Goal: Task Accomplishment & Management: Manage account settings

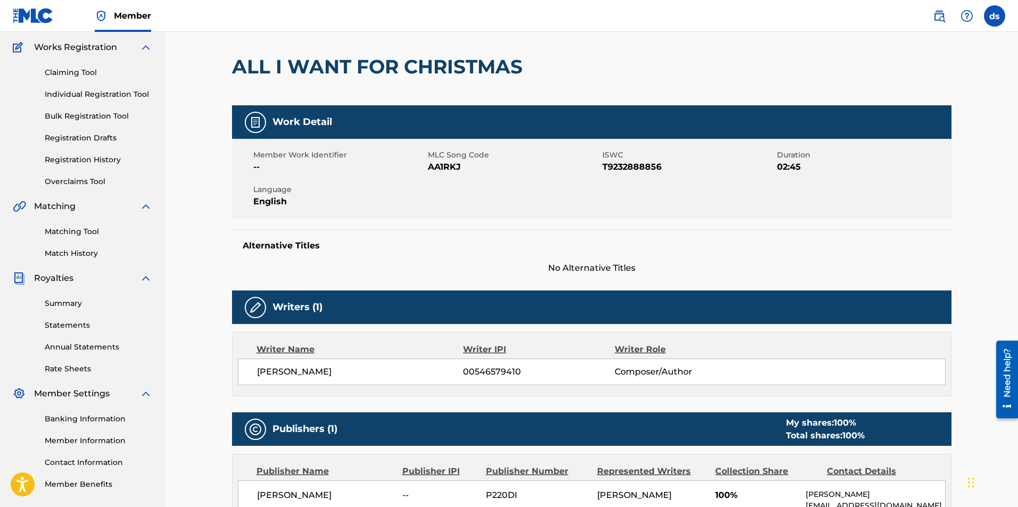
scroll to position [76, 0]
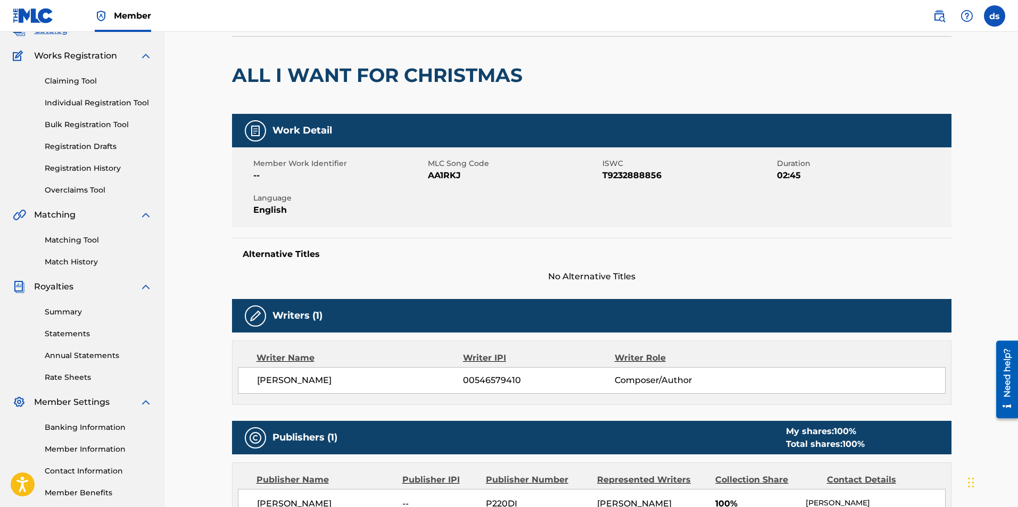
click at [63, 243] on link "Matching Tool" at bounding box center [98, 240] width 107 height 11
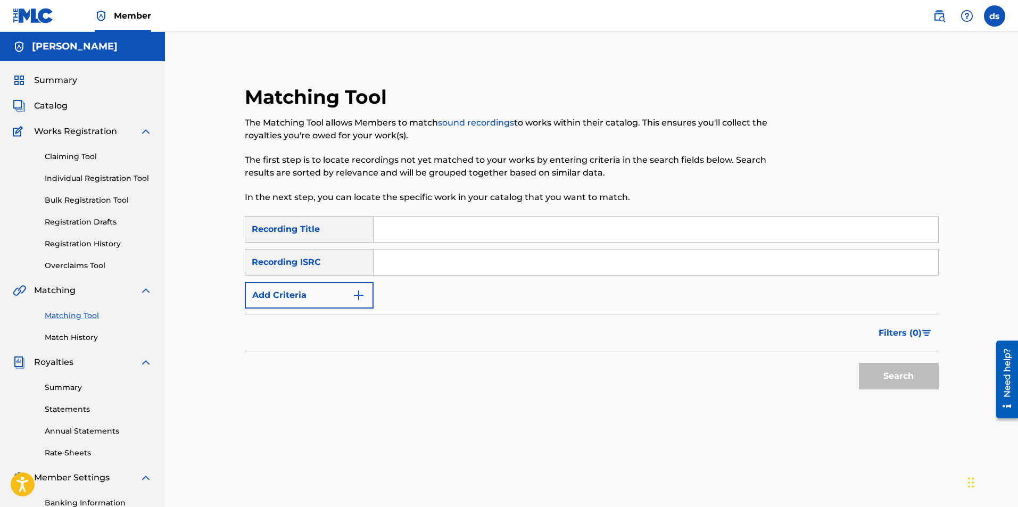
click at [427, 235] on input "Search Form" at bounding box center [655, 230] width 564 height 26
type input "all i want for christmas"
click at [878, 367] on button "Search" at bounding box center [899, 376] width 80 height 27
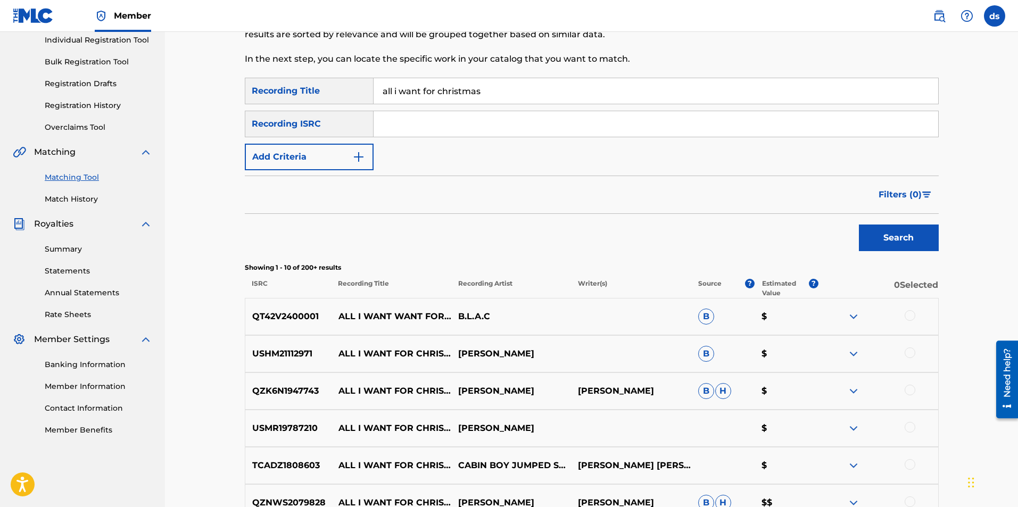
scroll to position [113, 0]
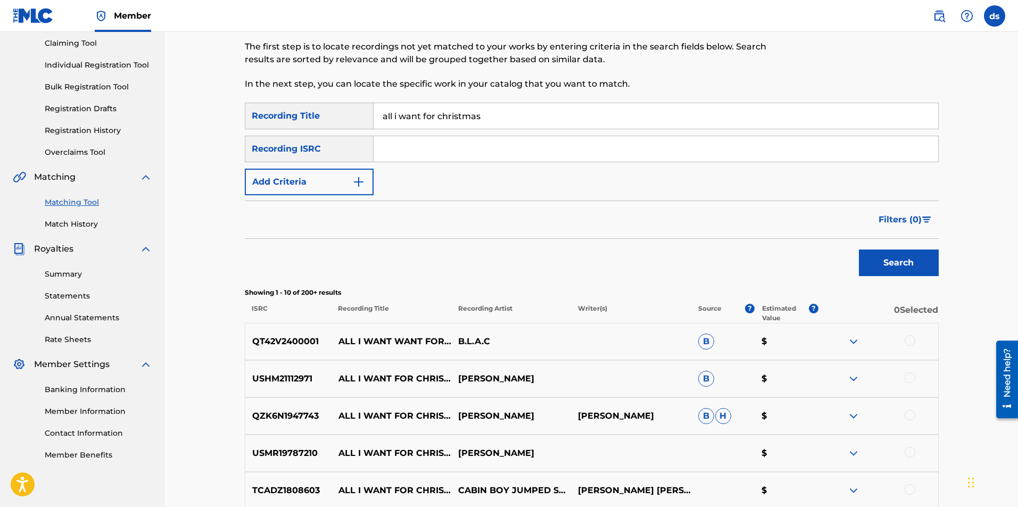
click at [462, 156] on input "Search Form" at bounding box center [655, 149] width 564 height 26
click at [350, 181] on button "Add Criteria" at bounding box center [309, 182] width 129 height 27
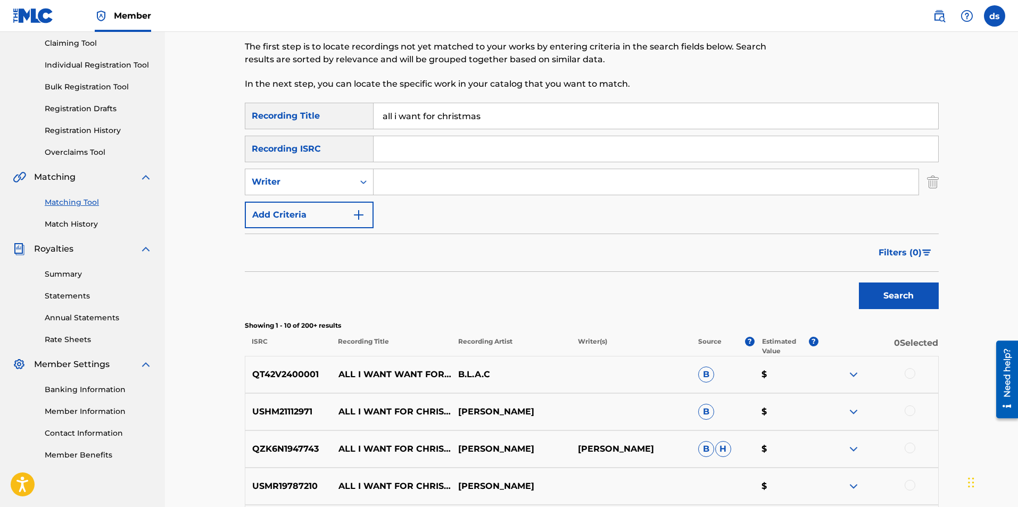
click at [381, 184] on input "Search Form" at bounding box center [645, 182] width 545 height 26
click at [901, 297] on button "Search" at bounding box center [899, 295] width 80 height 27
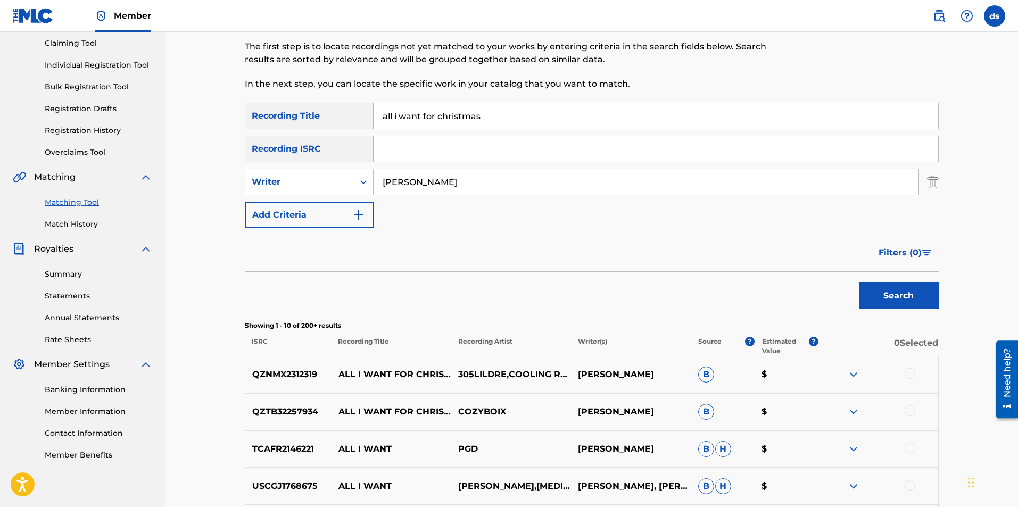
click at [459, 179] on input "[PERSON_NAME]" at bounding box center [645, 182] width 545 height 26
click at [921, 300] on button "Search" at bounding box center [899, 295] width 80 height 27
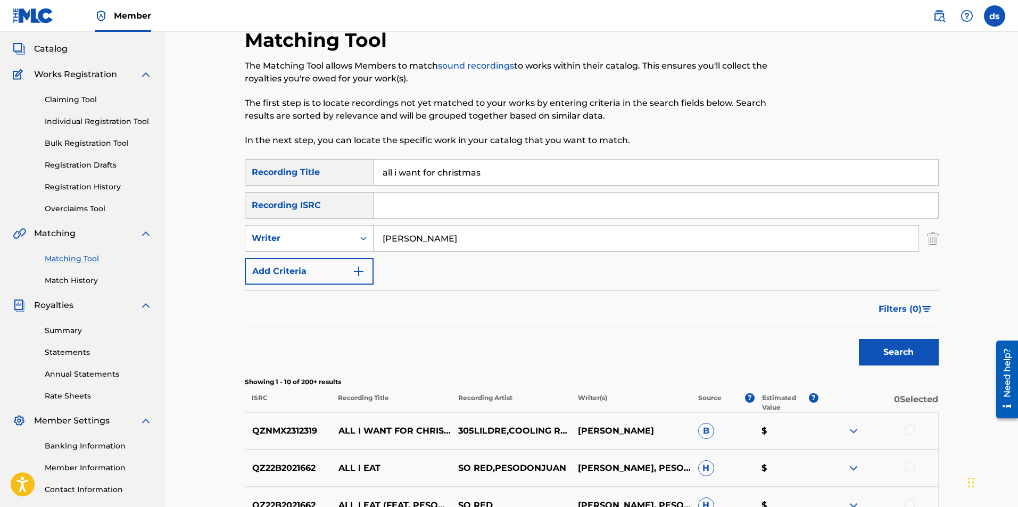
scroll to position [40, 0]
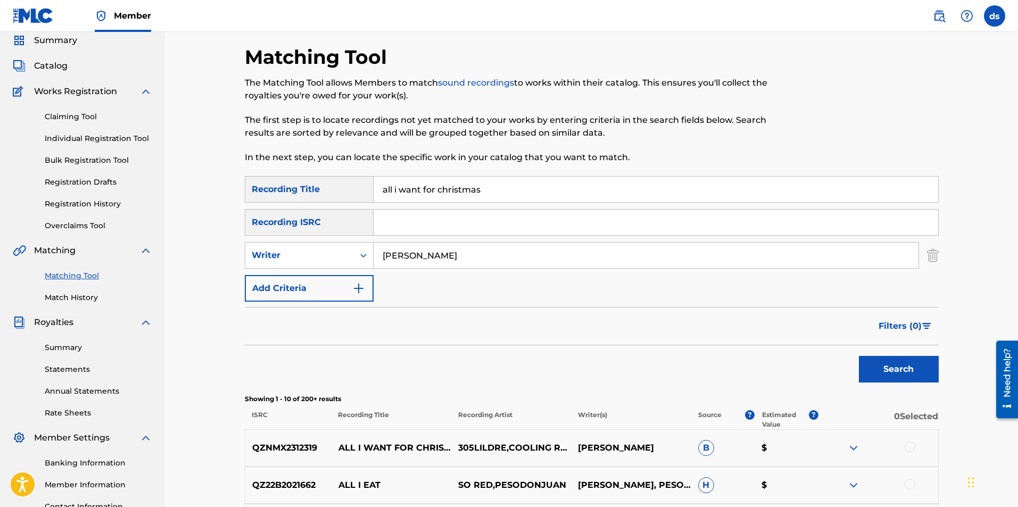
click at [417, 256] on input "[PERSON_NAME]" at bounding box center [645, 256] width 545 height 26
type input "[PERSON_NAME]"
click at [859, 356] on button "Search" at bounding box center [899, 369] width 80 height 27
click at [46, 69] on span "Catalog" at bounding box center [51, 66] width 34 height 13
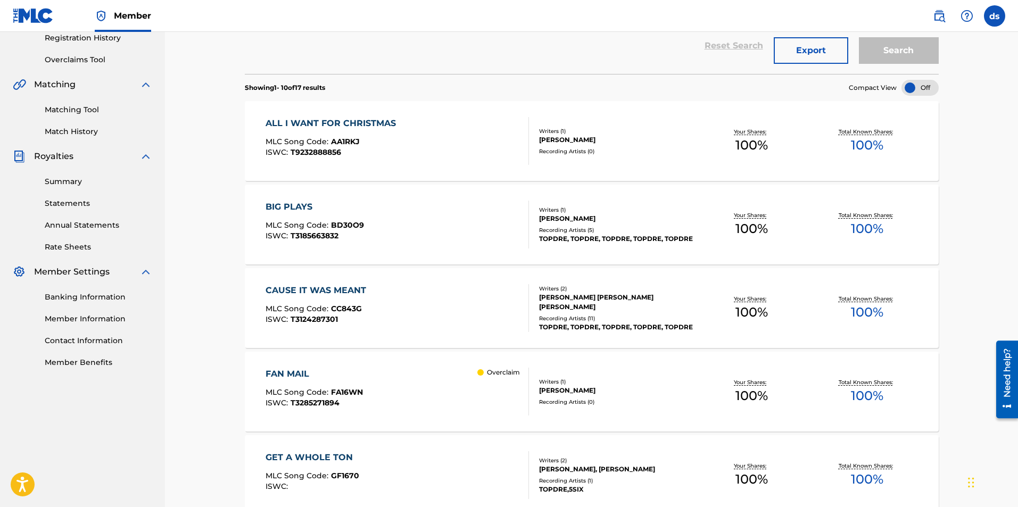
scroll to position [213, 0]
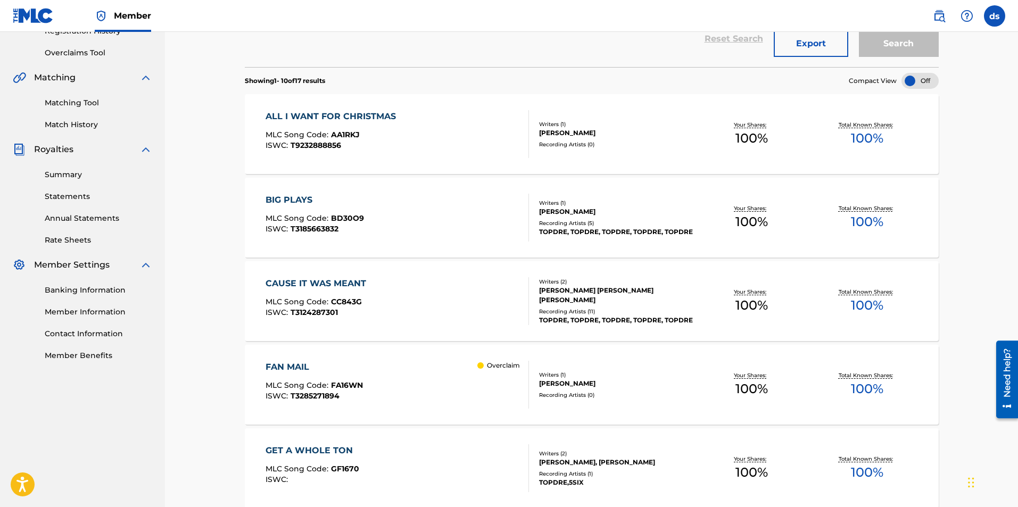
click at [561, 227] on div "TOPDRE, TOPDRE, TOPDRE, TOPDRE, TOPDRE" at bounding box center [616, 232] width 155 height 10
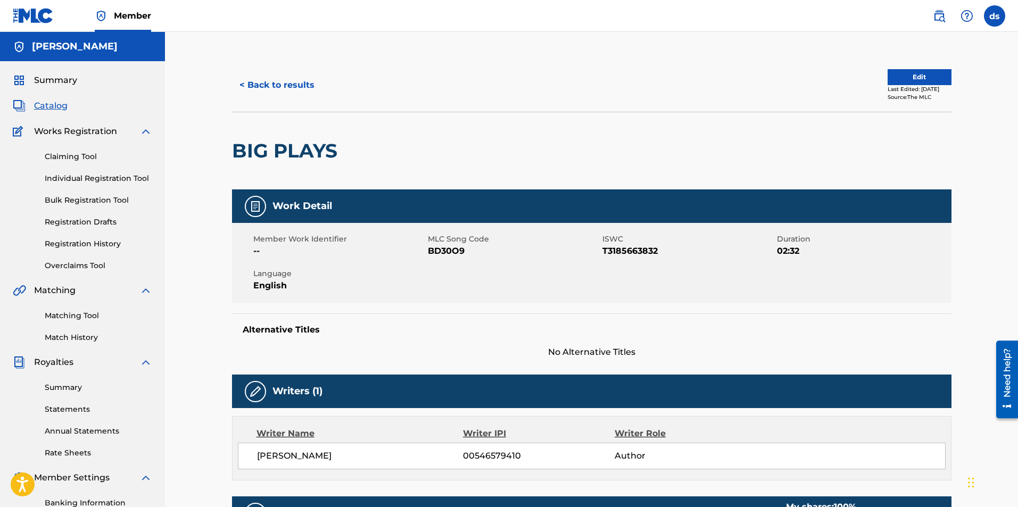
click at [294, 82] on button "< Back to results" at bounding box center [277, 85] width 90 height 27
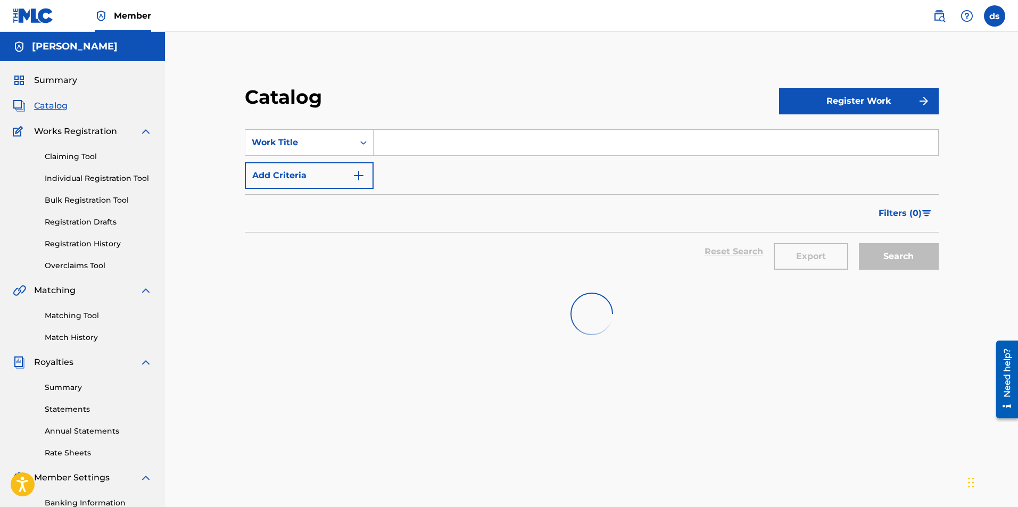
click at [61, 315] on link "Matching Tool" at bounding box center [98, 315] width 107 height 11
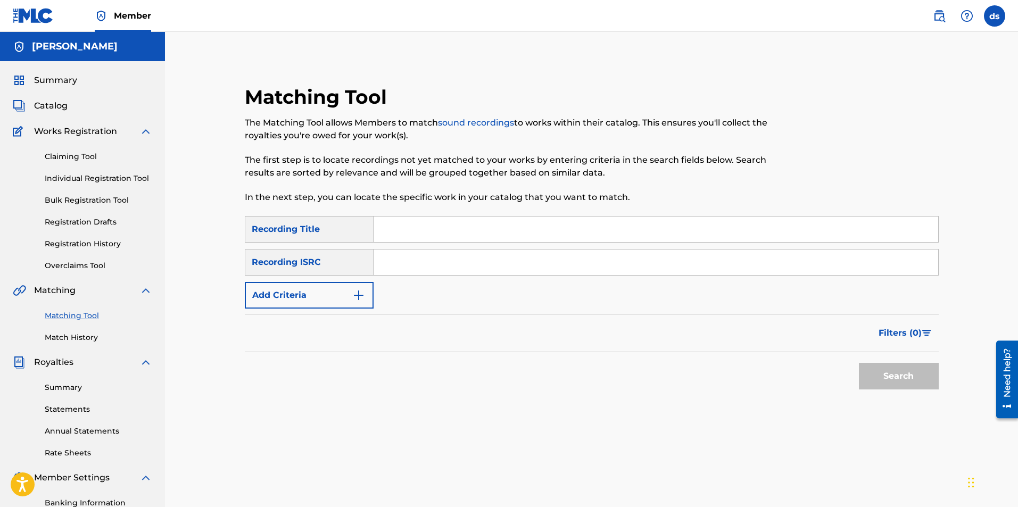
click at [423, 217] on input "Search Form" at bounding box center [655, 230] width 564 height 26
type input "big plays"
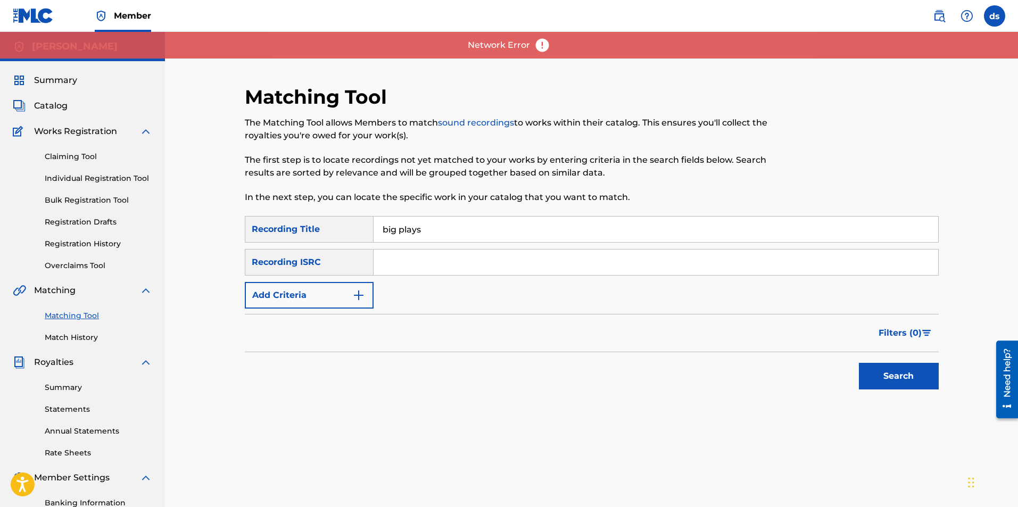
paste input "QZPJ32254499"
type input "QZPJ32254499"
click at [886, 370] on button "Search" at bounding box center [899, 376] width 80 height 27
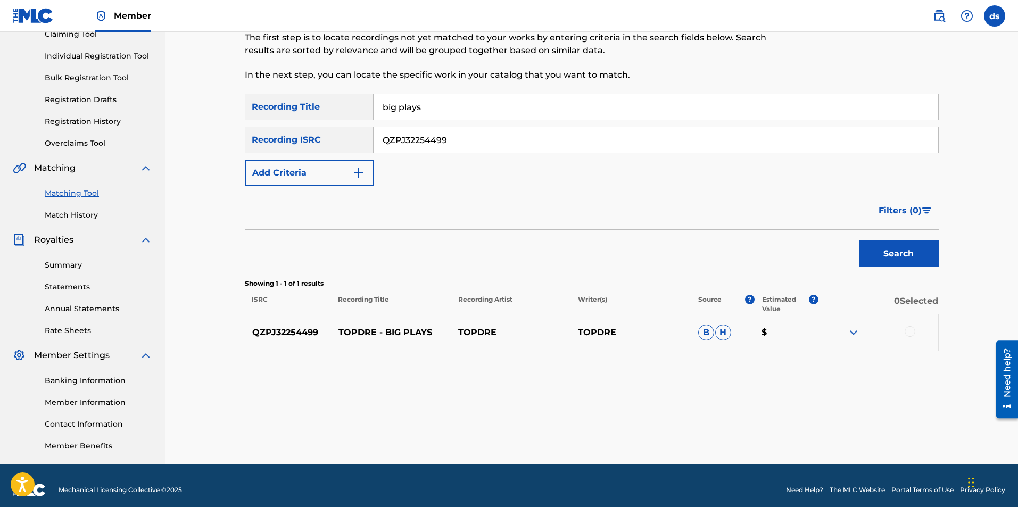
scroll to position [131, 0]
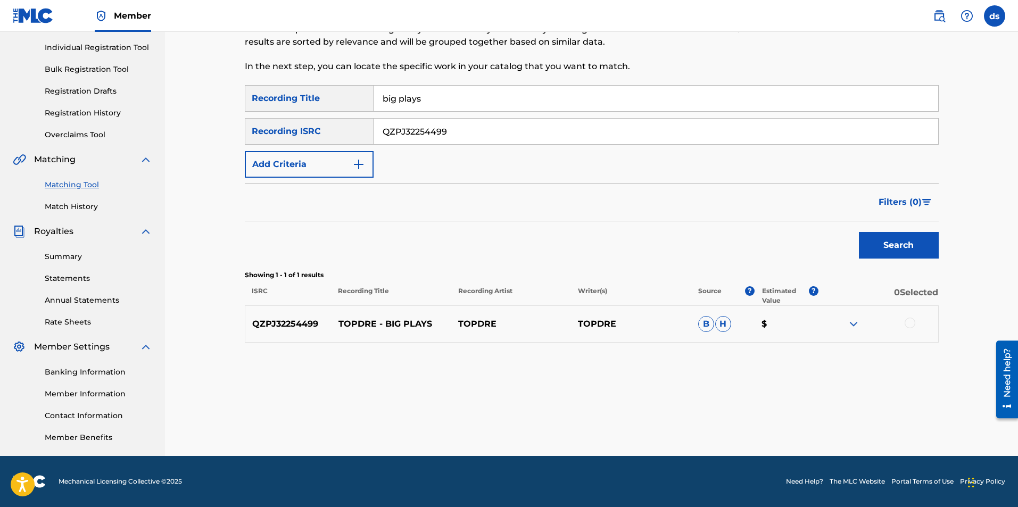
click at [850, 320] on img at bounding box center [853, 324] width 13 height 13
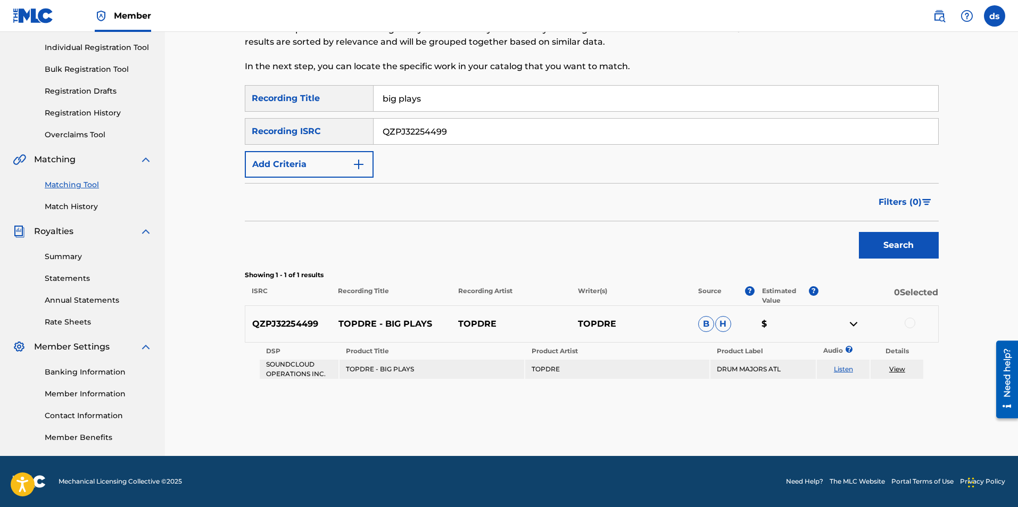
click at [910, 324] on div at bounding box center [909, 323] width 11 height 11
click at [752, 419] on button "Match 1 Group" at bounding box center [748, 420] width 118 height 27
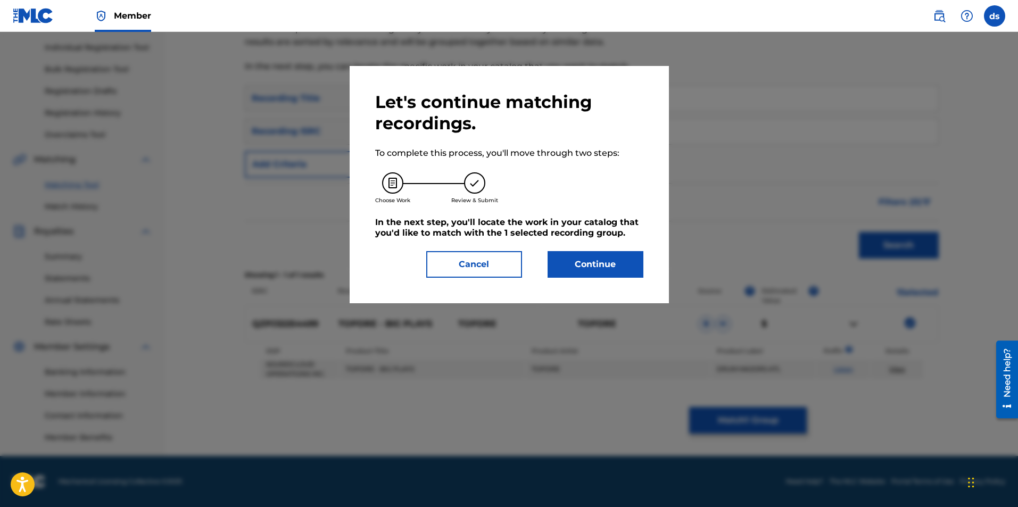
click at [581, 263] on button "Continue" at bounding box center [595, 264] width 96 height 27
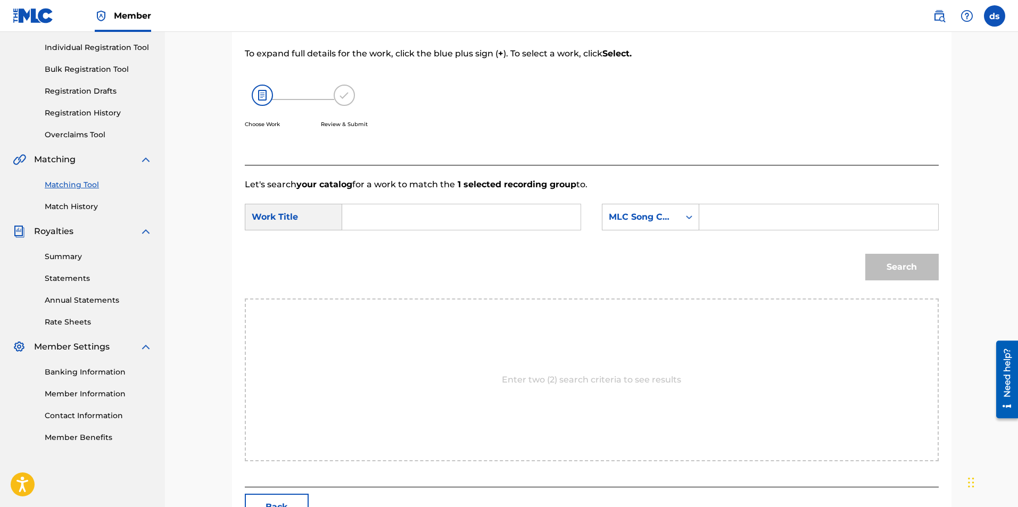
click at [431, 215] on input "Search Form" at bounding box center [461, 217] width 220 height 26
click at [431, 238] on div "big p lays" at bounding box center [460, 240] width 219 height 19
type input "big plays"
click at [666, 207] on div "MLC Song Code" at bounding box center [640, 217] width 77 height 20
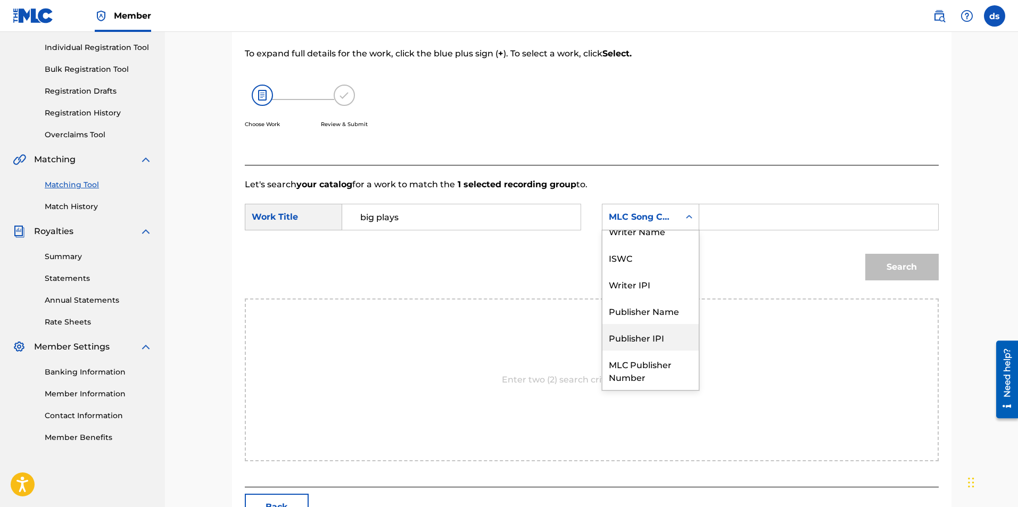
scroll to position [0, 0]
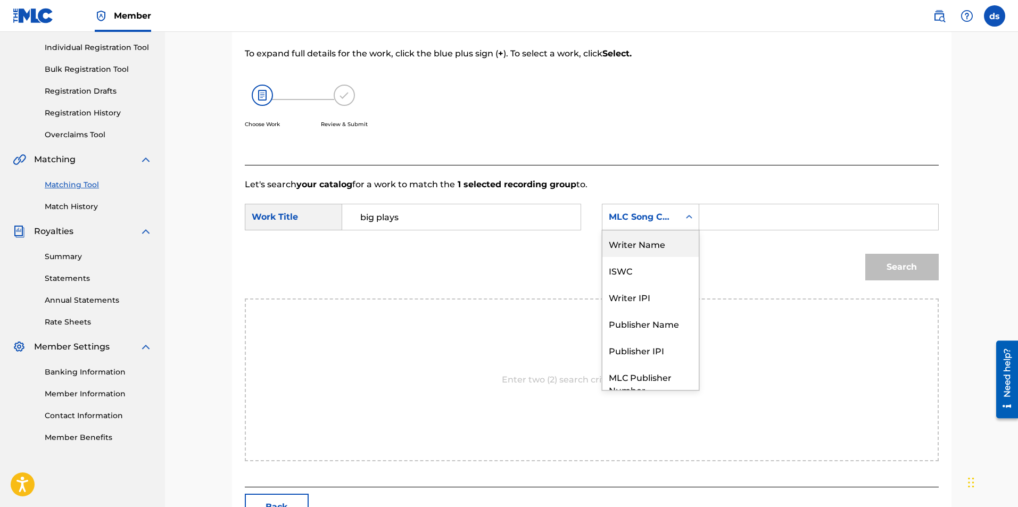
click at [646, 248] on div "Writer Name" at bounding box center [650, 243] width 96 height 27
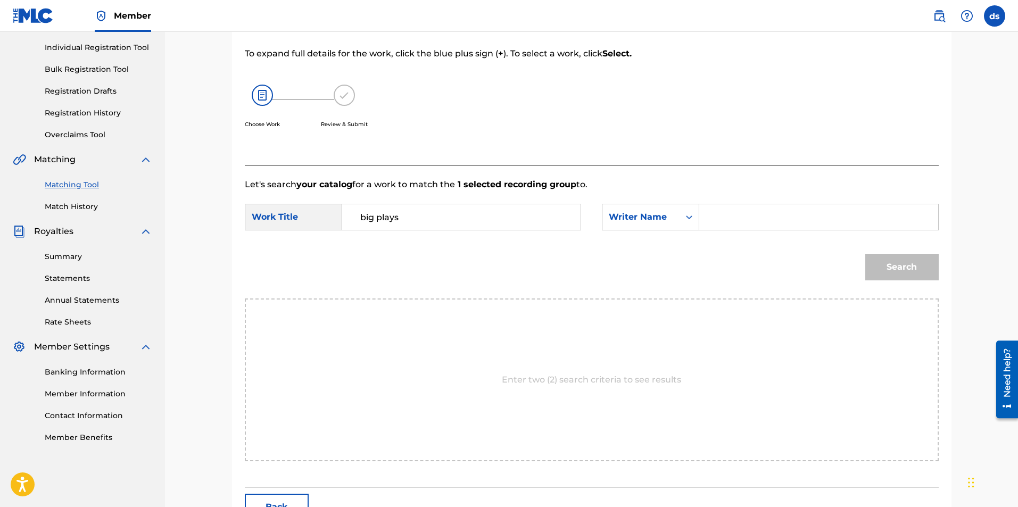
click at [718, 214] on input "Search Form" at bounding box center [818, 217] width 220 height 26
click at [719, 221] on input "Search Form" at bounding box center [818, 217] width 220 height 26
type input "[PERSON_NAME]"
click at [893, 262] on button "Search" at bounding box center [901, 267] width 73 height 27
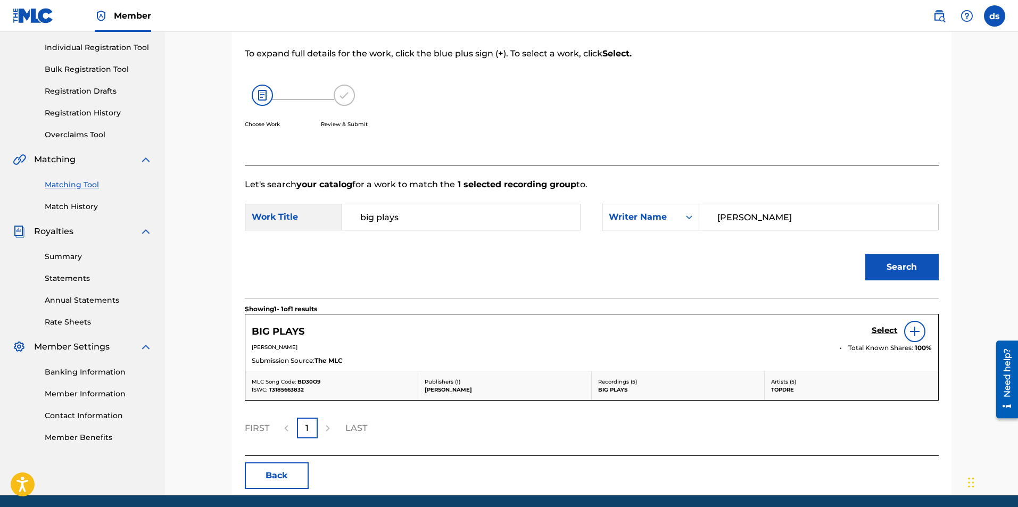
scroll to position [170, 0]
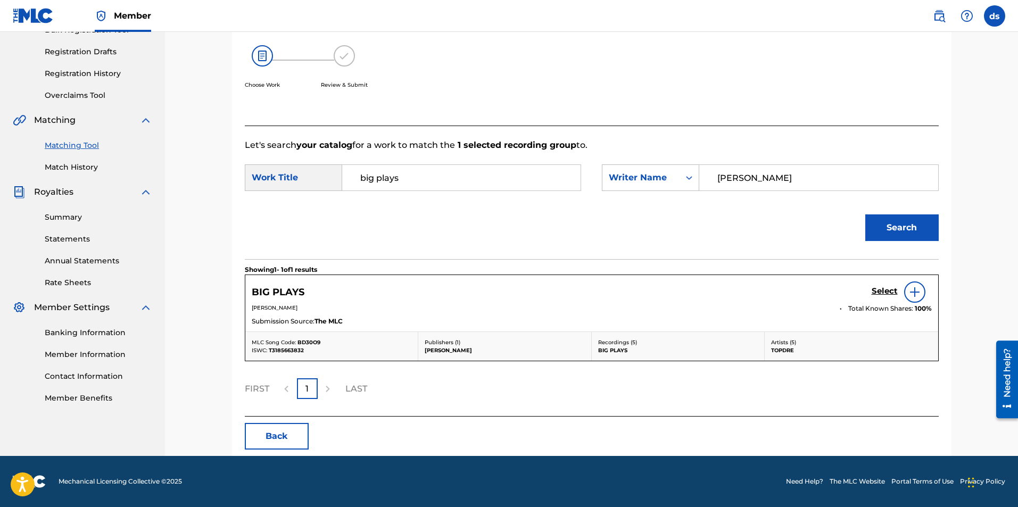
click at [911, 294] on img at bounding box center [914, 292] width 13 height 13
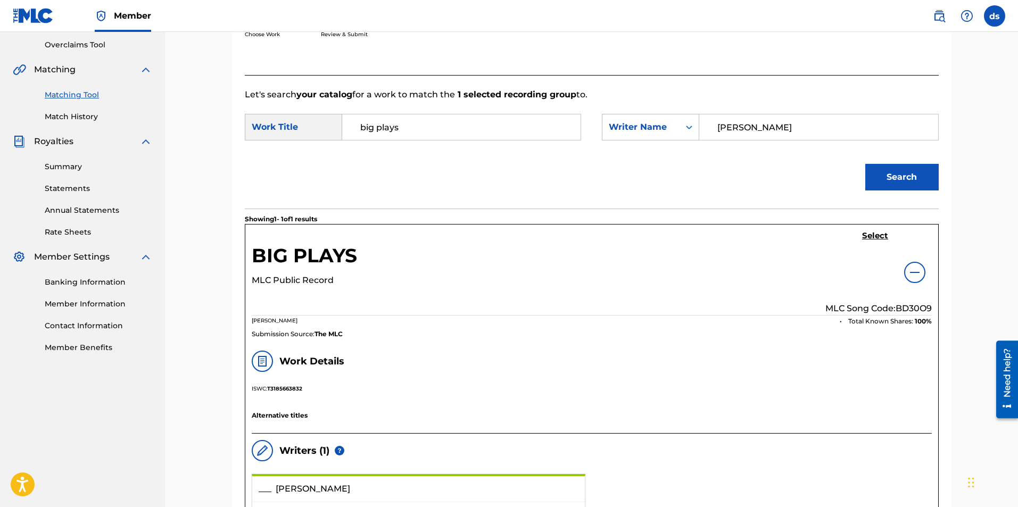
scroll to position [319, 0]
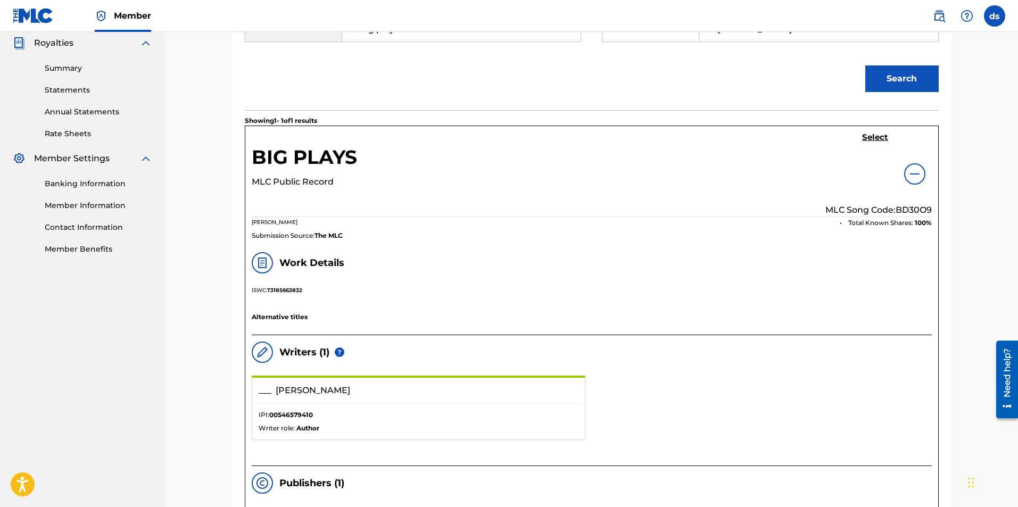
click at [871, 137] on h5 "Select" at bounding box center [875, 137] width 26 height 10
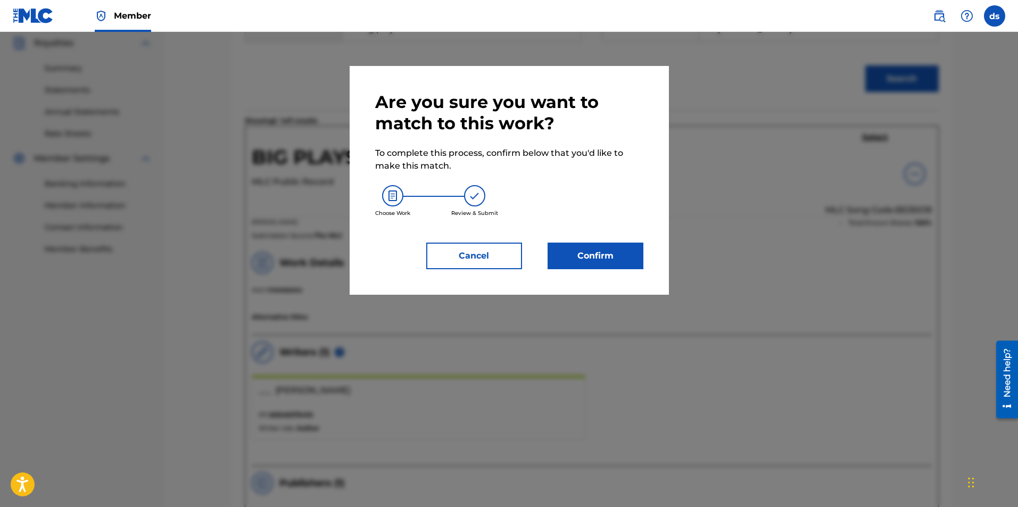
click at [595, 260] on button "Confirm" at bounding box center [595, 256] width 96 height 27
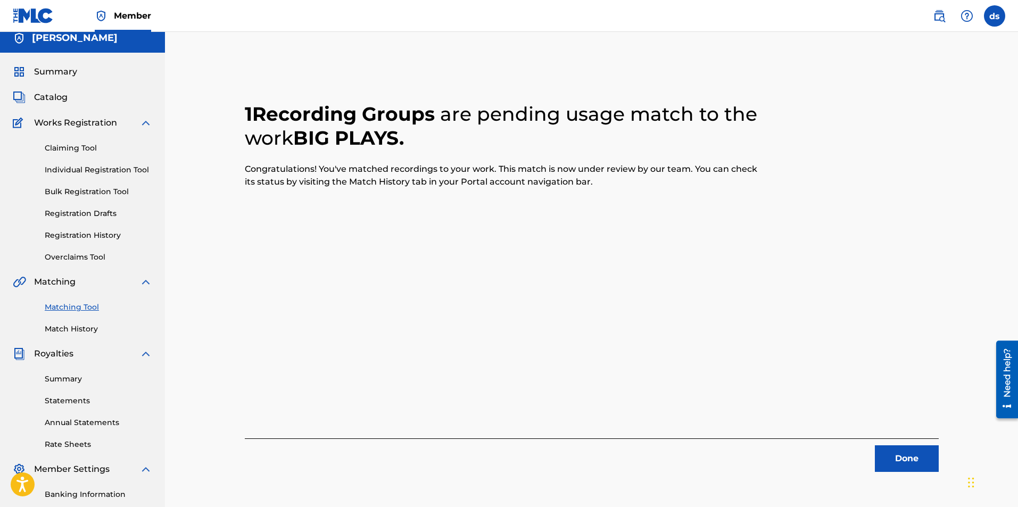
scroll to position [0, 0]
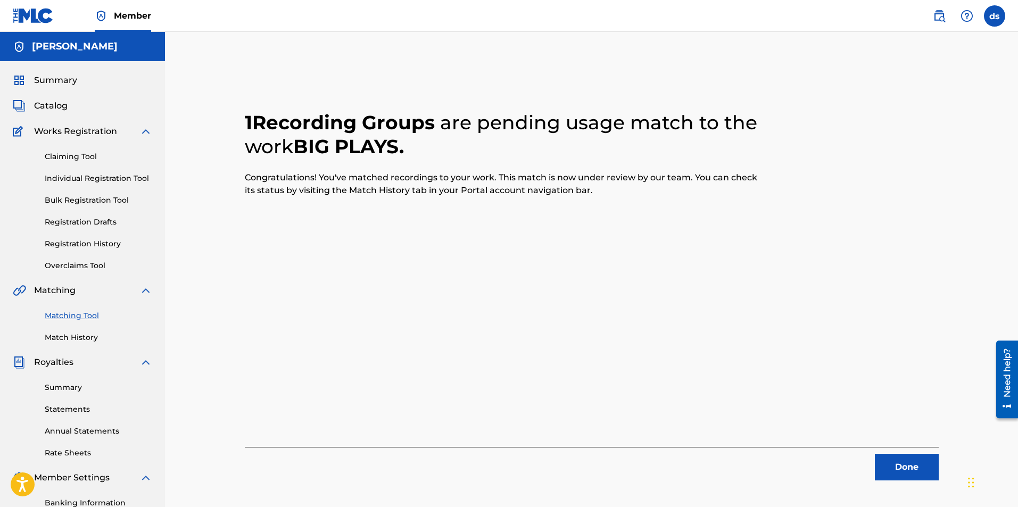
click at [46, 103] on span "Catalog" at bounding box center [51, 105] width 34 height 13
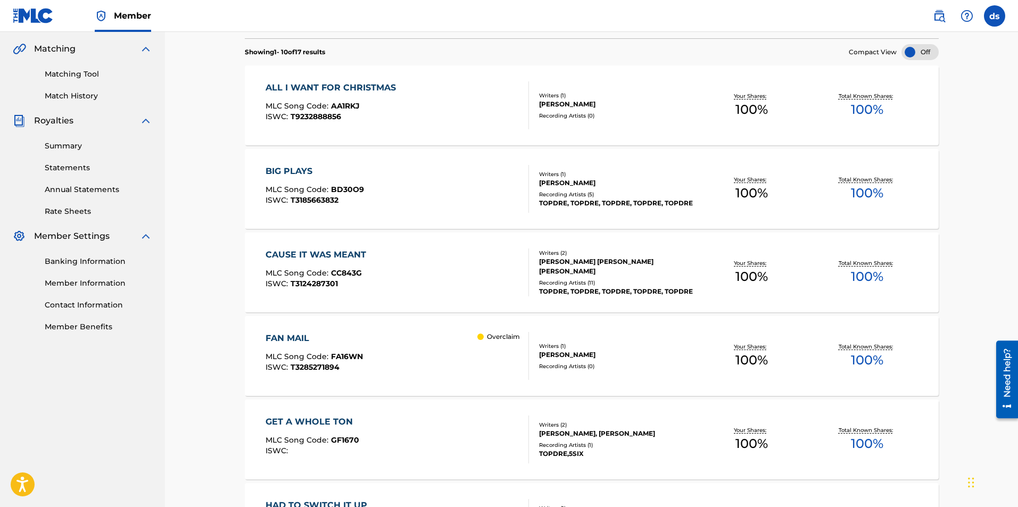
scroll to position [266, 0]
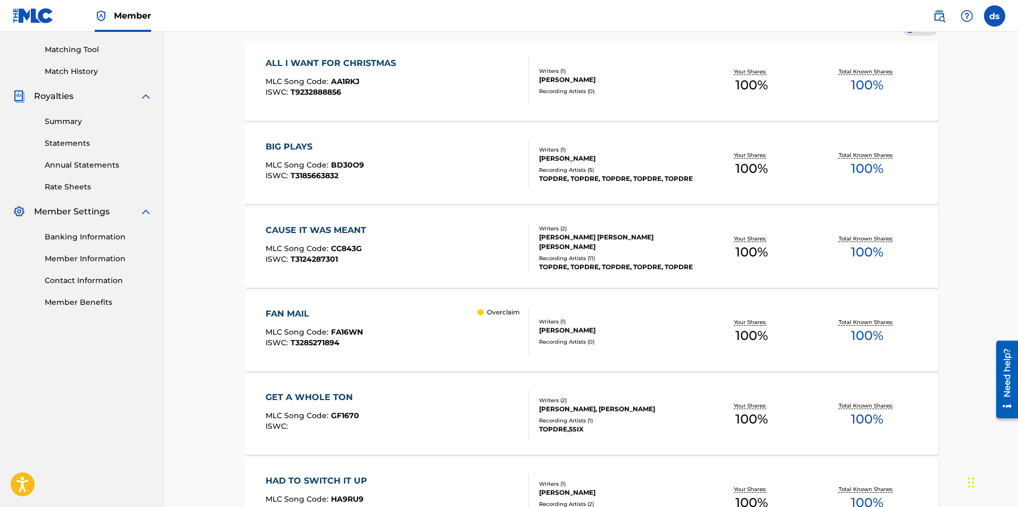
click at [351, 253] on div "MLC Song Code : CC843G" at bounding box center [318, 250] width 106 height 11
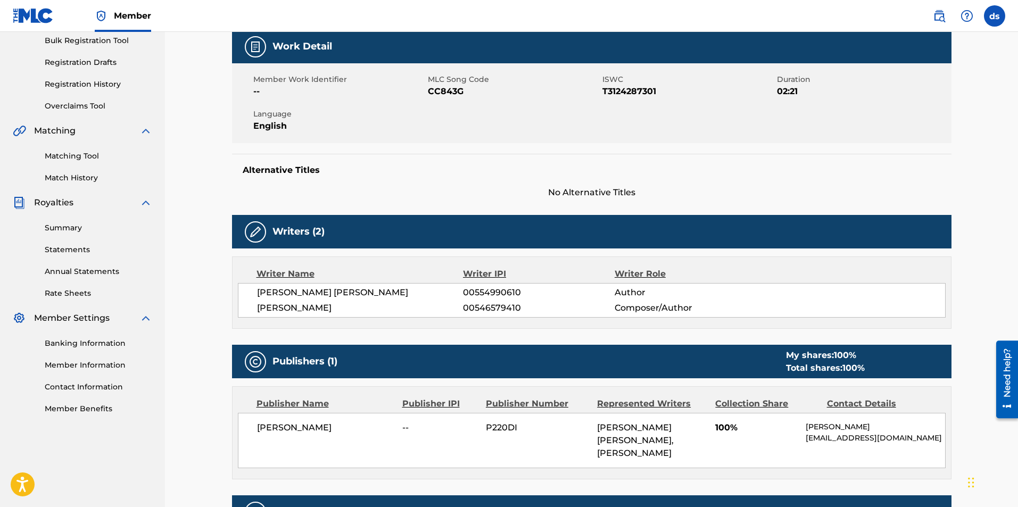
scroll to position [106, 0]
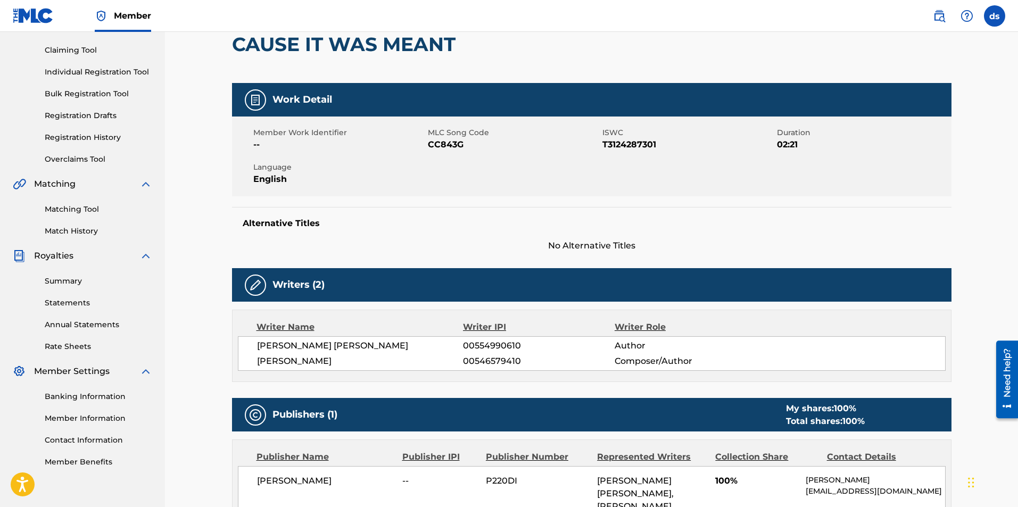
click at [95, 210] on link "Matching Tool" at bounding box center [98, 209] width 107 height 11
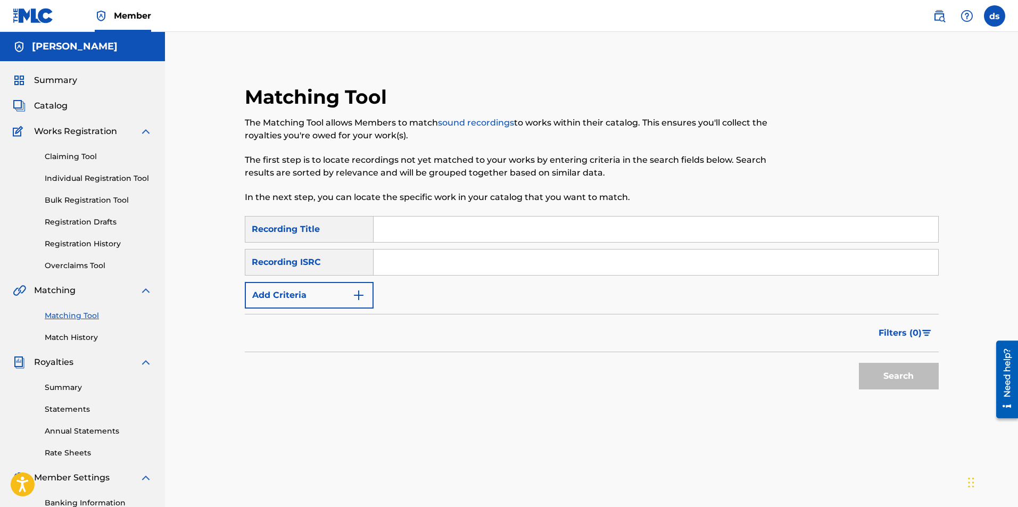
click at [477, 242] on div "Search Form" at bounding box center [655, 229] width 565 height 27
click at [471, 230] on input "Search Form" at bounding box center [655, 230] width 564 height 26
type input "cause it was meant"
click at [654, 264] on input "Search Form" at bounding box center [655, 263] width 564 height 26
paste input "QZNJY2295185"
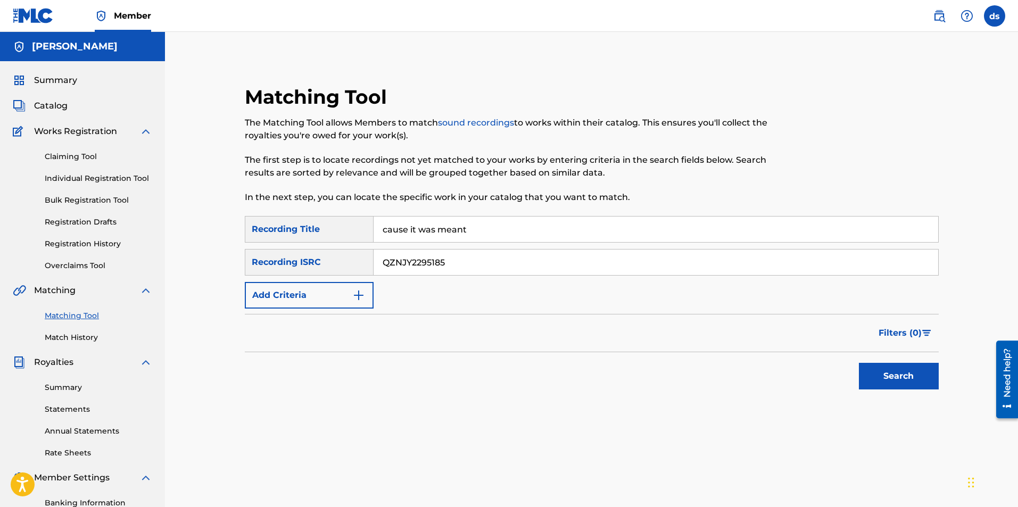
click at [402, 259] on input "QZNJY2295185" at bounding box center [655, 263] width 564 height 26
type input "QZNJY2295185"
click at [383, 230] on input "cause it was meant" at bounding box center [655, 230] width 564 height 26
click at [898, 371] on button "Search" at bounding box center [899, 376] width 80 height 27
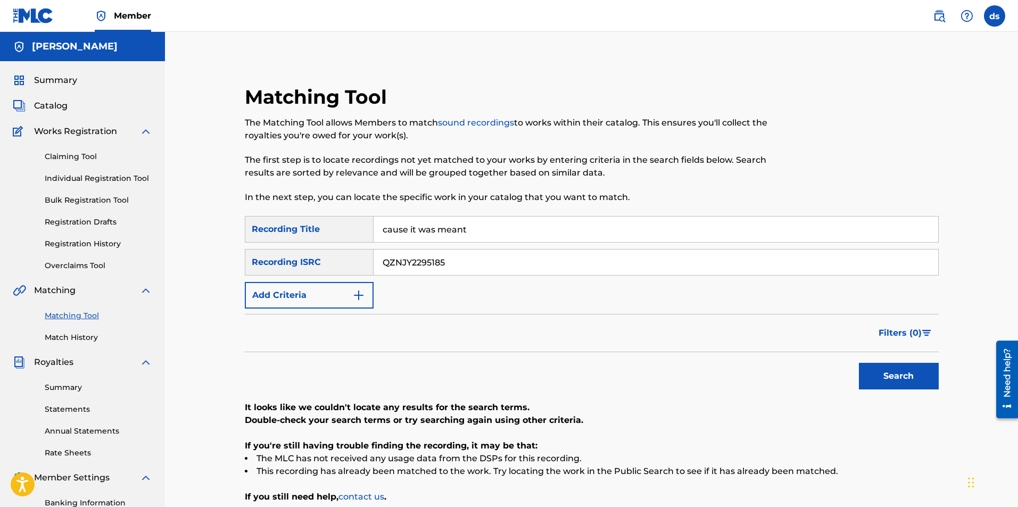
click at [444, 262] on input "QZNJY2295185" at bounding box center [655, 263] width 564 height 26
paste input "QZPJ32245771"
type input "QZPJ32245771"
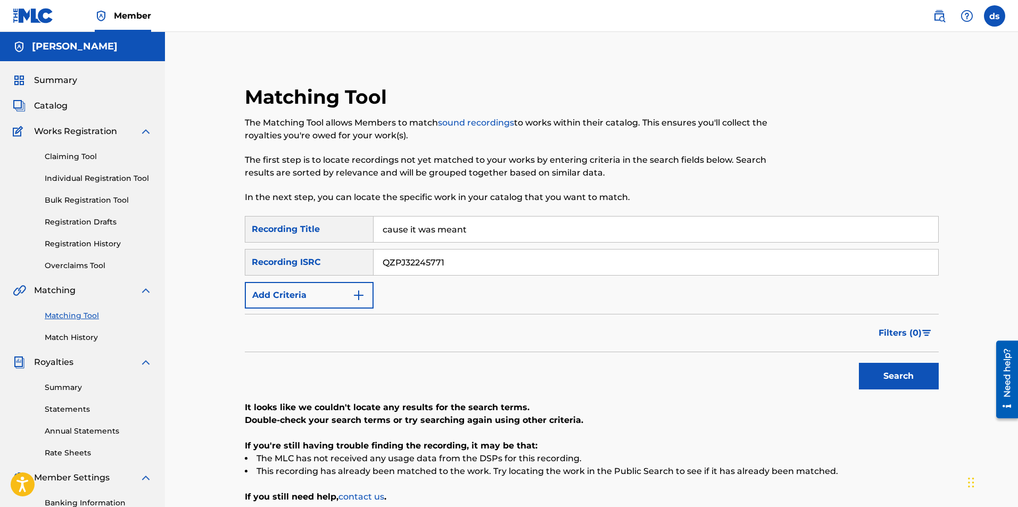
click at [901, 376] on button "Search" at bounding box center [899, 376] width 80 height 27
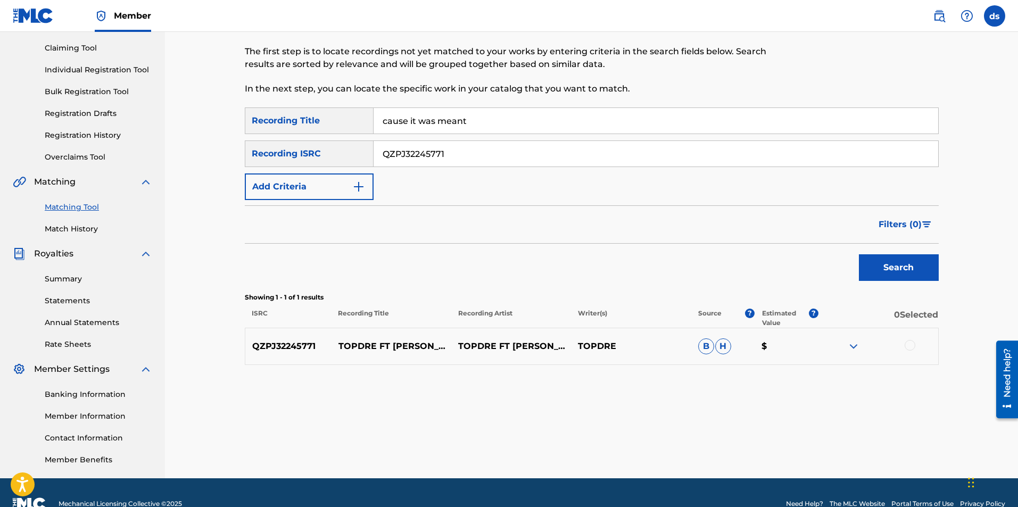
scroll to position [131, 0]
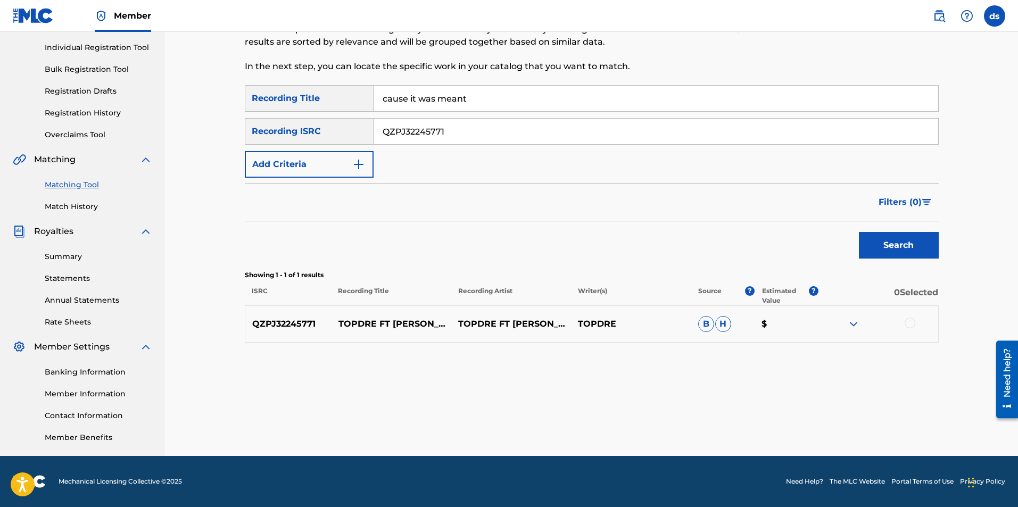
click at [907, 325] on div at bounding box center [909, 323] width 11 height 11
click at [750, 420] on button "Match 1 Group" at bounding box center [748, 420] width 118 height 27
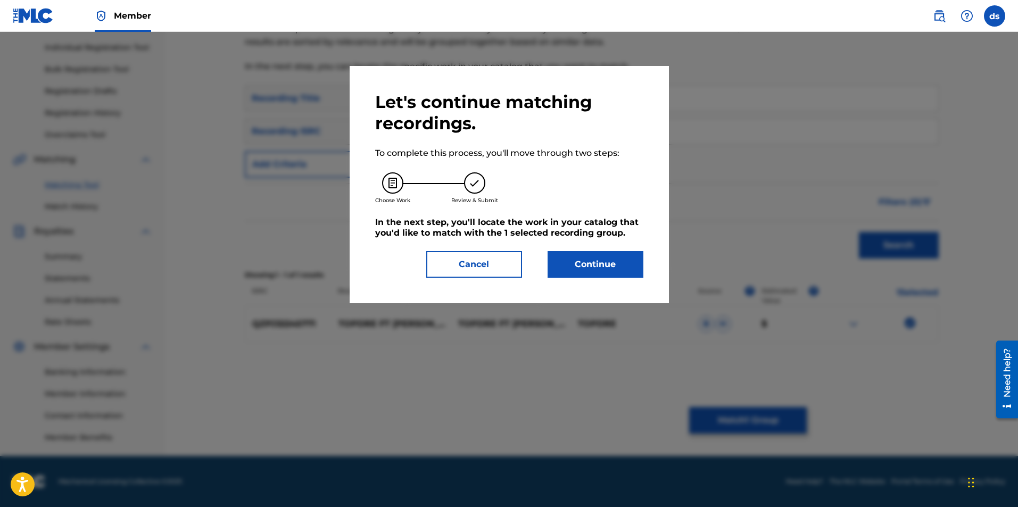
click at [590, 264] on button "Continue" at bounding box center [595, 264] width 96 height 27
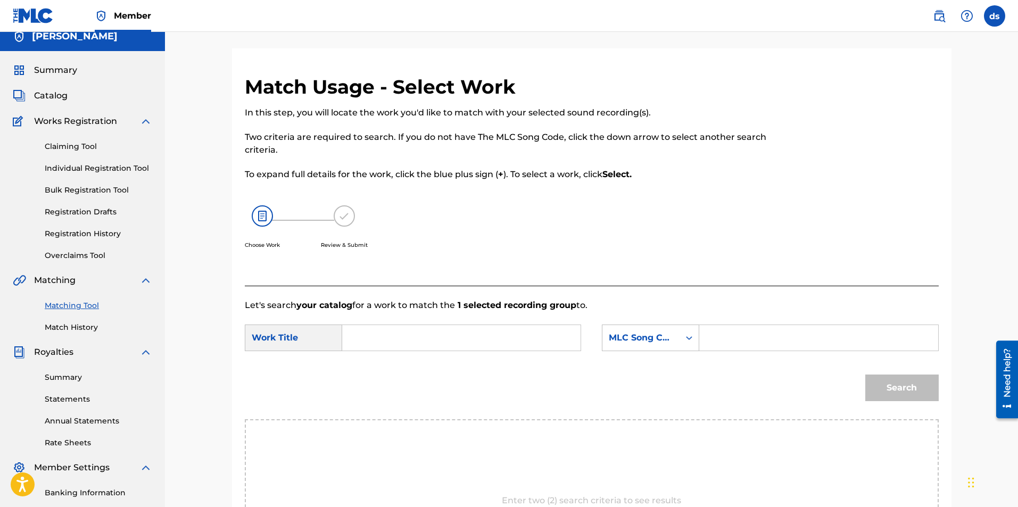
scroll to position [0, 0]
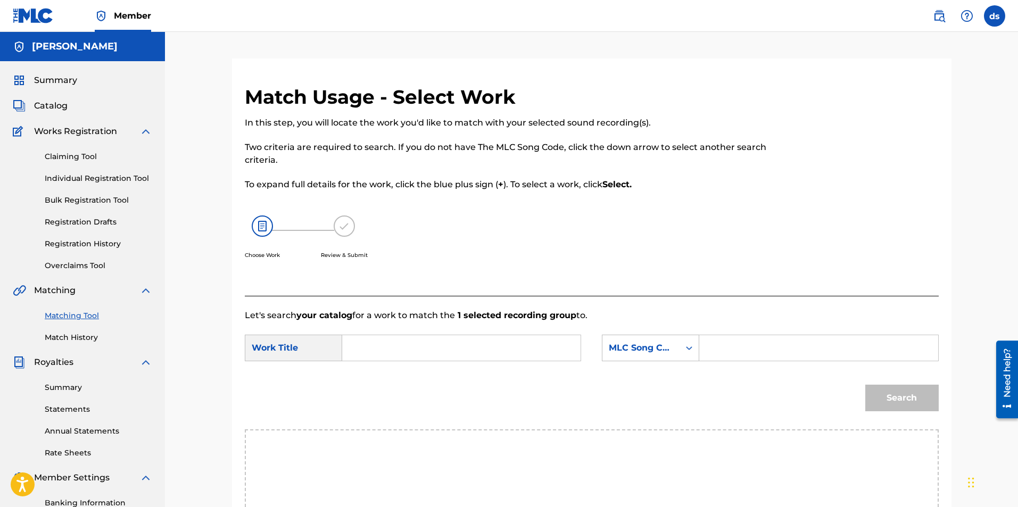
click at [404, 345] on input "Search Form" at bounding box center [461, 348] width 220 height 26
click at [408, 375] on span "it was meant" at bounding box center [414, 372] width 56 height 10
type input "cause it was meant"
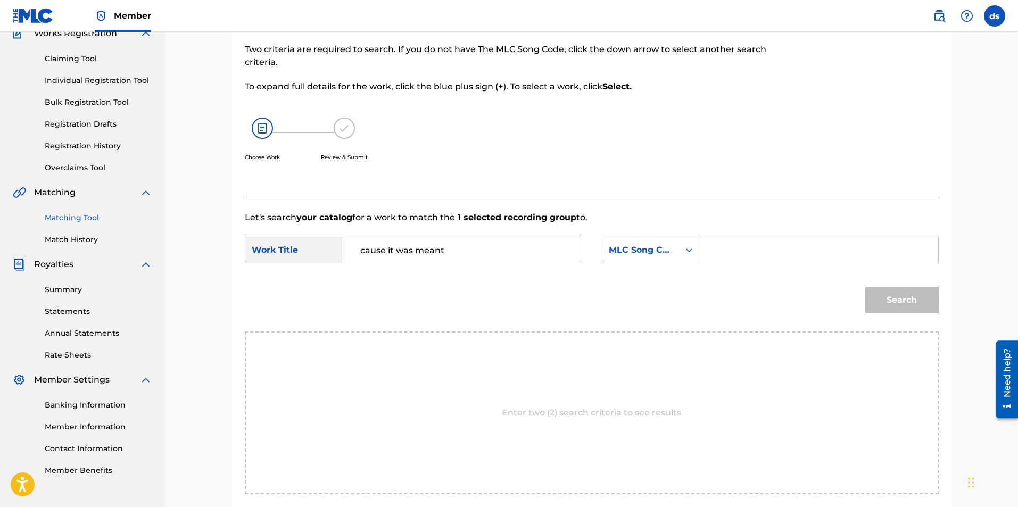
scroll to position [106, 0]
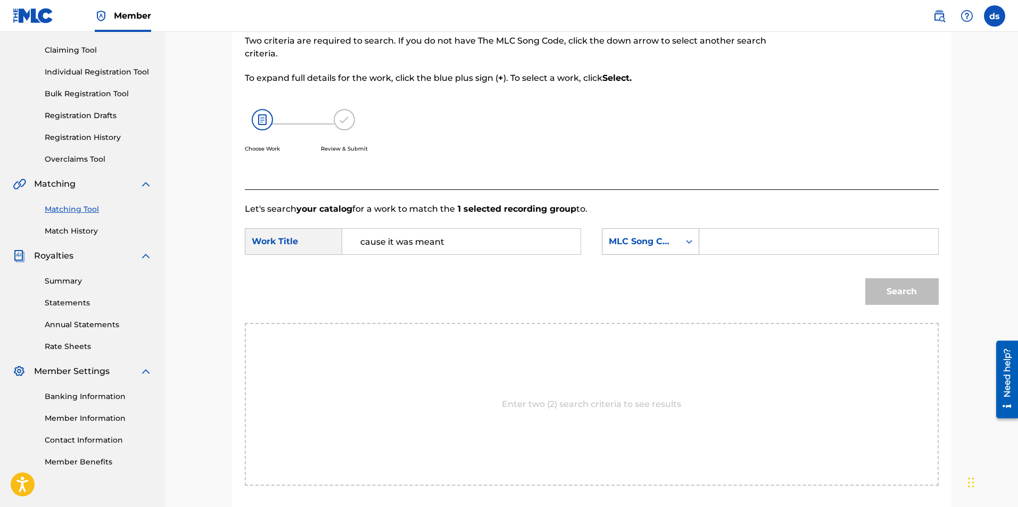
click at [682, 246] on div "Search Form" at bounding box center [688, 241] width 19 height 19
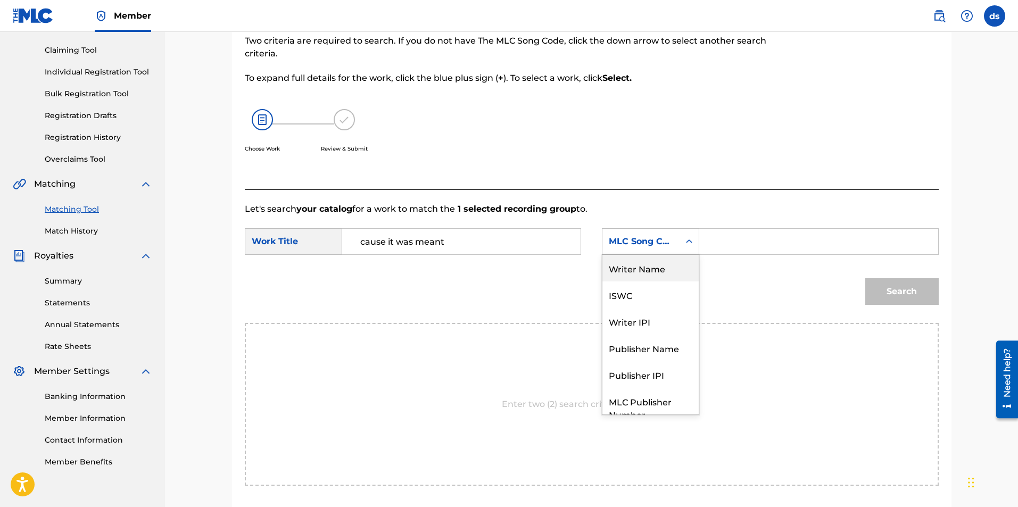
click at [630, 268] on div "Writer Name" at bounding box center [650, 268] width 96 height 27
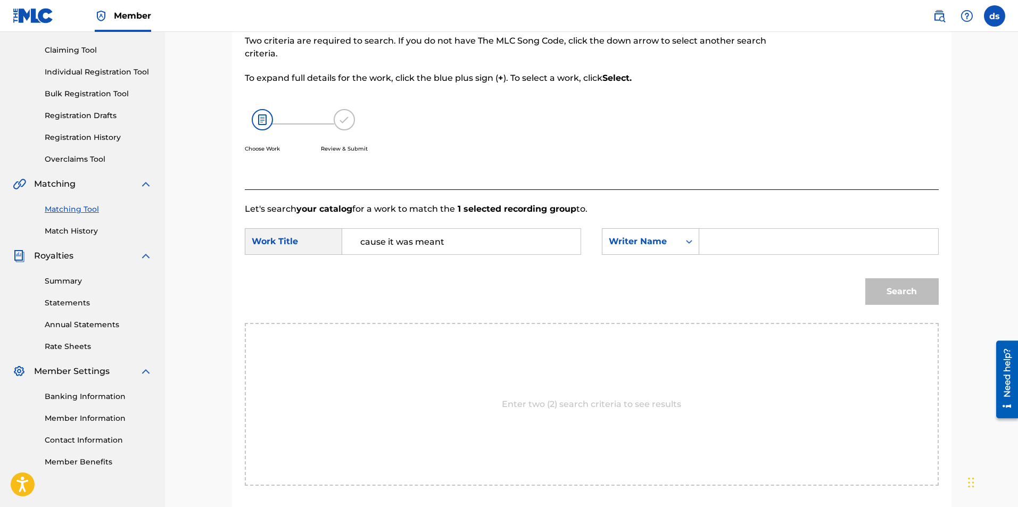
click at [738, 245] on input "Search Form" at bounding box center [818, 242] width 220 height 26
type input "[PERSON_NAME]"
click at [892, 285] on button "Search" at bounding box center [901, 291] width 73 height 27
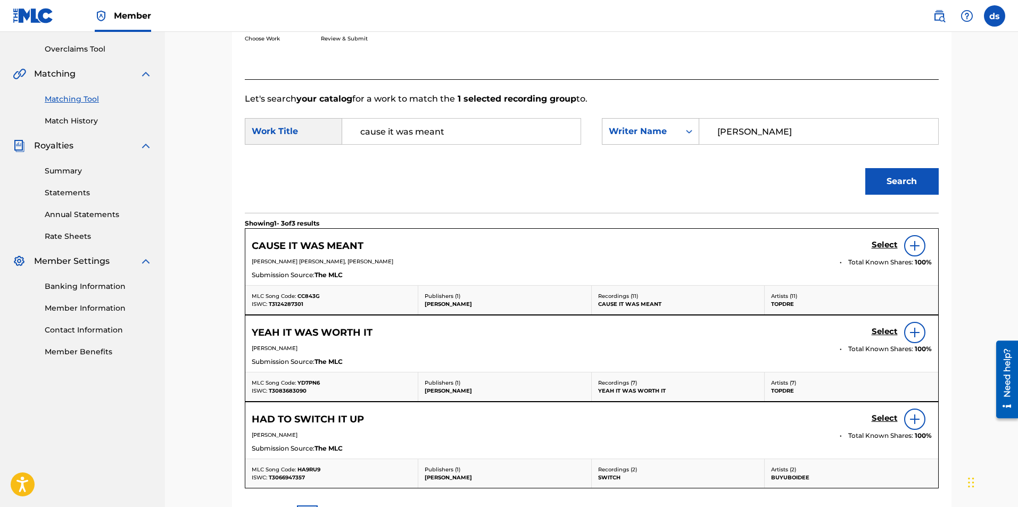
scroll to position [213, 0]
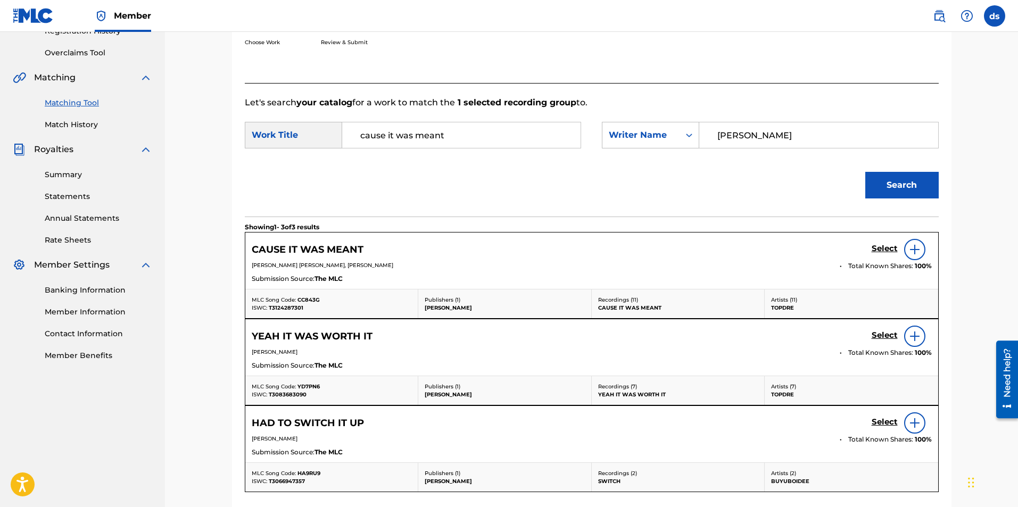
click at [911, 245] on img at bounding box center [914, 249] width 13 height 13
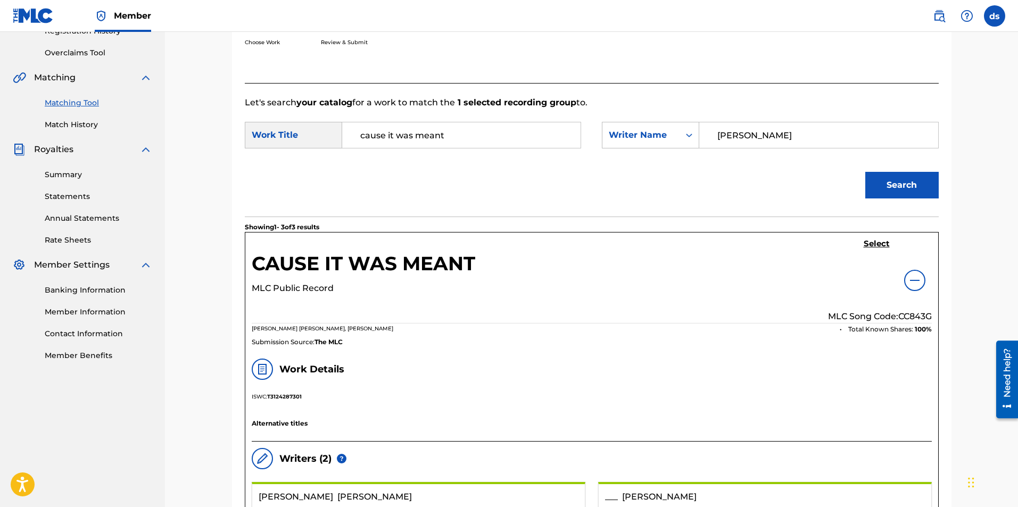
click at [870, 244] on h5 "Select" at bounding box center [876, 244] width 26 height 10
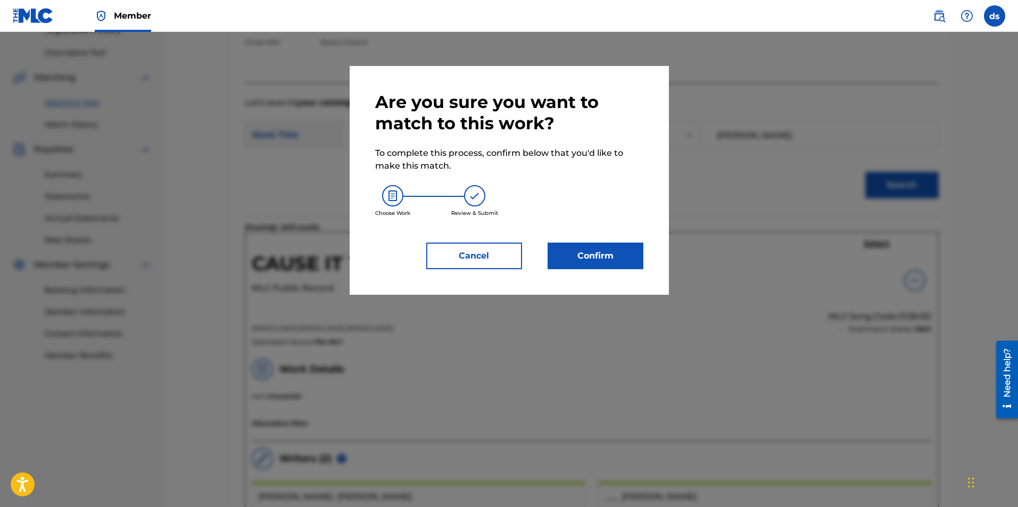
click at [600, 254] on button "Confirm" at bounding box center [595, 256] width 96 height 27
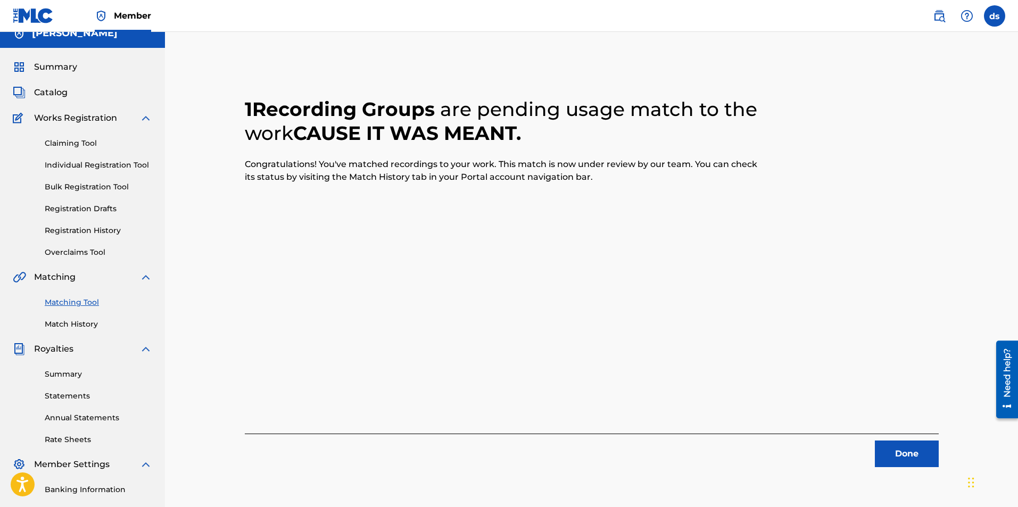
scroll to position [0, 0]
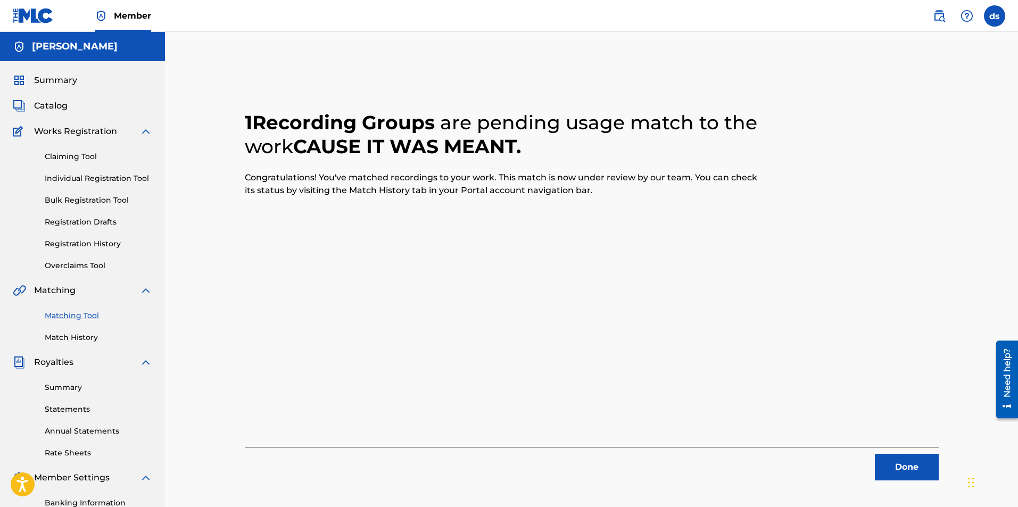
click at [50, 107] on span "Catalog" at bounding box center [51, 105] width 34 height 13
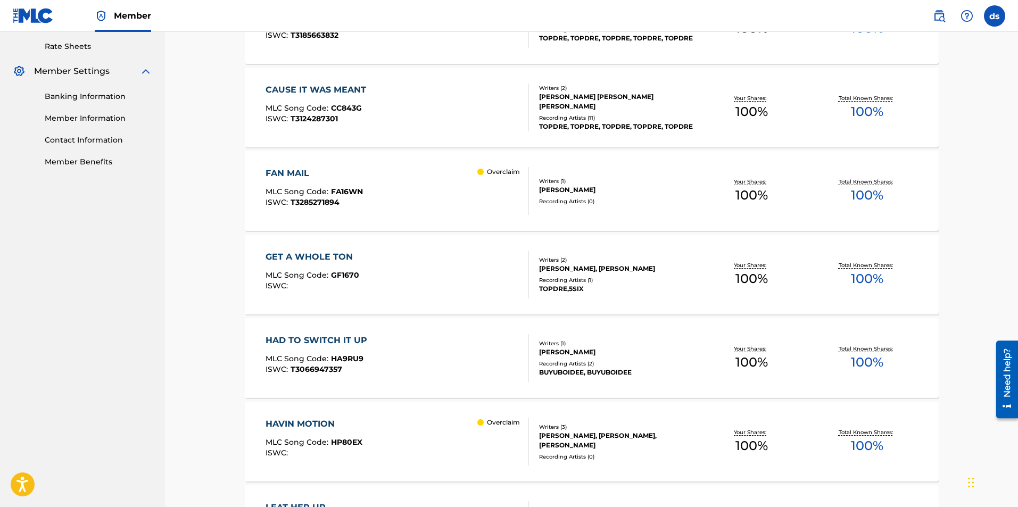
scroll to position [426, 0]
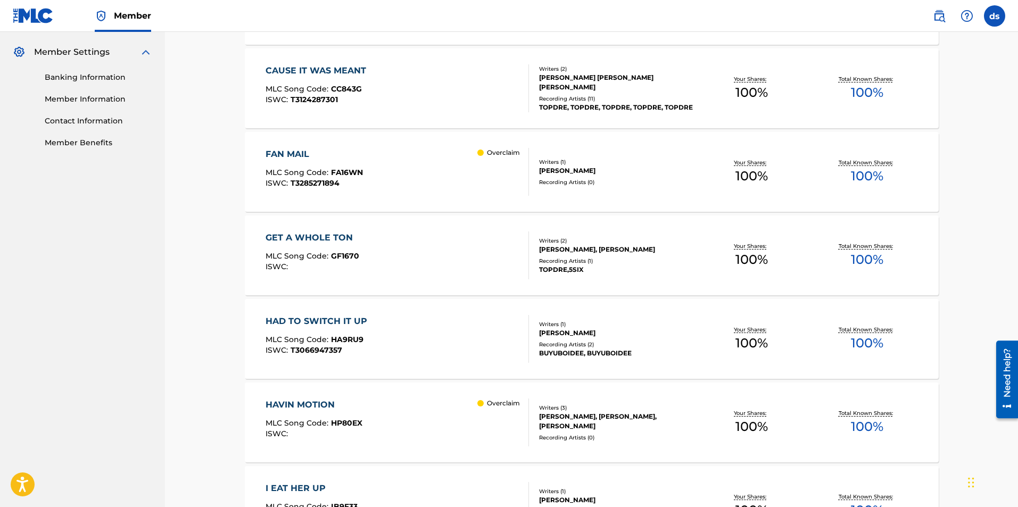
click at [331, 171] on span "FA16WN" at bounding box center [347, 173] width 32 height 10
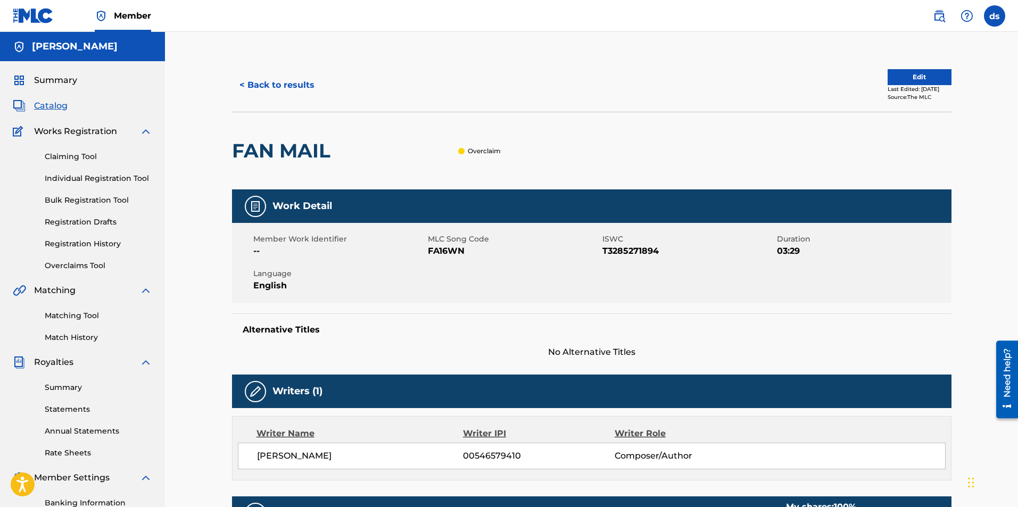
click at [902, 80] on button "Edit" at bounding box center [919, 77] width 64 height 16
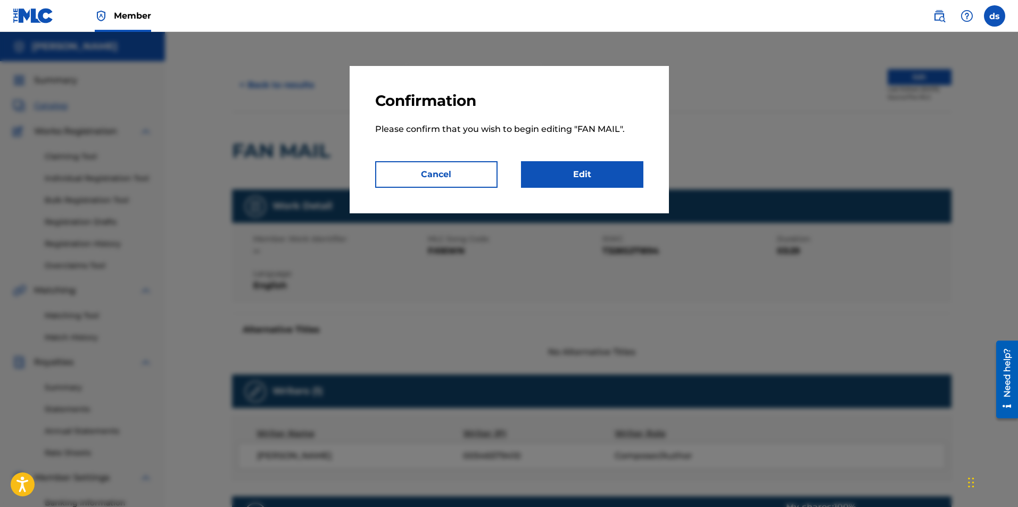
click at [591, 177] on link "Edit" at bounding box center [582, 174] width 122 height 27
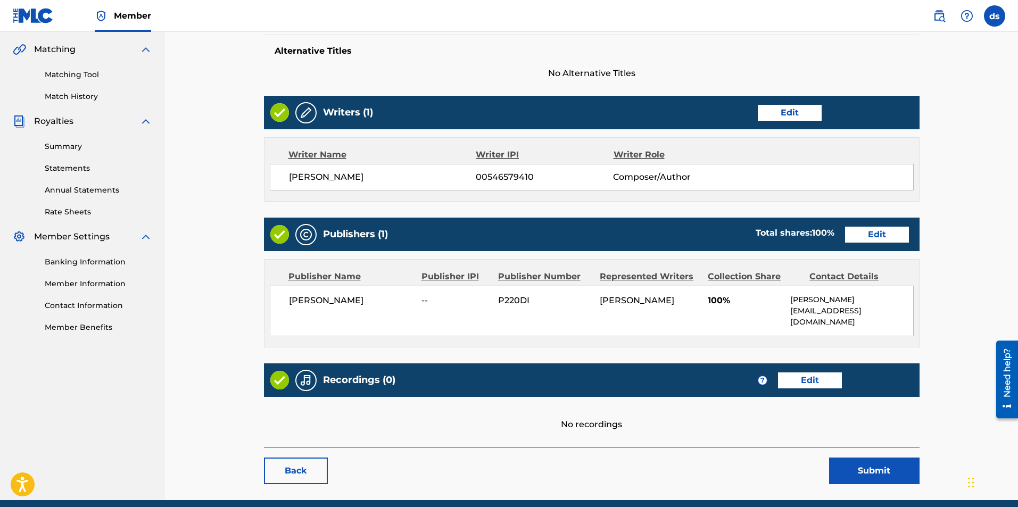
scroll to position [266, 0]
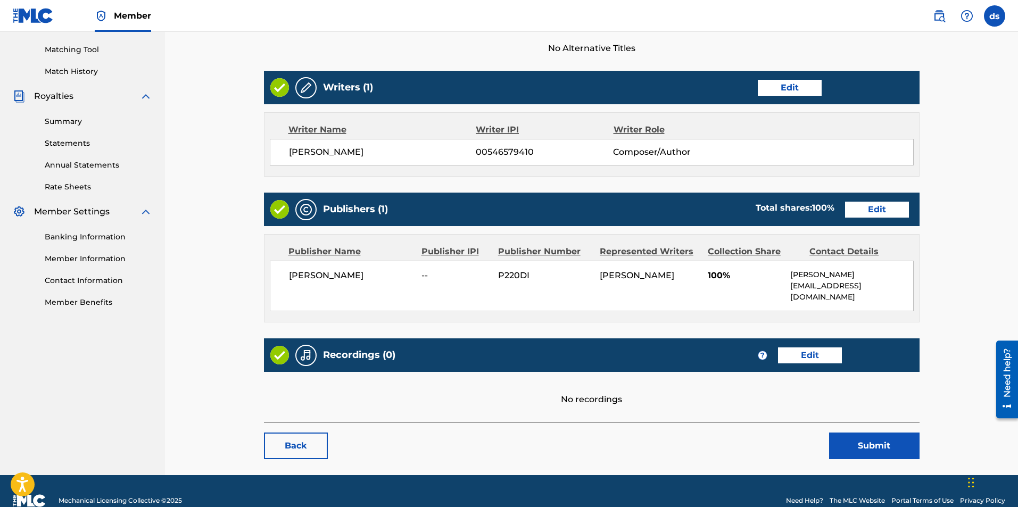
click at [864, 204] on link "Edit" at bounding box center [877, 210] width 64 height 16
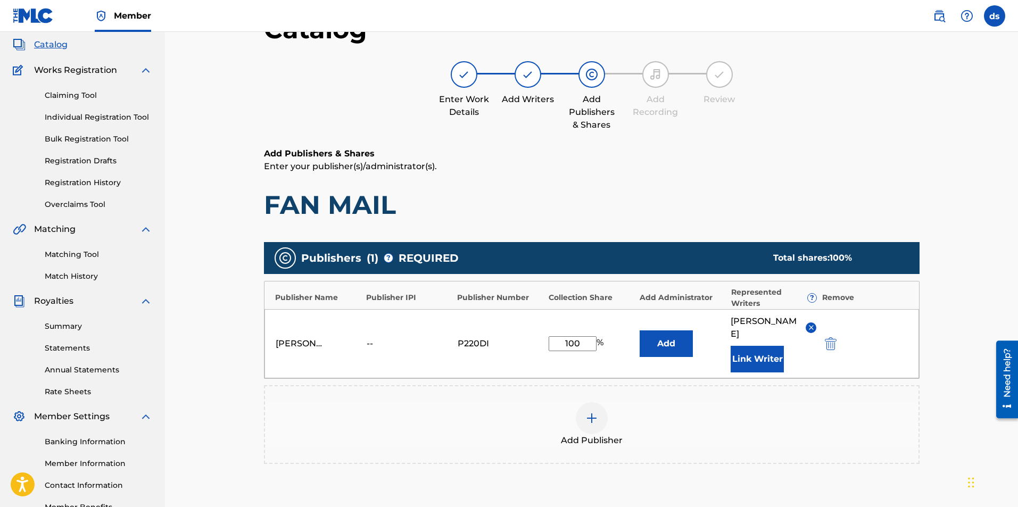
scroll to position [106, 0]
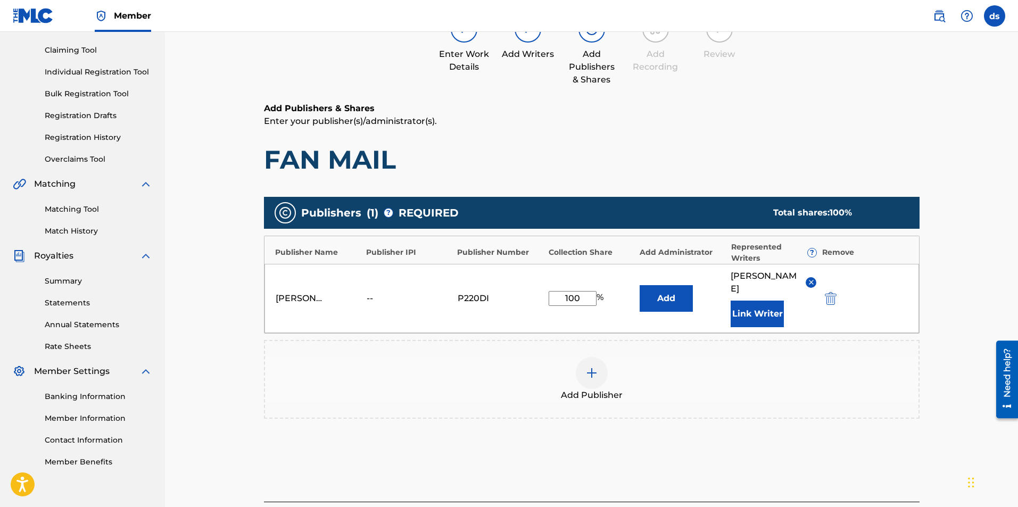
click at [759, 327] on button "Link Writer" at bounding box center [756, 314] width 53 height 27
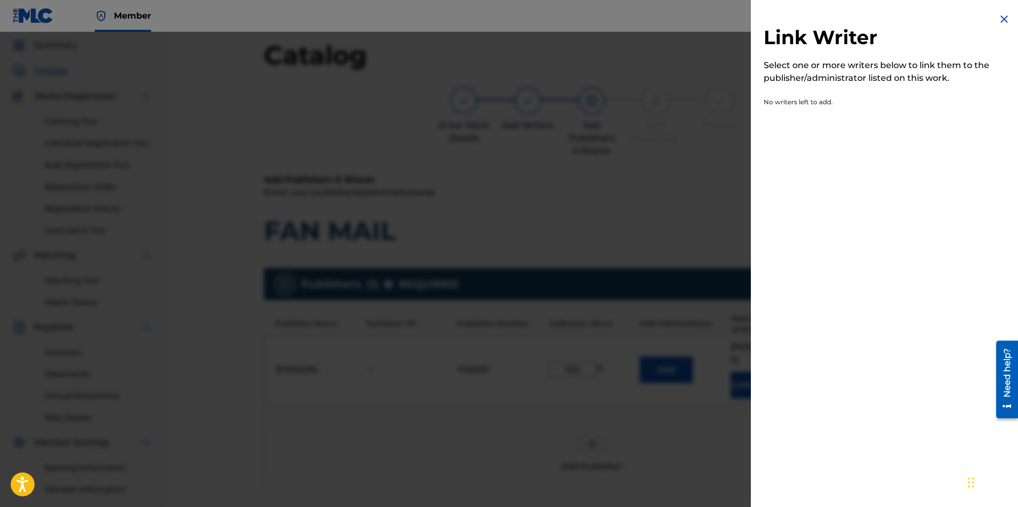
scroll to position [5, 0]
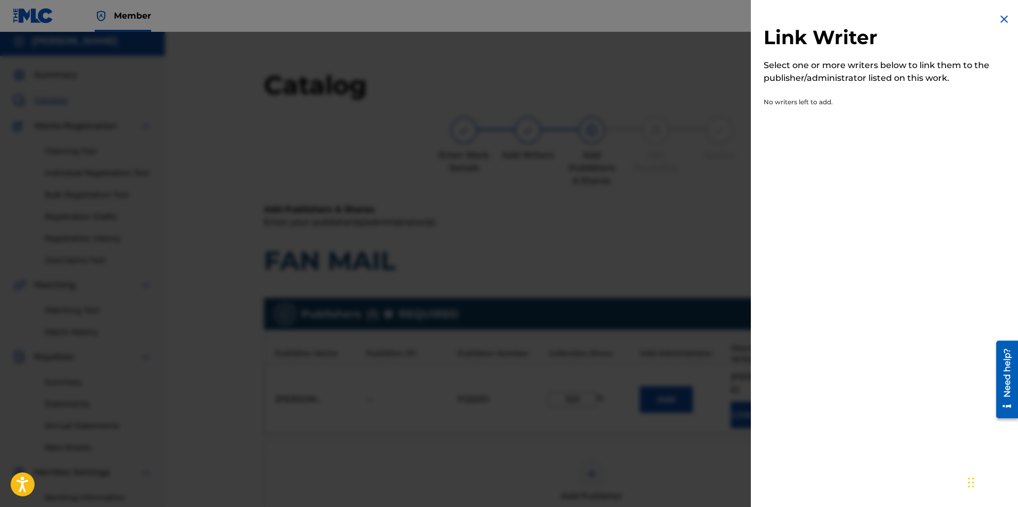
click at [998, 20] on img at bounding box center [1004, 19] width 13 height 13
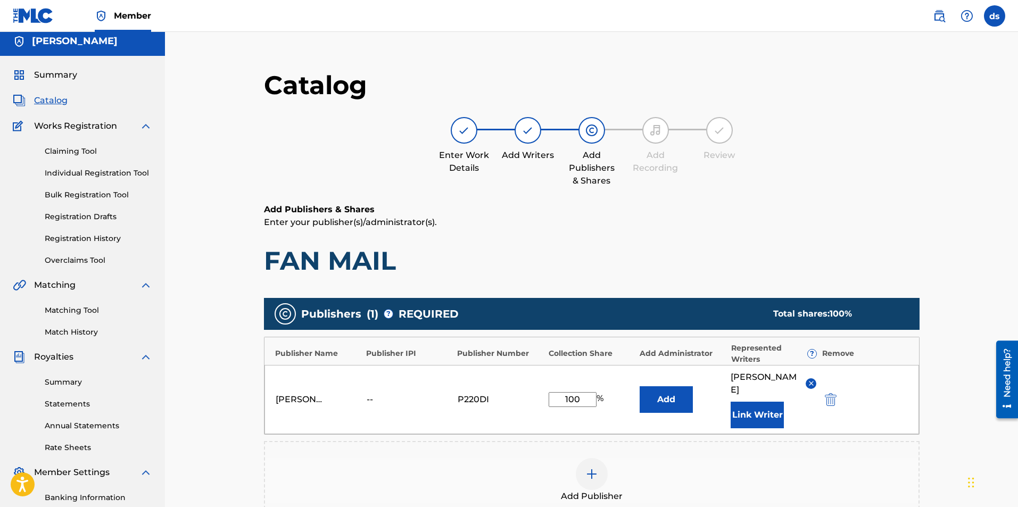
click at [829, 406] on img "submit" at bounding box center [831, 399] width 12 height 13
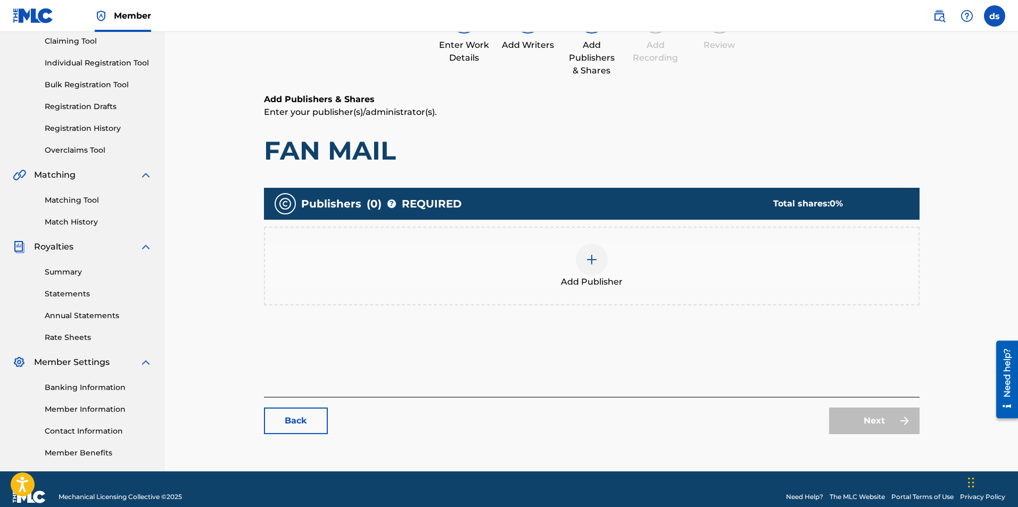
scroll to position [131, 0]
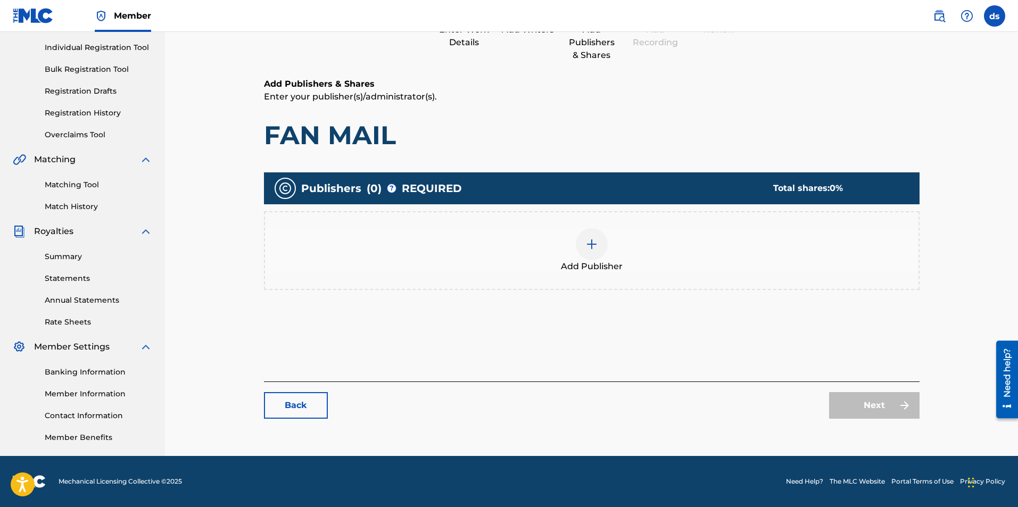
click at [294, 411] on link "Back" at bounding box center [296, 405] width 64 height 27
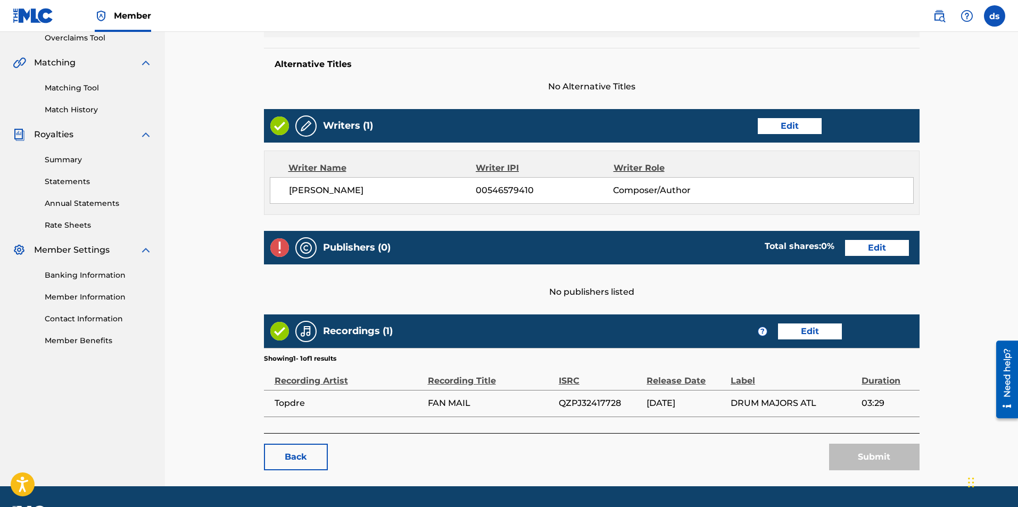
scroll to position [258, 0]
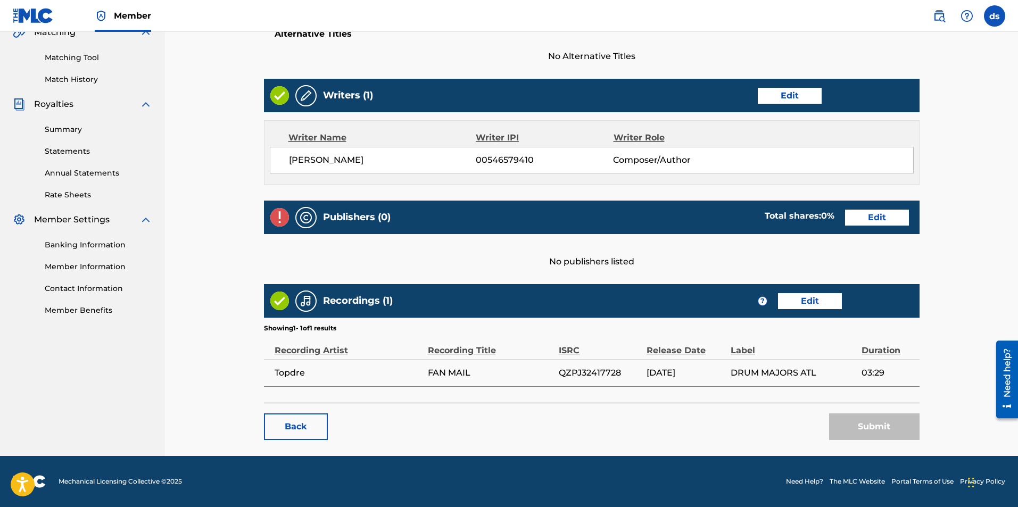
scroll to position [131, 0]
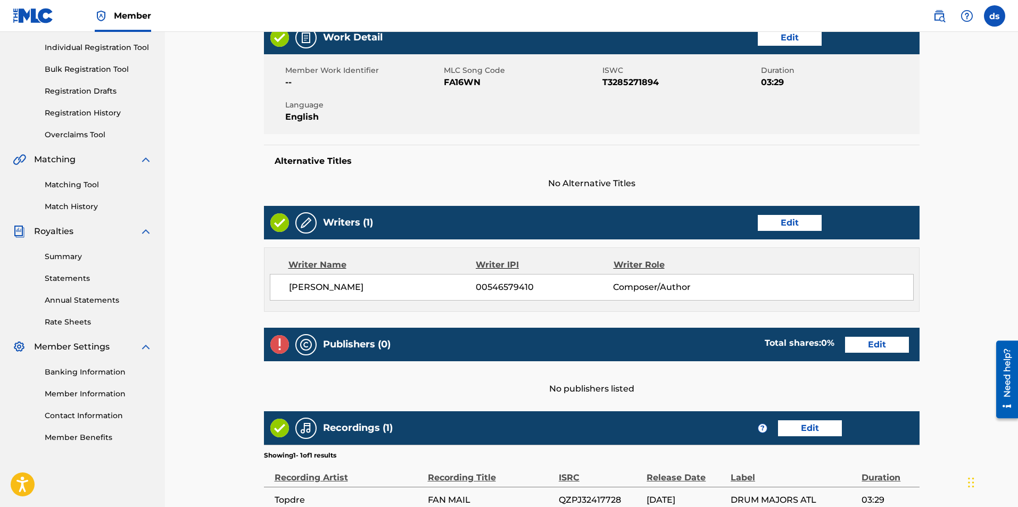
scroll to position [258, 0]
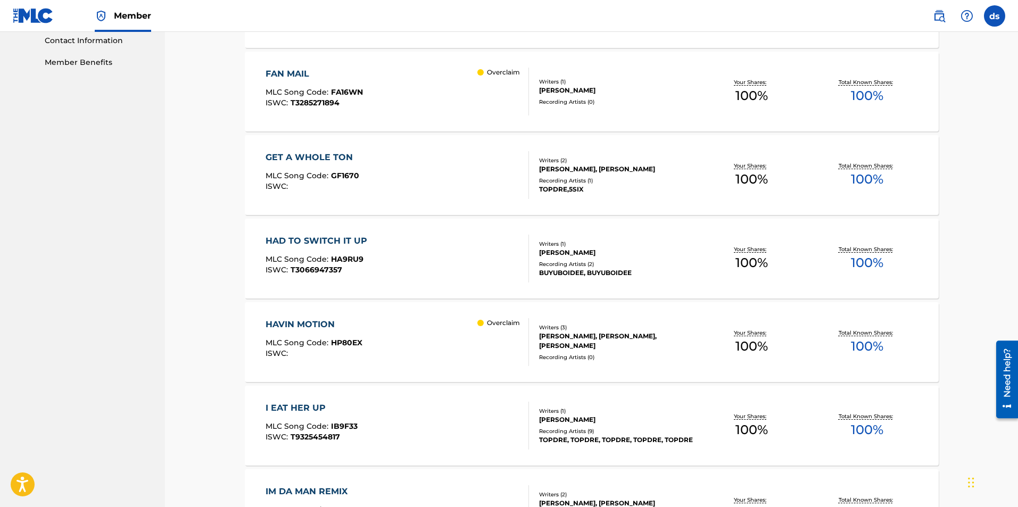
scroll to position [532, 0]
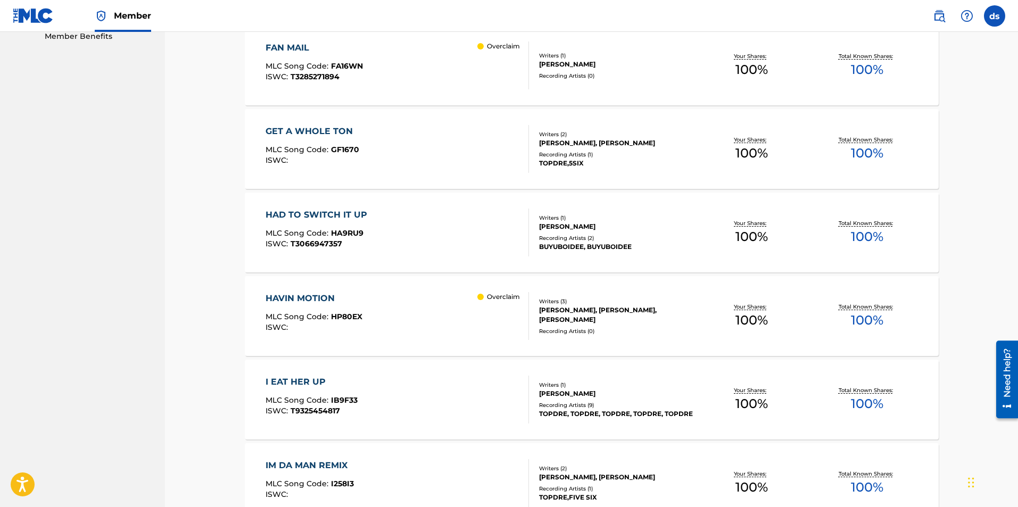
click at [328, 132] on div "GET A WHOLE TON" at bounding box center [312, 131] width 94 height 13
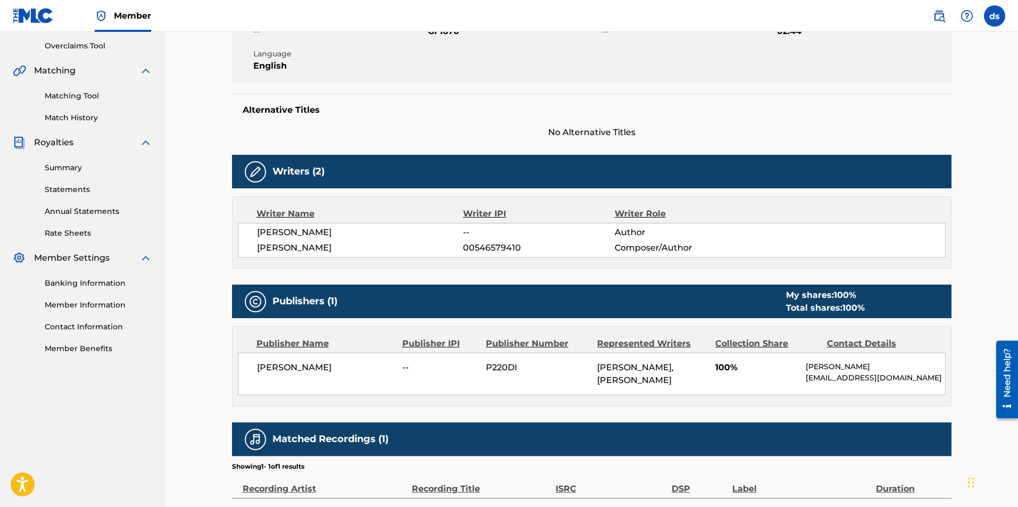
scroll to position [185, 0]
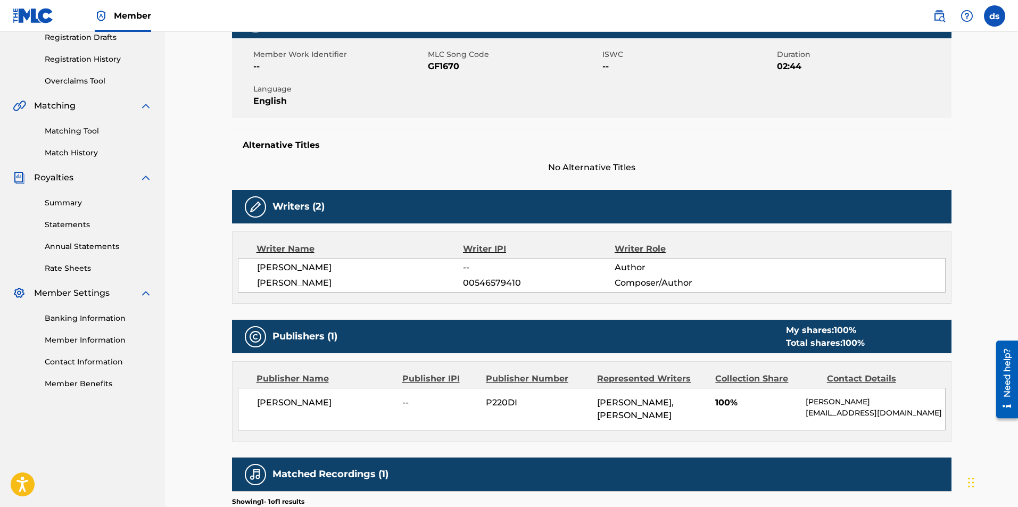
click at [70, 132] on link "Matching Tool" at bounding box center [98, 131] width 107 height 11
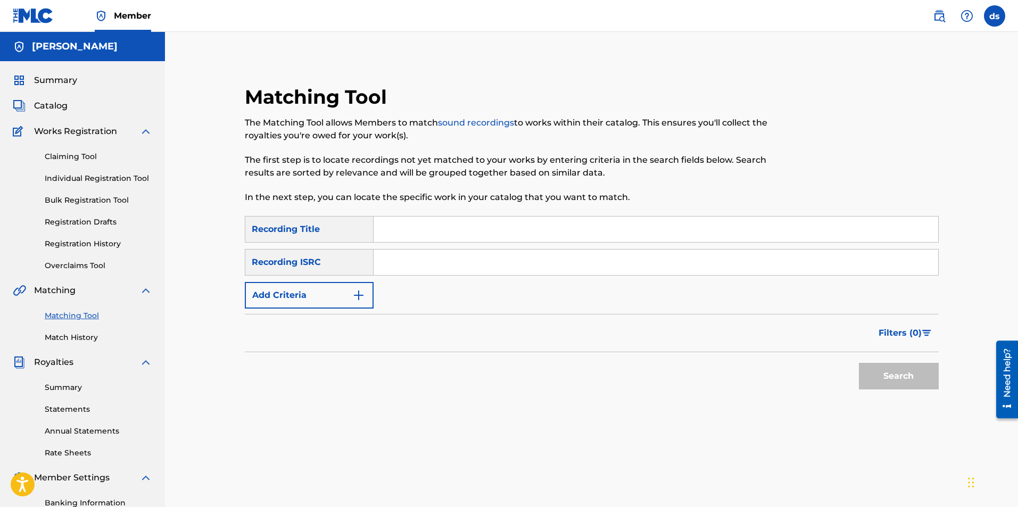
click at [403, 231] on input "Search Form" at bounding box center [655, 230] width 564 height 26
type input "get a whole ton"
click at [394, 259] on input "Search Form" at bounding box center [655, 263] width 564 height 26
paste input "QZPJ32417730"
type input "QZPJ32417730"
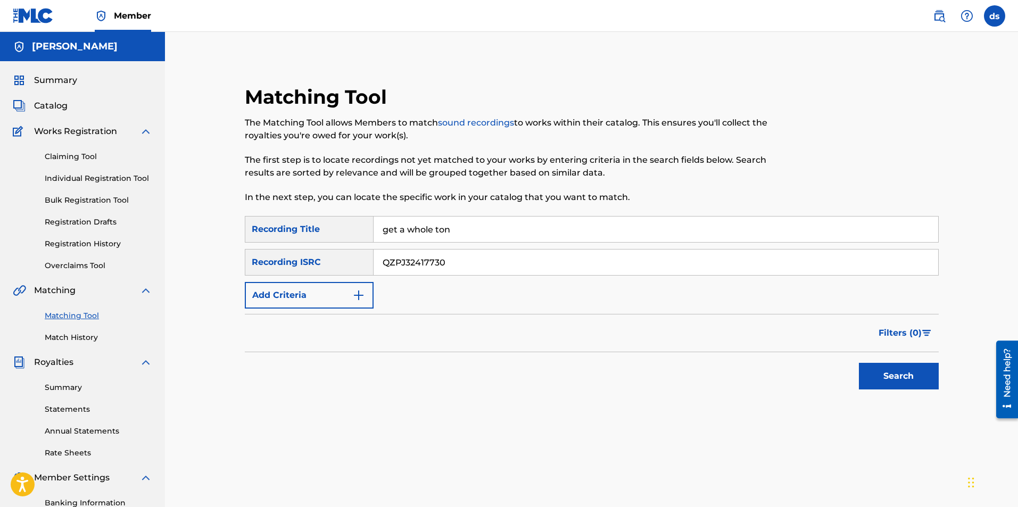
click at [890, 382] on button "Search" at bounding box center [899, 376] width 80 height 27
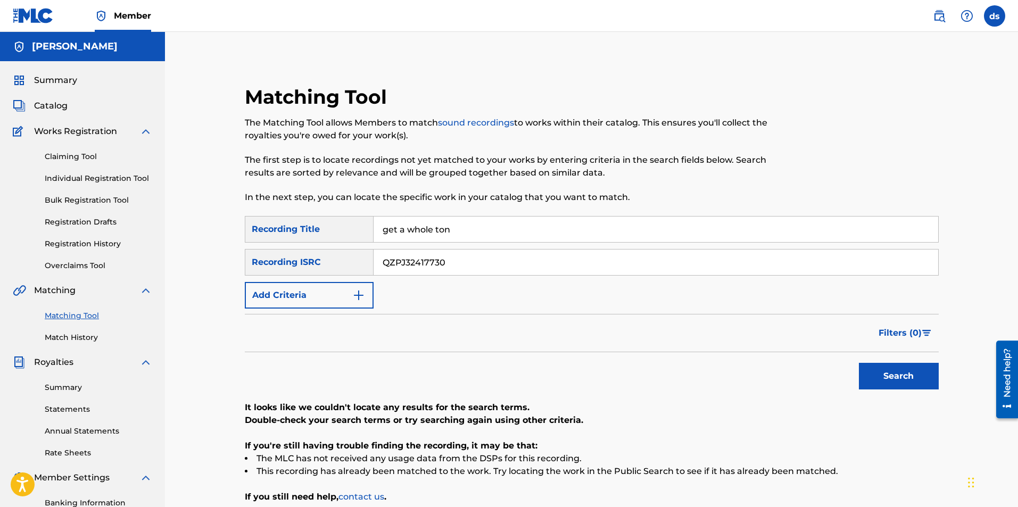
click at [475, 265] on input "QZPJ32417730" at bounding box center [655, 263] width 564 height 26
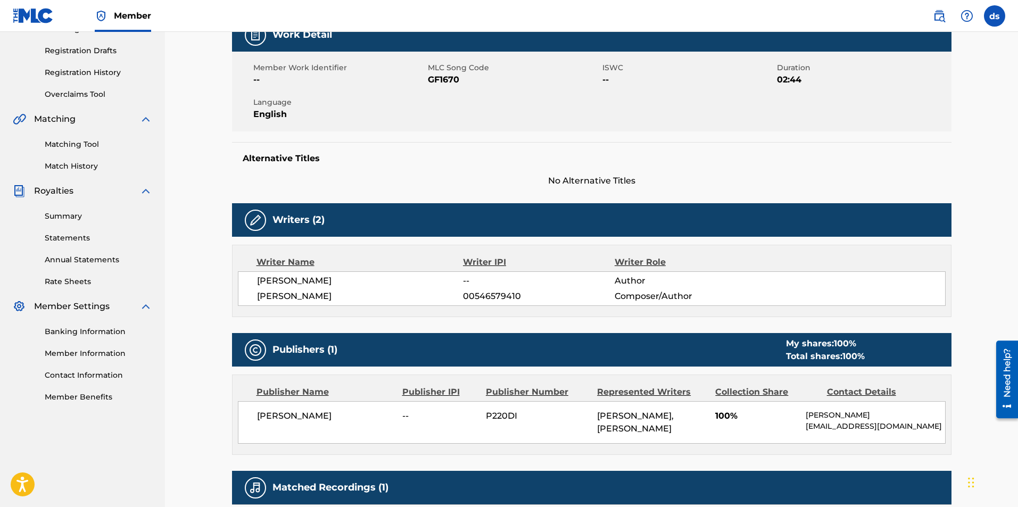
scroll to position [344, 0]
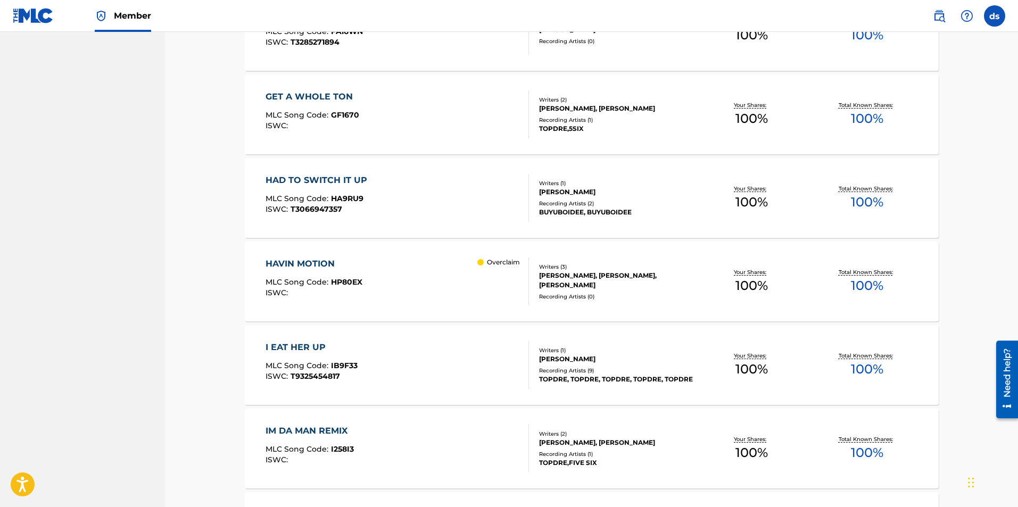
scroll to position [585, 0]
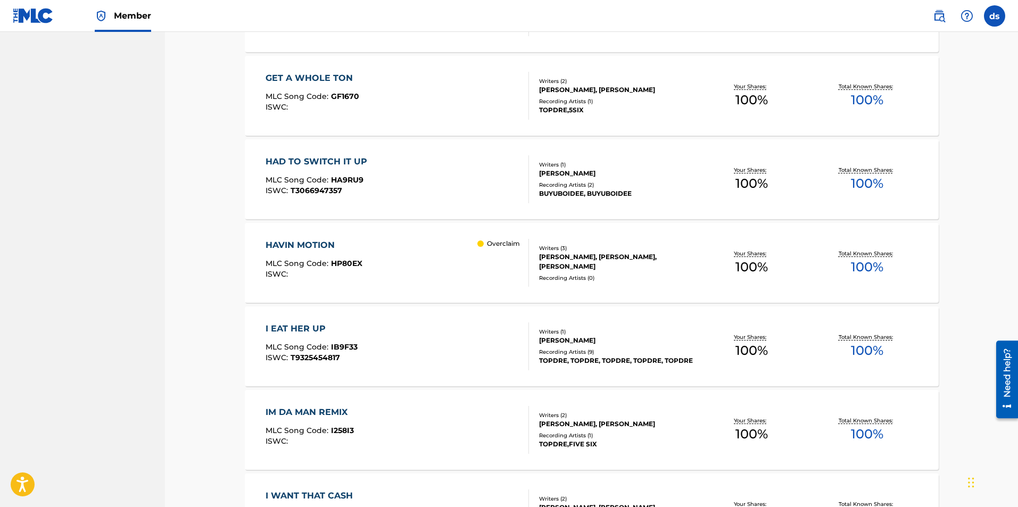
click at [355, 160] on div "HAD TO SWITCH IT UP" at bounding box center [318, 161] width 107 height 13
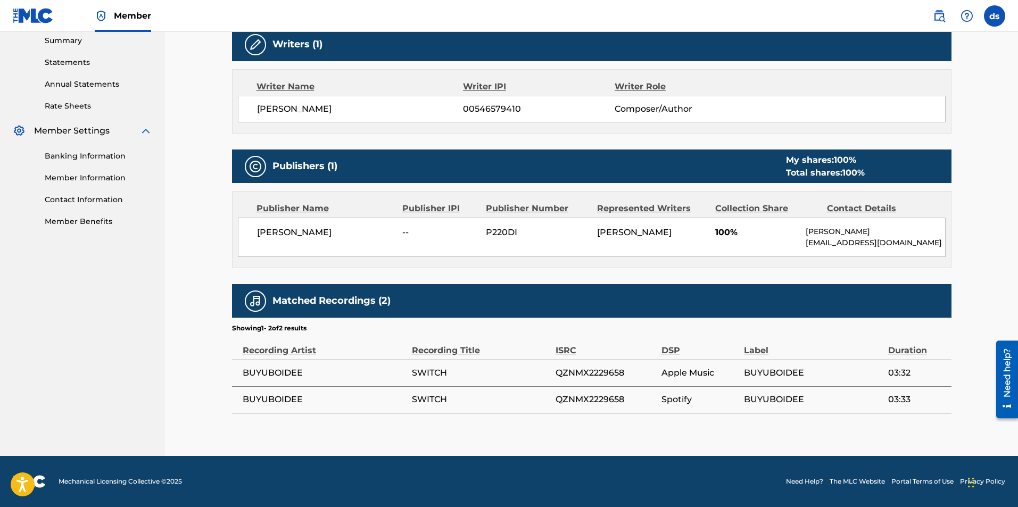
scroll to position [350, 0]
drag, startPoint x: 302, startPoint y: 373, endPoint x: 240, endPoint y: 376, distance: 61.8
click at [240, 376] on td "BUYUBOIDEE" at bounding box center [322, 373] width 180 height 27
copy span "BUYUBOIDEE"
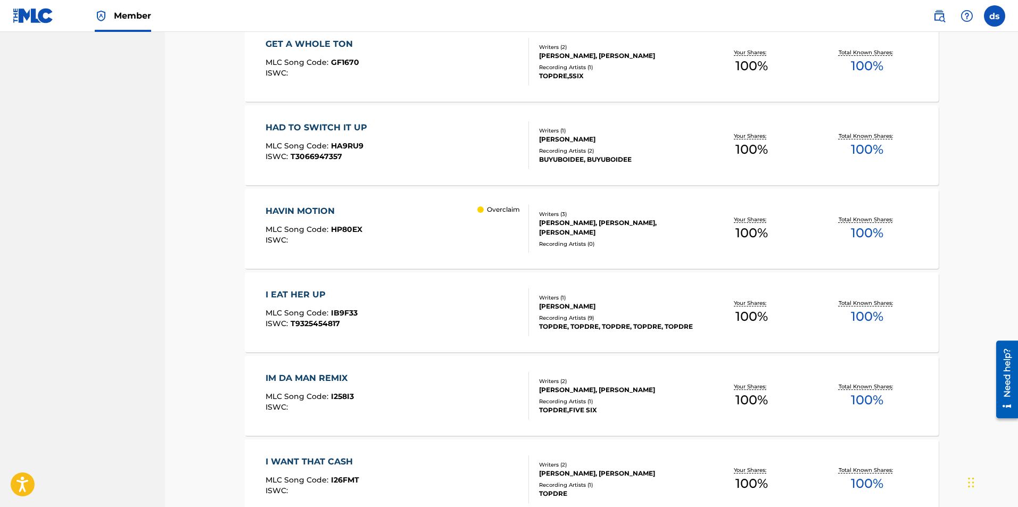
scroll to position [638, 0]
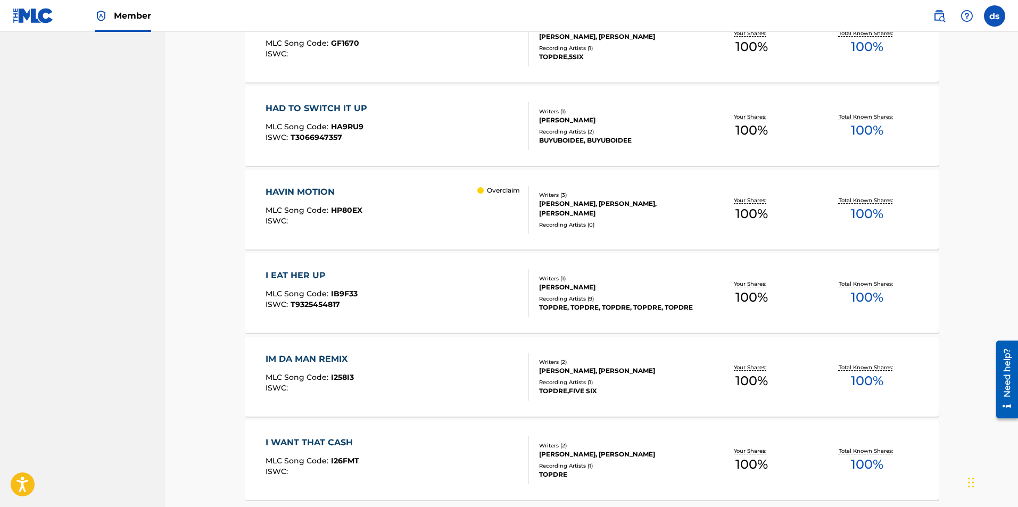
click at [300, 195] on div "HAVIN MOTION" at bounding box center [313, 192] width 97 height 13
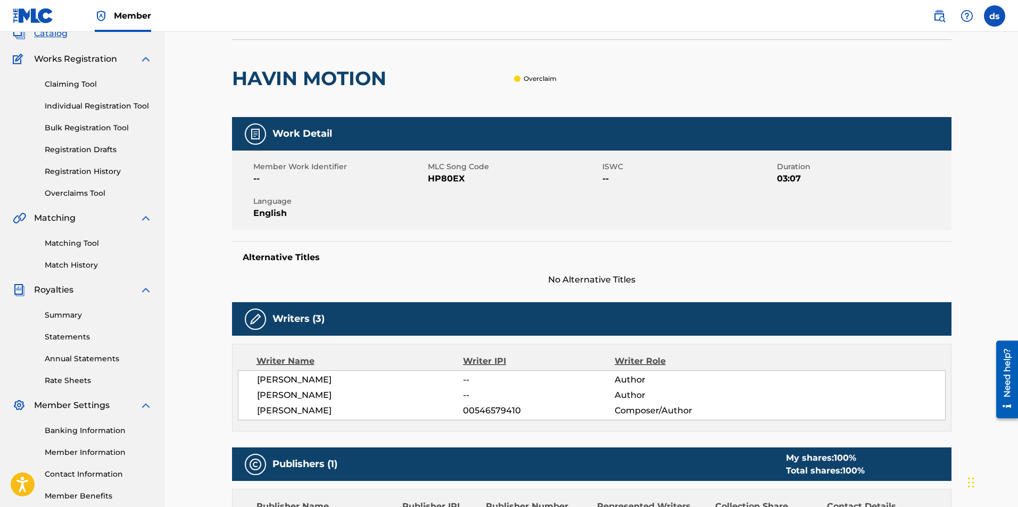
scroll to position [43, 0]
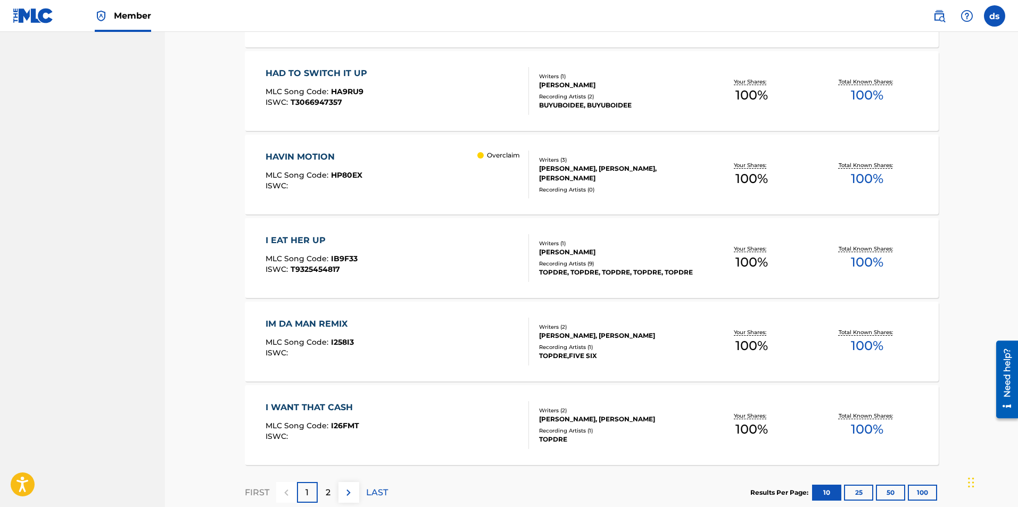
scroll to position [692, 0]
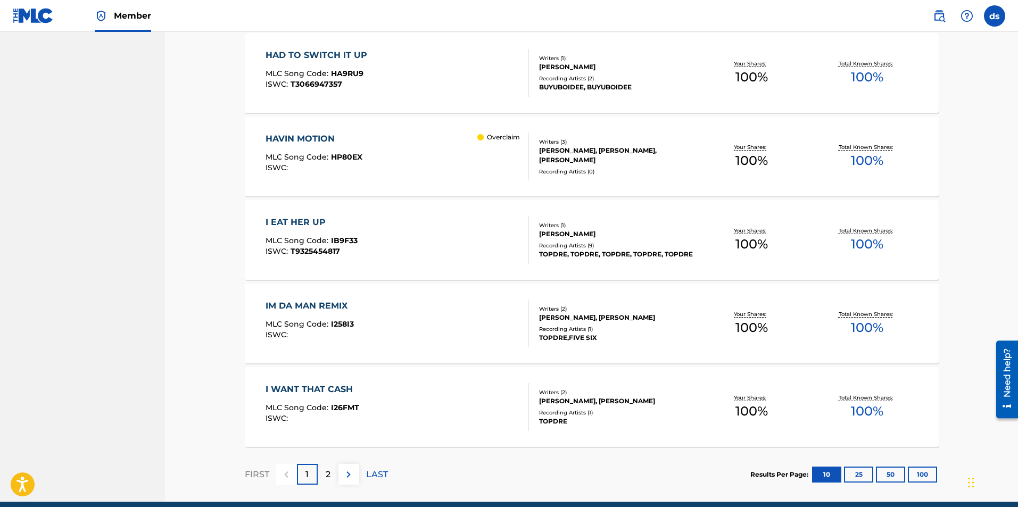
click at [284, 223] on div "I EAT HER UP" at bounding box center [311, 222] width 92 height 13
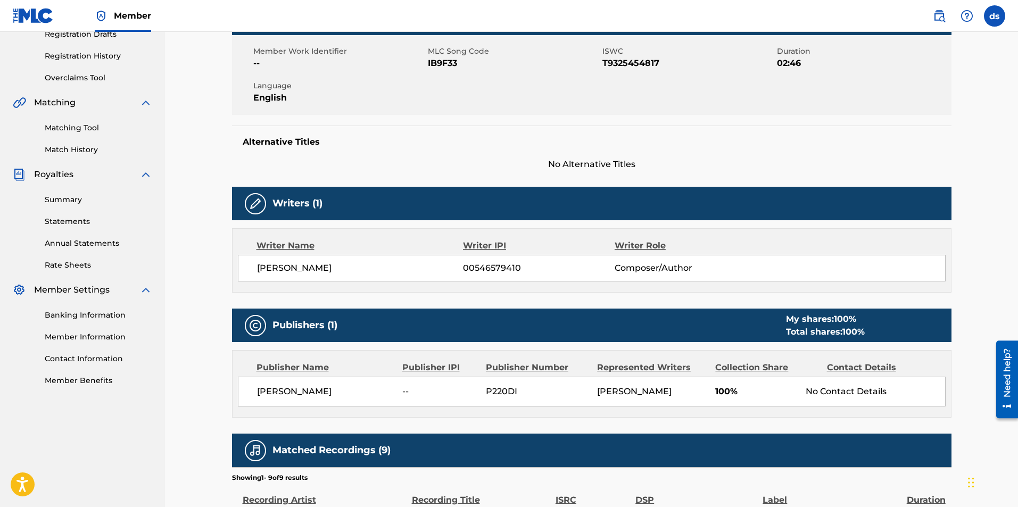
scroll to position [164, 0]
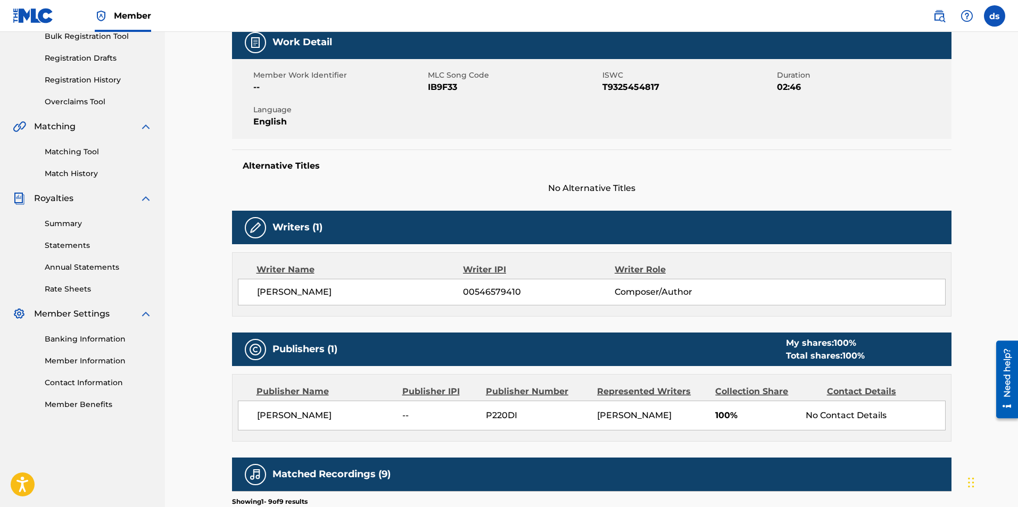
click at [82, 152] on link "Matching Tool" at bounding box center [98, 151] width 107 height 11
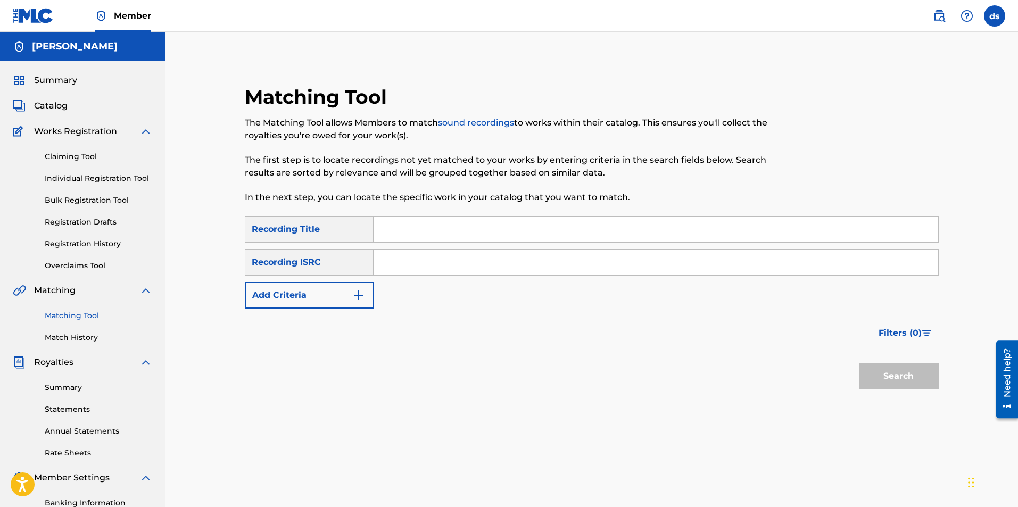
click at [458, 223] on input "Search Form" at bounding box center [655, 230] width 564 height 26
type input "i eat her up"
click at [420, 257] on input "Search Form" at bounding box center [655, 263] width 564 height 26
paste input "QZGWW2099019"
type input "QZGWW2099019"
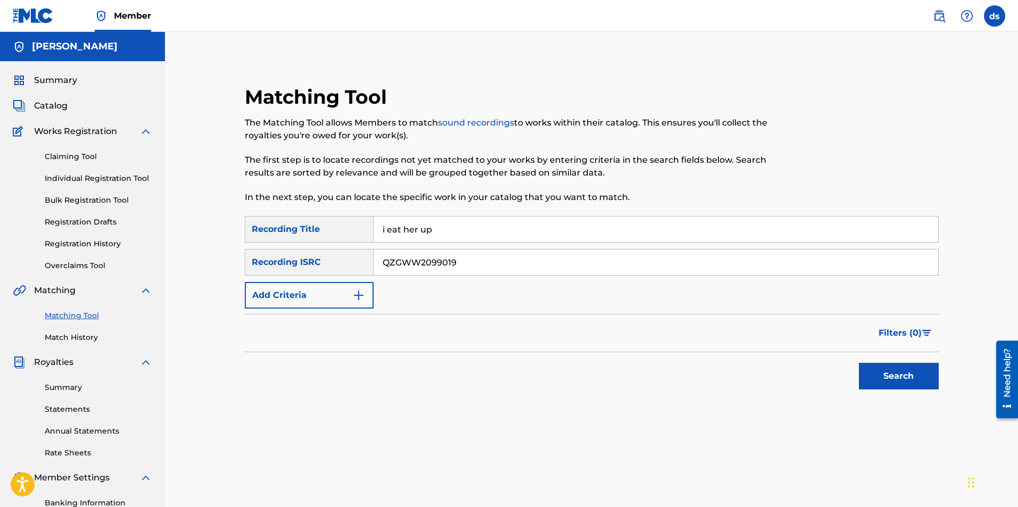
click at [872, 360] on div "Search" at bounding box center [895, 373] width 85 height 43
click at [870, 368] on button "Search" at bounding box center [899, 376] width 80 height 27
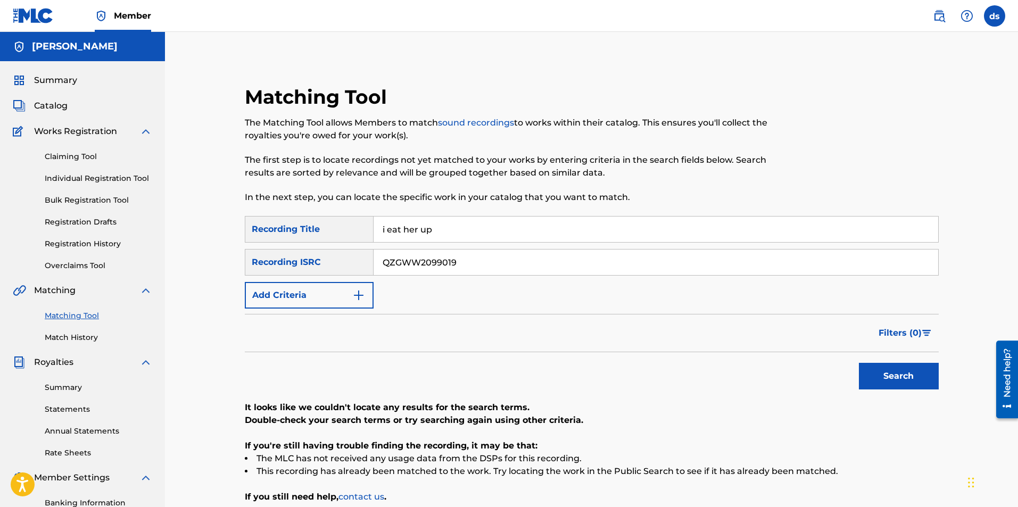
click at [433, 230] on input "i eat her up" at bounding box center [655, 230] width 564 height 26
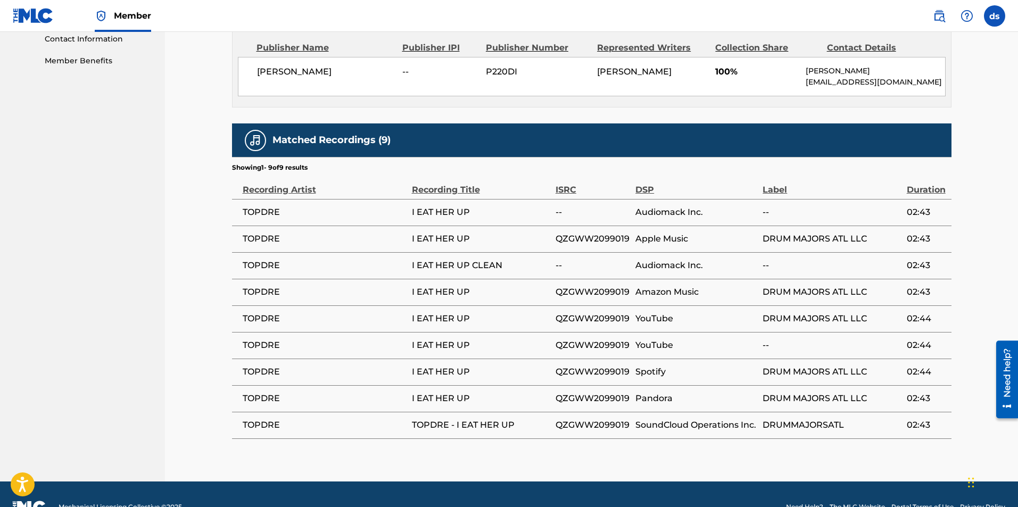
scroll to position [483, 0]
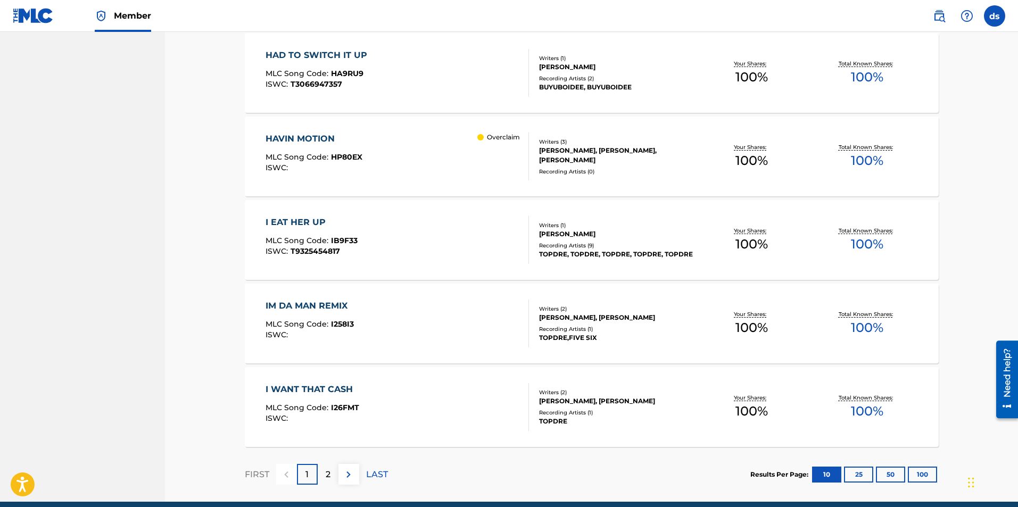
scroll to position [737, 0]
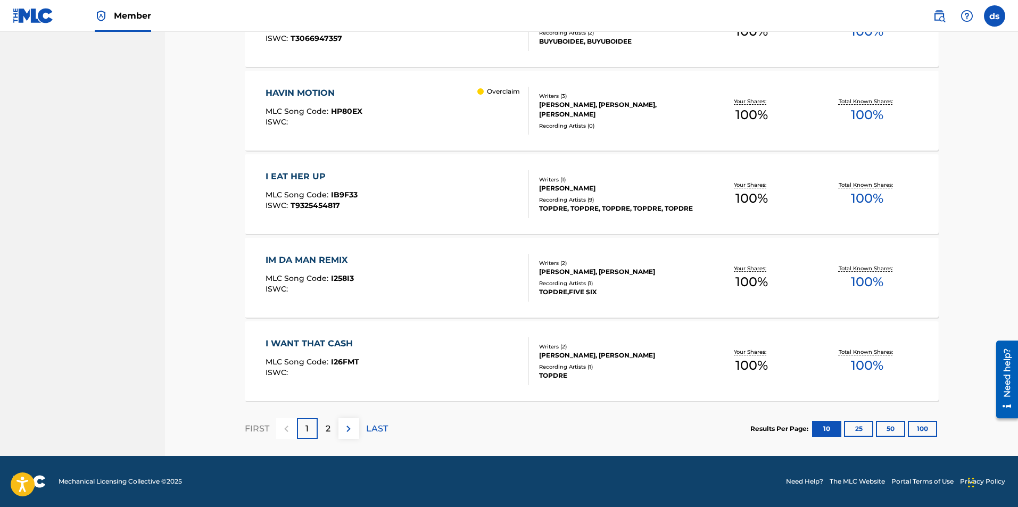
click at [324, 257] on div "IM DA MAN REMIX" at bounding box center [309, 260] width 88 height 13
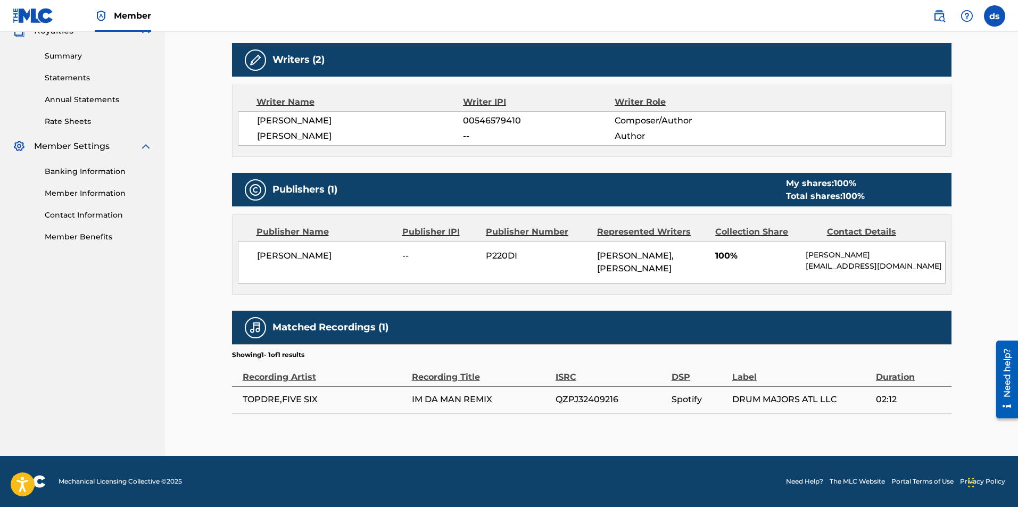
scroll to position [344, 0]
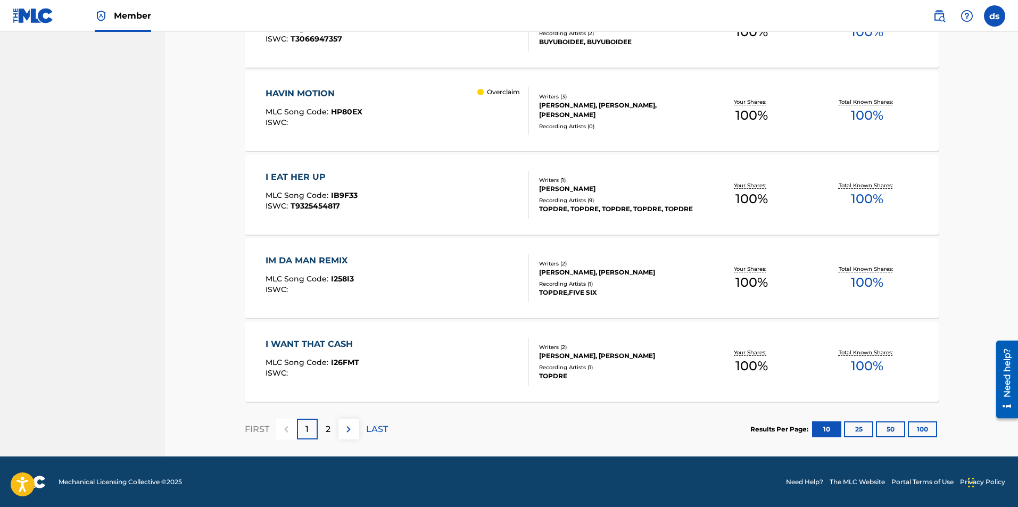
scroll to position [737, 0]
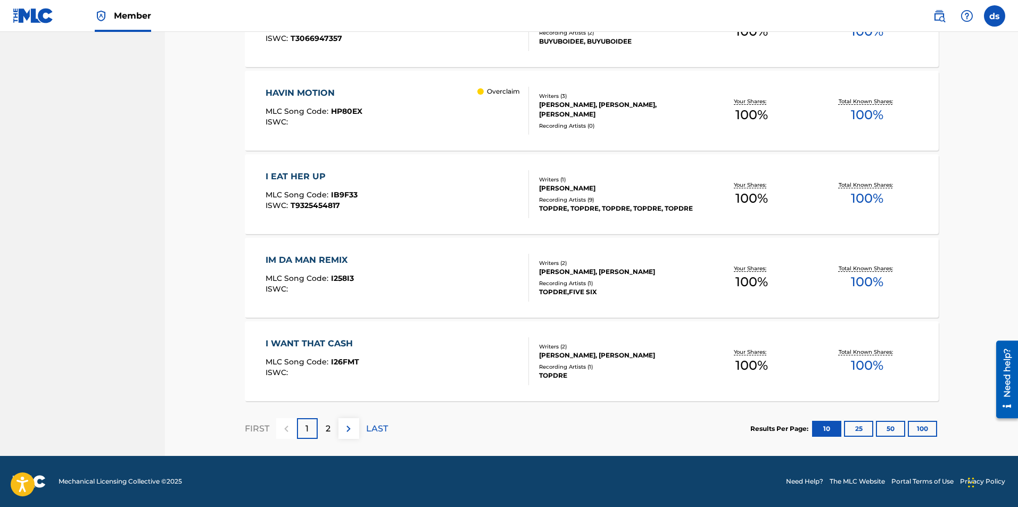
click at [330, 345] on div "I WANT THAT CASH" at bounding box center [312, 343] width 94 height 13
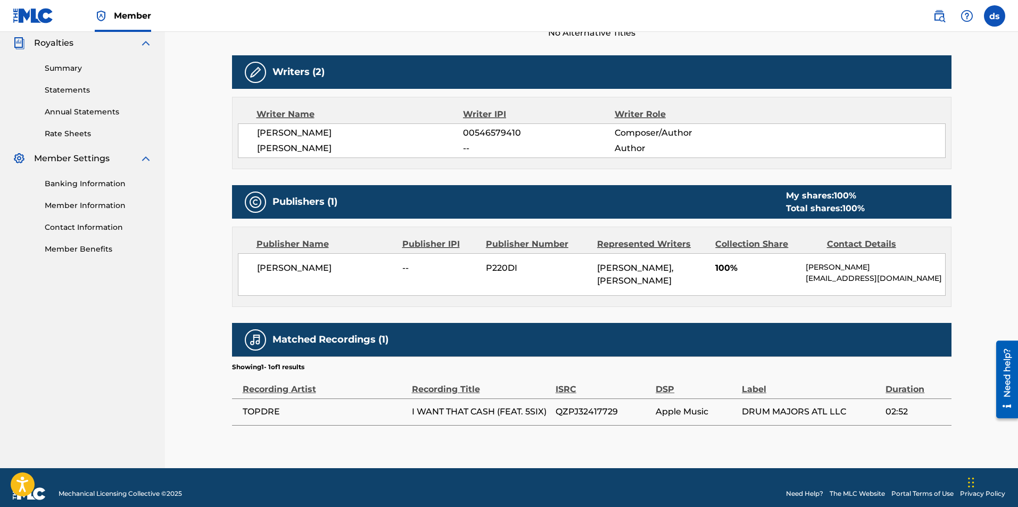
scroll to position [344, 0]
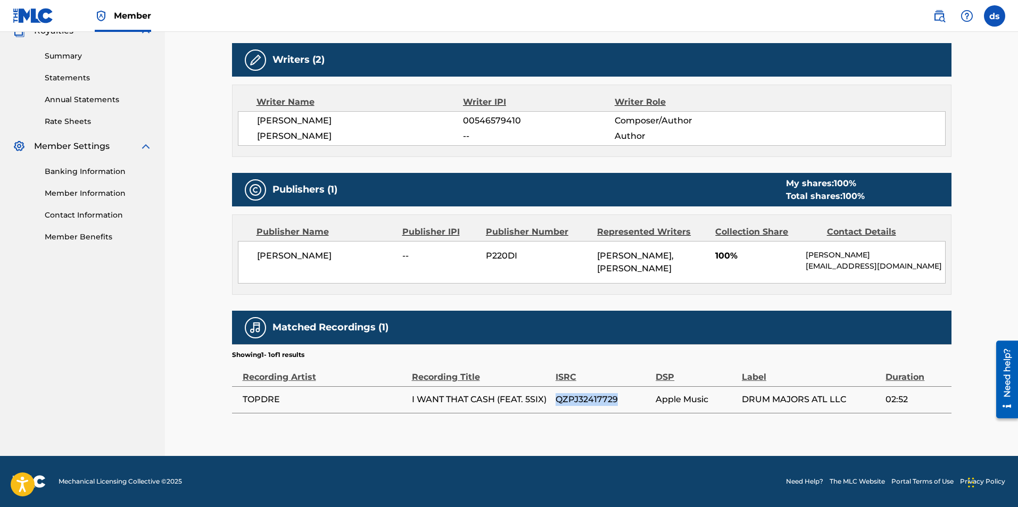
drag, startPoint x: 617, startPoint y: 399, endPoint x: 558, endPoint y: 403, distance: 59.2
click at [558, 403] on span "QZPJ32417729" at bounding box center [602, 399] width 95 height 13
copy span "QZPJ32417729"
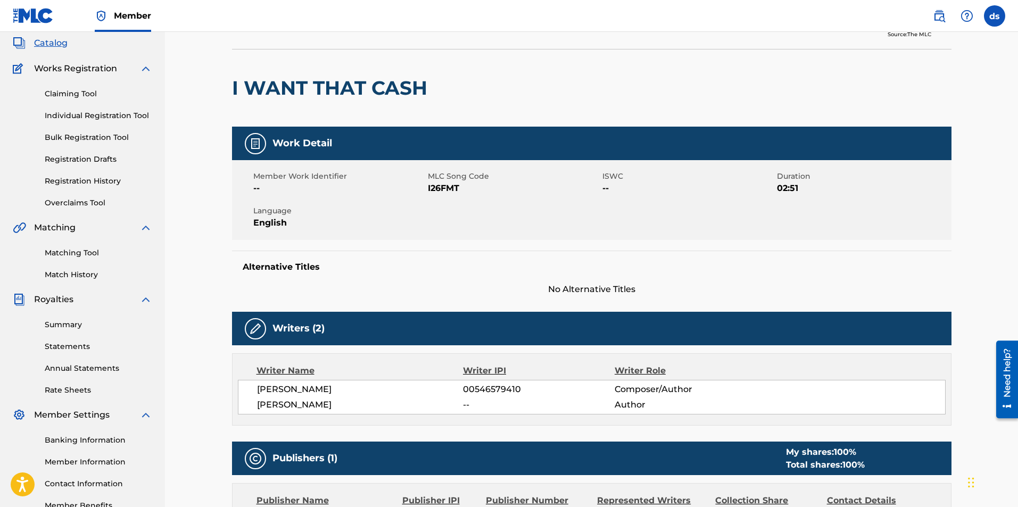
scroll to position [160, 0]
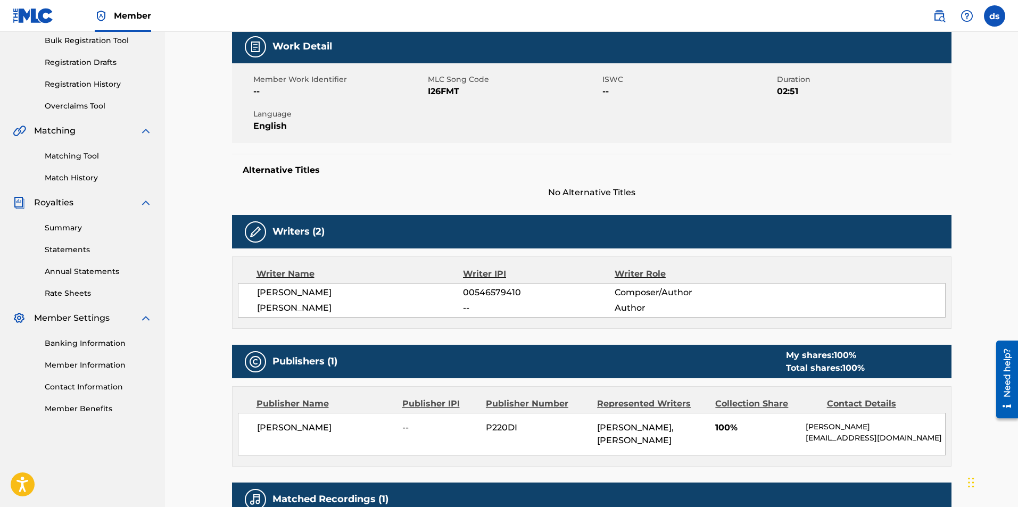
click at [79, 160] on link "Matching Tool" at bounding box center [98, 156] width 107 height 11
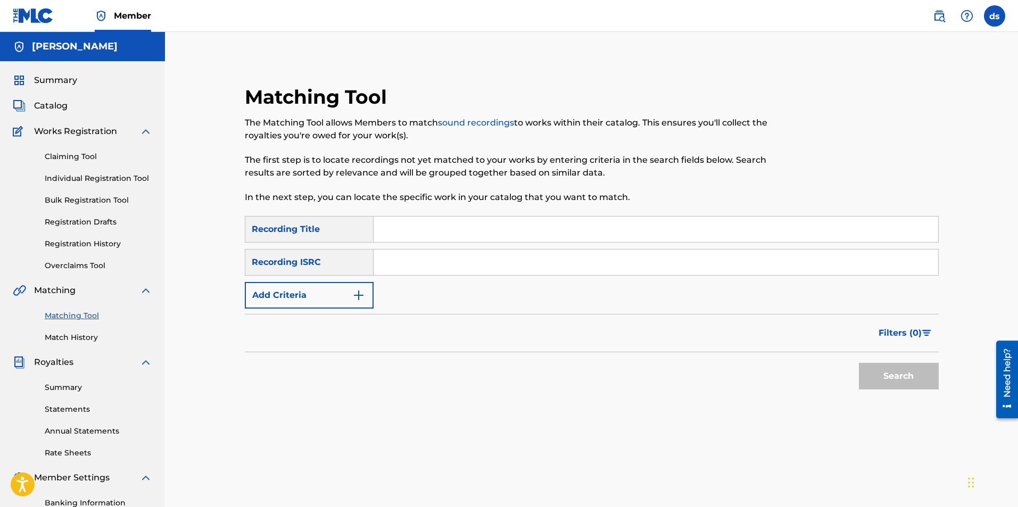
paste input "QZPJ32417729"
type input "QZPJ32417729"
click at [882, 371] on button "Search" at bounding box center [899, 376] width 80 height 27
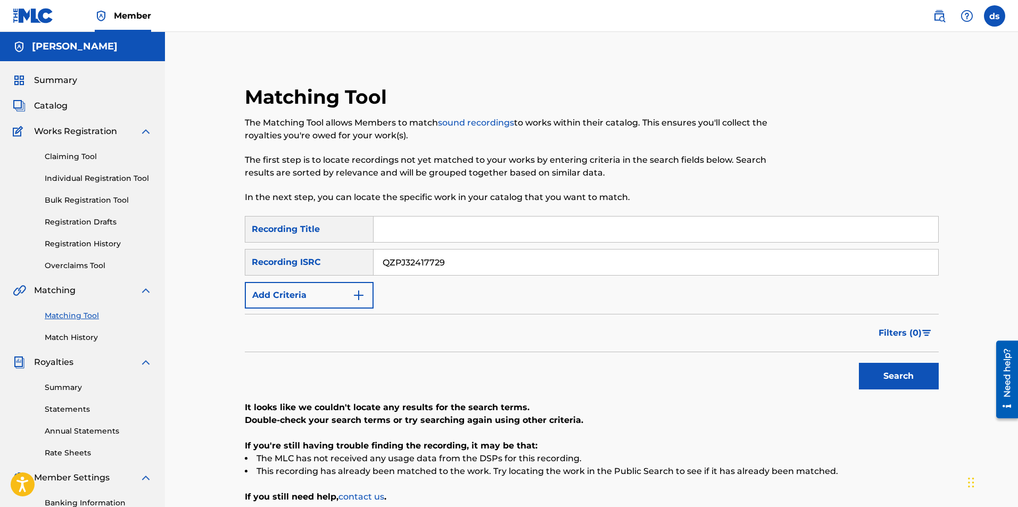
click at [421, 227] on input "Search Form" at bounding box center [655, 230] width 564 height 26
type input "i want that cash"
click at [859, 363] on button "Search" at bounding box center [899, 376] width 80 height 27
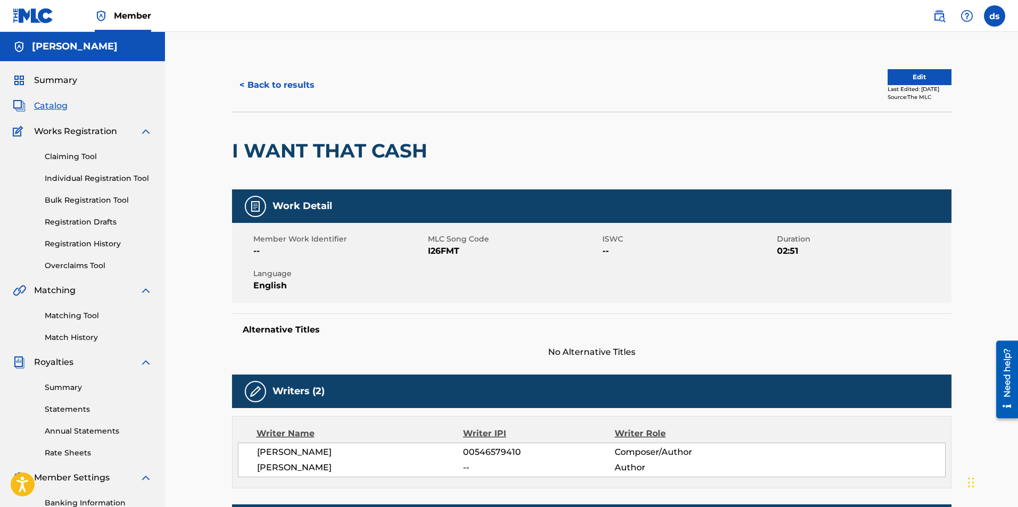
click at [57, 104] on span "Catalog" at bounding box center [51, 105] width 34 height 13
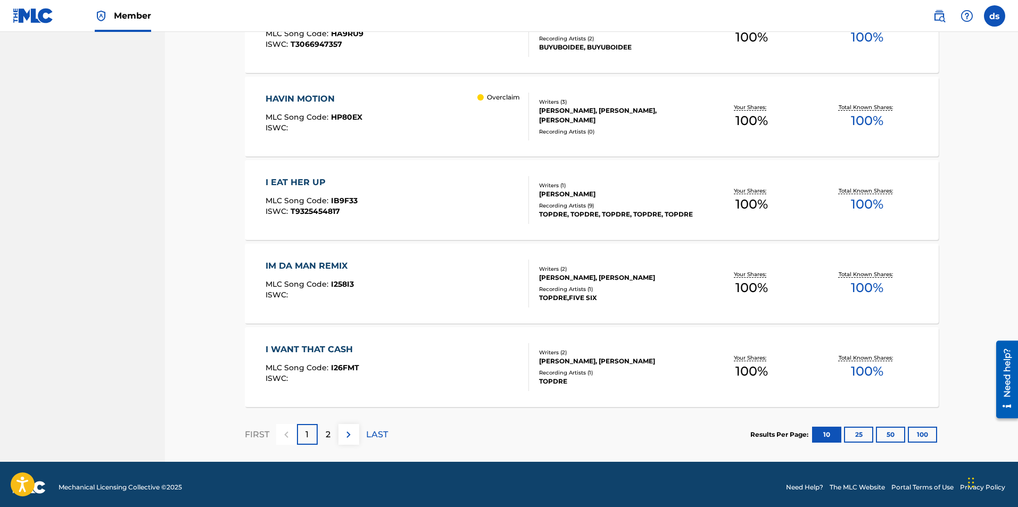
scroll to position [737, 0]
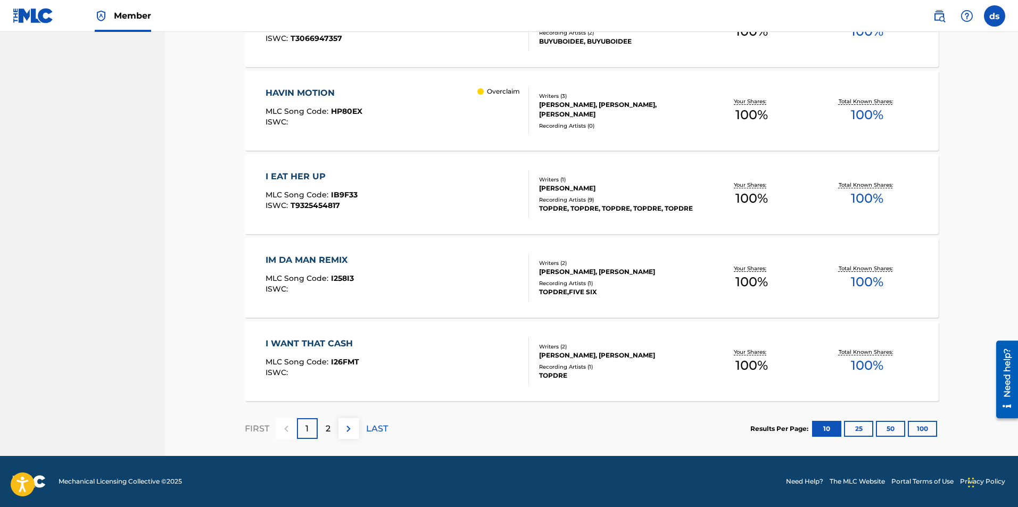
click at [331, 433] on div "2" at bounding box center [328, 428] width 21 height 21
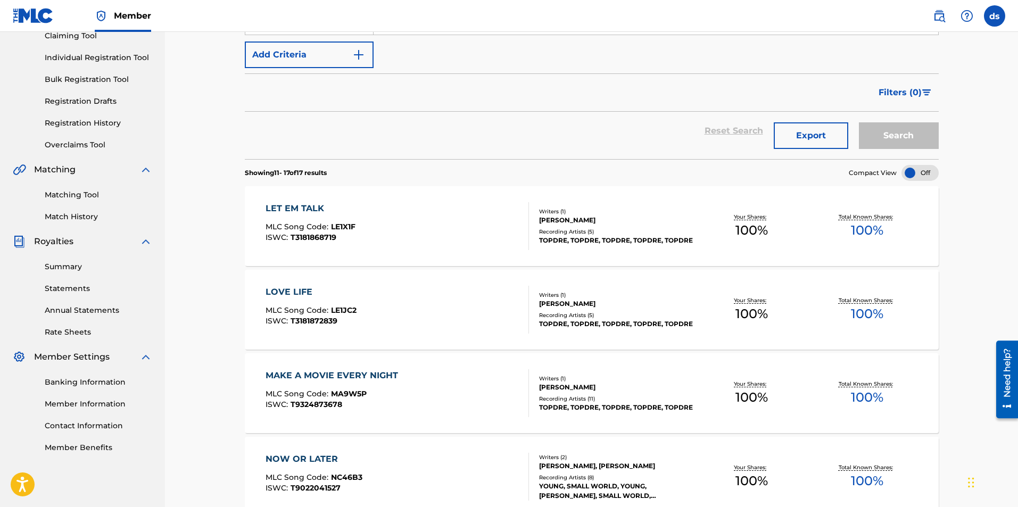
scroll to position [168, 0]
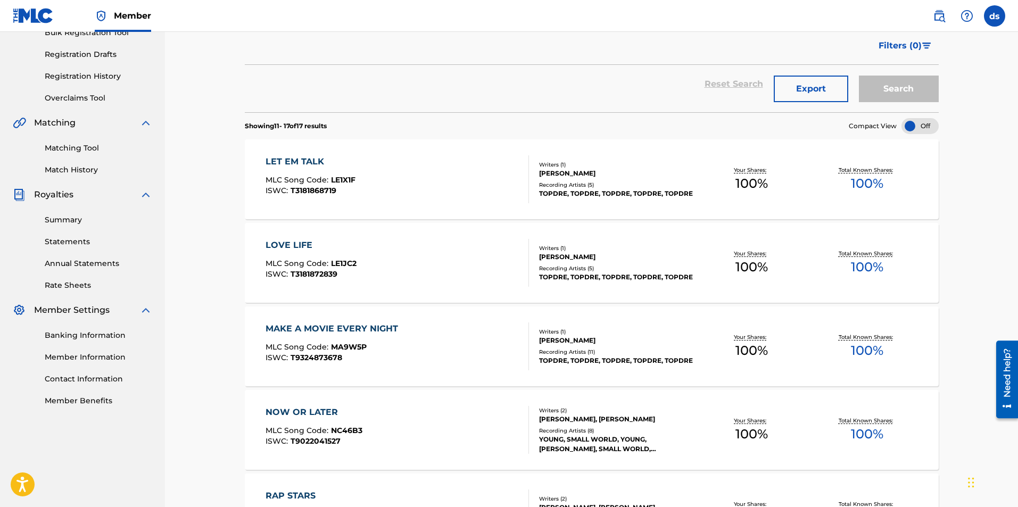
click at [487, 180] on div "LET EM TALK MLC Song Code : LE1X1F ISWC : T3181868719" at bounding box center [397, 179] width 264 height 48
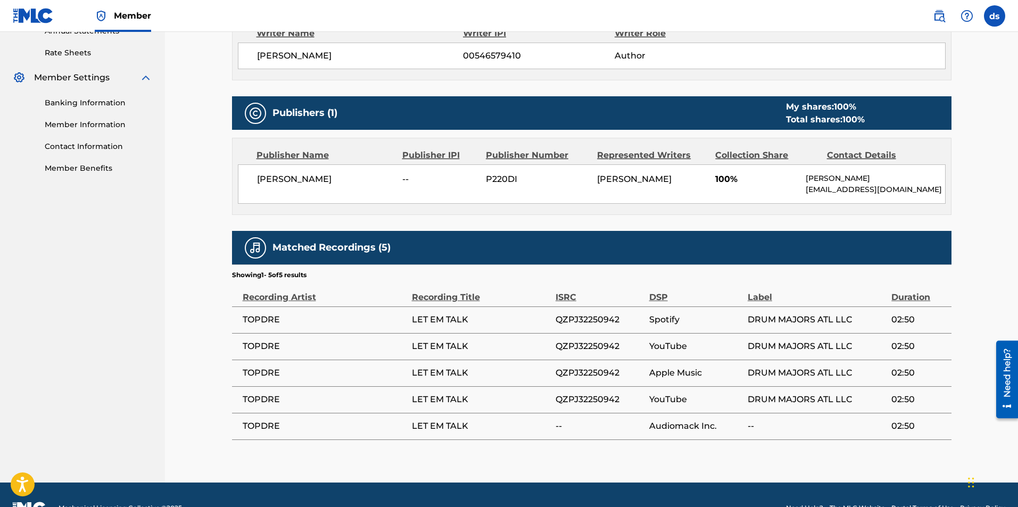
scroll to position [426, 0]
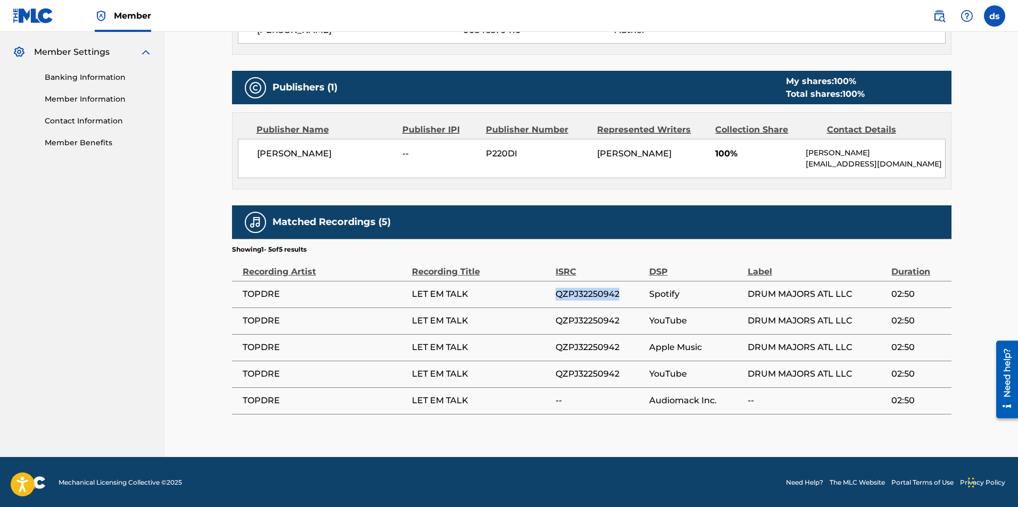
drag, startPoint x: 618, startPoint y: 298, endPoint x: 542, endPoint y: 300, distance: 76.6
click at [542, 300] on tr "TOPDRE LET EM TALK QZPJ32250942 Spotify DRUM MAJORS ATL LLC 02:50" at bounding box center [591, 294] width 719 height 27
copy tr "QZPJ32250942"
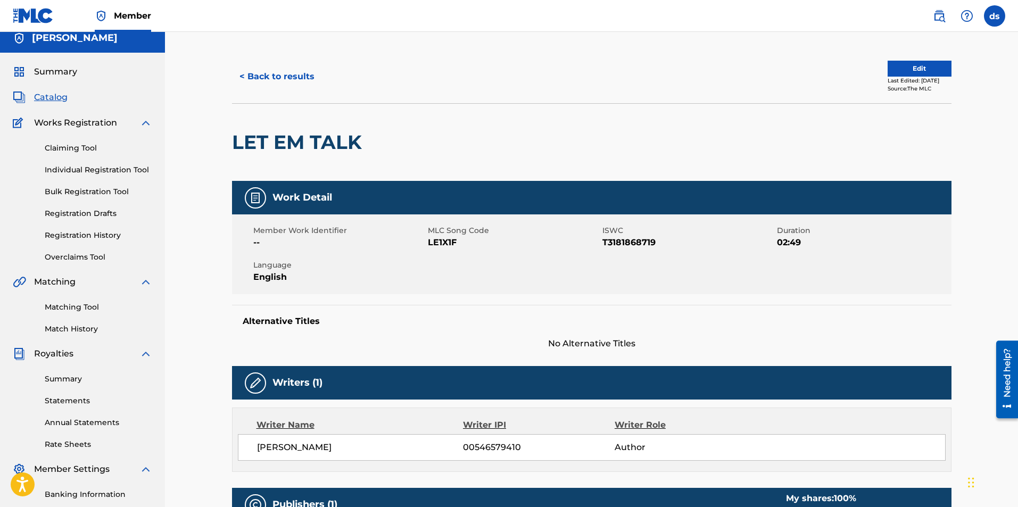
scroll to position [0, 0]
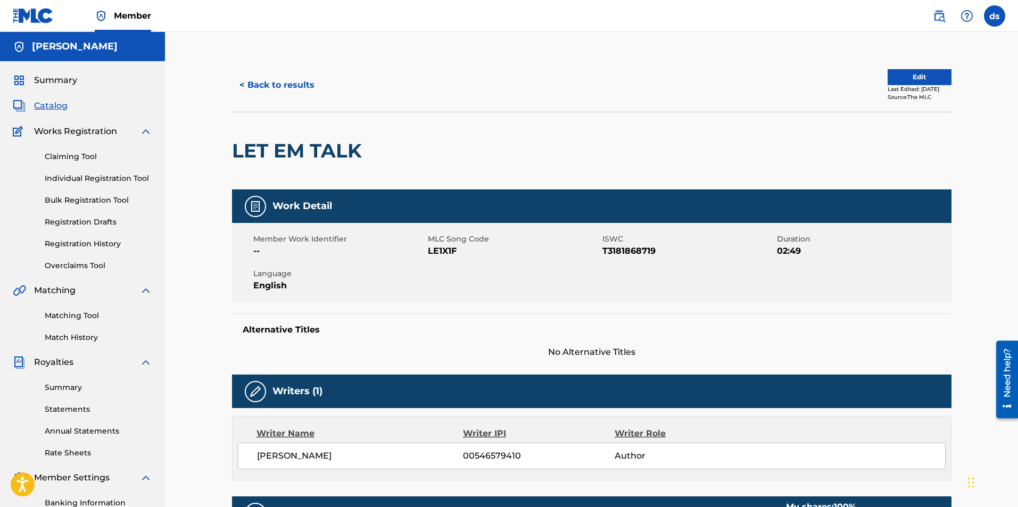
click at [92, 320] on link "Matching Tool" at bounding box center [98, 315] width 107 height 11
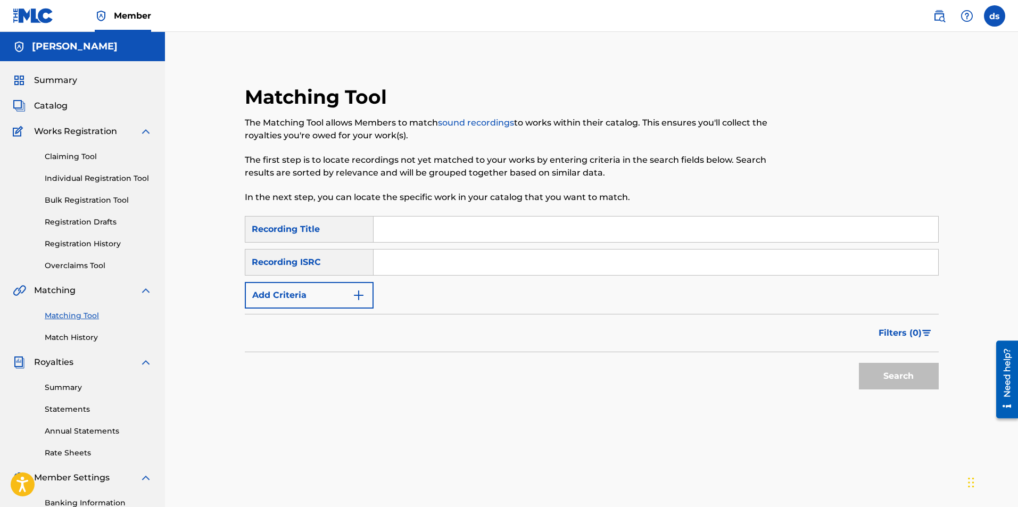
click at [398, 262] on input "Search Form" at bounding box center [655, 263] width 564 height 26
click at [398, 264] on input "Search Form" at bounding box center [655, 263] width 564 height 26
click at [388, 234] on input "Search Form" at bounding box center [655, 230] width 564 height 26
click at [395, 259] on input "Search Form" at bounding box center [655, 263] width 564 height 26
paste input "QZPJ32250942"
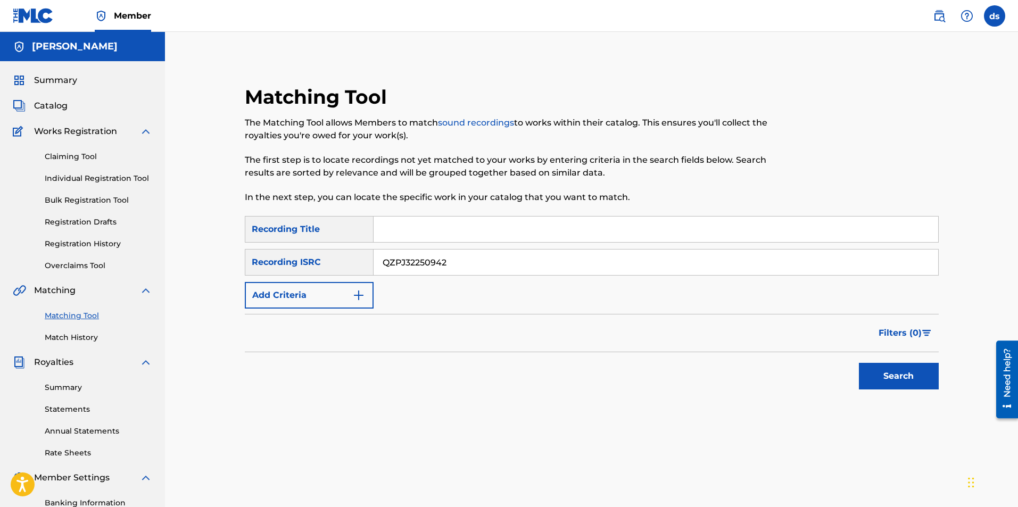
type input "QZPJ32250942"
click at [885, 371] on button "Search" at bounding box center [899, 376] width 80 height 27
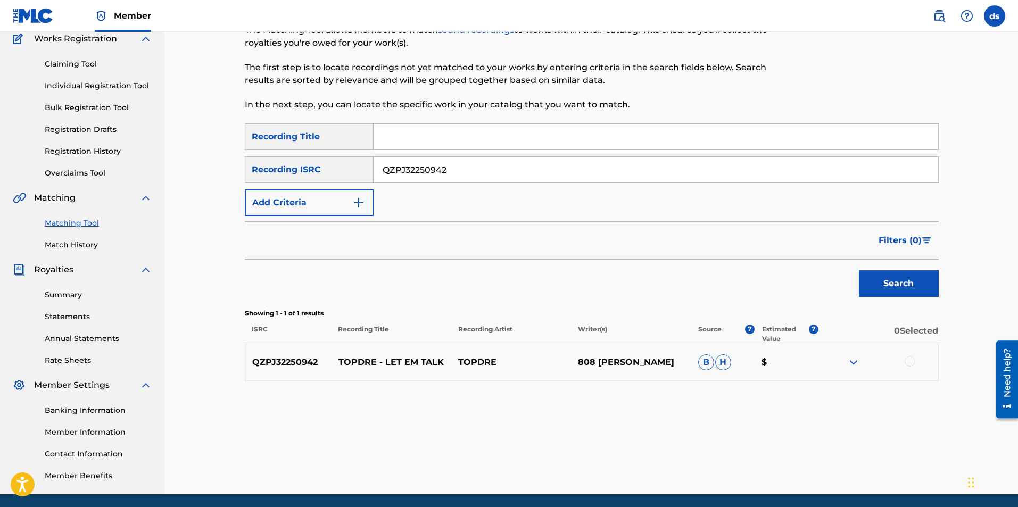
scroll to position [106, 0]
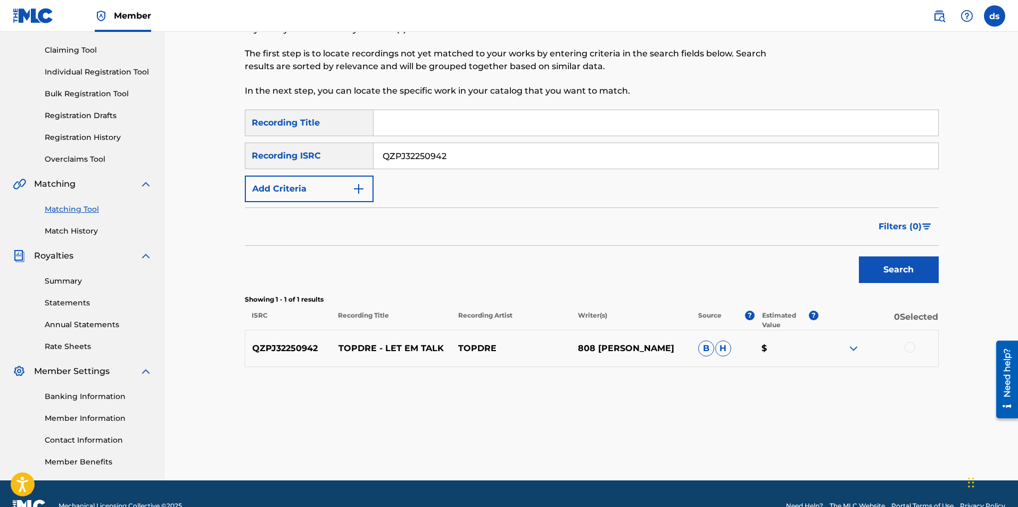
click at [910, 346] on div at bounding box center [909, 347] width 11 height 11
click at [721, 425] on button "Match 1 Group" at bounding box center [748, 420] width 118 height 27
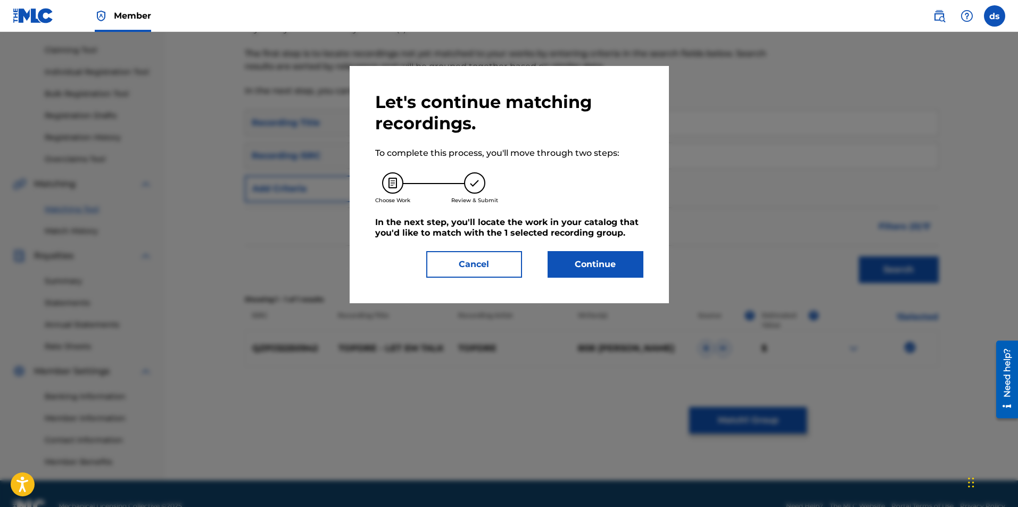
click at [593, 266] on button "Continue" at bounding box center [595, 264] width 96 height 27
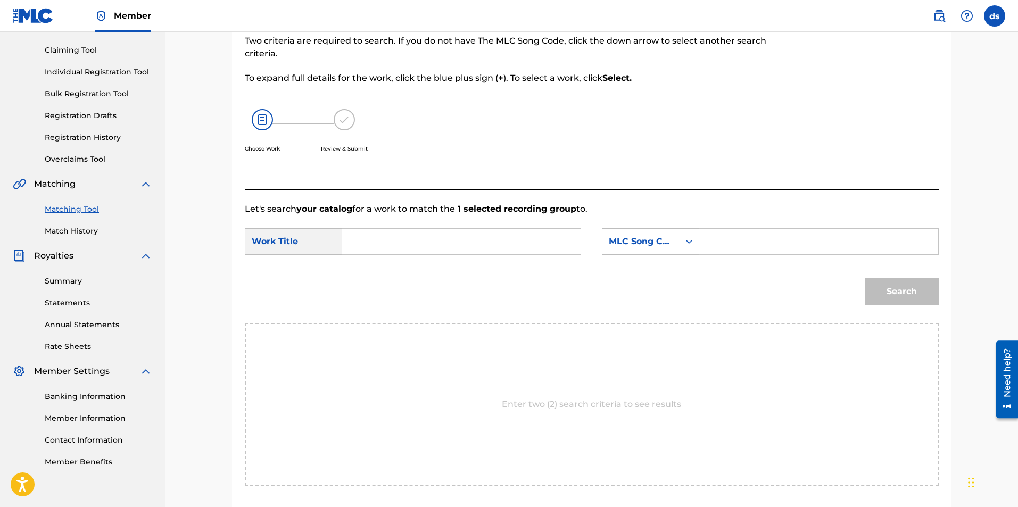
click at [429, 245] on input "Search Form" at bounding box center [461, 242] width 220 height 26
click at [409, 261] on div "let e m talk" at bounding box center [460, 265] width 219 height 19
type input "let em talk"
click at [675, 244] on div "MLC Song Code" at bounding box center [640, 241] width 77 height 20
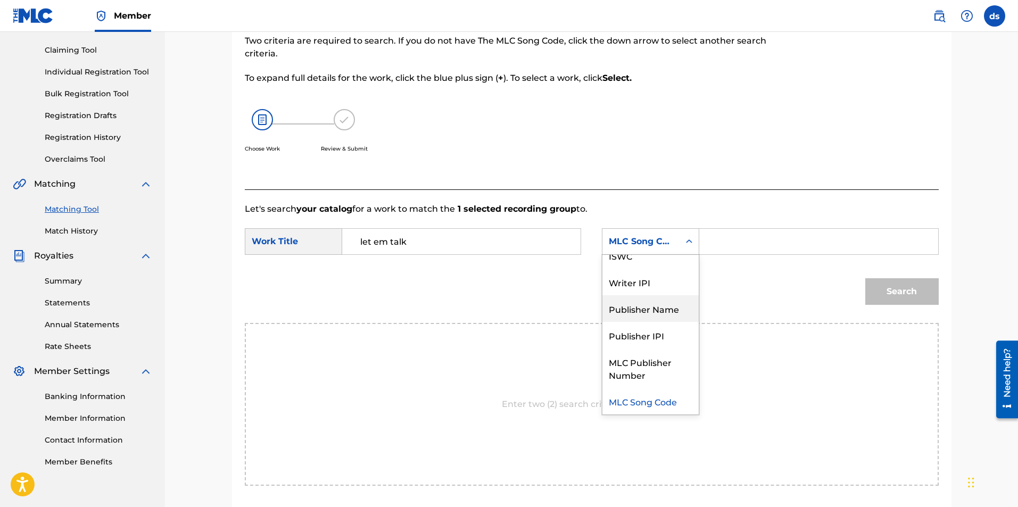
scroll to position [0, 0]
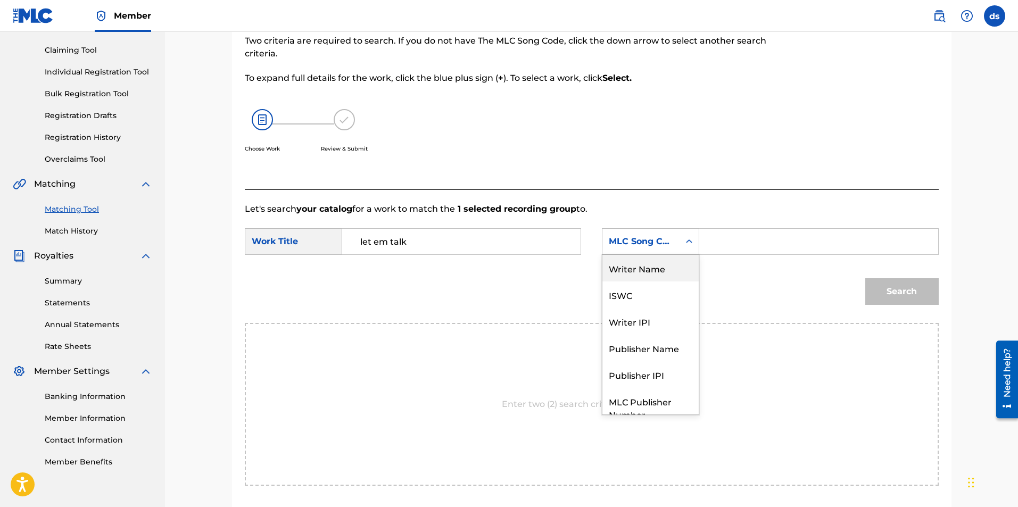
click at [626, 268] on div "Writer Name" at bounding box center [650, 268] width 96 height 27
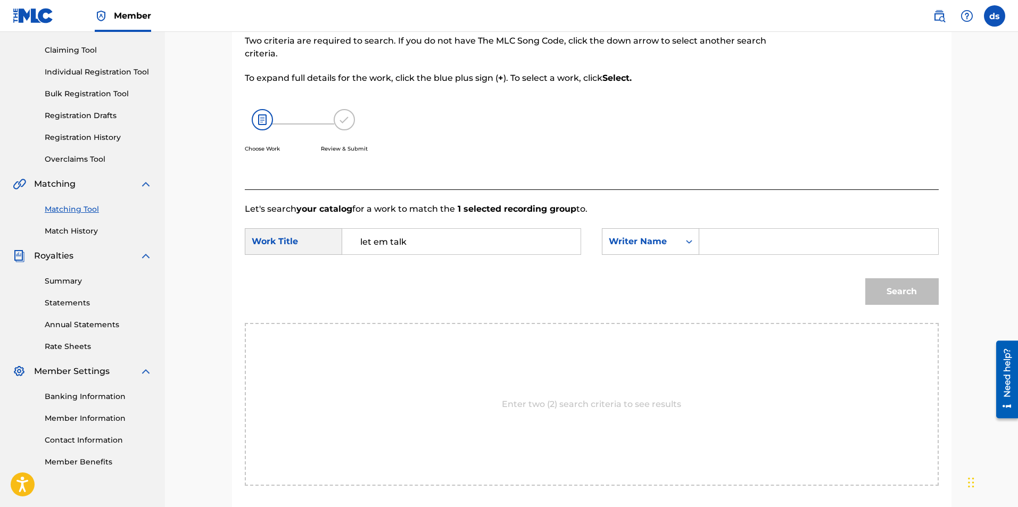
click at [710, 242] on input "Search Form" at bounding box center [818, 242] width 220 height 26
type input "[PERSON_NAME]"
click at [890, 287] on button "Search" at bounding box center [901, 291] width 73 height 27
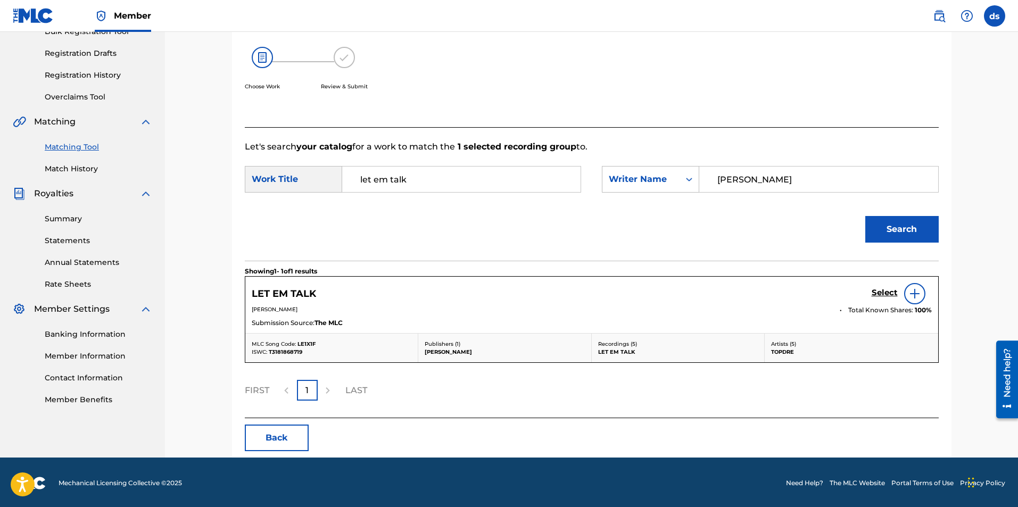
scroll to position [170, 0]
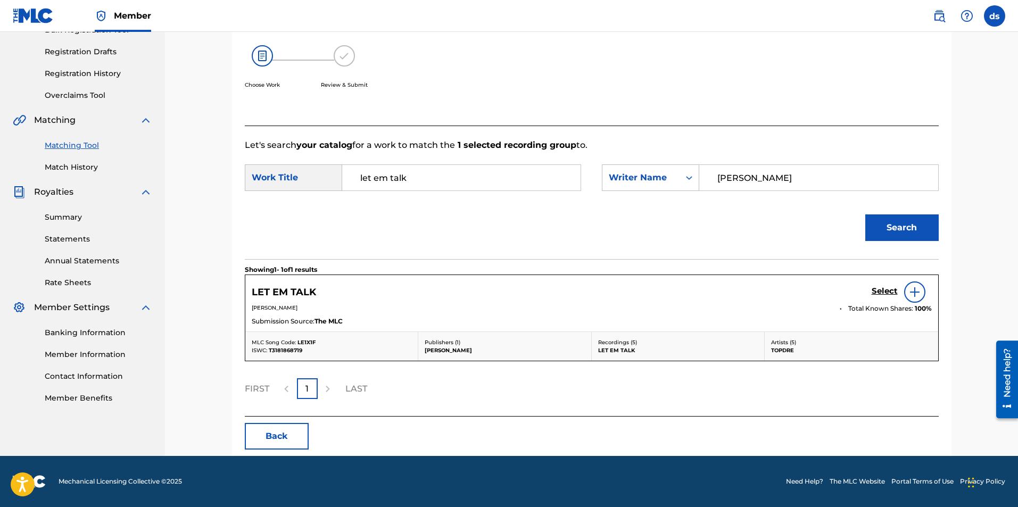
click at [918, 287] on img at bounding box center [914, 292] width 13 height 13
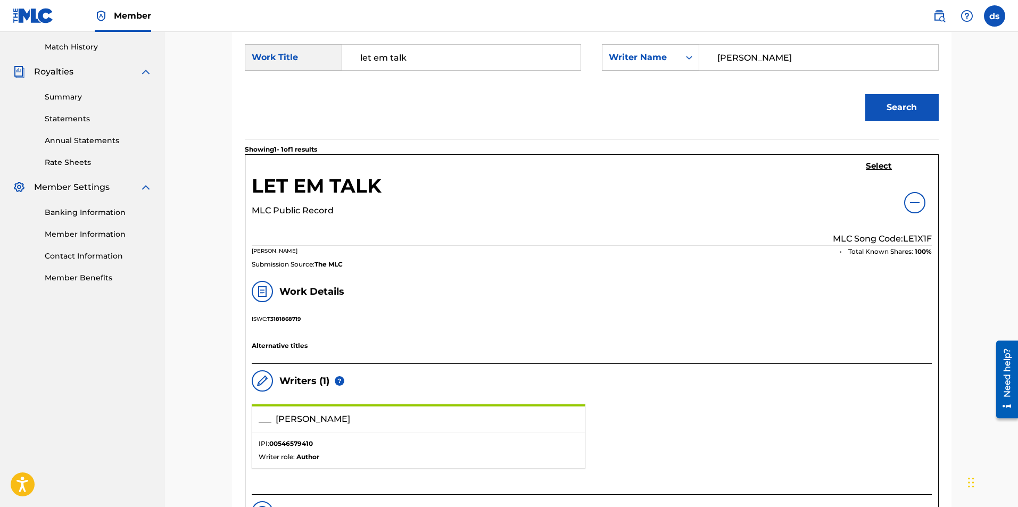
scroll to position [289, 0]
click at [877, 169] on h5 "Select" at bounding box center [879, 168] width 26 height 10
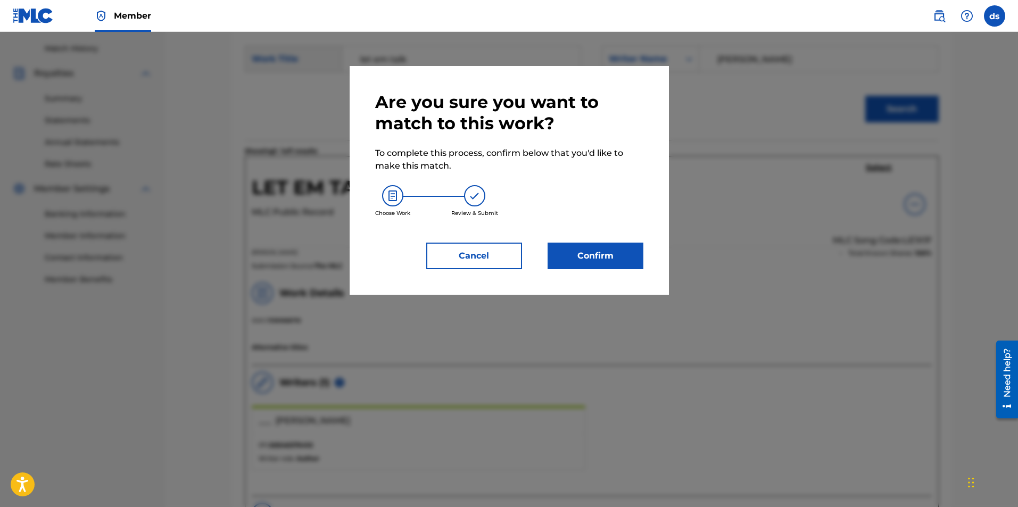
click at [602, 252] on button "Confirm" at bounding box center [595, 256] width 96 height 27
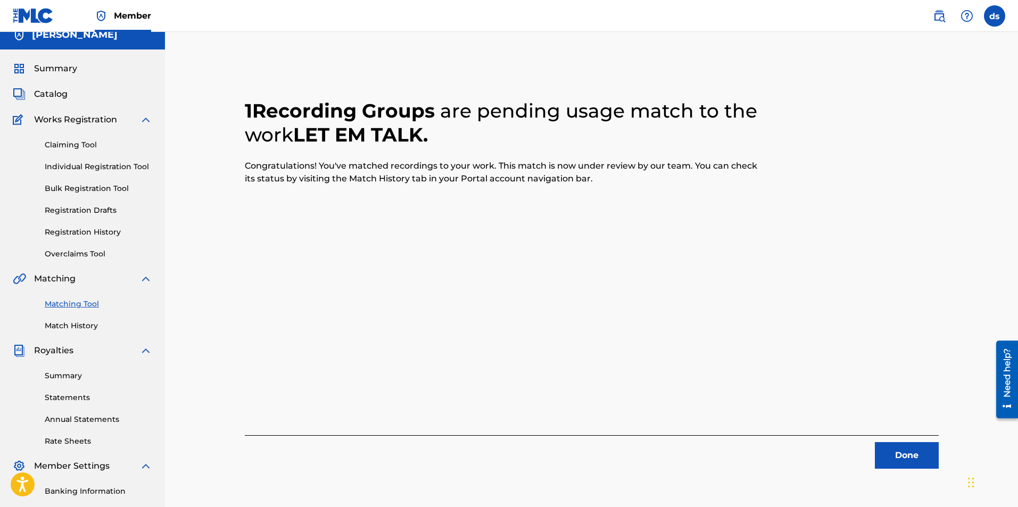
scroll to position [0, 0]
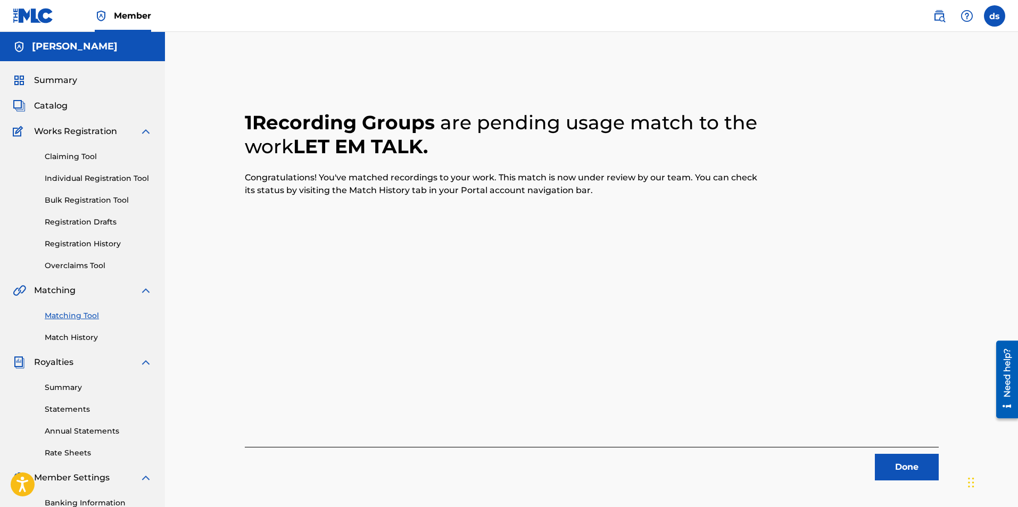
click at [60, 105] on span "Catalog" at bounding box center [51, 105] width 34 height 13
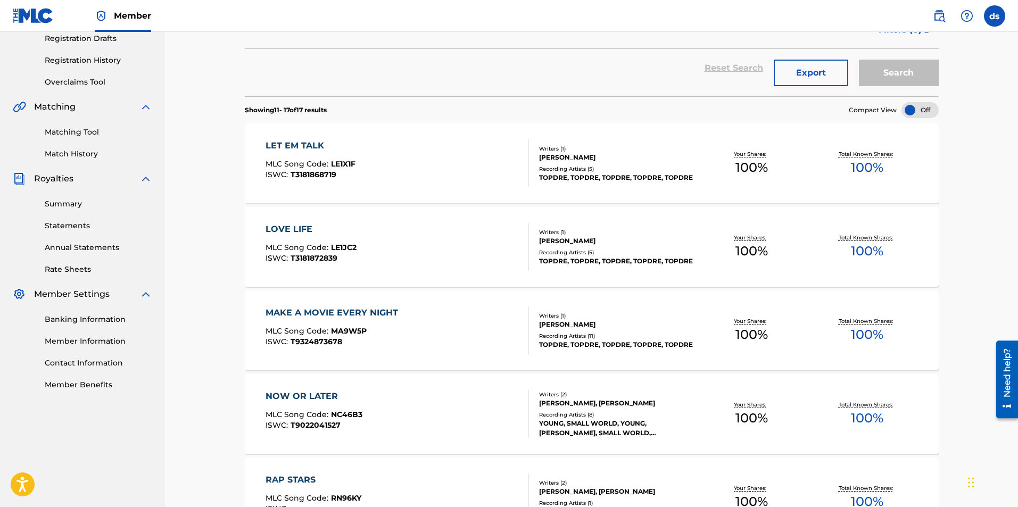
scroll to position [213, 0]
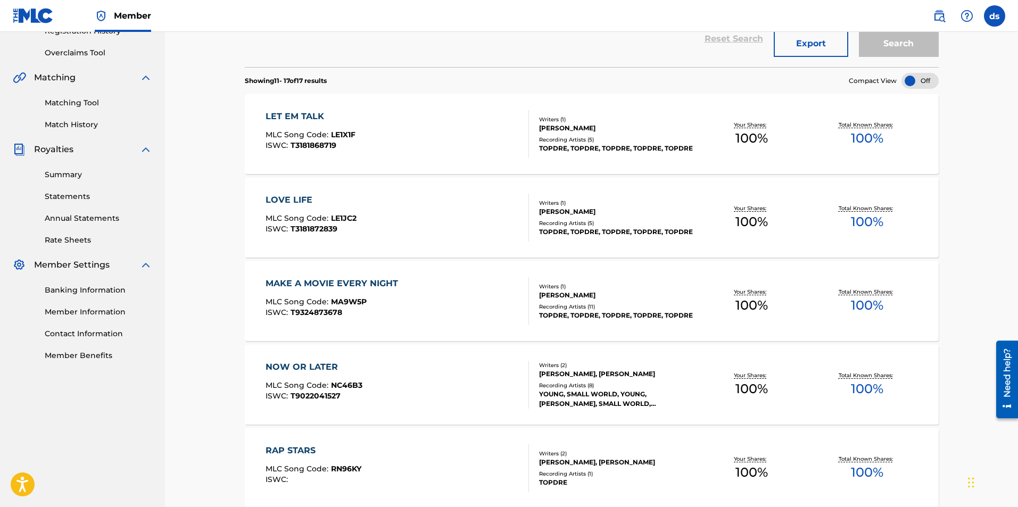
click at [424, 207] on div "LOVE LIFE MLC Song Code : LE1JC2 ISWC : T3181872839" at bounding box center [397, 218] width 264 height 48
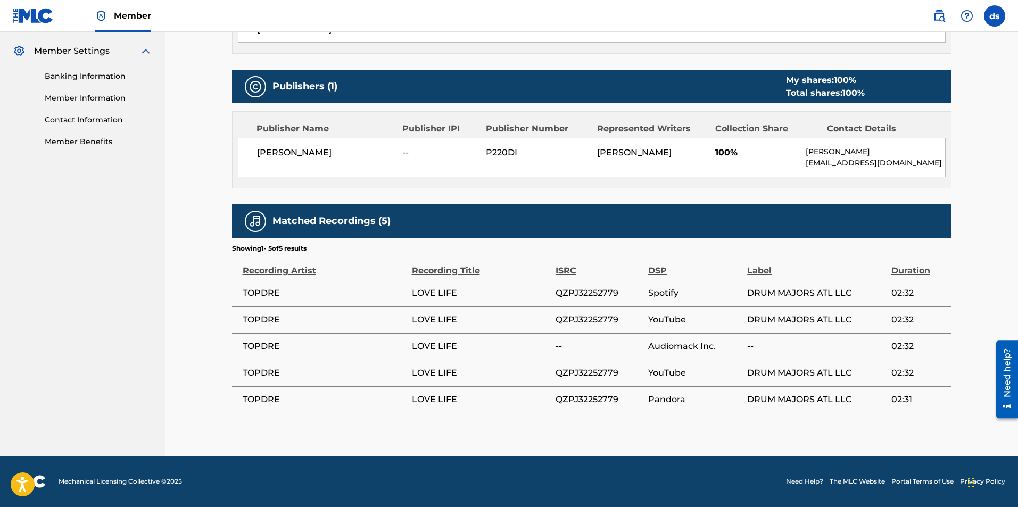
scroll to position [430, 0]
drag, startPoint x: 617, startPoint y: 400, endPoint x: 556, endPoint y: 398, distance: 60.7
click at [556, 398] on span "QZPJ32252779" at bounding box center [598, 399] width 87 height 13
copy span "QZPJ32252779"
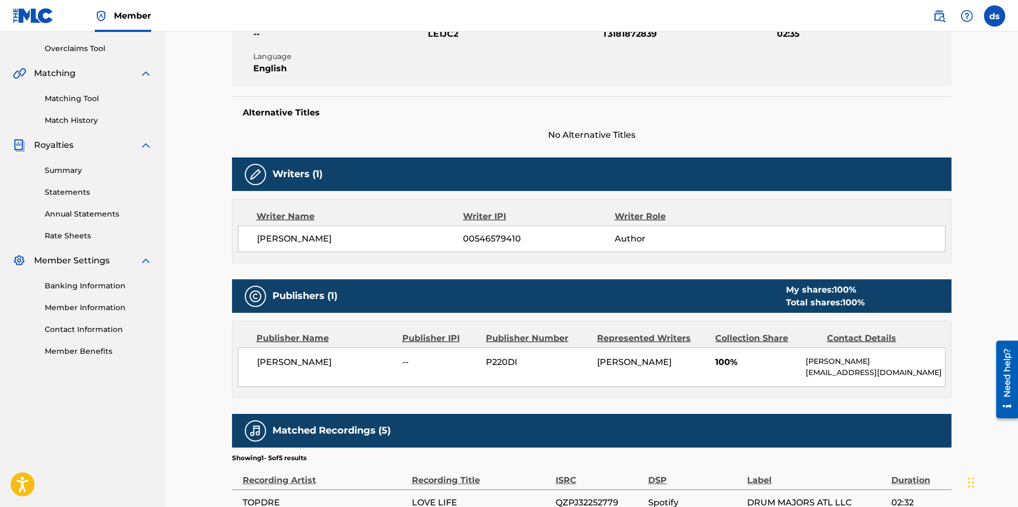
scroll to position [164, 0]
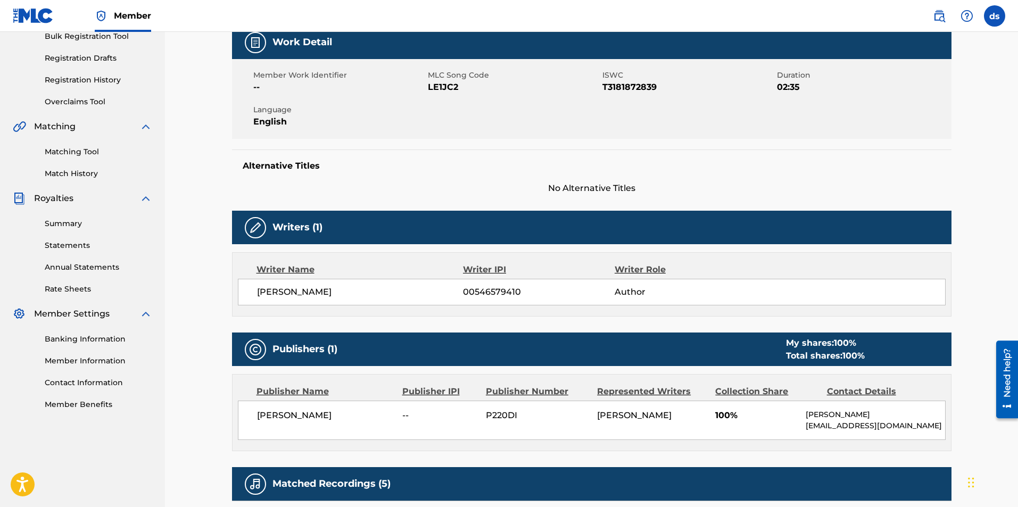
click at [87, 153] on link "Matching Tool" at bounding box center [98, 151] width 107 height 11
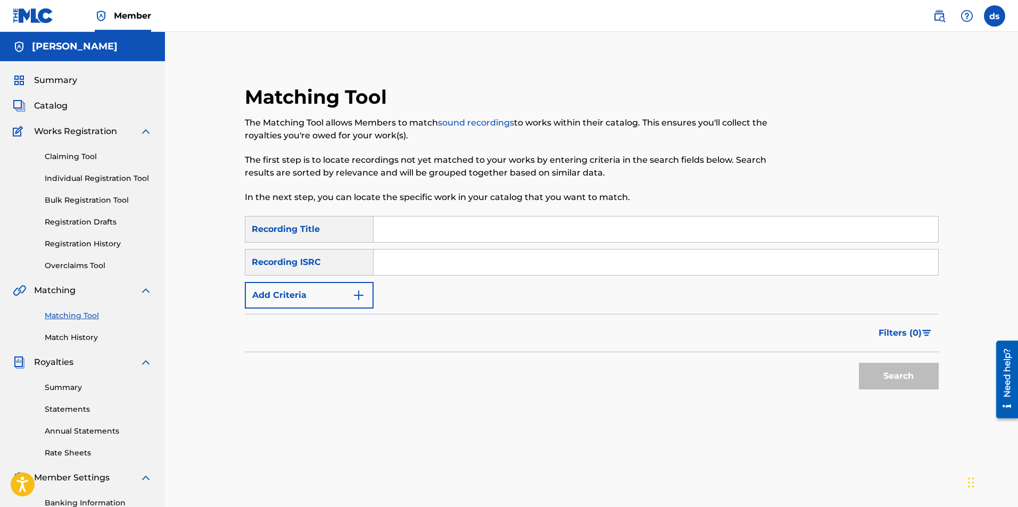
click at [413, 266] on input "Search Form" at bounding box center [655, 263] width 564 height 26
paste input "QZPJ32252779"
type input "QZPJ32252779"
click at [889, 377] on button "Search" at bounding box center [899, 376] width 80 height 27
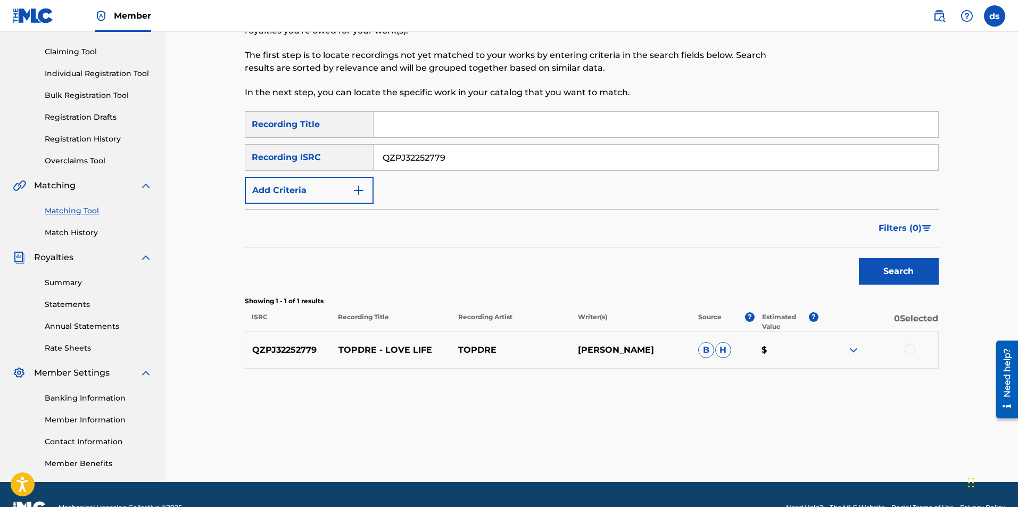
scroll to position [106, 0]
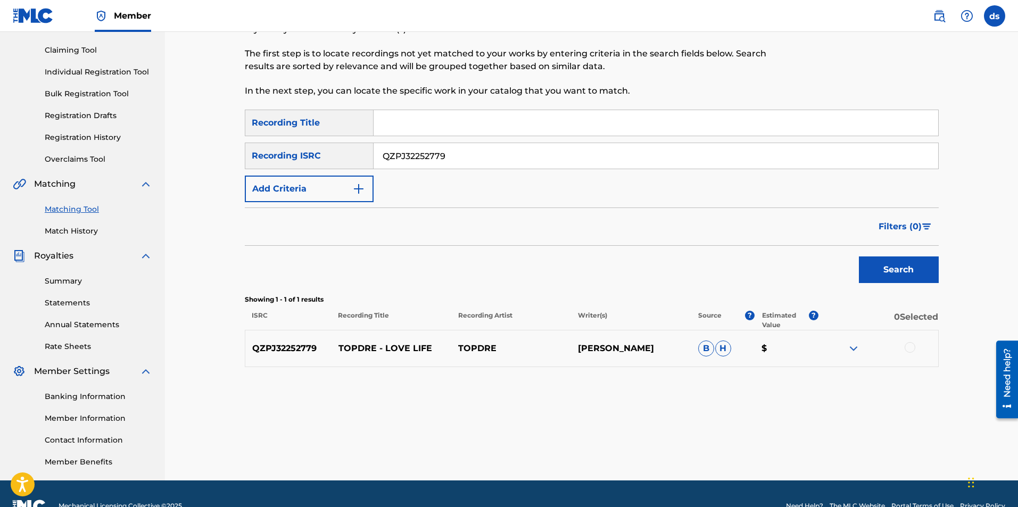
click at [905, 347] on div at bounding box center [909, 347] width 11 height 11
click at [776, 416] on button "Match 1 Group" at bounding box center [748, 420] width 118 height 27
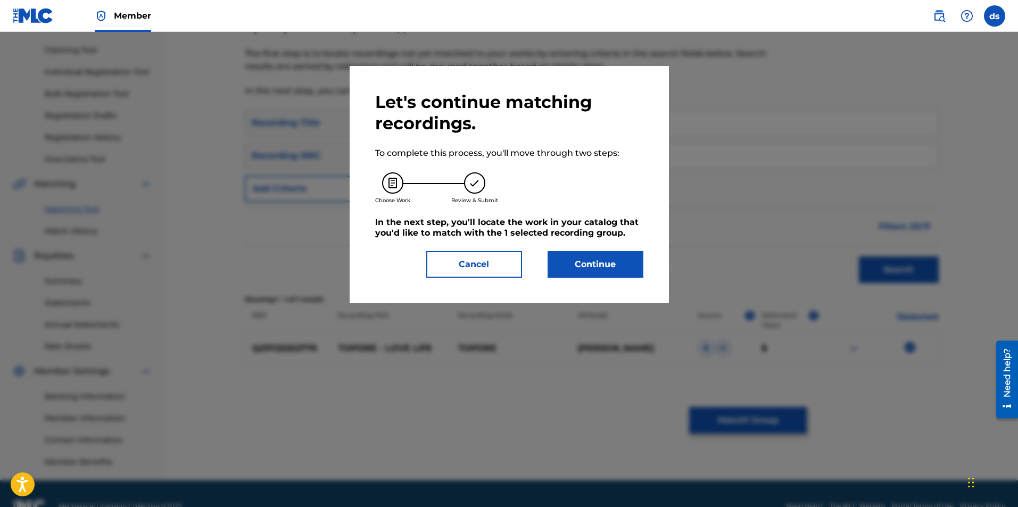
click at [601, 273] on button "Continue" at bounding box center [595, 264] width 96 height 27
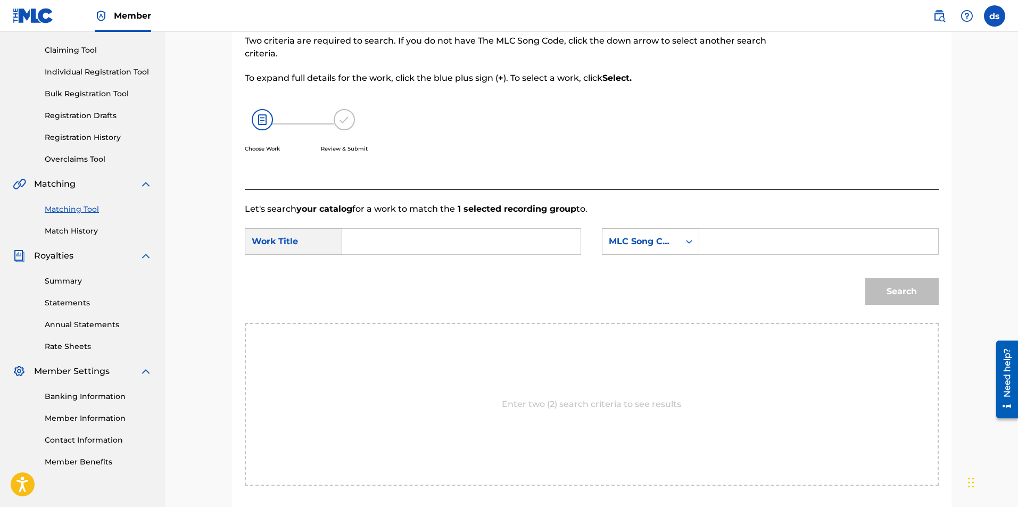
click at [425, 243] on input "Search Form" at bounding box center [461, 242] width 220 height 26
click at [419, 264] on div "love life" at bounding box center [460, 265] width 219 height 19
type input "love life"
click at [694, 248] on div "Search Form" at bounding box center [688, 241] width 19 height 19
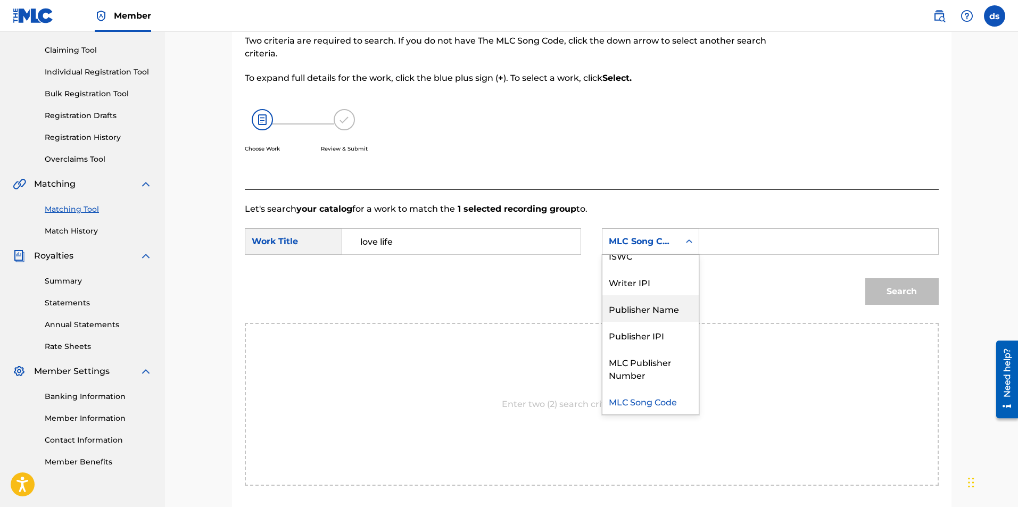
scroll to position [0, 0]
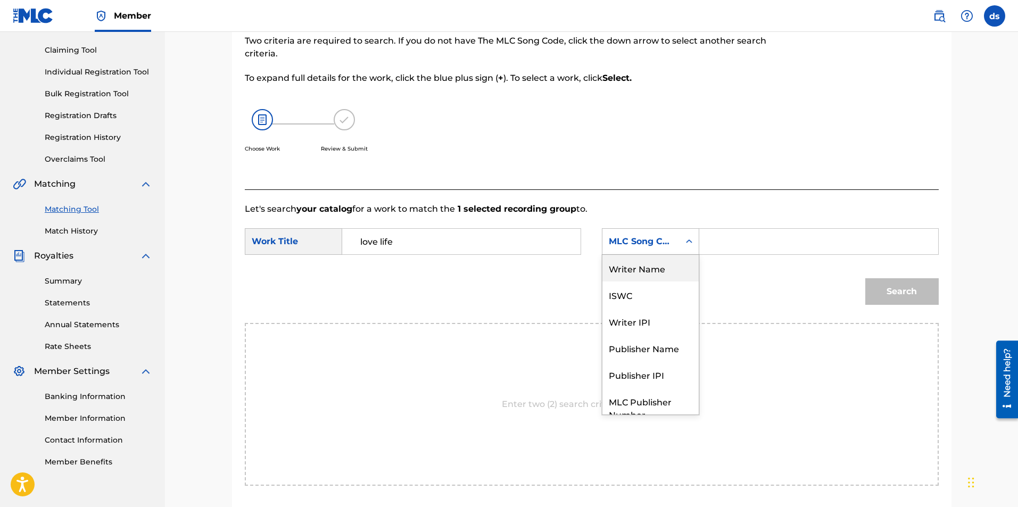
click at [623, 274] on div "Writer Name" at bounding box center [650, 268] width 96 height 27
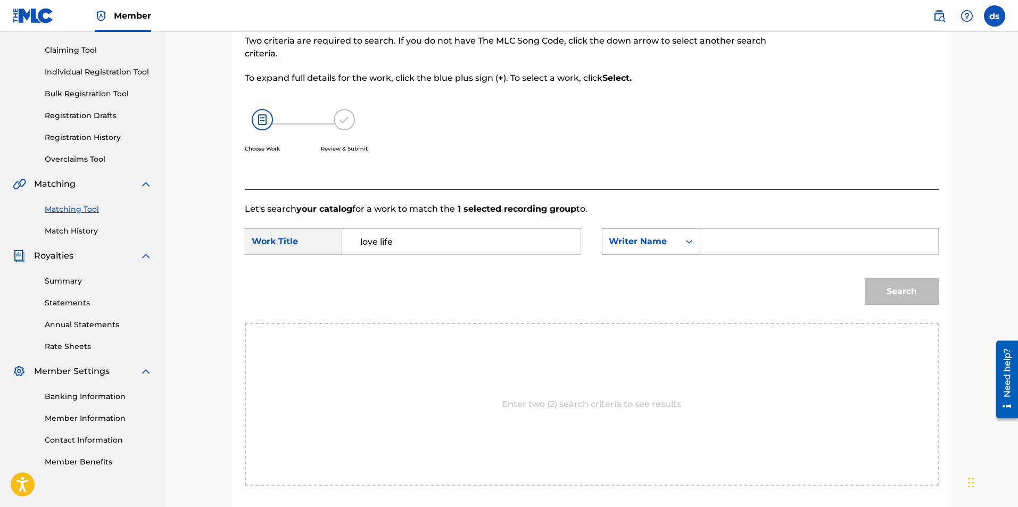
click at [732, 247] on input "Search Form" at bounding box center [818, 242] width 220 height 26
type input "[PERSON_NAME]"
click at [897, 289] on button "Search" at bounding box center [901, 291] width 73 height 27
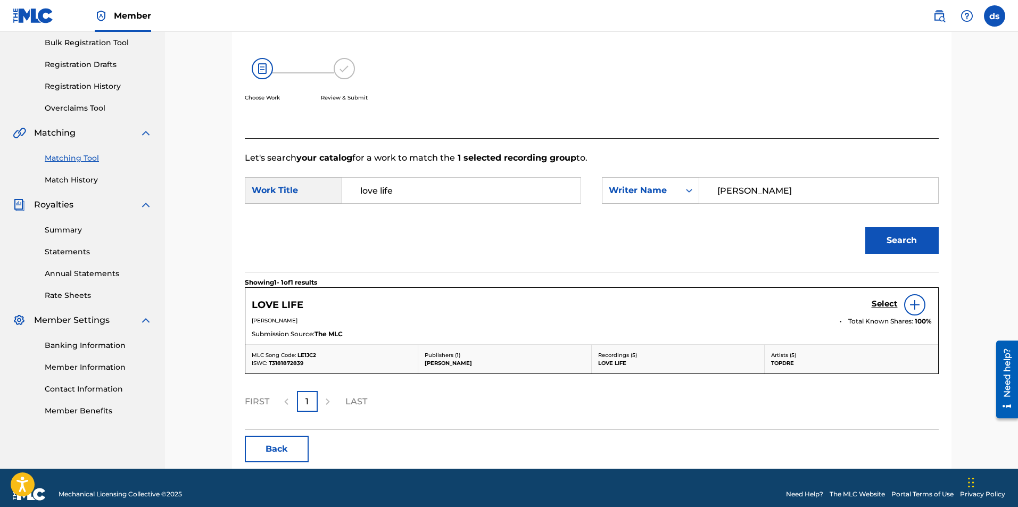
scroll to position [170, 0]
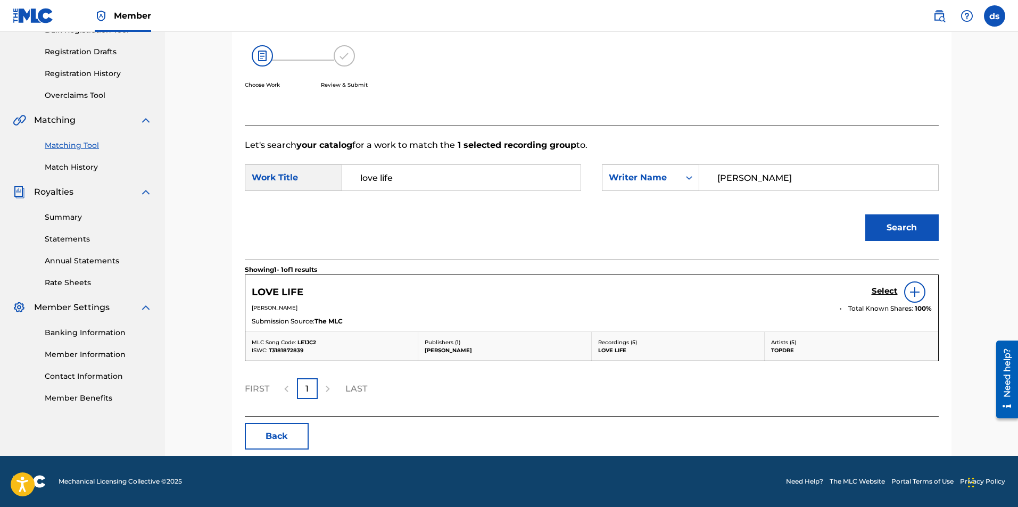
click at [879, 293] on h5 "Select" at bounding box center [884, 291] width 26 height 10
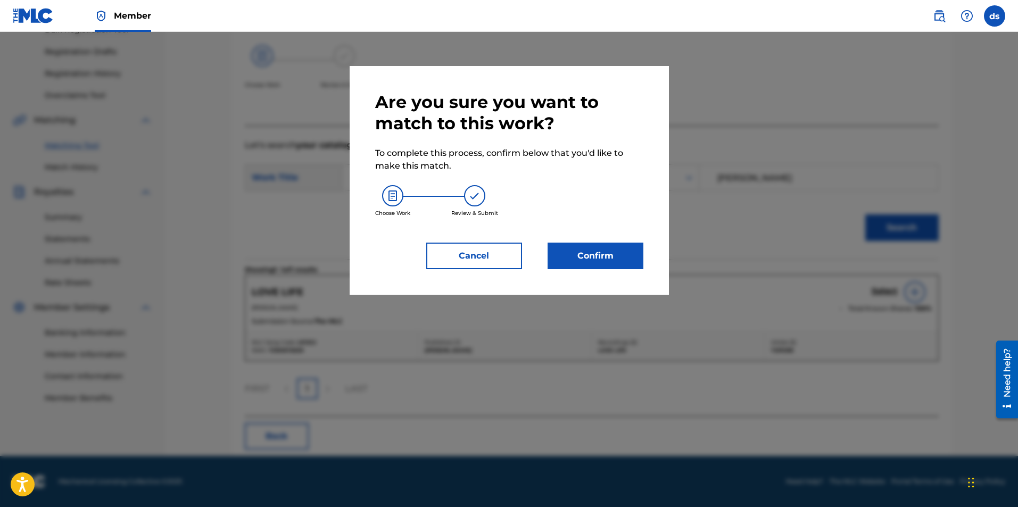
click at [616, 259] on button "Confirm" at bounding box center [595, 256] width 96 height 27
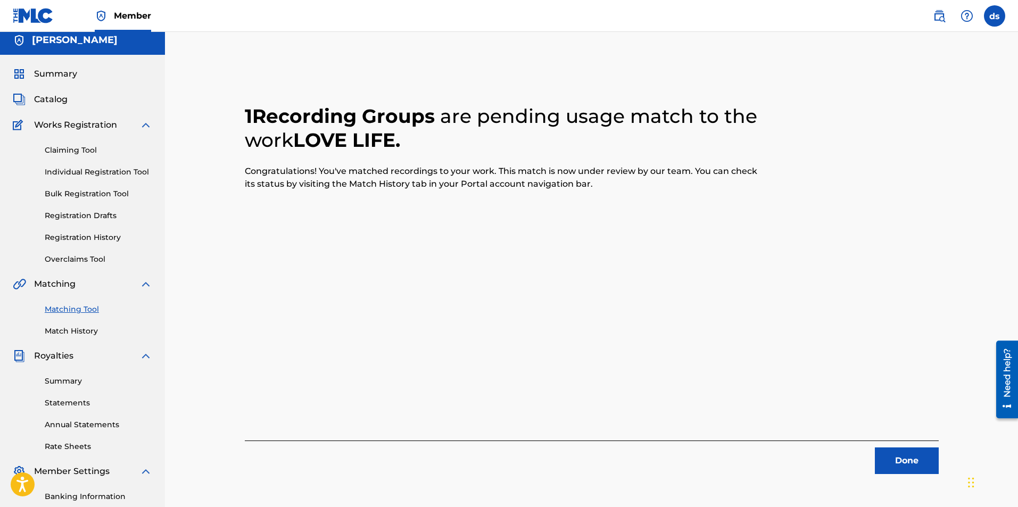
scroll to position [0, 0]
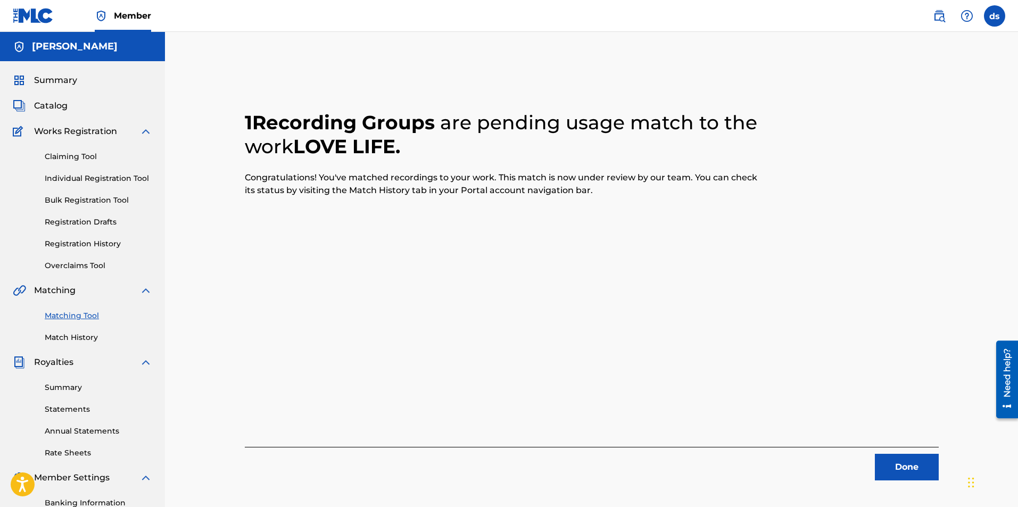
click at [57, 101] on span "Catalog" at bounding box center [51, 105] width 34 height 13
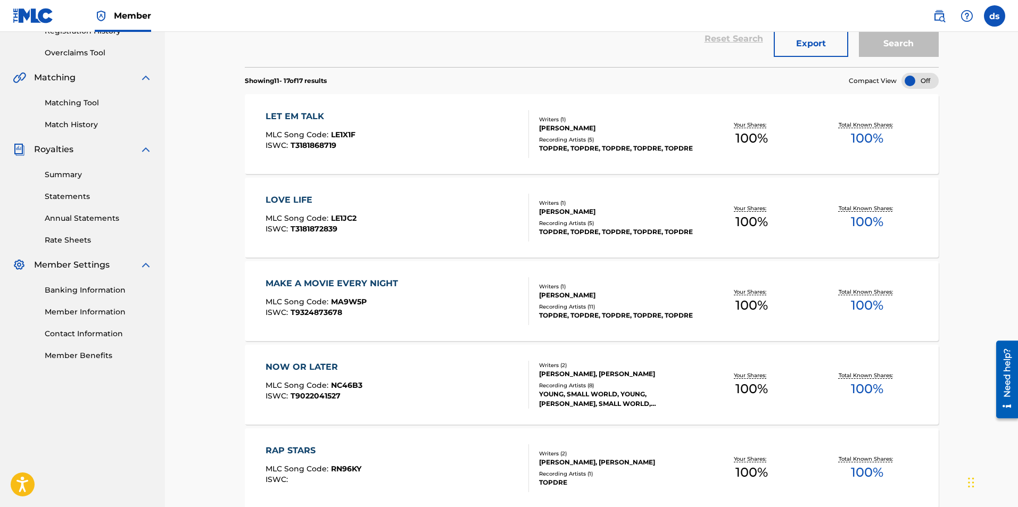
scroll to position [266, 0]
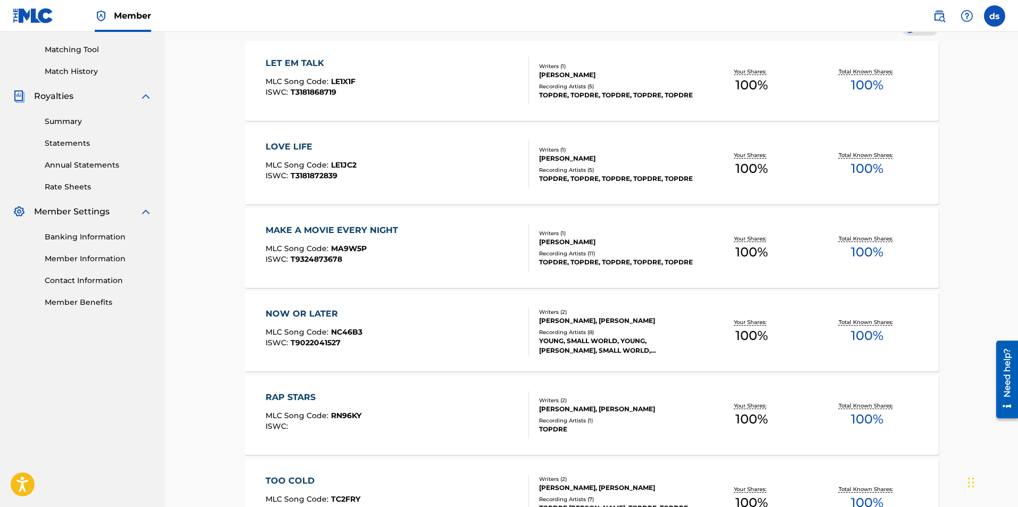
click at [393, 248] on div "MLC Song Code : MA9W5P" at bounding box center [334, 250] width 138 height 11
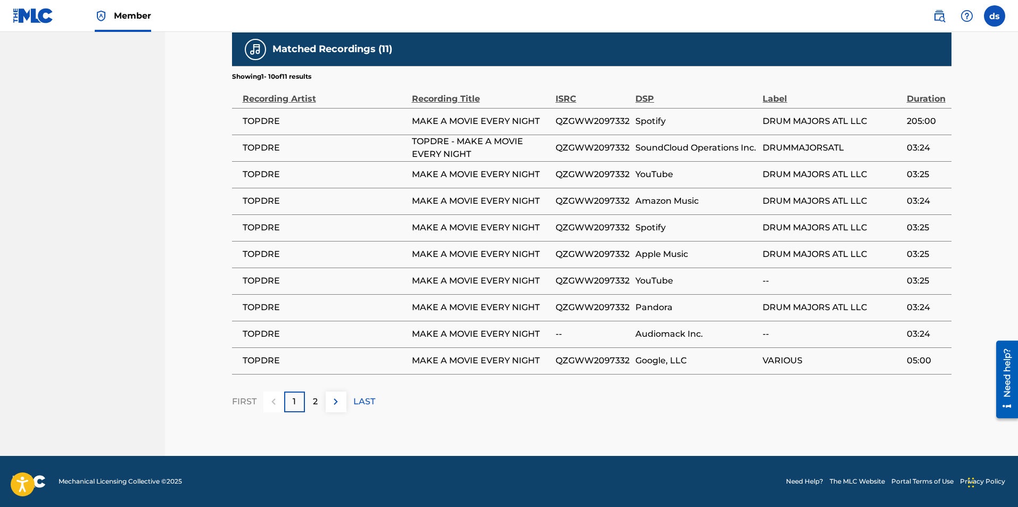
scroll to position [602, 0]
drag, startPoint x: 629, startPoint y: 306, endPoint x: 555, endPoint y: 311, distance: 74.1
click at [555, 311] on span "QZGWW2097332" at bounding box center [592, 307] width 74 height 13
copy span "QZGWW2097332"
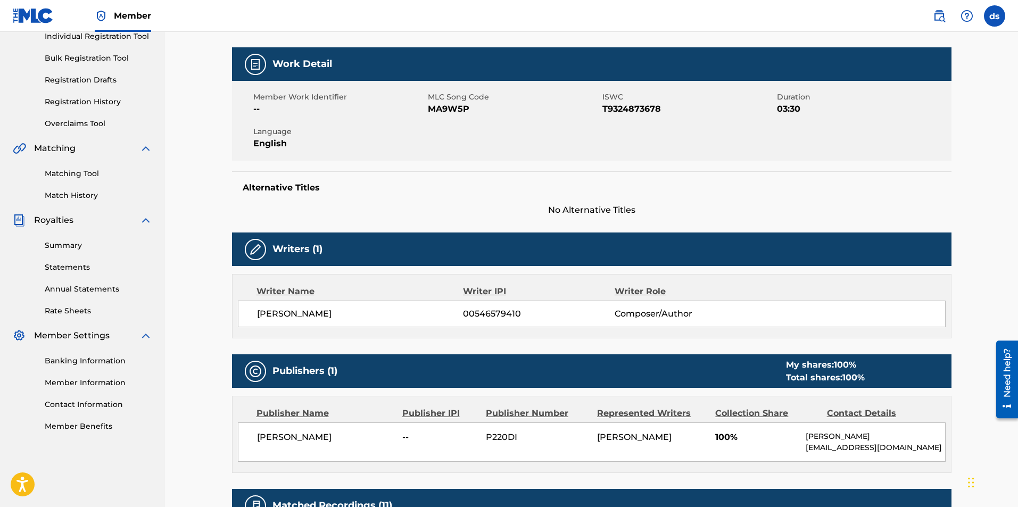
scroll to position [123, 0]
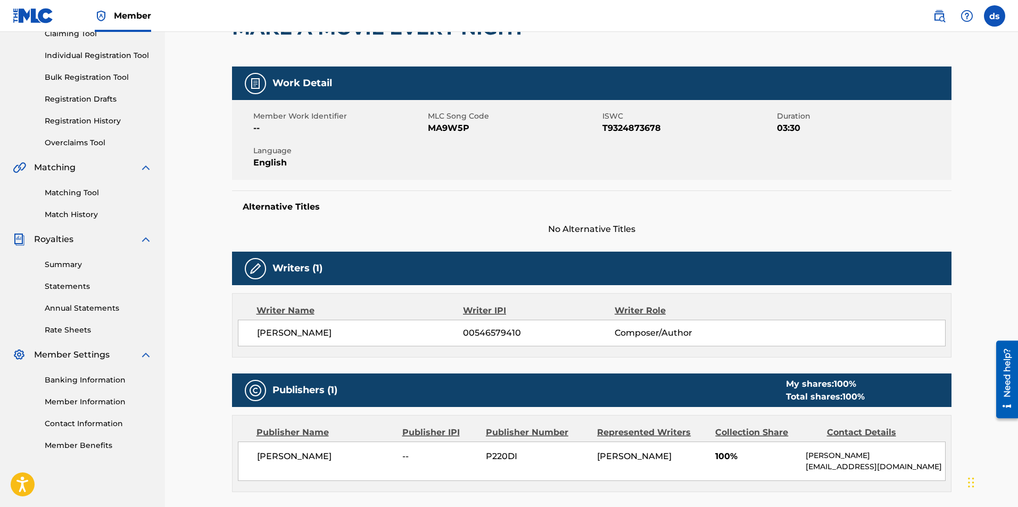
click at [74, 189] on link "Matching Tool" at bounding box center [98, 192] width 107 height 11
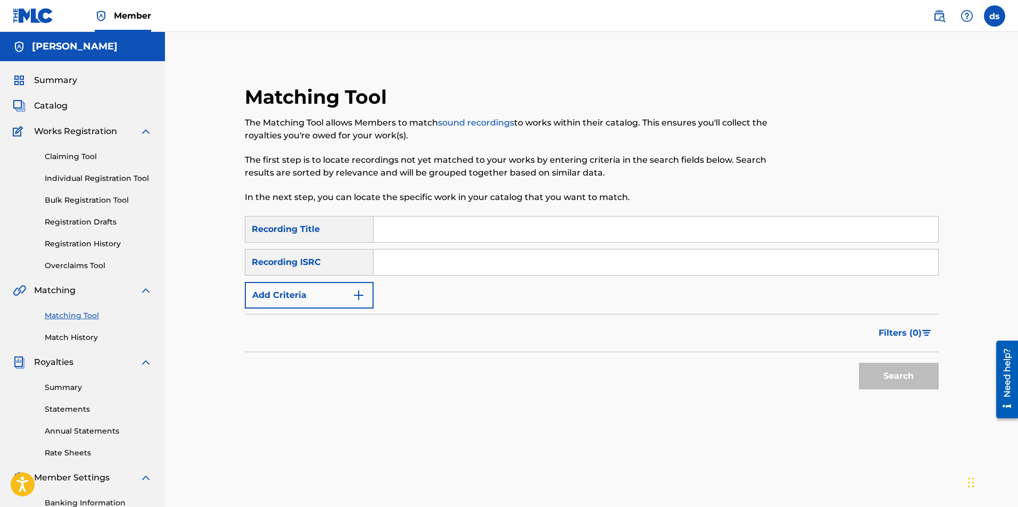
paste input "QZGWW2097332"
type input "QZGWW2097332"
click at [925, 385] on button "Search" at bounding box center [899, 376] width 80 height 27
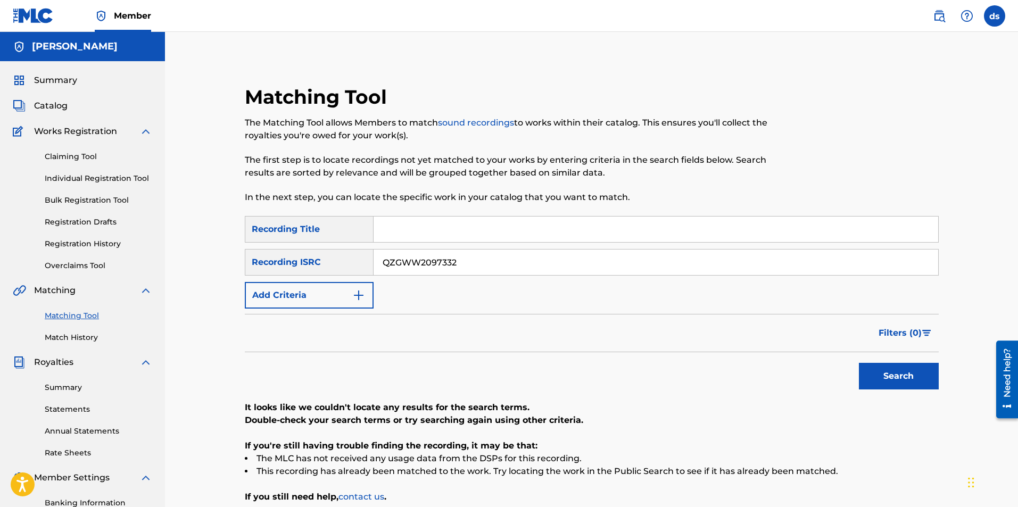
click at [467, 264] on input "QZGWW2097332" at bounding box center [655, 263] width 564 height 26
click at [417, 224] on input "Search Form" at bounding box center [655, 230] width 564 height 26
click at [414, 230] on input "Search Form" at bounding box center [655, 230] width 564 height 26
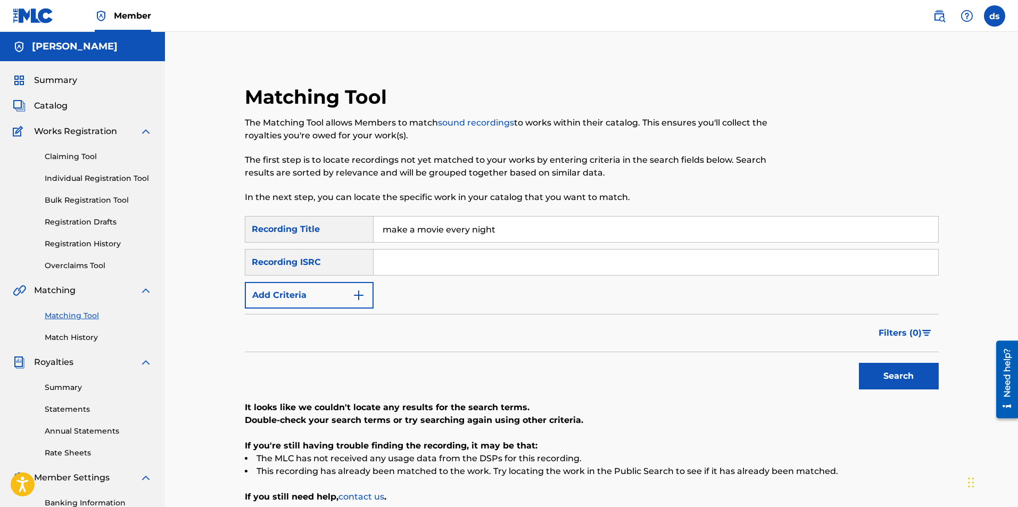
type input "make a movie every night"
click at [884, 369] on button "Search" at bounding box center [899, 376] width 80 height 27
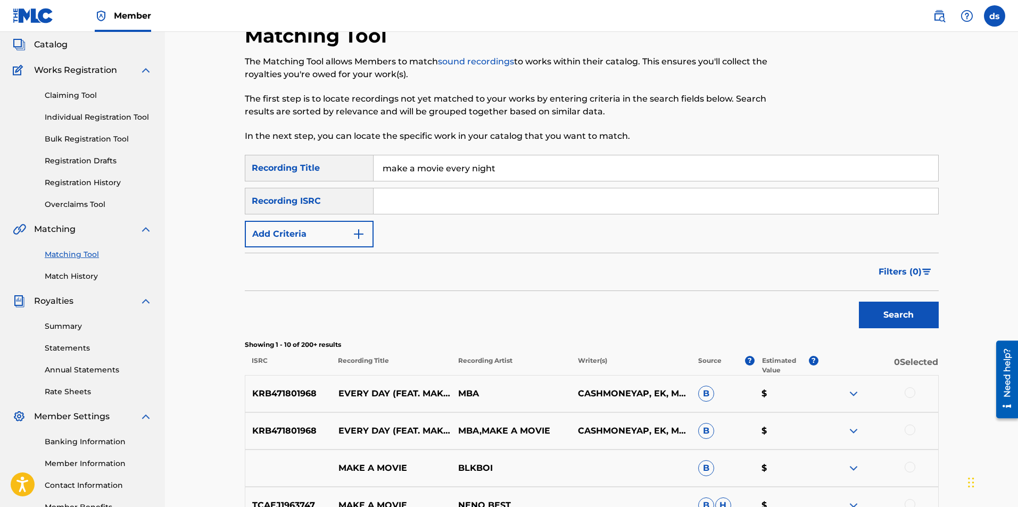
scroll to position [60, 0]
click at [347, 205] on div "Recording ISRC" at bounding box center [309, 202] width 129 height 27
click at [424, 211] on input "Search Form" at bounding box center [655, 202] width 564 height 26
paste input "QZGWW2097332"
type input "QZGWW2097332"
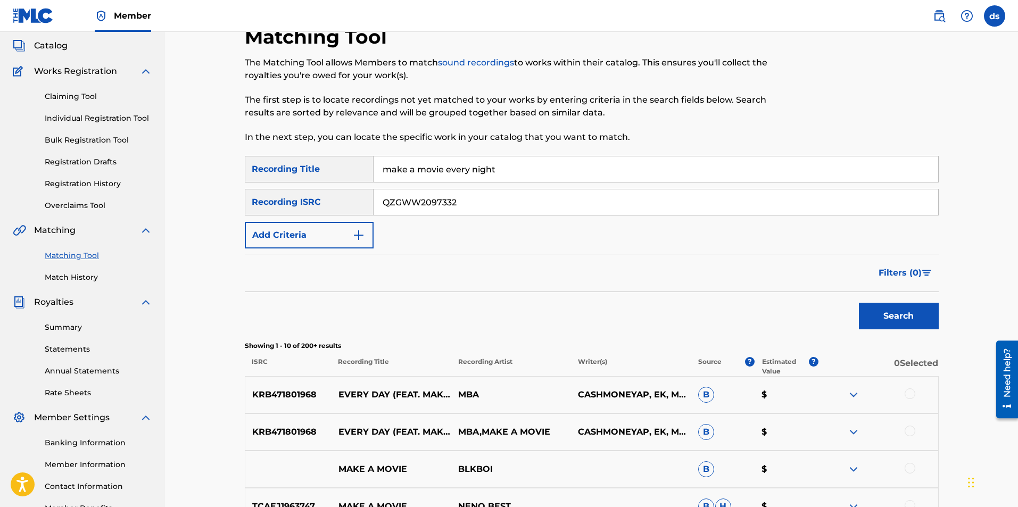
click at [859, 303] on button "Search" at bounding box center [899, 316] width 80 height 27
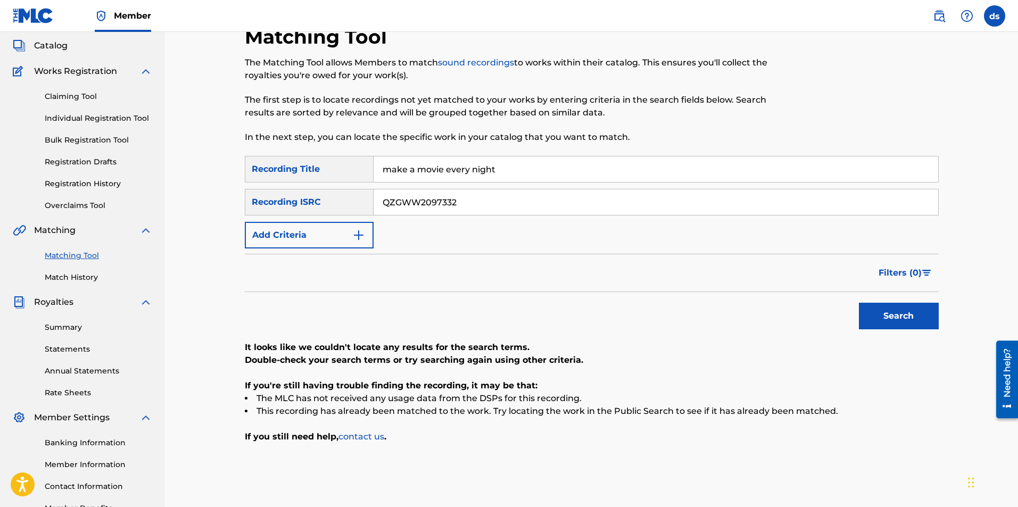
click at [475, 206] on input "QZGWW2097332" at bounding box center [655, 202] width 564 height 26
click at [466, 172] on input "make a movie every night" at bounding box center [655, 169] width 564 height 26
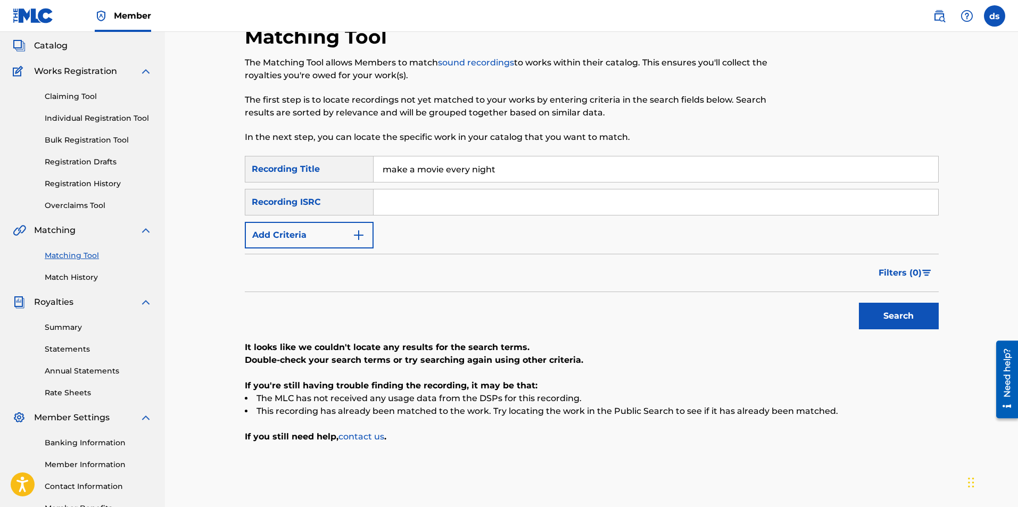
click at [466, 172] on input "make a movie every night" at bounding box center [655, 169] width 564 height 26
paste input "QZGWW2097332"
type input "QZGWW2097332"
click at [892, 313] on button "Search" at bounding box center [899, 316] width 80 height 27
click at [454, 198] on input "QZGWW2097332" at bounding box center [655, 202] width 564 height 26
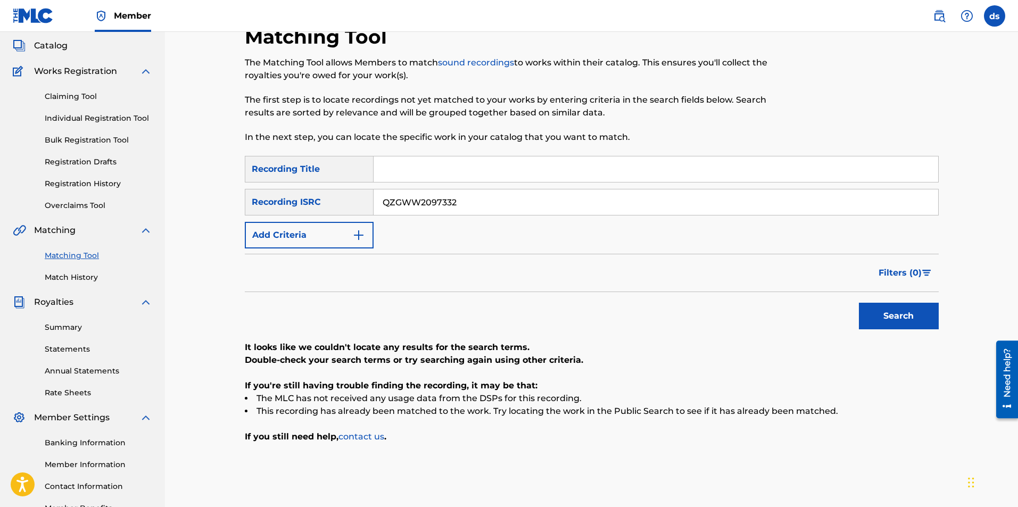
click at [454, 198] on input "QZGWW2097332" at bounding box center [655, 202] width 564 height 26
paste input "QMGR32066766"
type input "QMGR32066766"
click at [915, 328] on button "Search" at bounding box center [899, 316] width 80 height 27
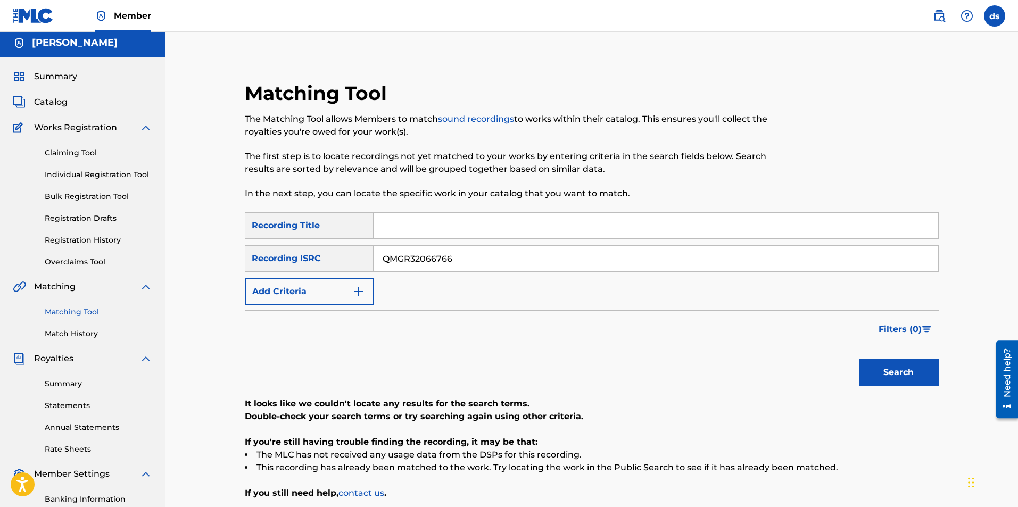
scroll to position [0, 0]
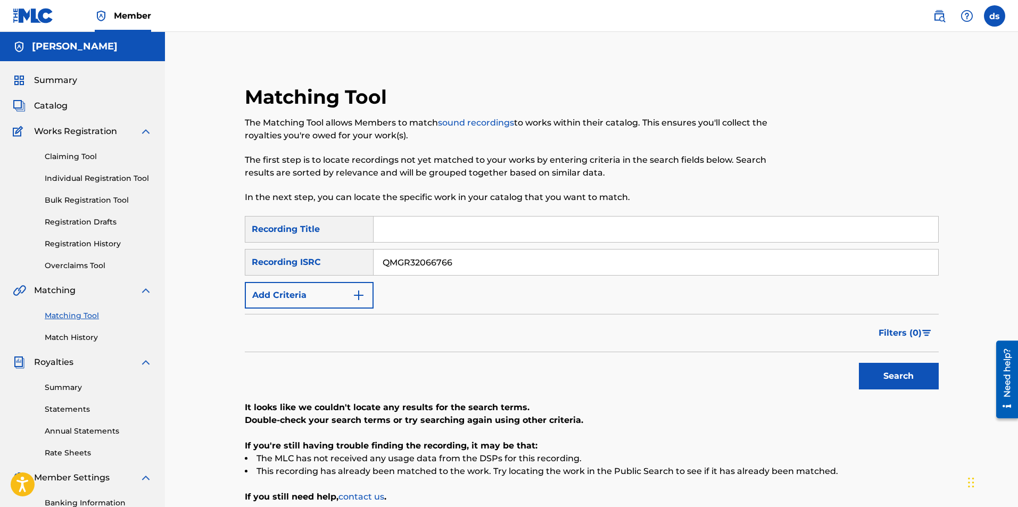
click at [54, 109] on span "Catalog" at bounding box center [51, 105] width 34 height 13
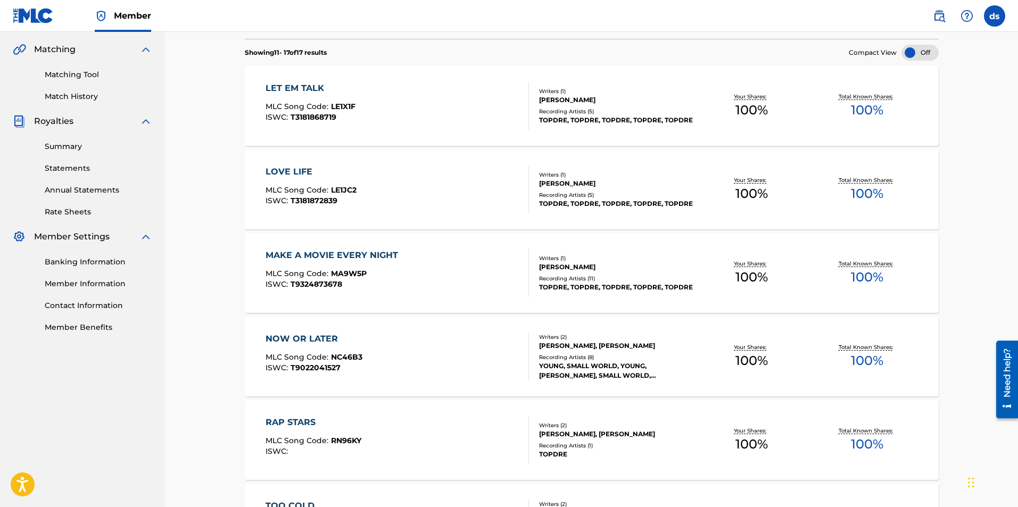
scroll to position [266, 0]
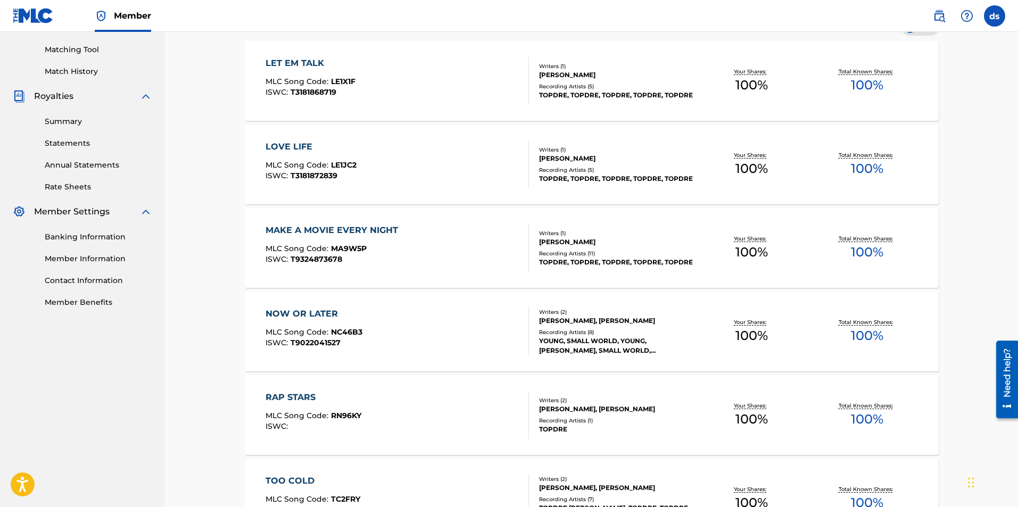
click at [585, 259] on div "TOPDRE, TOPDRE, TOPDRE, TOPDRE, TOPDRE" at bounding box center [616, 262] width 155 height 10
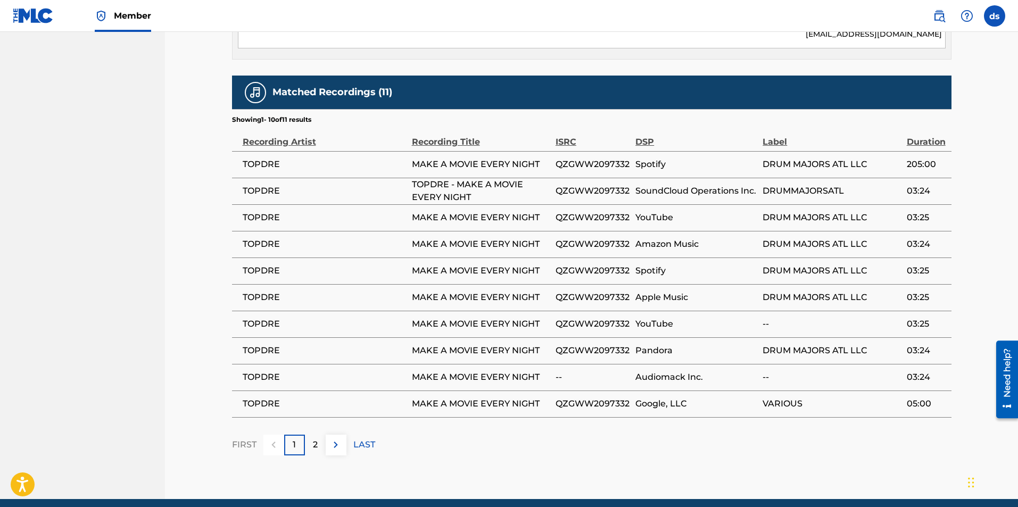
scroll to position [585, 0]
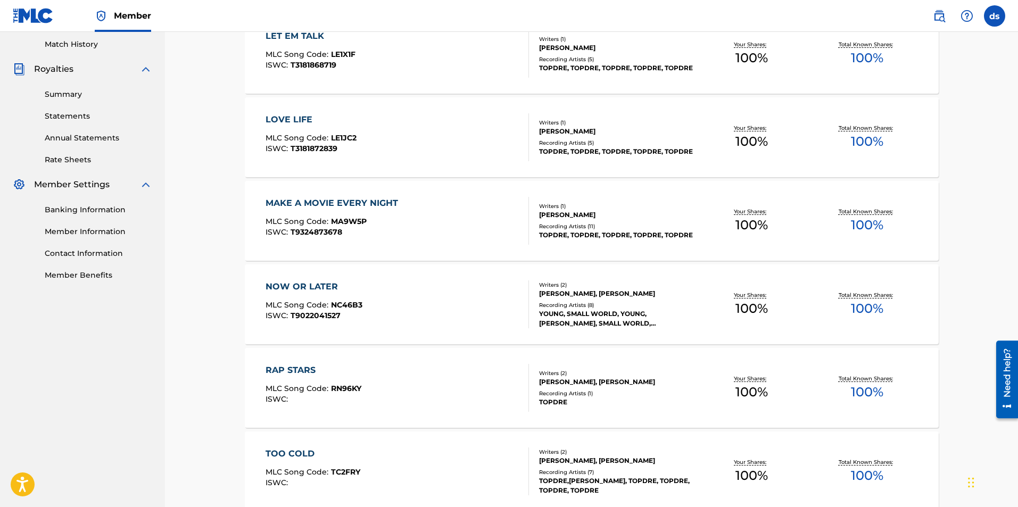
scroll to position [319, 0]
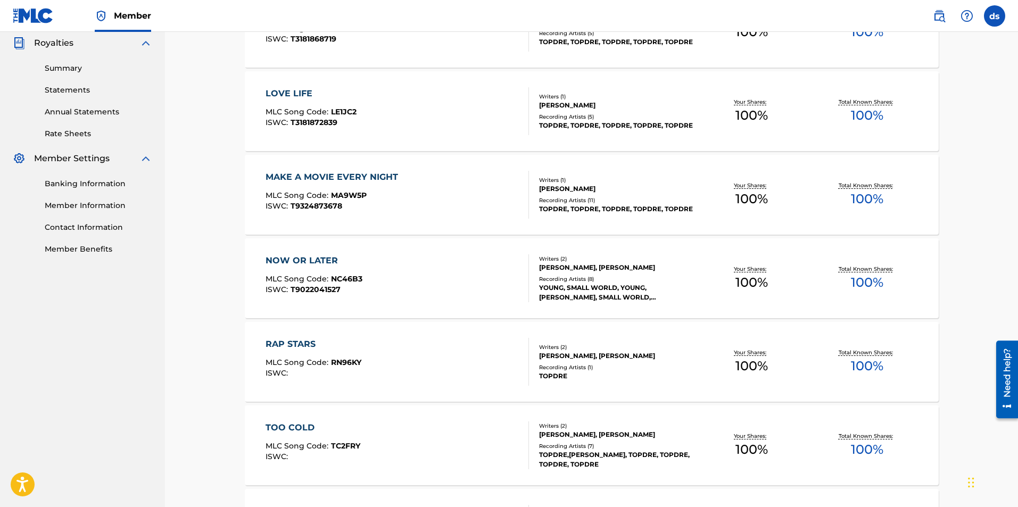
click at [585, 297] on div "YOUNG, SMALL WORLD, YOUNG,[PERSON_NAME], SMALL WORLD, [PERSON_NAME], SMALL WORLD" at bounding box center [616, 292] width 155 height 19
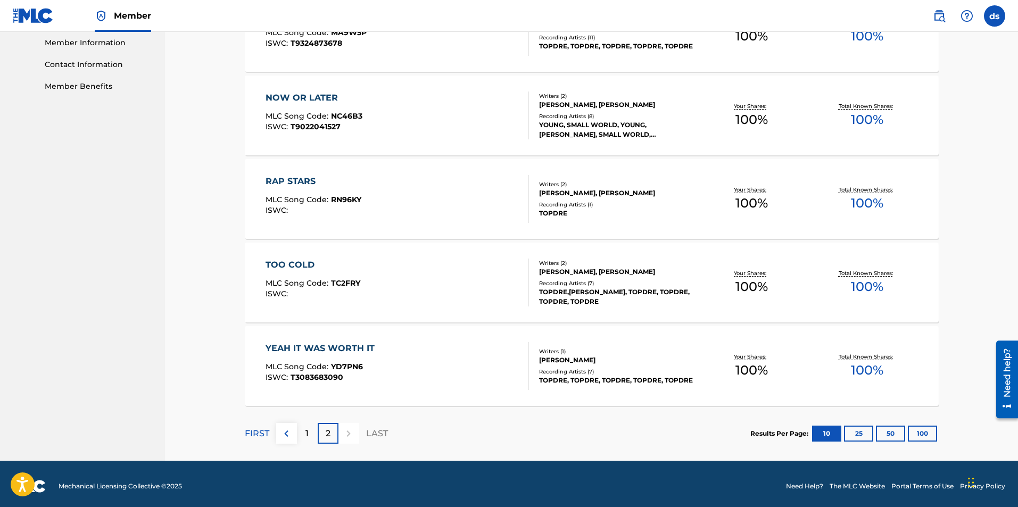
scroll to position [487, 0]
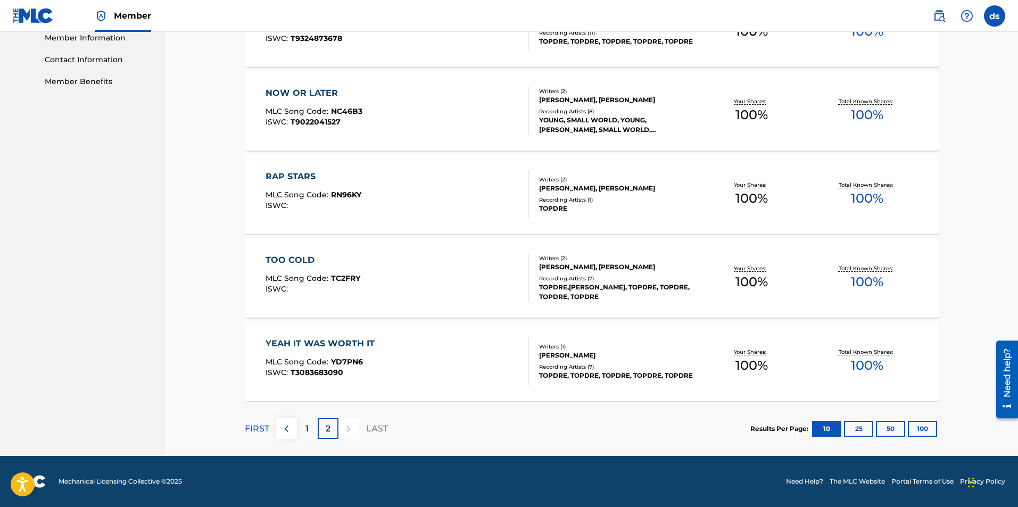
click at [370, 375] on div "ISWC : T3083683090" at bounding box center [322, 373] width 114 height 8
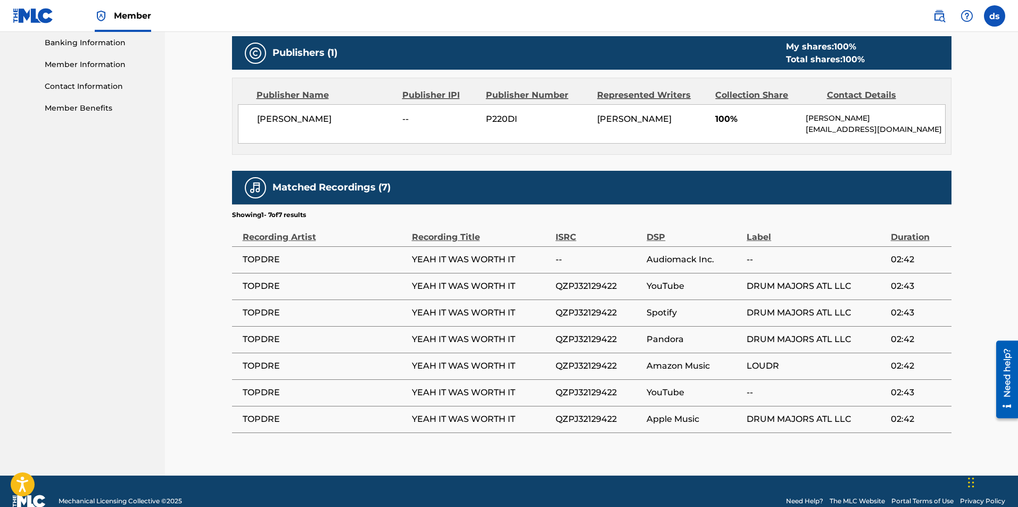
scroll to position [483, 0]
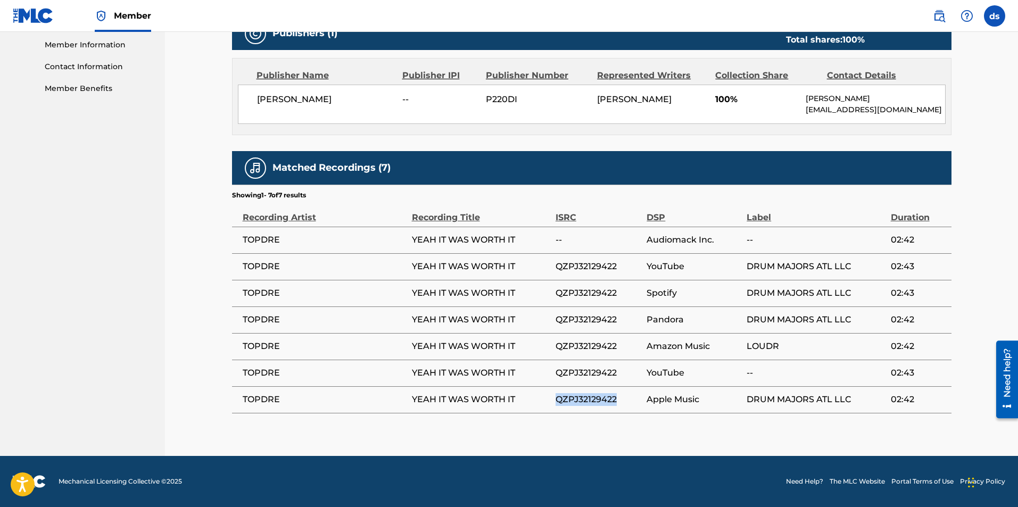
drag, startPoint x: 617, startPoint y: 398, endPoint x: 548, endPoint y: 400, distance: 68.6
click at [548, 400] on tr "TOPDRE YEAH IT WAS WORTH IT QZPJ32129422 Apple Music DRUM MAJORS ATL LLC 02:42" at bounding box center [591, 399] width 719 height 27
copy tr "QZPJ32129422"
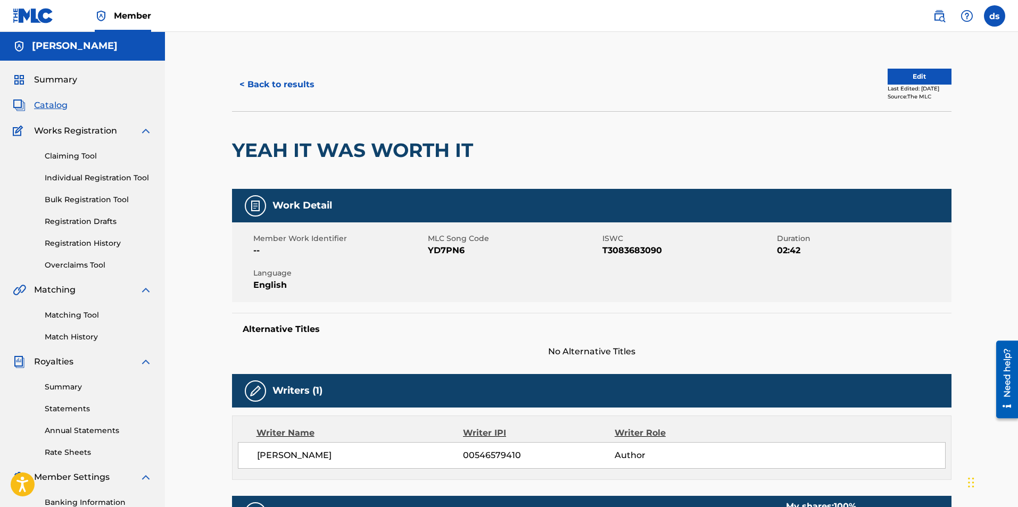
scroll to position [0, 0]
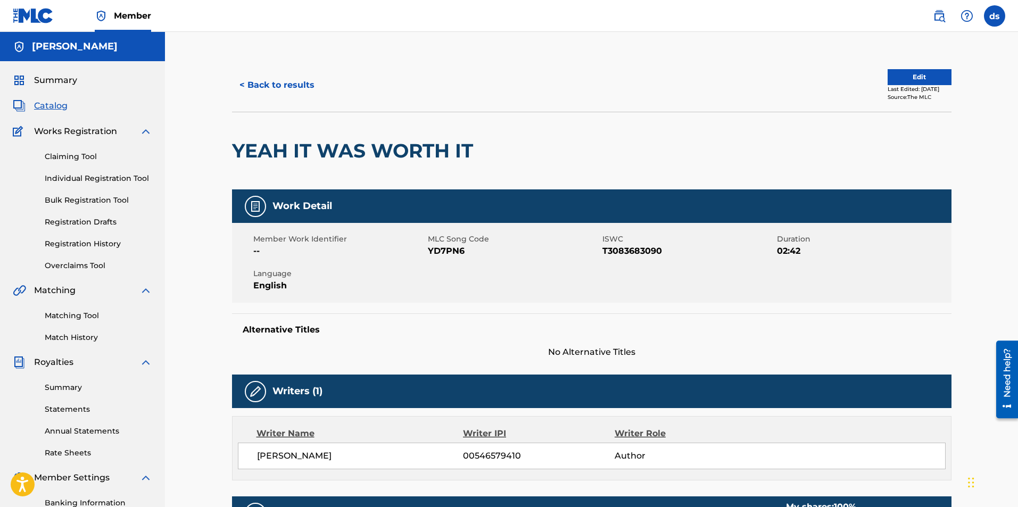
click at [81, 317] on link "Matching Tool" at bounding box center [98, 315] width 107 height 11
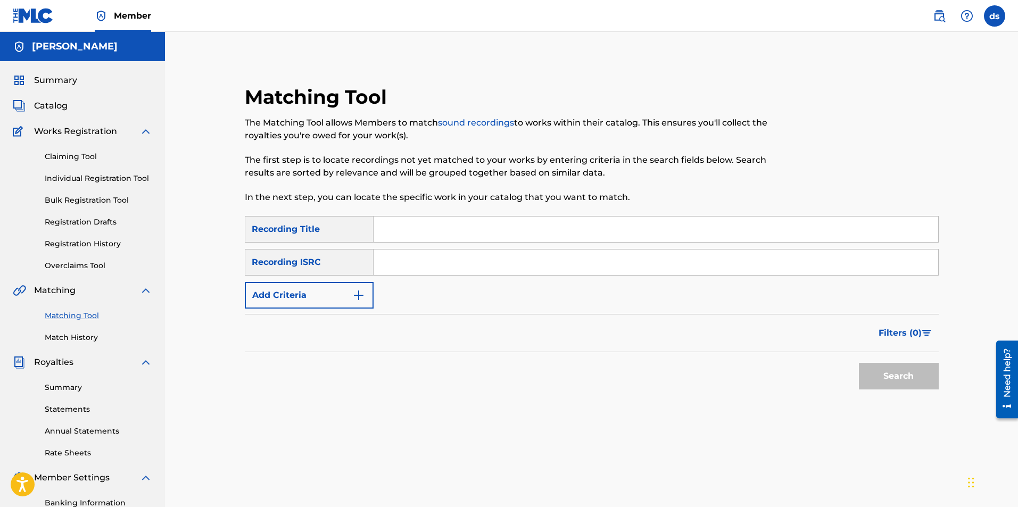
paste input "QZPJ32129422"
type input "QZPJ32129422"
click at [861, 370] on button "Search" at bounding box center [899, 376] width 80 height 27
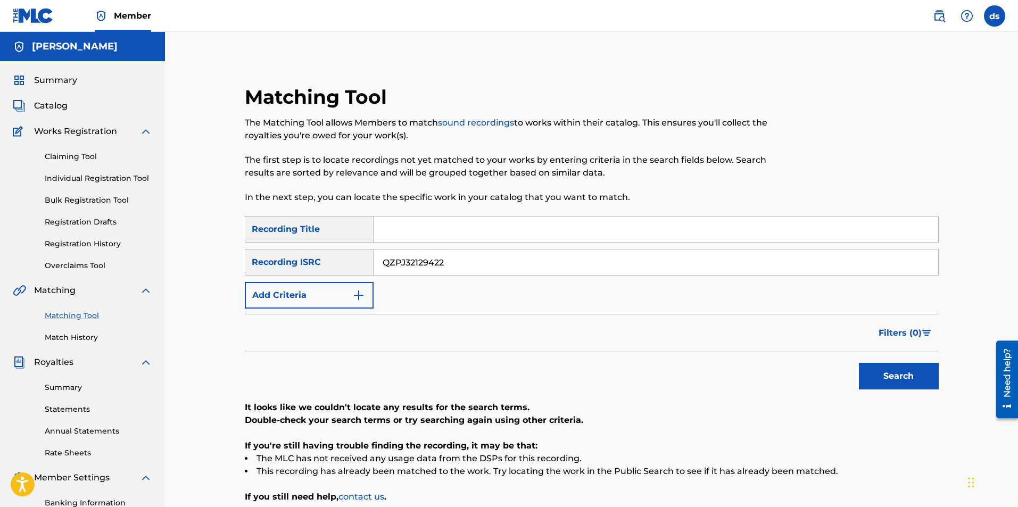
click at [472, 240] on input "Search Form" at bounding box center [655, 230] width 564 height 26
type input "yeah it was worth it"
click at [882, 367] on button "Search" at bounding box center [899, 376] width 80 height 27
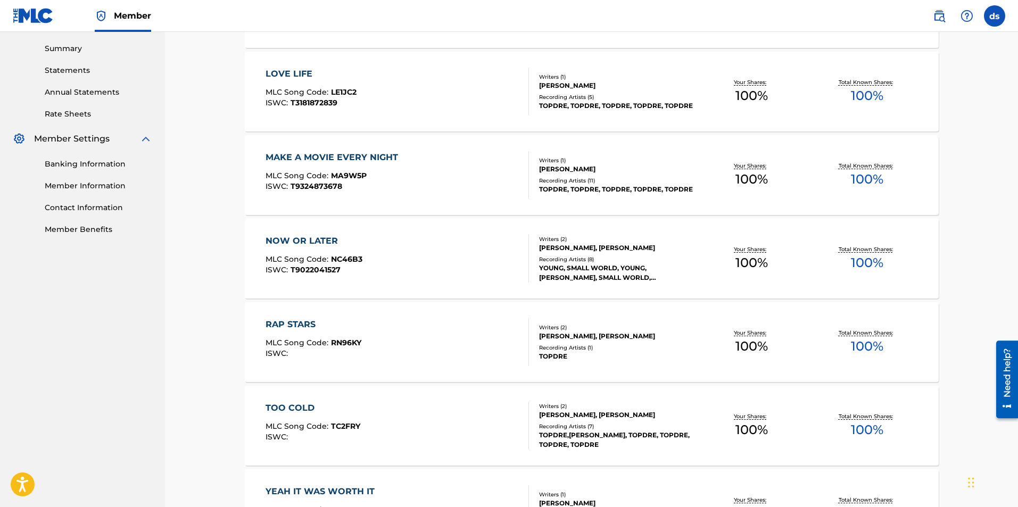
scroll to position [406, 0]
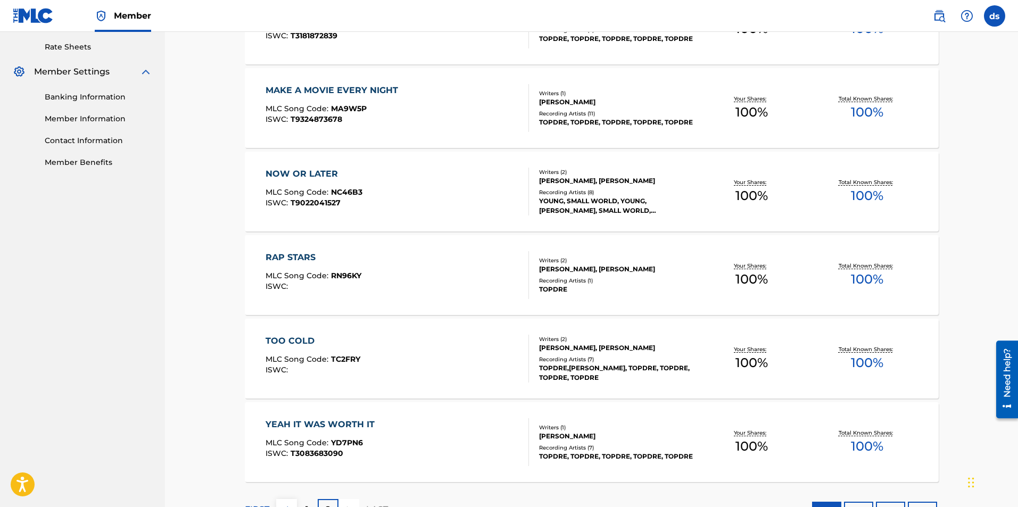
click at [405, 340] on div "TOO COLD MLC Song Code : TC2FRY ISWC :" at bounding box center [397, 359] width 264 height 48
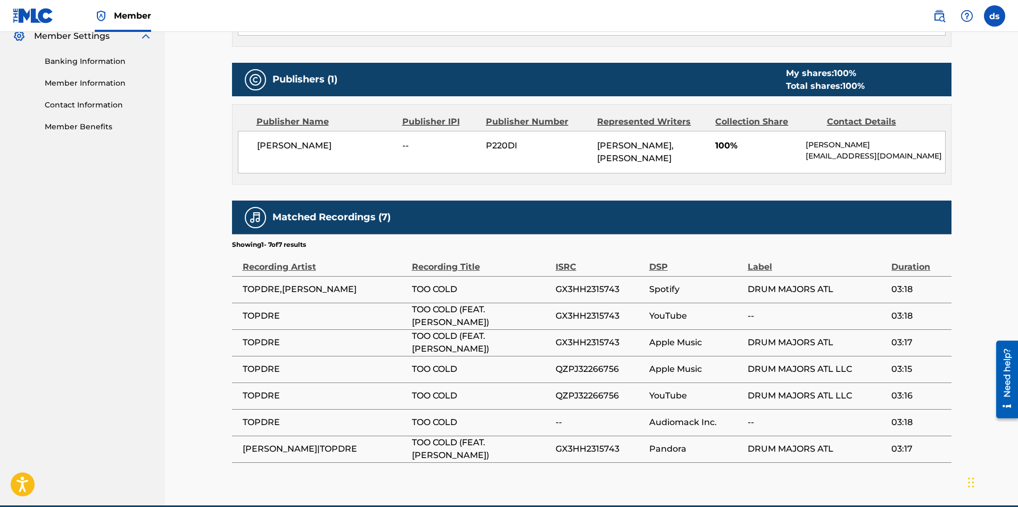
scroll to position [479, 0]
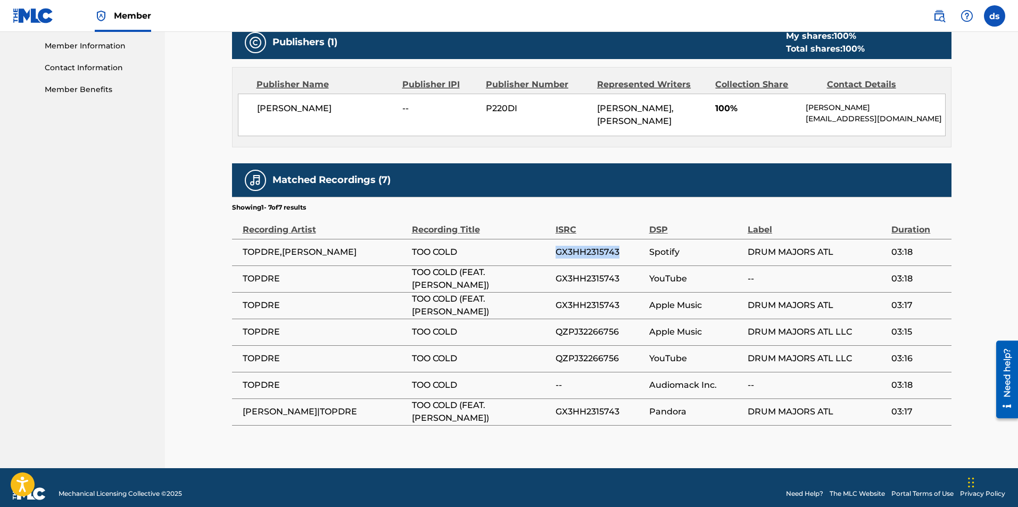
drag, startPoint x: 621, startPoint y: 263, endPoint x: 548, endPoint y: 264, distance: 73.4
click at [547, 265] on tr "TOPDRE,[PERSON_NAME] TOO COLD GX3HH2315743 Spotify DRUM MAJORS ATL 03:18" at bounding box center [591, 252] width 719 height 27
copy tr "GX3HH2315743"
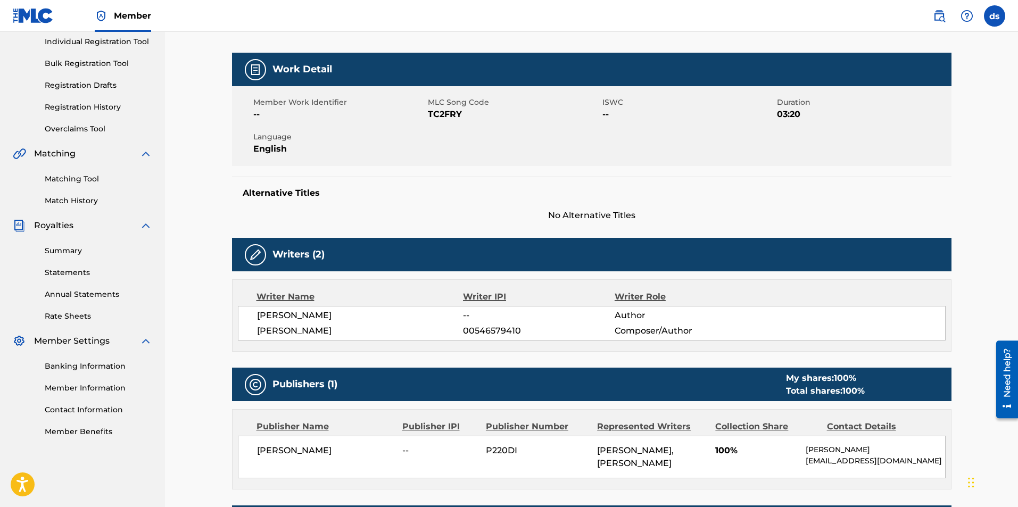
scroll to position [106, 0]
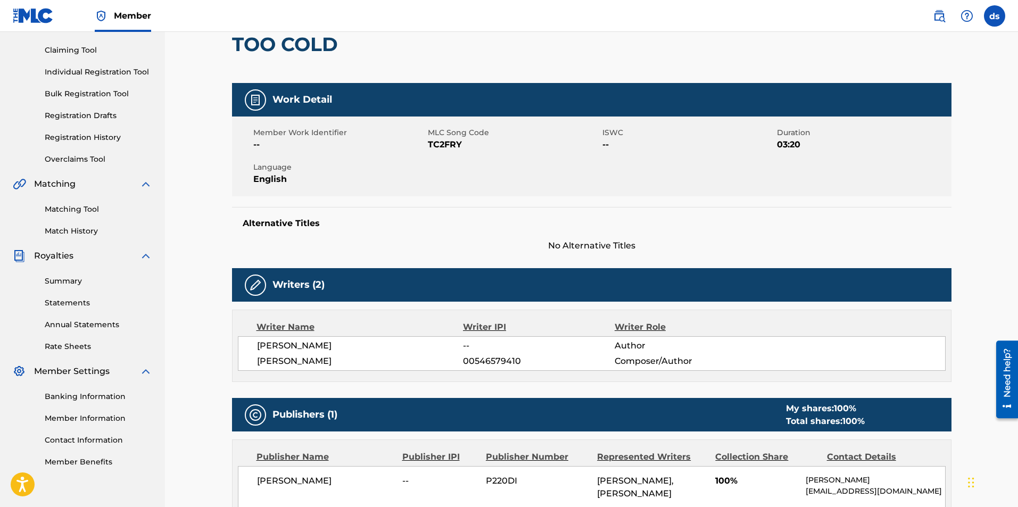
click at [72, 210] on link "Matching Tool" at bounding box center [98, 209] width 107 height 11
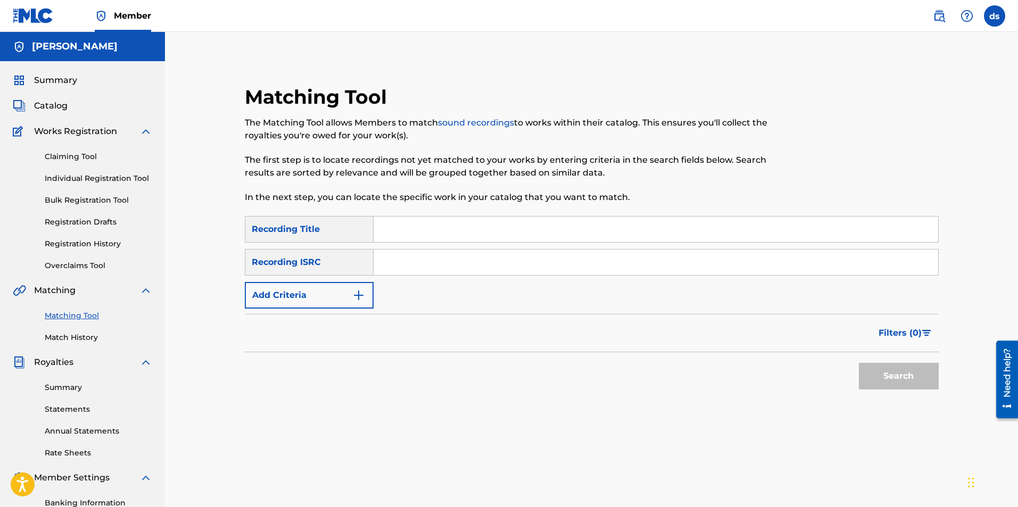
paste input "GX3HH2315743"
type input "GX3HH2315743"
click at [919, 374] on button "Search" at bounding box center [899, 376] width 80 height 27
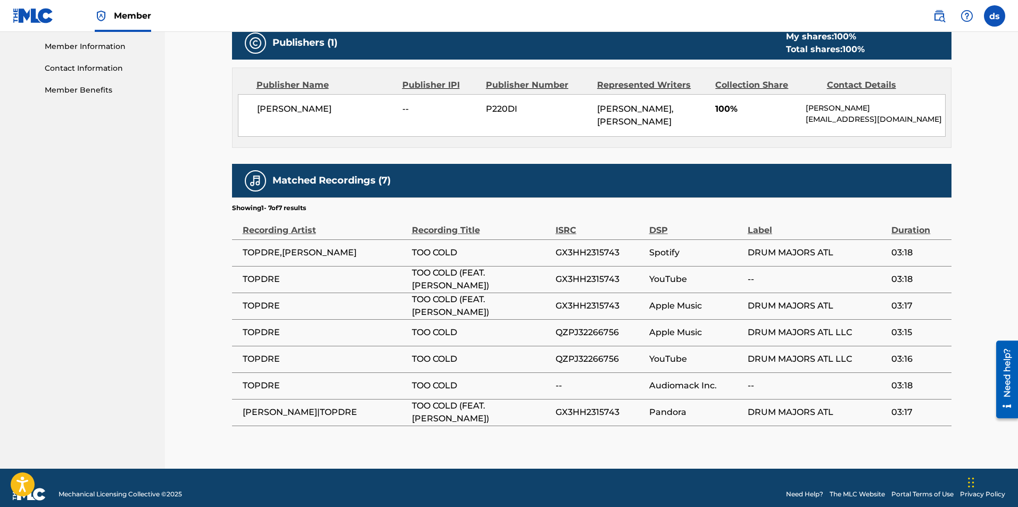
scroll to position [479, 0]
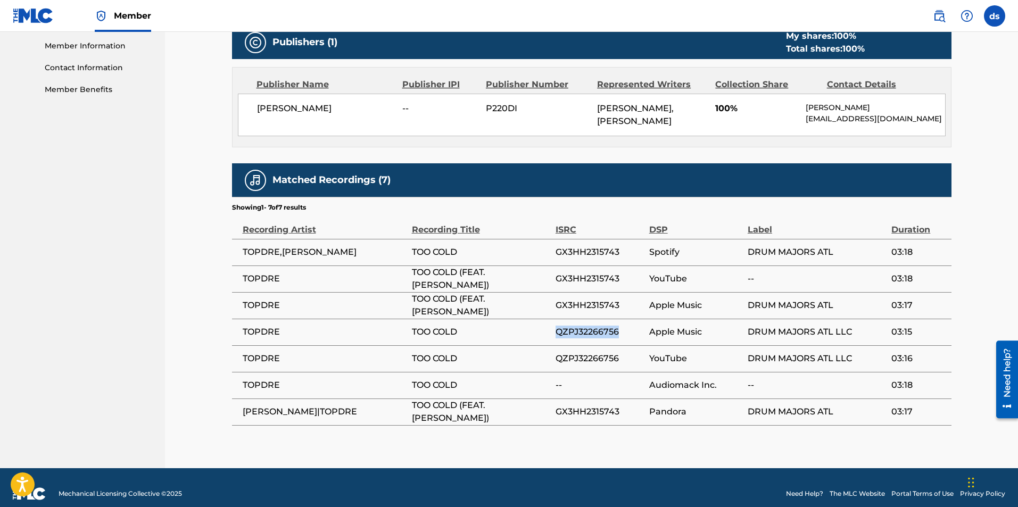
drag, startPoint x: 620, startPoint y: 345, endPoint x: 548, endPoint y: 344, distance: 71.8
click at [548, 344] on tr "TOPDRE TOO COLD QZPJ32266756 Apple Music DRUM MAJORS ATL LLC 03:15" at bounding box center [591, 332] width 719 height 27
copy tr "QZPJ32266756"
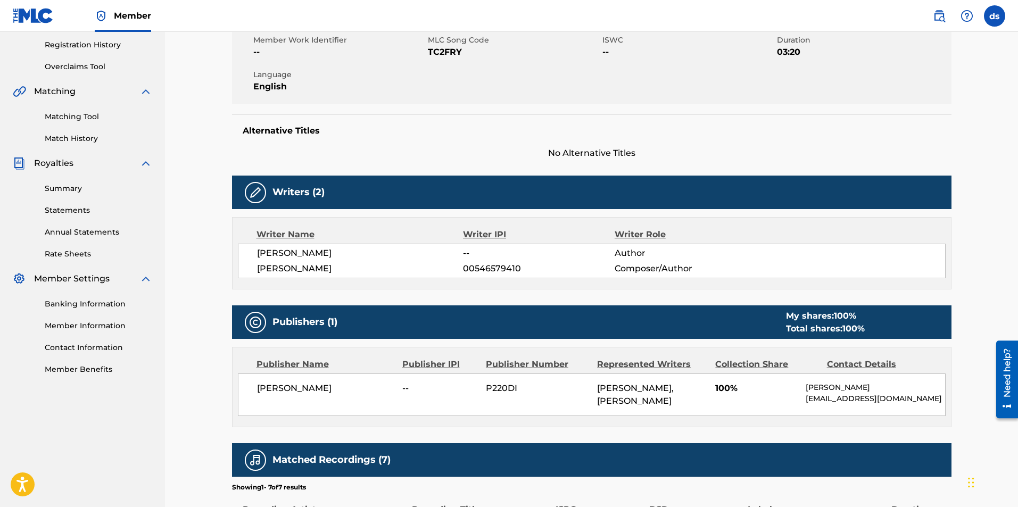
scroll to position [106, 0]
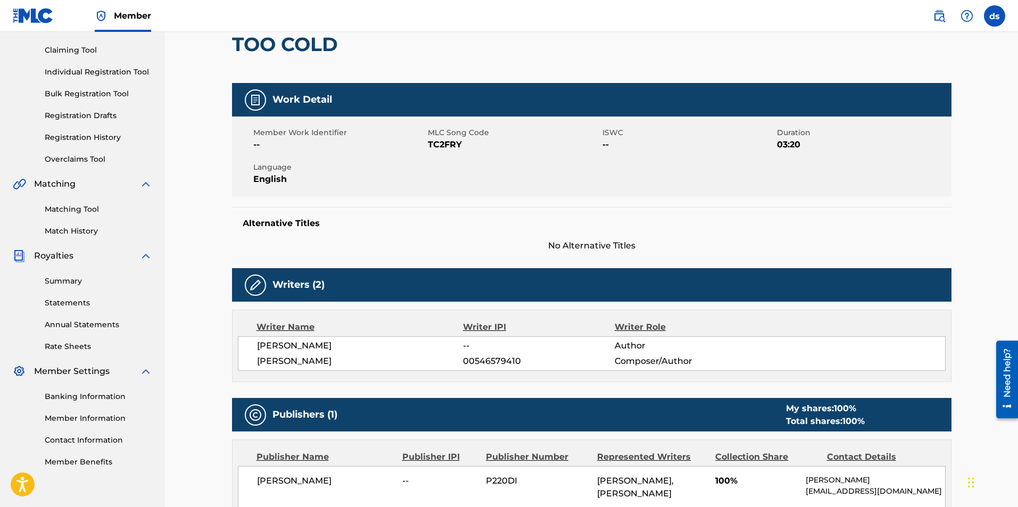
click at [64, 210] on link "Matching Tool" at bounding box center [98, 209] width 107 height 11
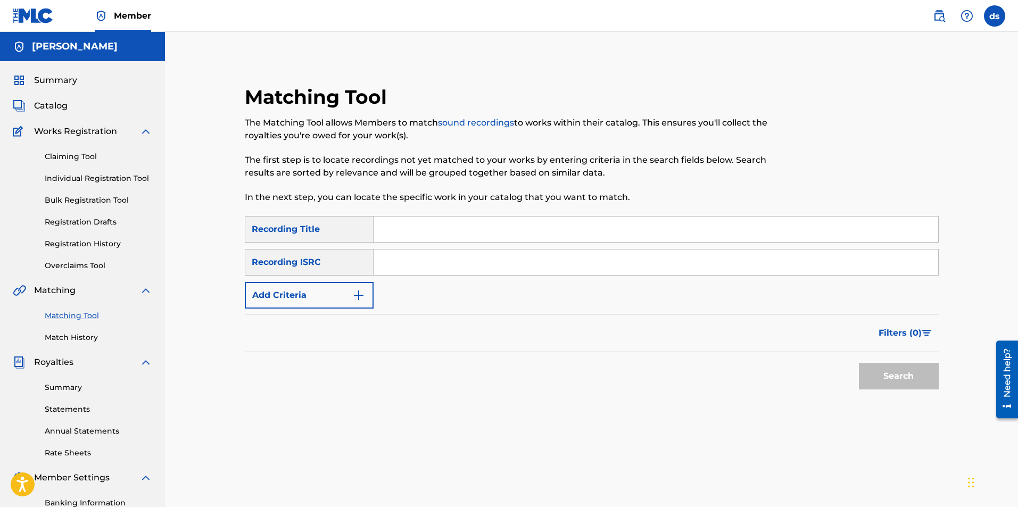
click at [400, 263] on input "Search Form" at bounding box center [655, 263] width 564 height 26
paste input "QZPJ32266756"
type input "QZPJ32266756"
click at [877, 377] on button "Search" at bounding box center [899, 376] width 80 height 27
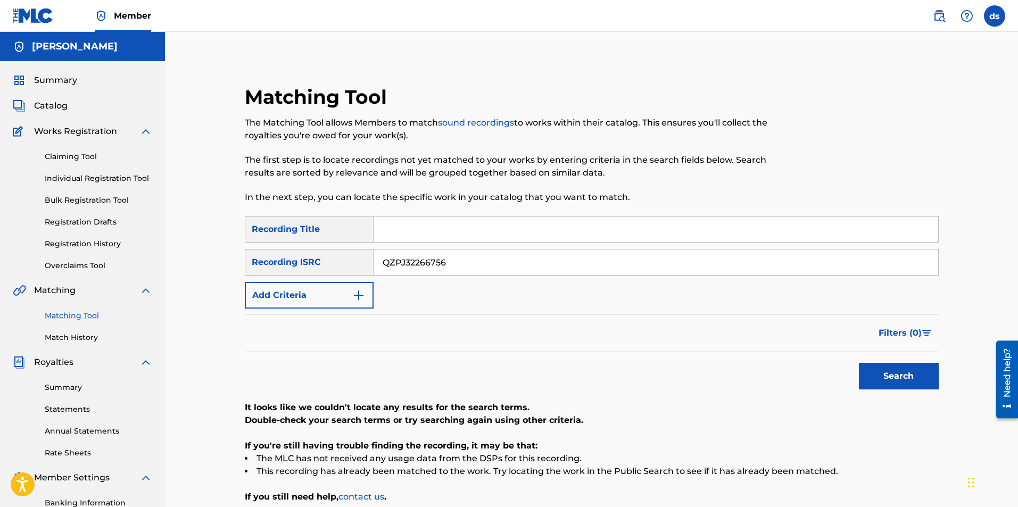
click at [467, 264] on input "QZPJ32266756" at bounding box center [655, 263] width 564 height 26
click at [466, 264] on input "QZPJ32266756" at bounding box center [655, 263] width 564 height 26
click at [59, 103] on span "Catalog" at bounding box center [51, 105] width 34 height 13
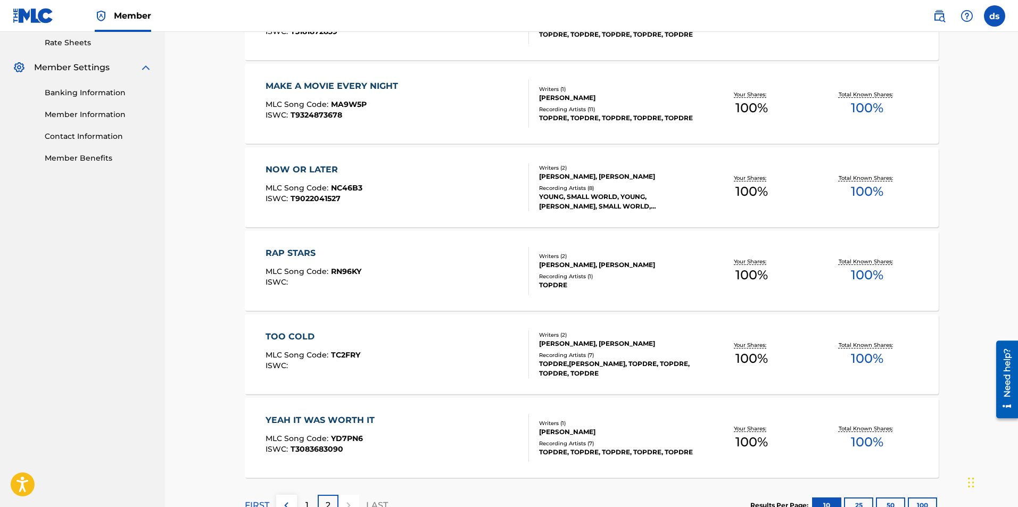
scroll to position [380, 0]
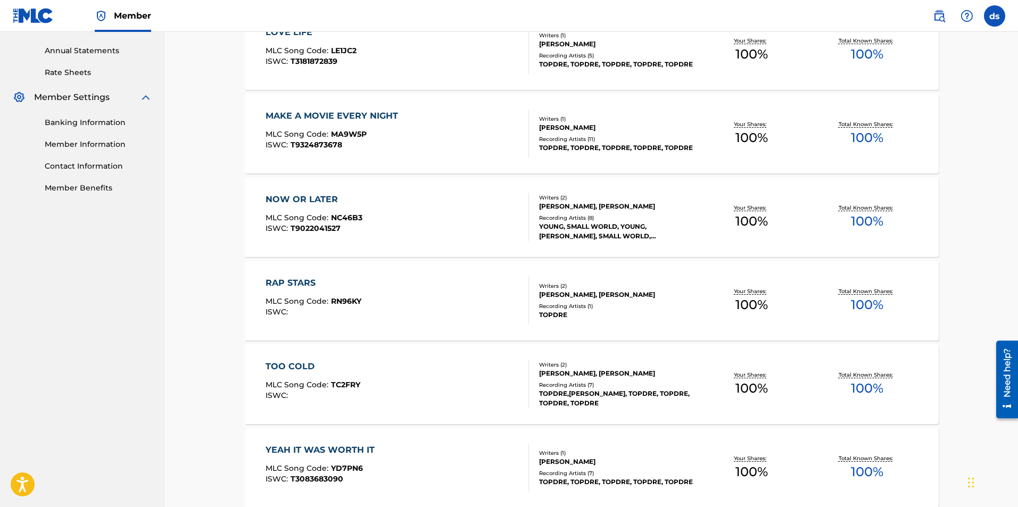
click at [488, 290] on div "RAP STARS MLC Song Code : RN96KY ISWC :" at bounding box center [397, 301] width 264 height 48
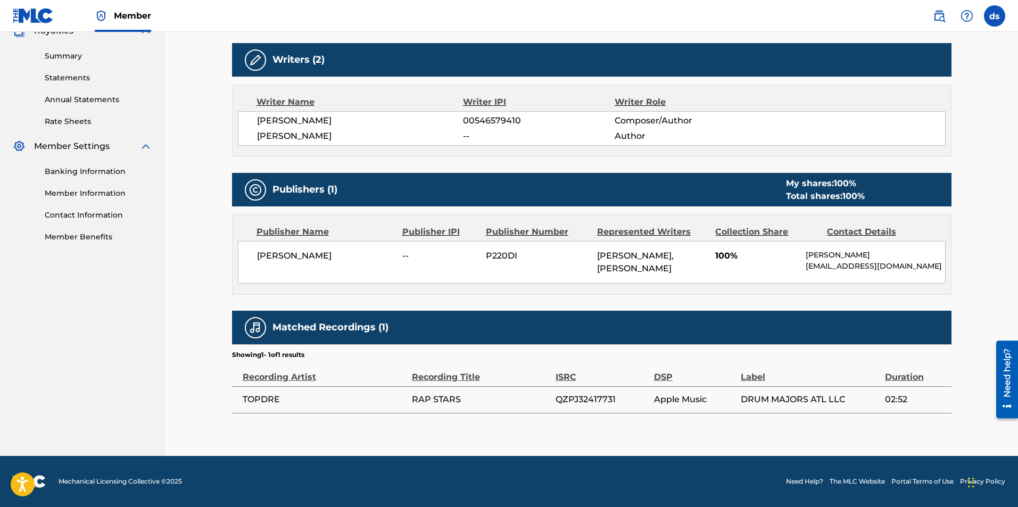
scroll to position [344, 0]
drag, startPoint x: 617, startPoint y: 397, endPoint x: 549, endPoint y: 392, distance: 68.3
click at [549, 392] on tr "TOPDRE RAP STARS QZPJ32417731 Apple Music DRUM MAJORS ATL LLC 02:52" at bounding box center [591, 399] width 719 height 27
copy tr "QZPJ32417731"
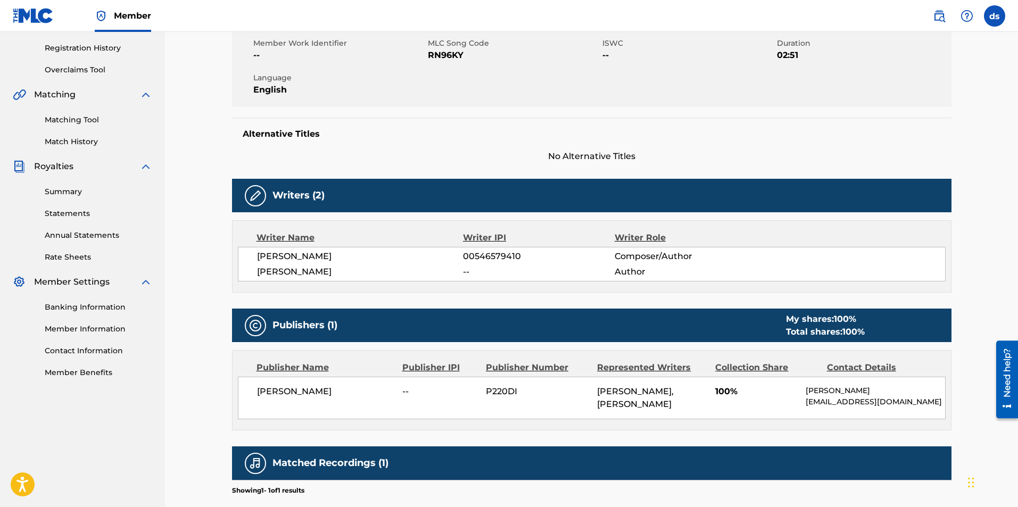
scroll to position [131, 0]
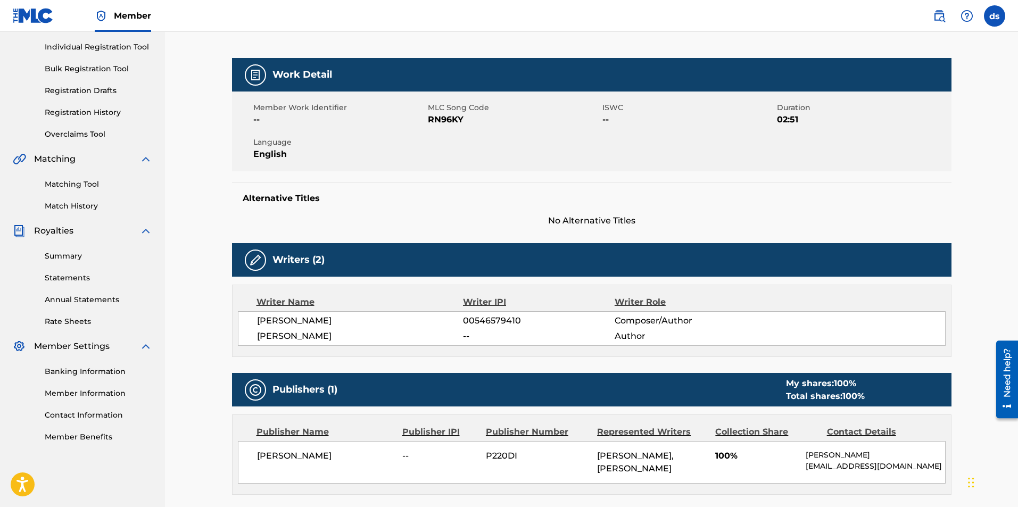
click at [75, 184] on link "Matching Tool" at bounding box center [98, 184] width 107 height 11
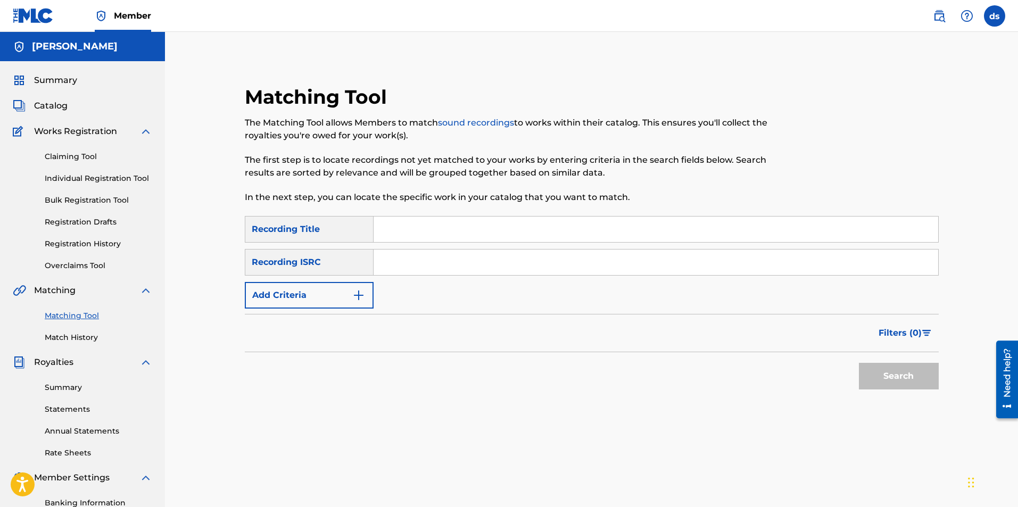
paste input "QZPJ32417731"
type input "QZPJ32417731"
click at [440, 224] on input "QZPJ32417731" at bounding box center [655, 230] width 564 height 26
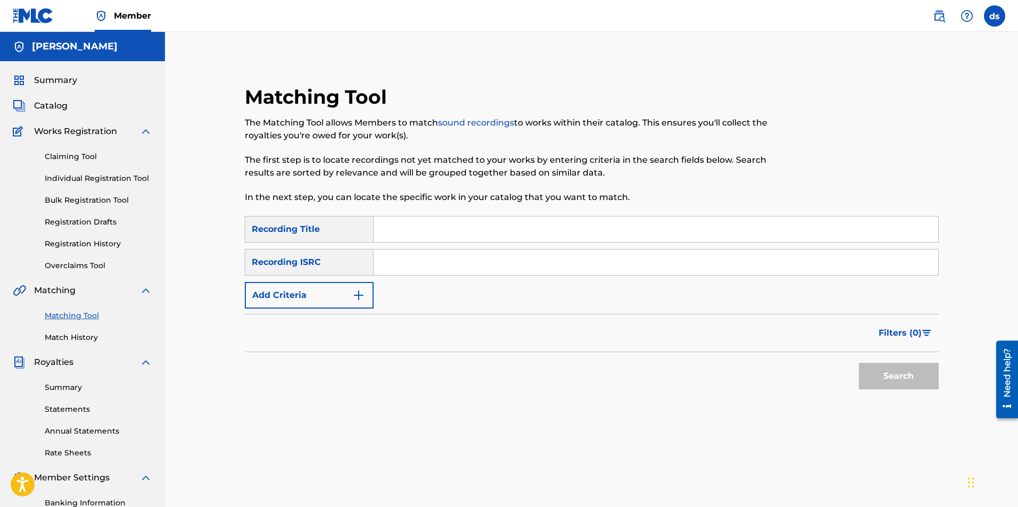
paste input "QZPJ32417731"
type input "QZPJ32417731"
click at [925, 368] on button "Search" at bounding box center [899, 376] width 80 height 27
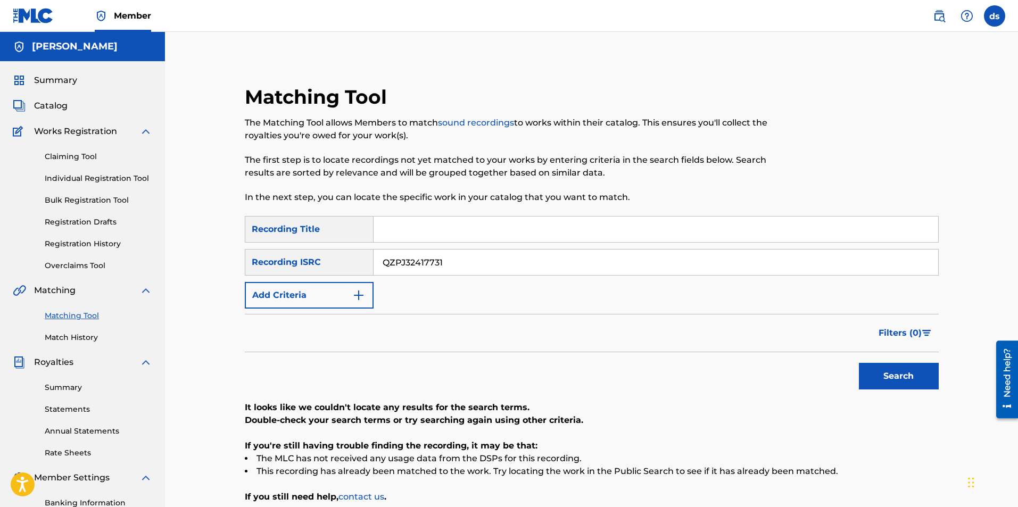
click at [59, 80] on span "Summary" at bounding box center [55, 80] width 43 height 13
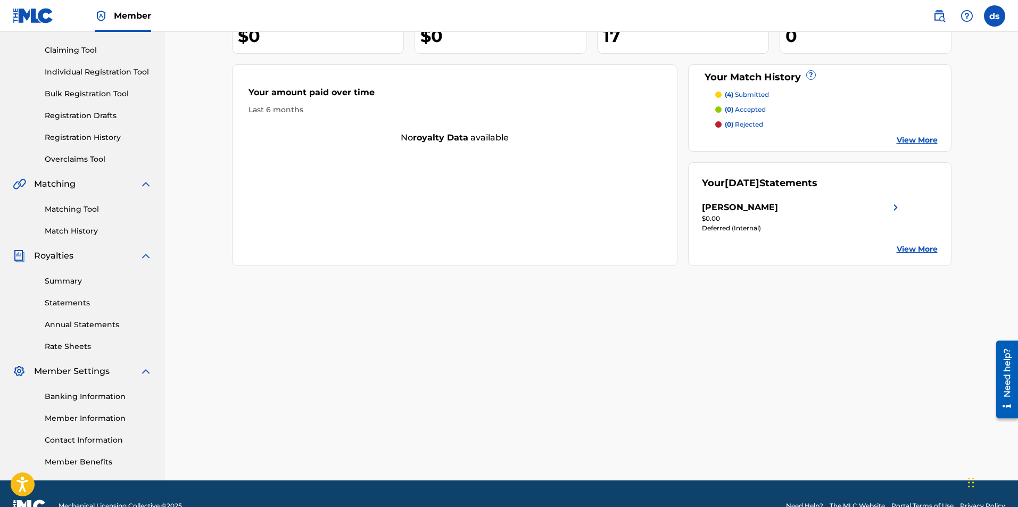
scroll to position [131, 0]
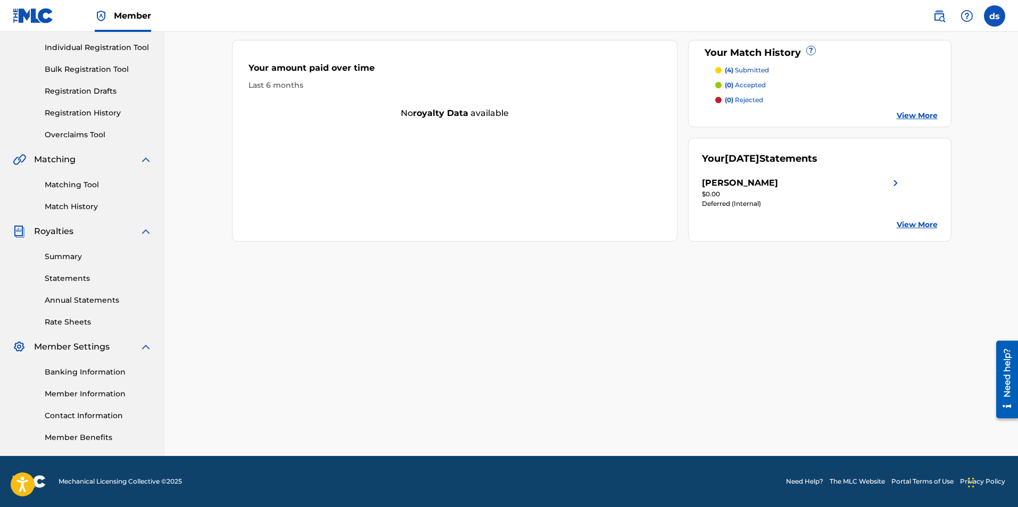
click at [80, 370] on link "Banking Information" at bounding box center [98, 372] width 107 height 11
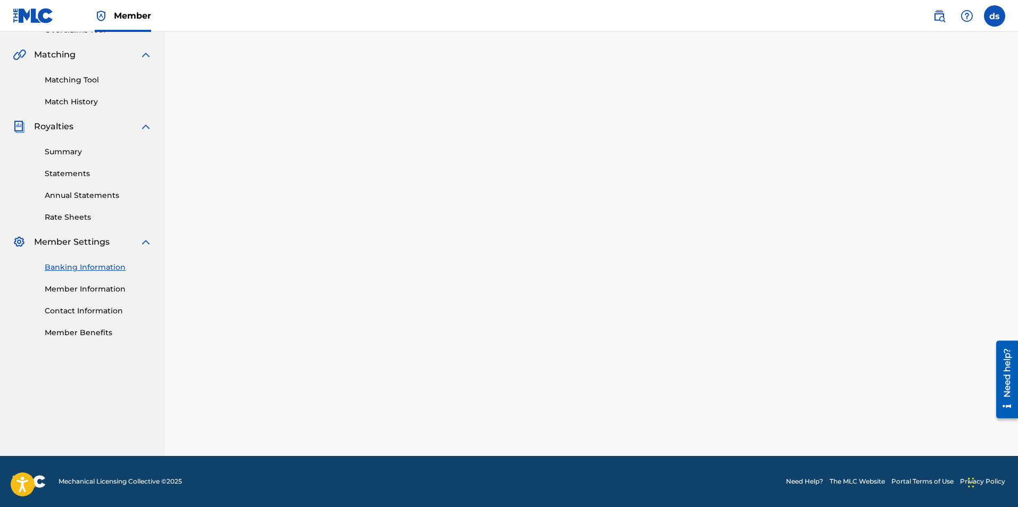
scroll to position [236, 0]
click at [82, 285] on link "Member Information" at bounding box center [98, 289] width 107 height 11
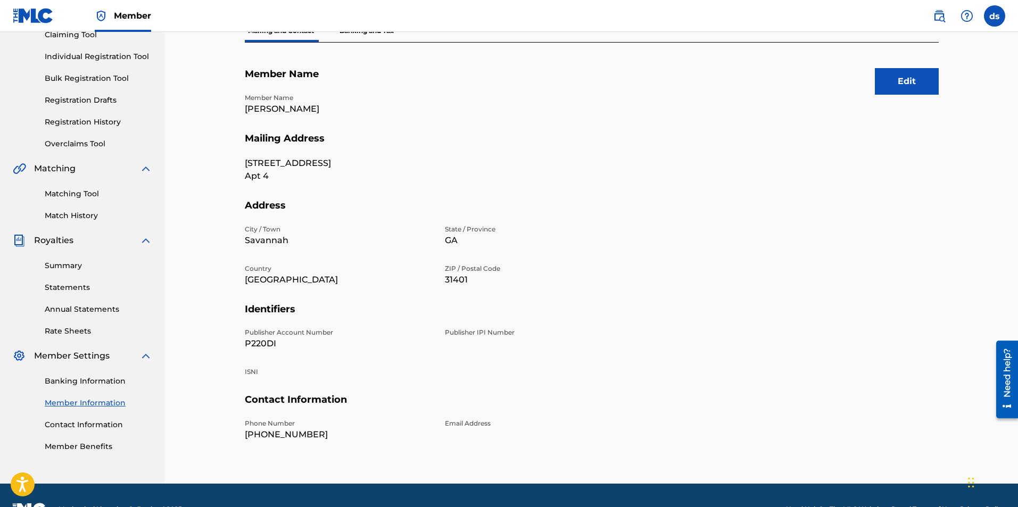
scroll to position [96, 0]
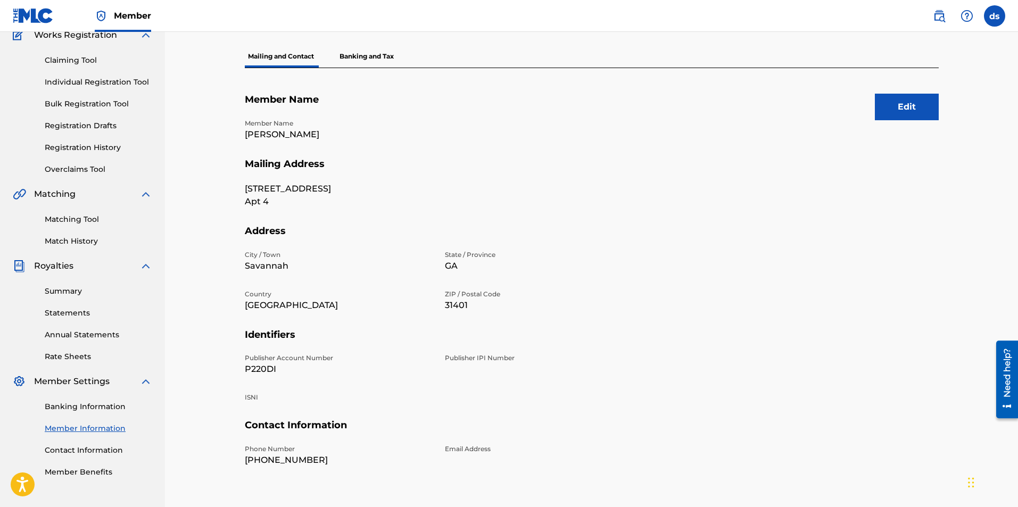
click at [379, 61] on p "Banking and Tax" at bounding box center [366, 56] width 61 height 22
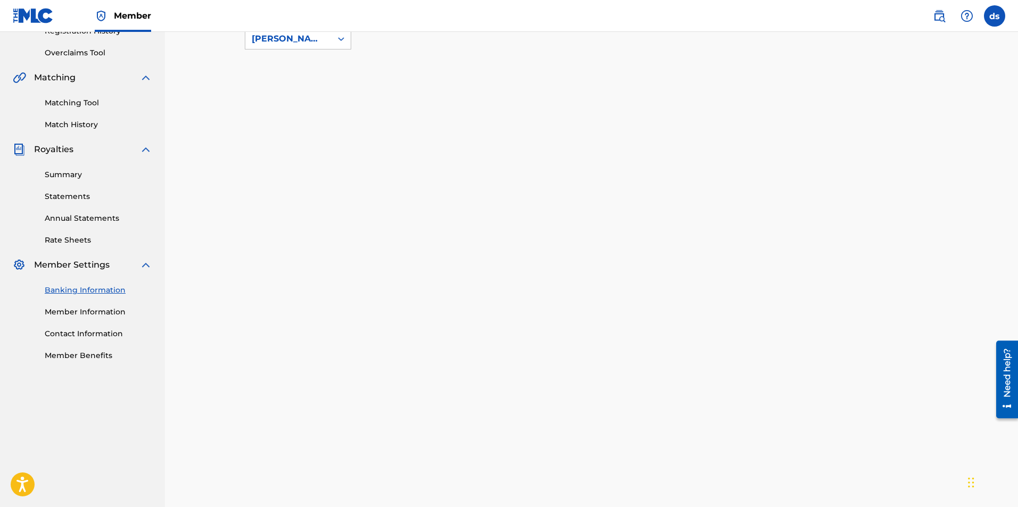
scroll to position [160, 0]
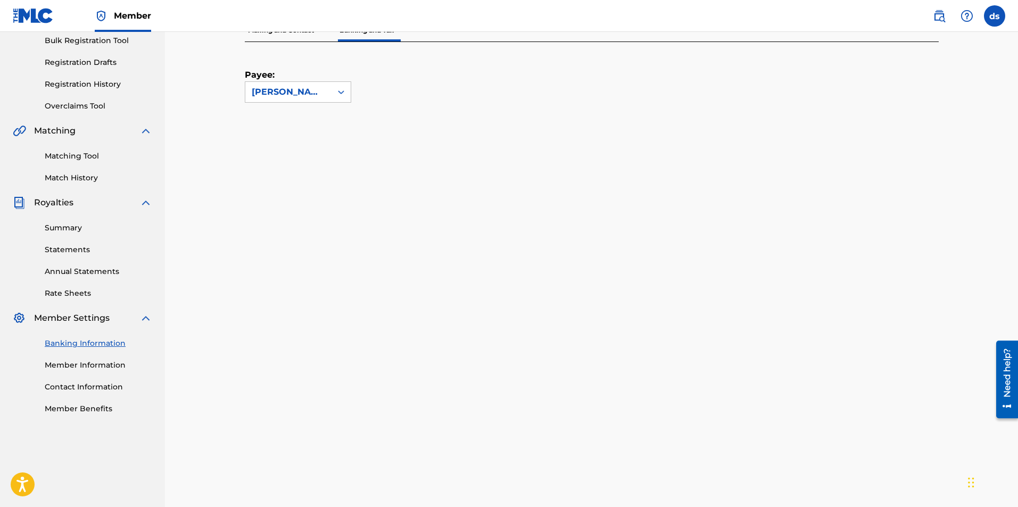
click at [72, 410] on link "Member Benefits" at bounding box center [98, 408] width 107 height 11
click at [67, 293] on link "Rate Sheets" at bounding box center [98, 293] width 107 height 11
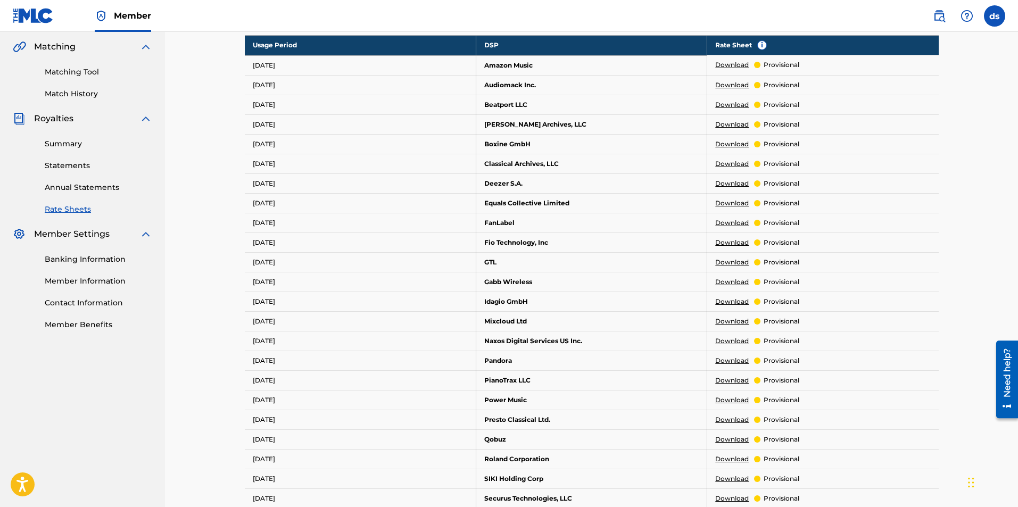
scroll to position [219, 0]
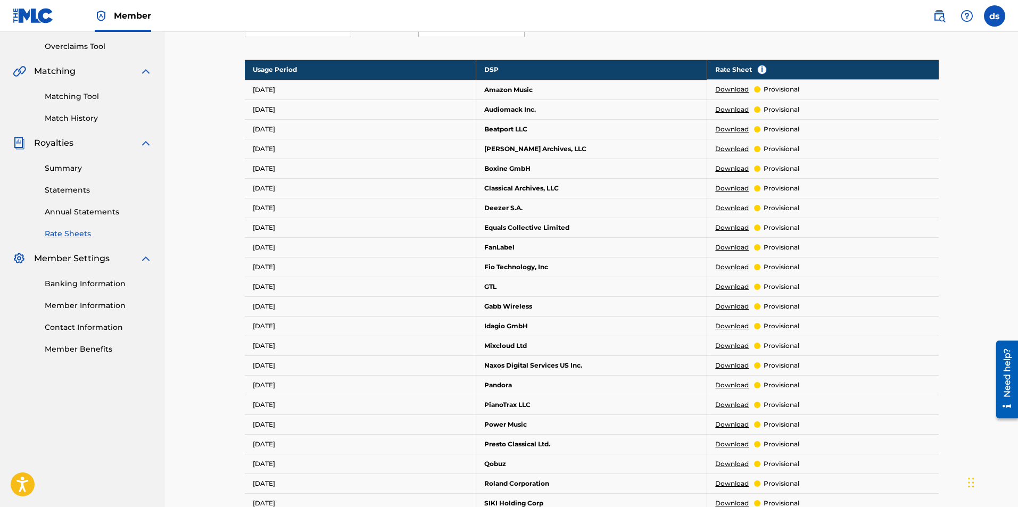
click at [53, 169] on link "Summary" at bounding box center [98, 168] width 107 height 11
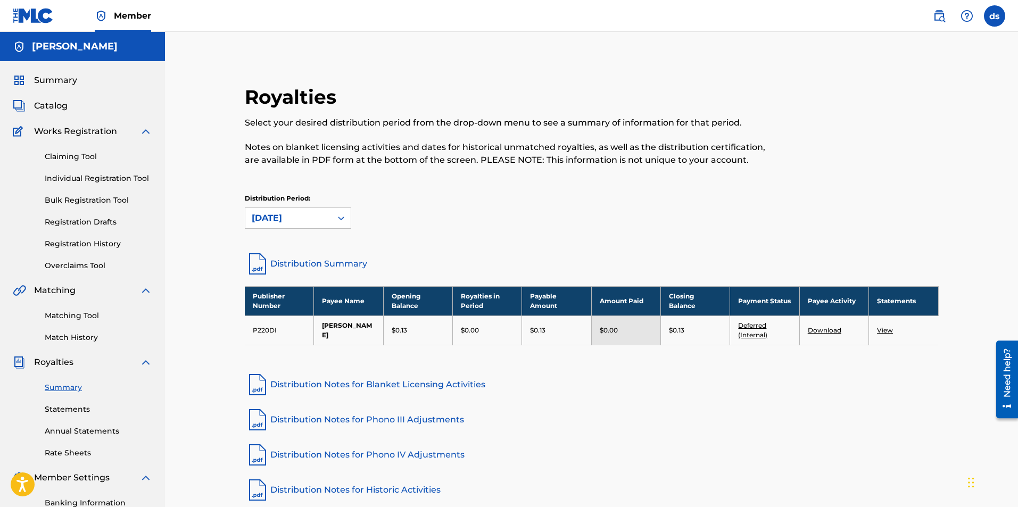
scroll to position [53, 0]
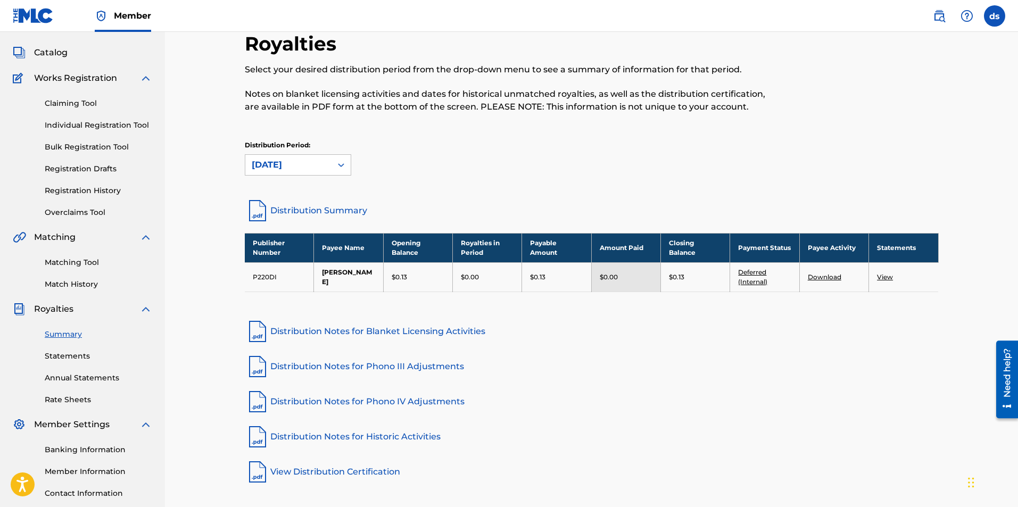
click at [754, 279] on link "Deferred (Internal)" at bounding box center [752, 277] width 29 height 18
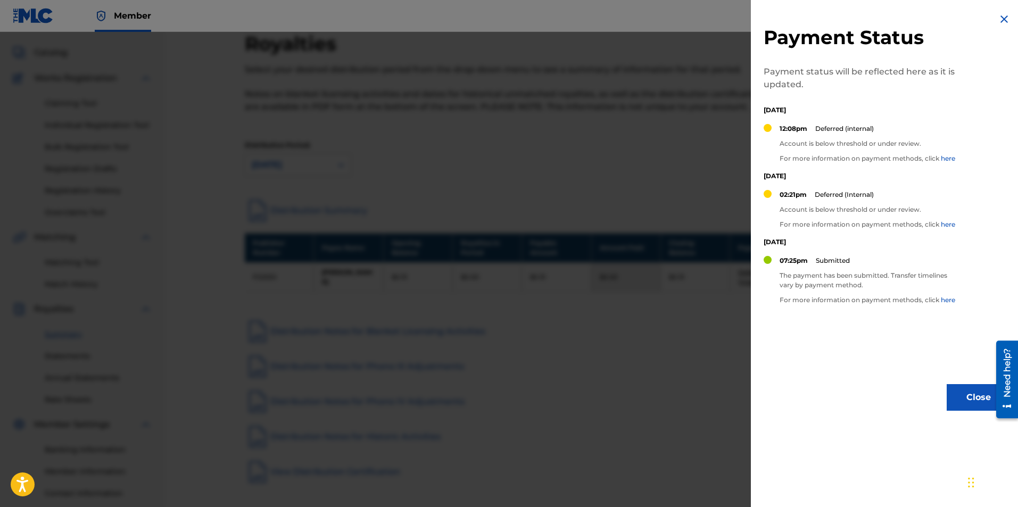
click at [943, 157] on link "here" at bounding box center [948, 158] width 14 height 8
click at [1000, 21] on img at bounding box center [1004, 19] width 13 height 13
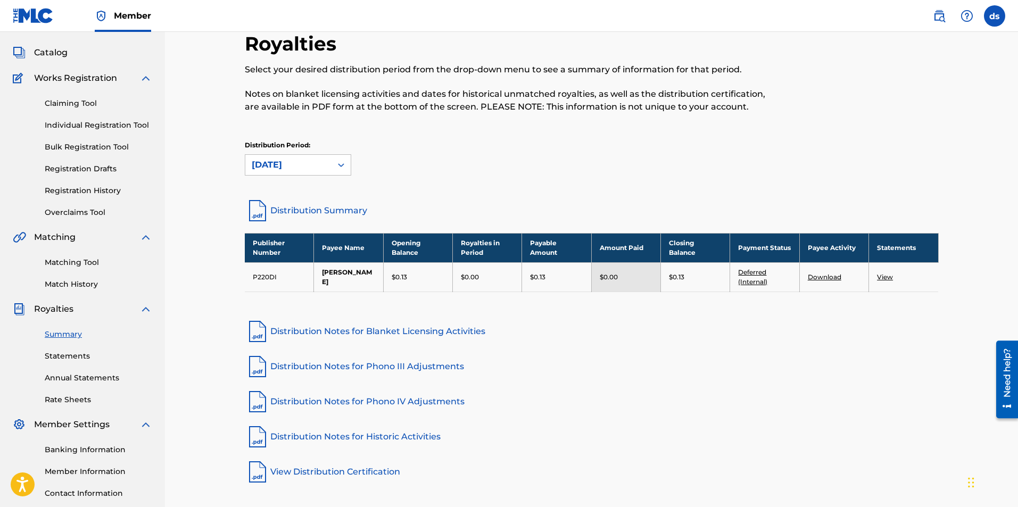
click at [74, 260] on link "Matching Tool" at bounding box center [98, 262] width 107 height 11
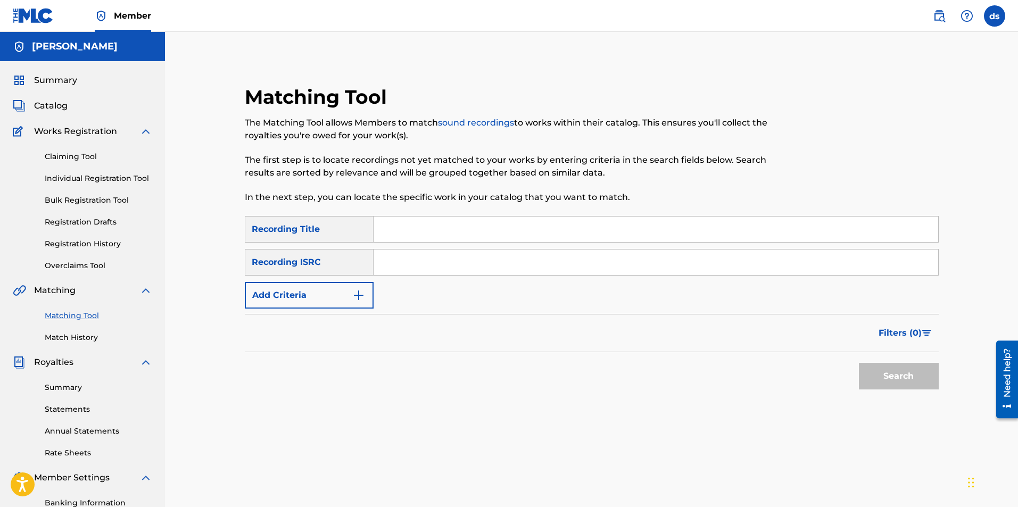
paste input "USJ3V0986422"
type input "USJ3V0986422"
click at [877, 365] on button "Search" at bounding box center [899, 376] width 80 height 27
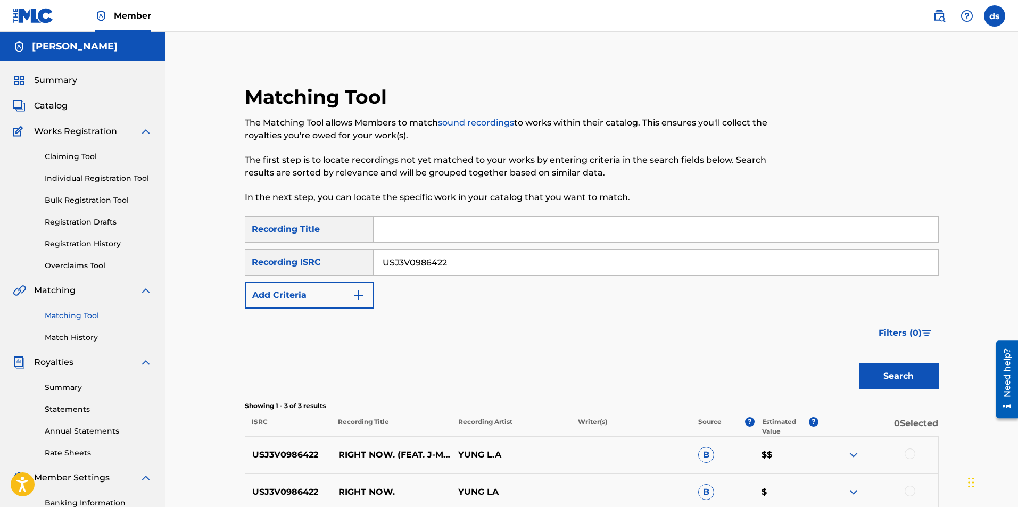
click at [55, 104] on span "Catalog" at bounding box center [51, 105] width 34 height 13
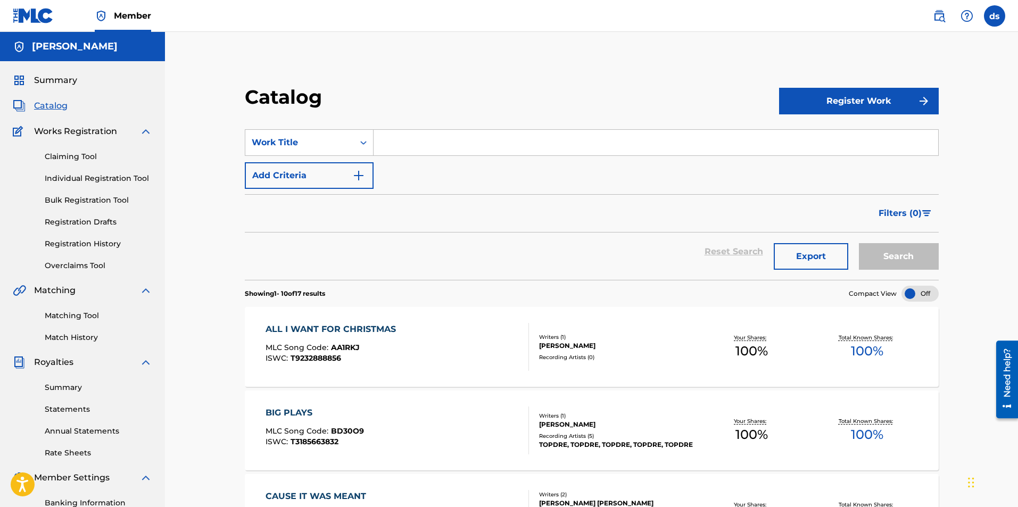
click at [839, 100] on button "Register Work" at bounding box center [859, 101] width 160 height 27
click at [799, 137] on link "Individual" at bounding box center [859, 136] width 160 height 26
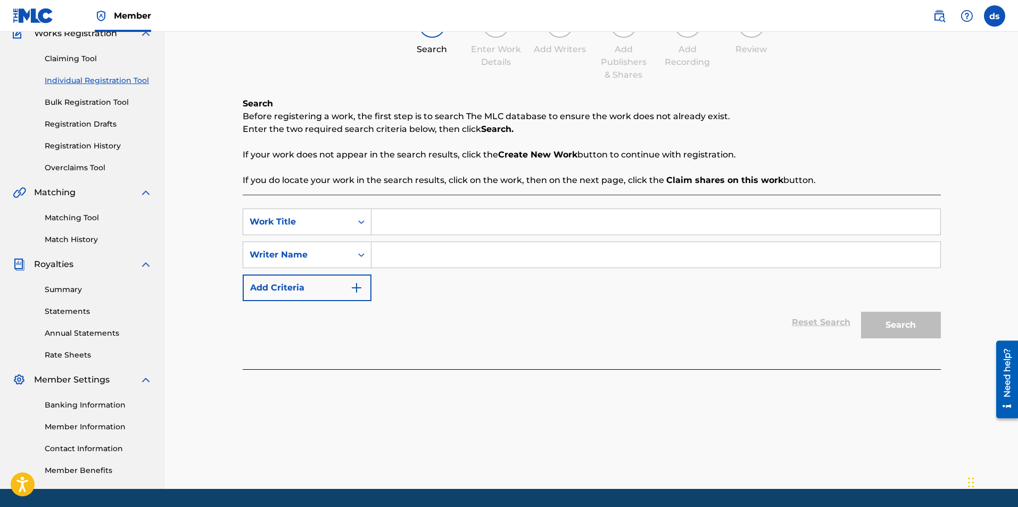
scroll to position [106, 0]
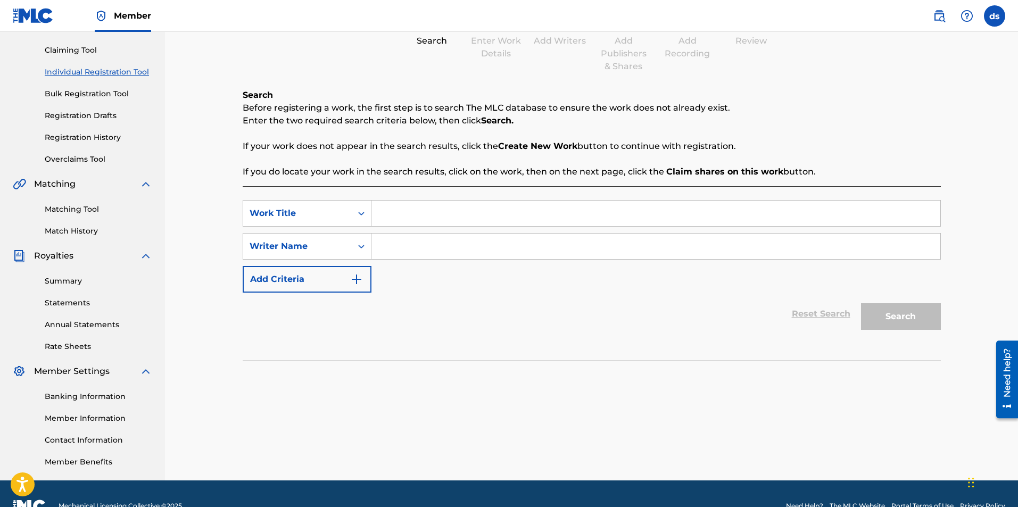
click at [411, 208] on input "Search Form" at bounding box center [655, 214] width 569 height 26
type input "Right Now"
click at [415, 248] on input "Search Form" at bounding box center [655, 247] width 569 height 26
click at [337, 289] on button "Add Criteria" at bounding box center [307, 279] width 129 height 27
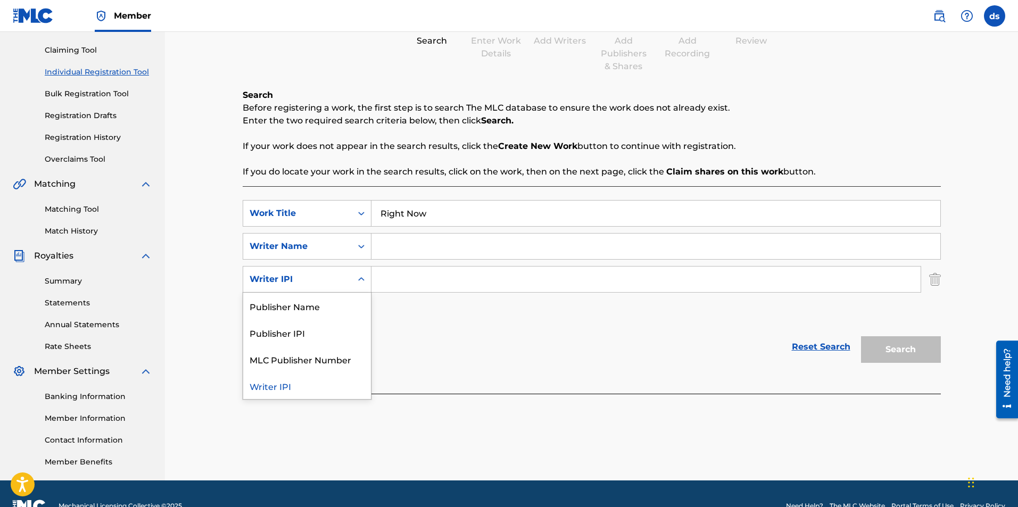
click at [359, 282] on icon "Search Form" at bounding box center [361, 279] width 11 height 11
click at [428, 320] on div "SearchWithCriteriacd7a7280-c3d7-4216-9ca1-3b7500e9b3e1 Work Title Right Now Sea…" at bounding box center [592, 263] width 698 height 126
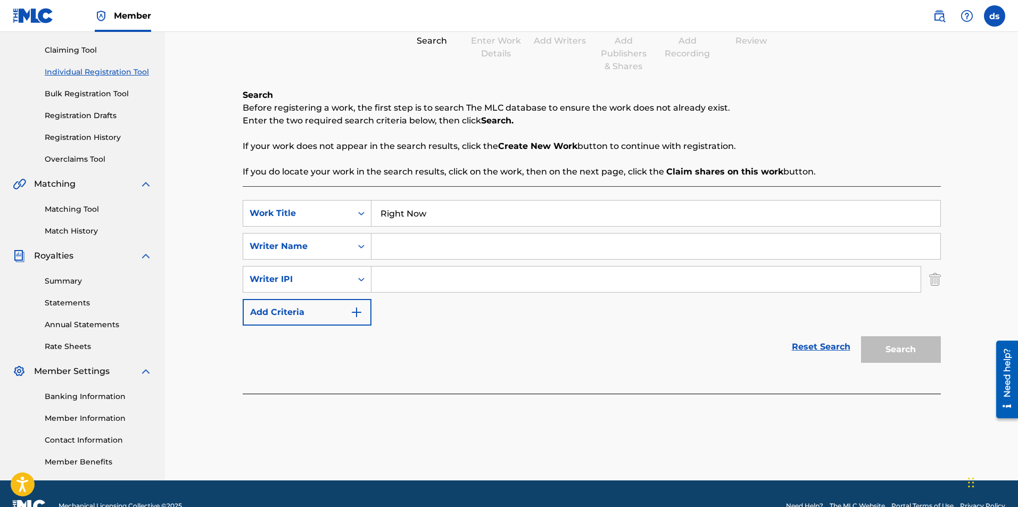
click at [422, 237] on input "Search Form" at bounding box center [655, 247] width 569 height 26
type input "[PERSON_NAME]"
click at [938, 278] on img "Search Form" at bounding box center [935, 279] width 12 height 27
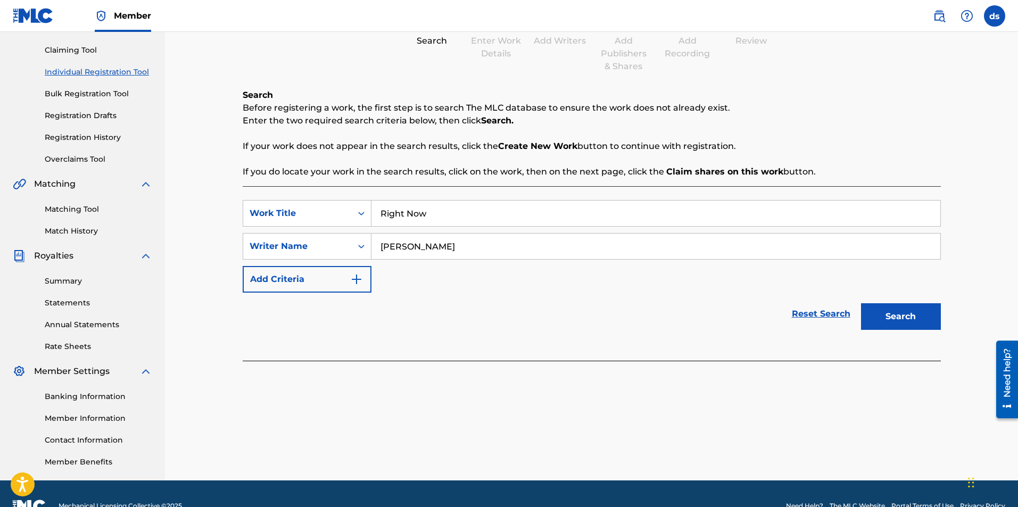
click at [901, 307] on button "Search" at bounding box center [901, 316] width 80 height 27
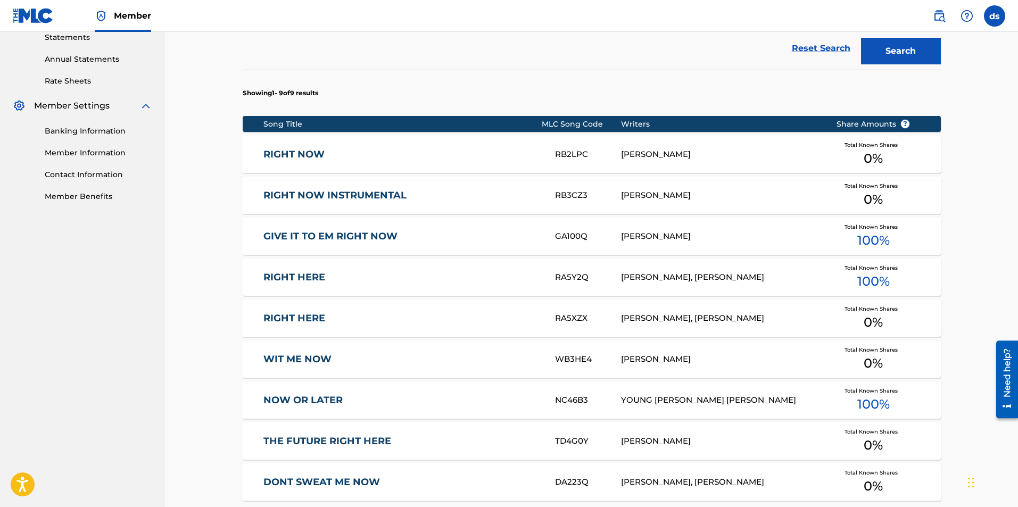
scroll to position [319, 0]
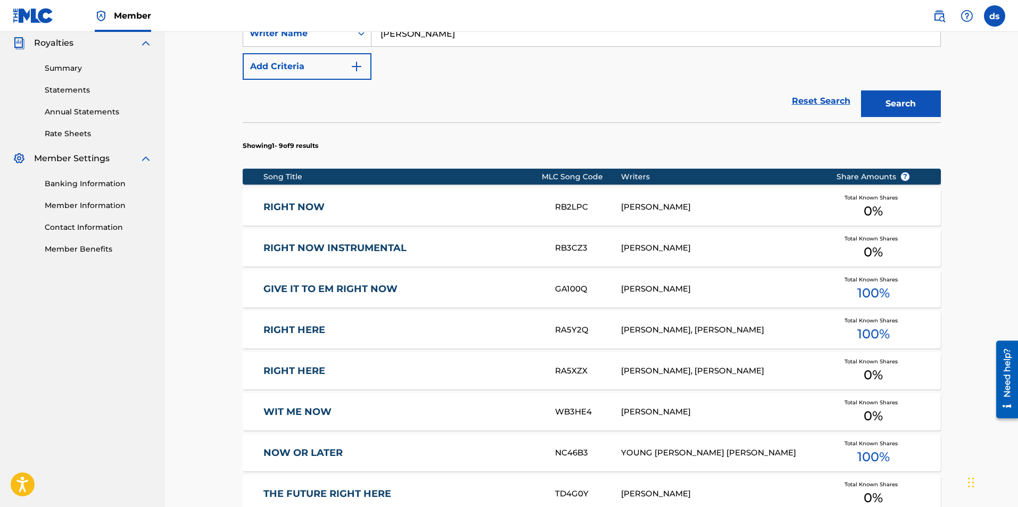
click at [371, 290] on link "GIVE IT TO EM RIGHT NOW" at bounding box center [401, 289] width 277 height 12
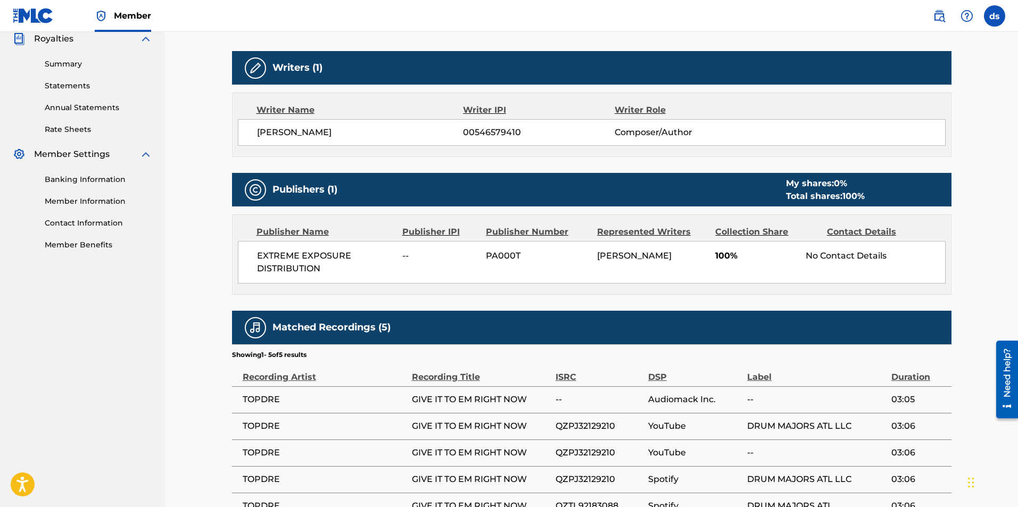
scroll to position [270, 0]
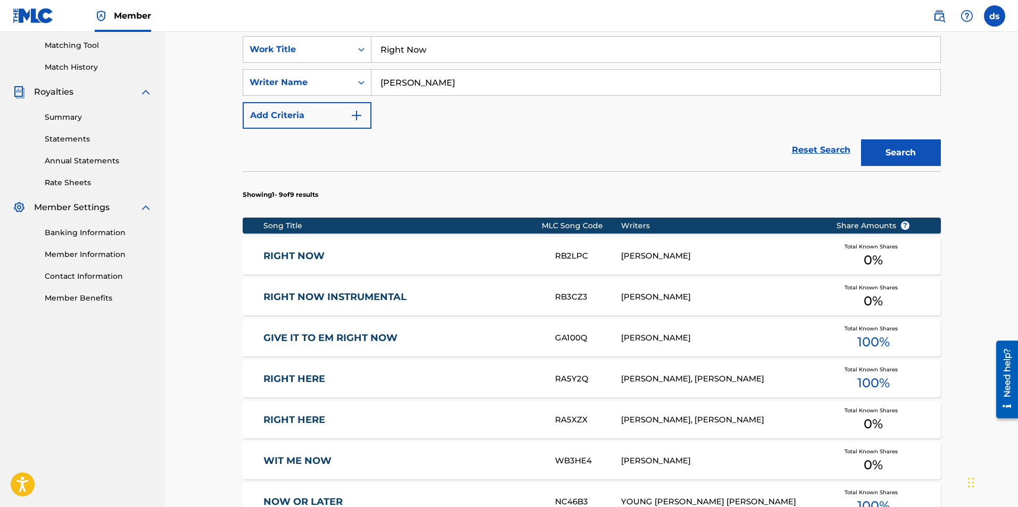
click at [310, 254] on link "RIGHT NOW" at bounding box center [401, 256] width 277 height 12
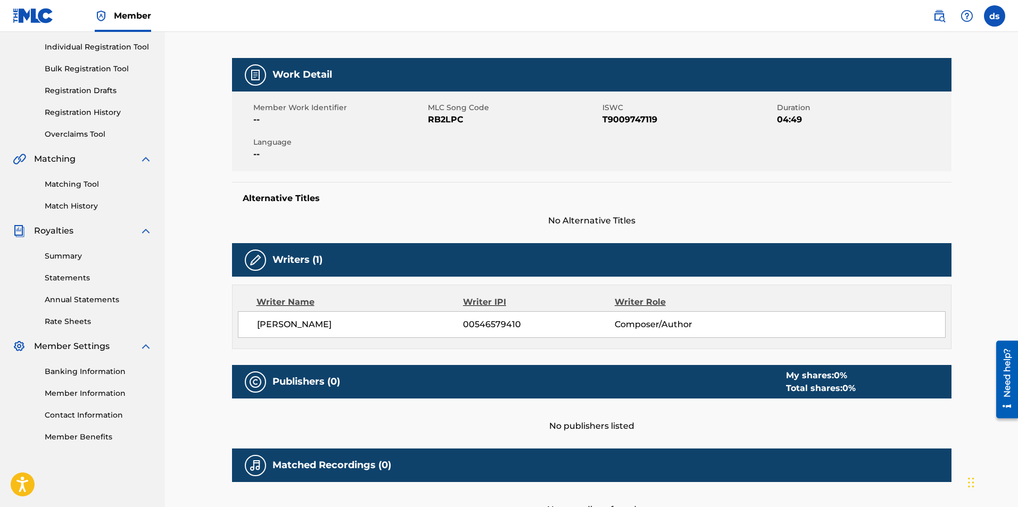
scroll to position [106, 0]
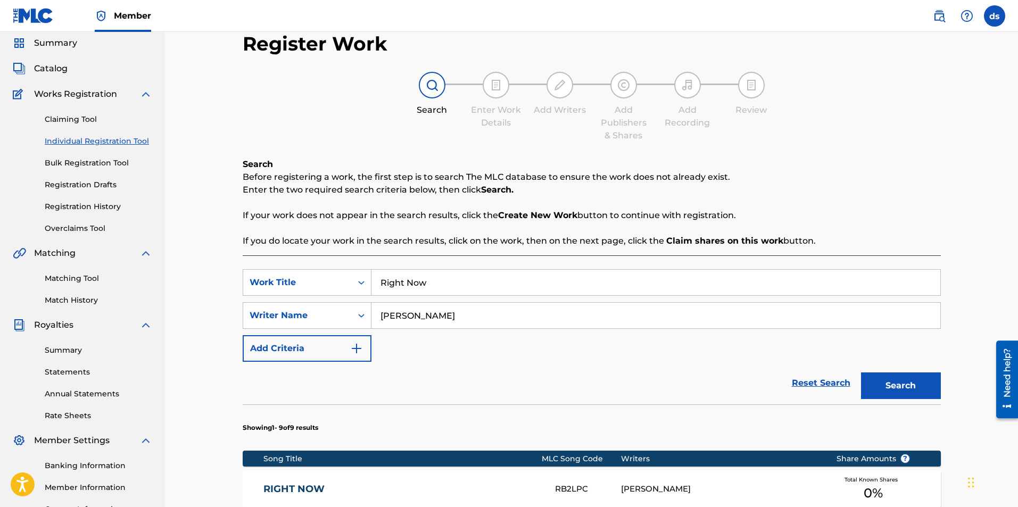
scroll to position [24, 0]
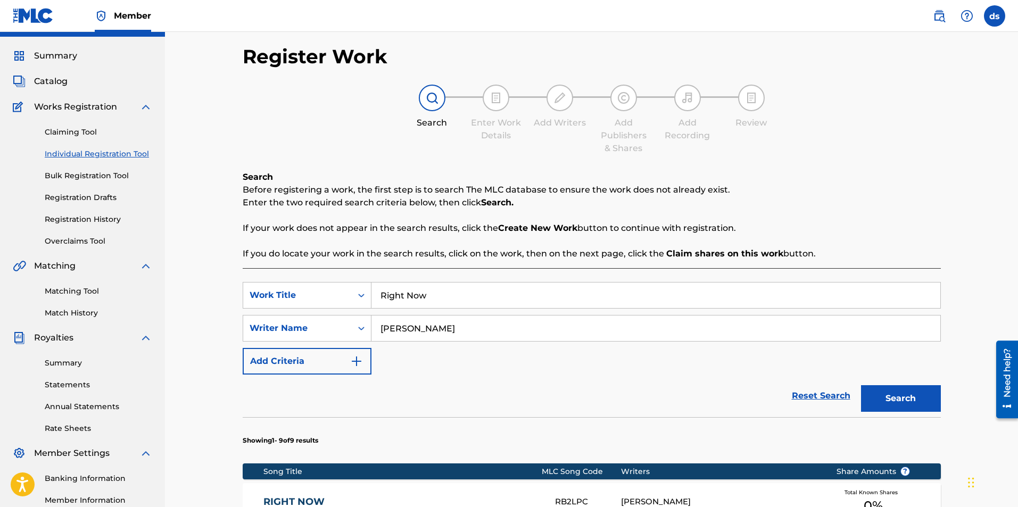
click at [46, 58] on span "Summary" at bounding box center [55, 55] width 43 height 13
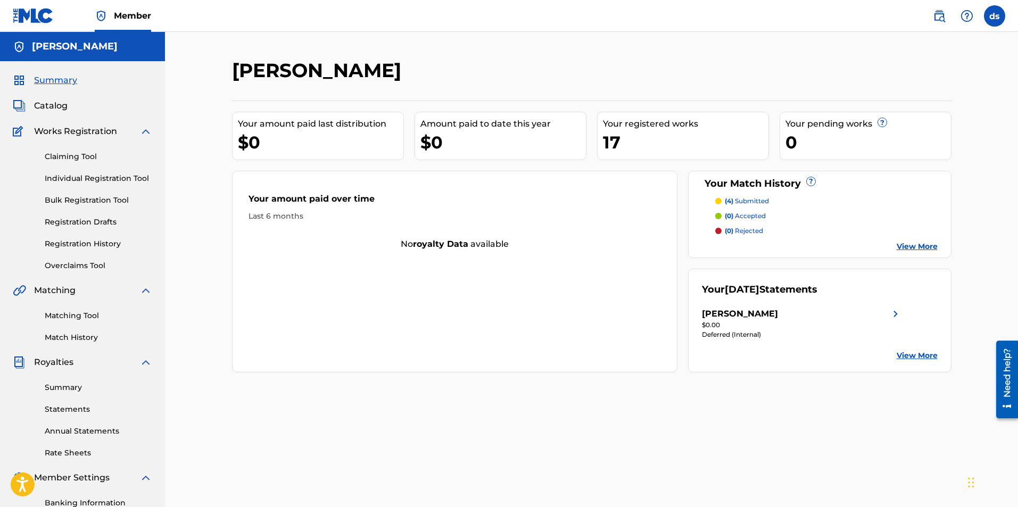
click at [52, 101] on span "Catalog" at bounding box center [51, 105] width 34 height 13
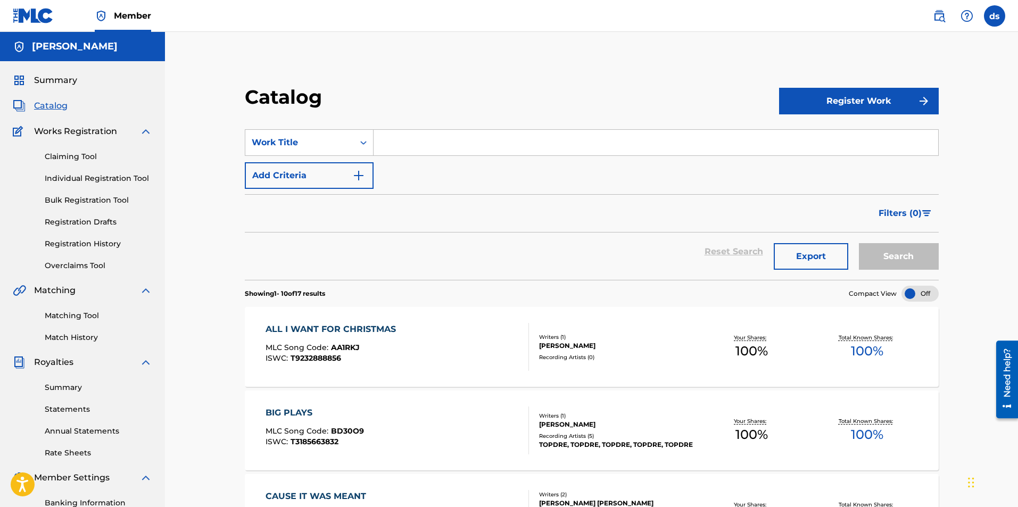
click at [417, 145] on input "Search Form" at bounding box center [655, 143] width 564 height 26
type input "right now"
click at [840, 106] on button "Register Work" at bounding box center [859, 101] width 160 height 27
click at [490, 179] on div "SearchWithCriteria3a8313e1-2568-4f22-a28e-3b1f3627e174 Work Title right now Add…" at bounding box center [592, 159] width 694 height 60
click at [53, 81] on span "Summary" at bounding box center [55, 80] width 43 height 13
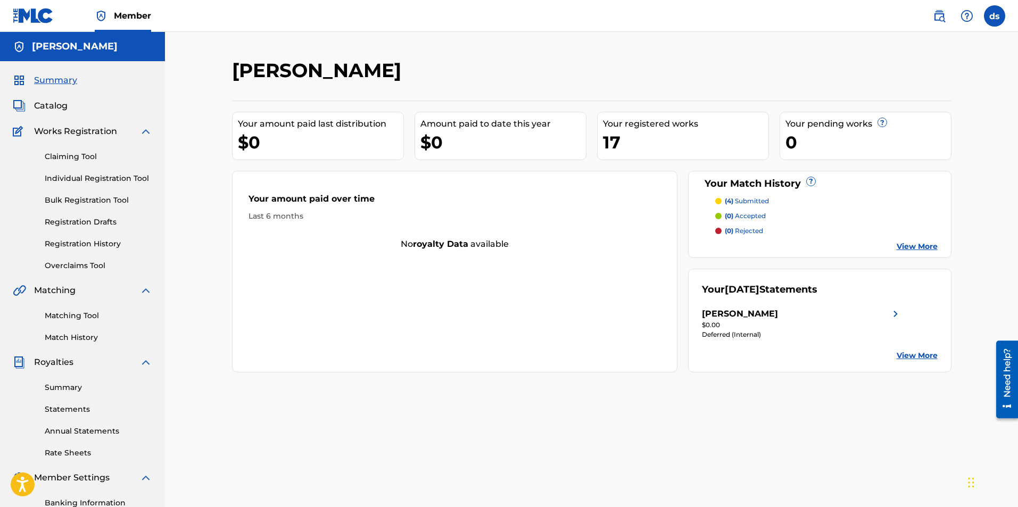
click at [65, 163] on div "Claiming Tool Individual Registration Tool Bulk Registration Tool Registration …" at bounding box center [82, 205] width 139 height 134
click at [65, 154] on link "Claiming Tool" at bounding box center [98, 156] width 107 height 11
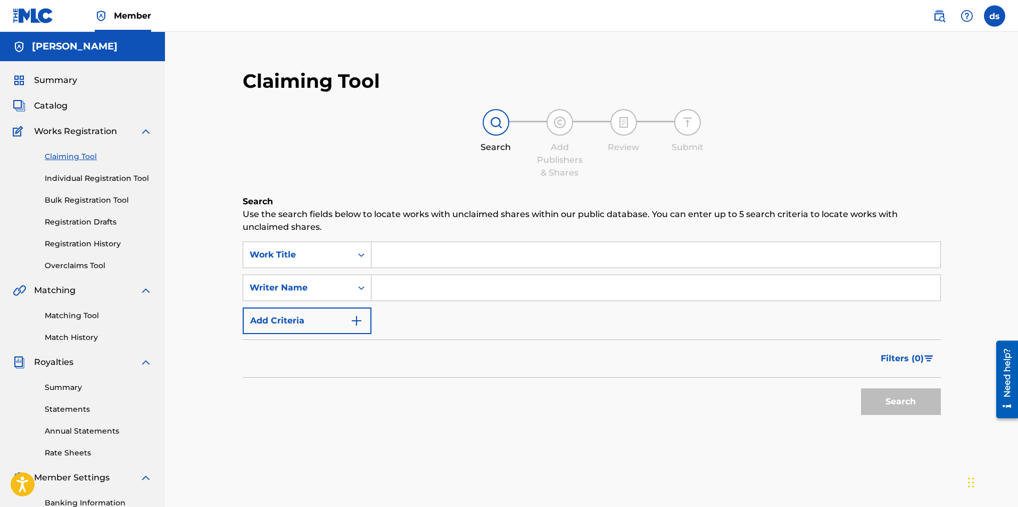
click at [419, 257] on input "Search Form" at bounding box center [655, 255] width 569 height 26
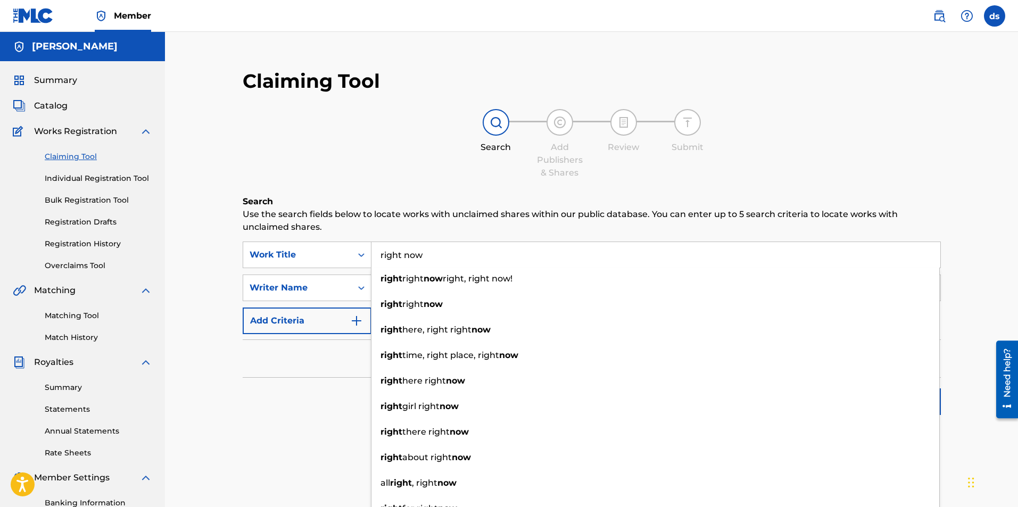
type input "right now"
click at [301, 373] on div "Filters ( 0 )" at bounding box center [592, 358] width 698 height 38
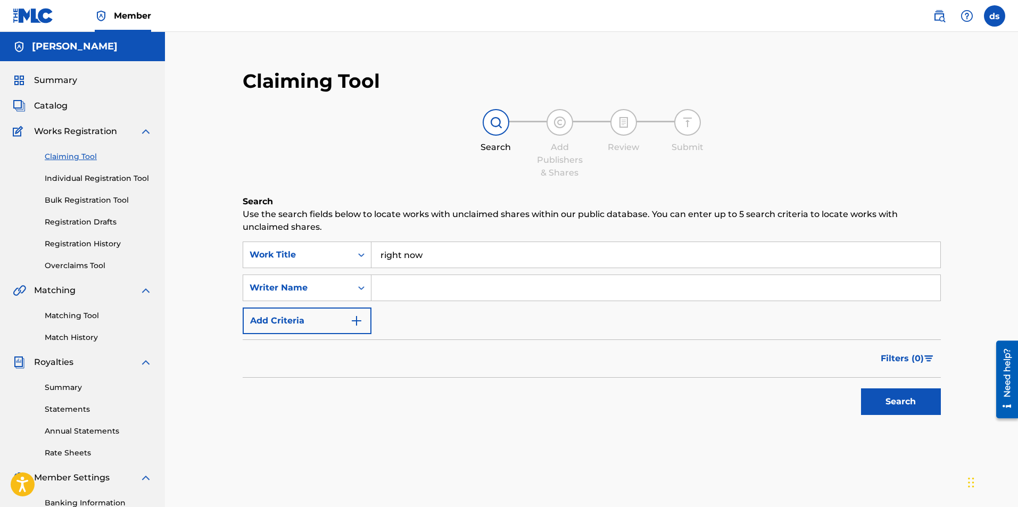
click at [915, 409] on button "Search" at bounding box center [901, 401] width 80 height 27
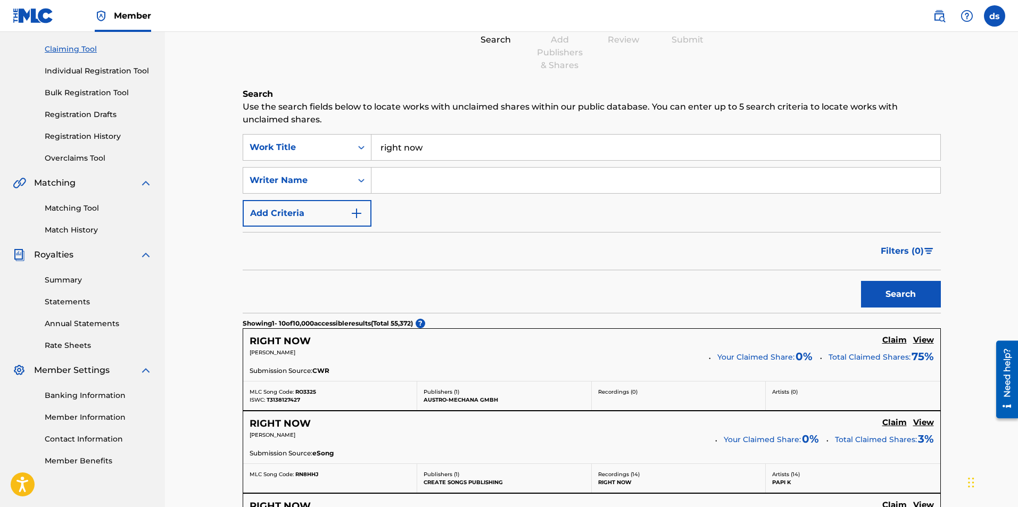
scroll to position [106, 0]
click at [362, 210] on img "Search Form" at bounding box center [356, 214] width 13 height 13
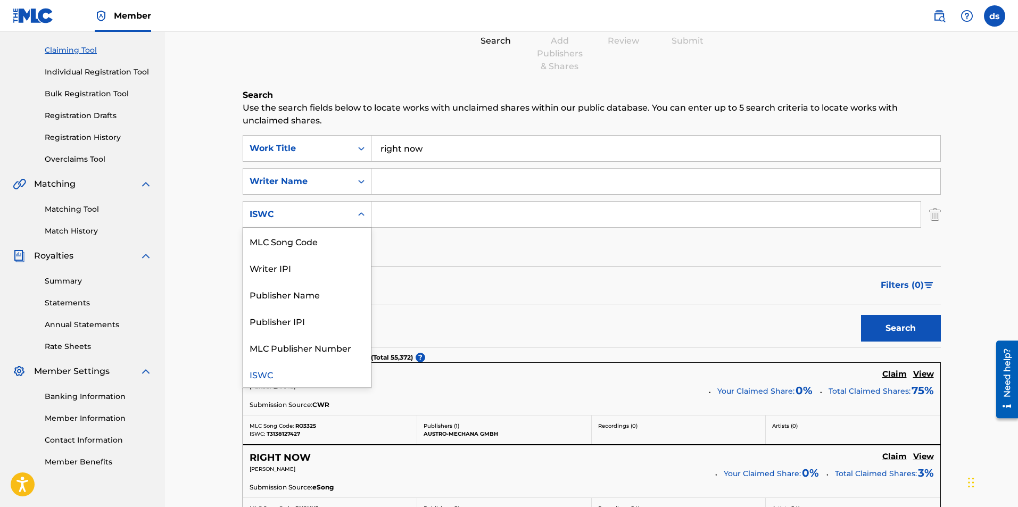
click at [356, 215] on icon "Search Form" at bounding box center [361, 214] width 11 height 11
click at [361, 217] on icon "Search Form" at bounding box center [361, 214] width 11 height 11
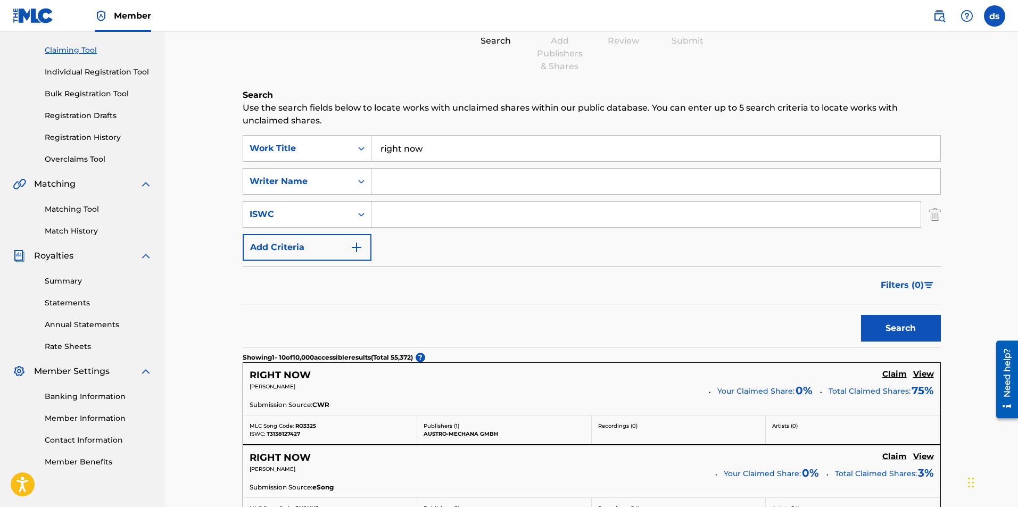
click at [444, 229] on div "SearchWithCriteriacd7a7280-c3d7-4216-9ca1-3b7500e9b3e1 Work Title right now Sea…" at bounding box center [592, 198] width 698 height 126
click at [926, 217] on div "SearchWithCriteria74024456-0bc1-4592-b5e2-09c2df04086a ISWC" at bounding box center [592, 214] width 698 height 27
click at [929, 217] on img "Search Form" at bounding box center [935, 214] width 12 height 27
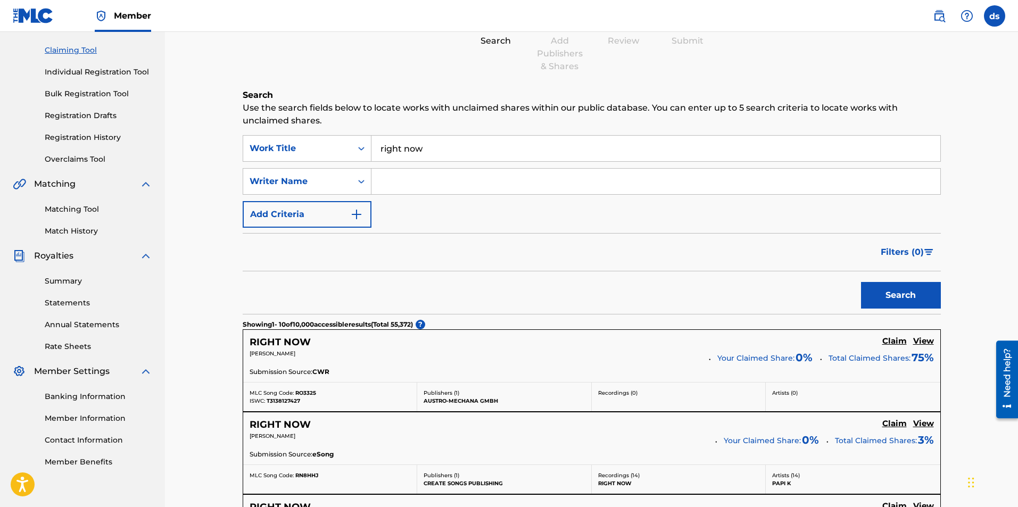
click at [433, 180] on input "Search Form" at bounding box center [655, 182] width 569 height 26
type input "[PERSON_NAME]"
click at [890, 289] on button "Search" at bounding box center [901, 295] width 80 height 27
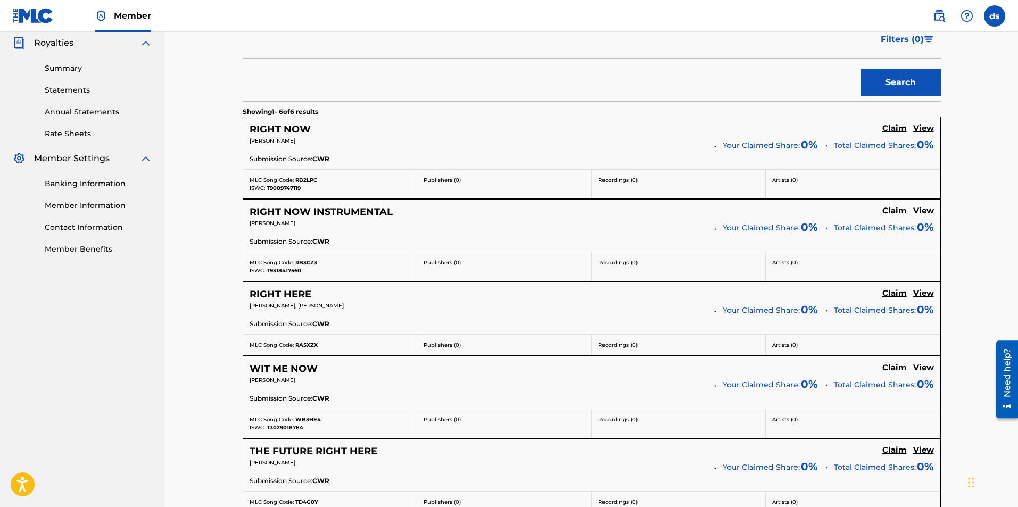
scroll to position [266, 0]
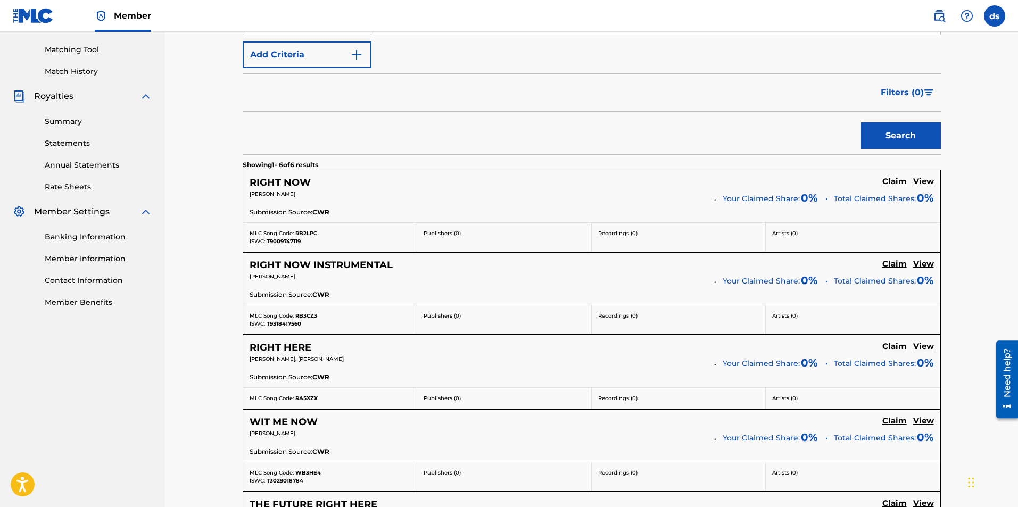
click at [298, 186] on h5 "RIGHT NOW" at bounding box center [280, 183] width 61 height 12
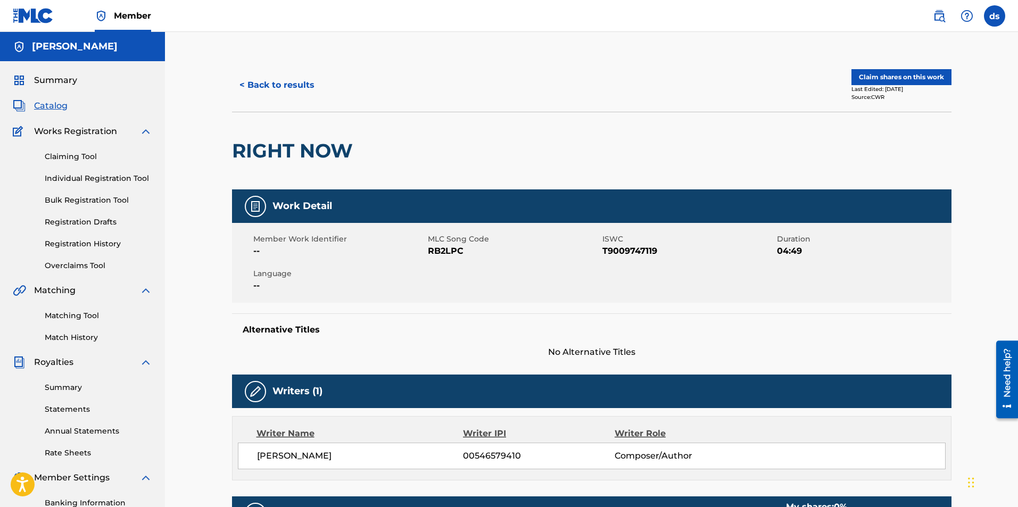
click at [877, 77] on button "Claim shares on this work" at bounding box center [901, 77] width 100 height 16
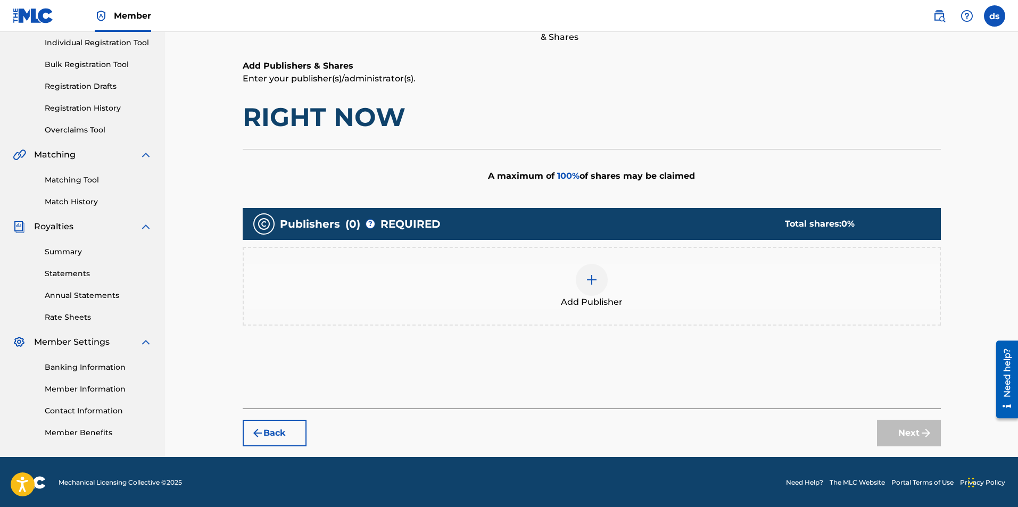
scroll to position [137, 0]
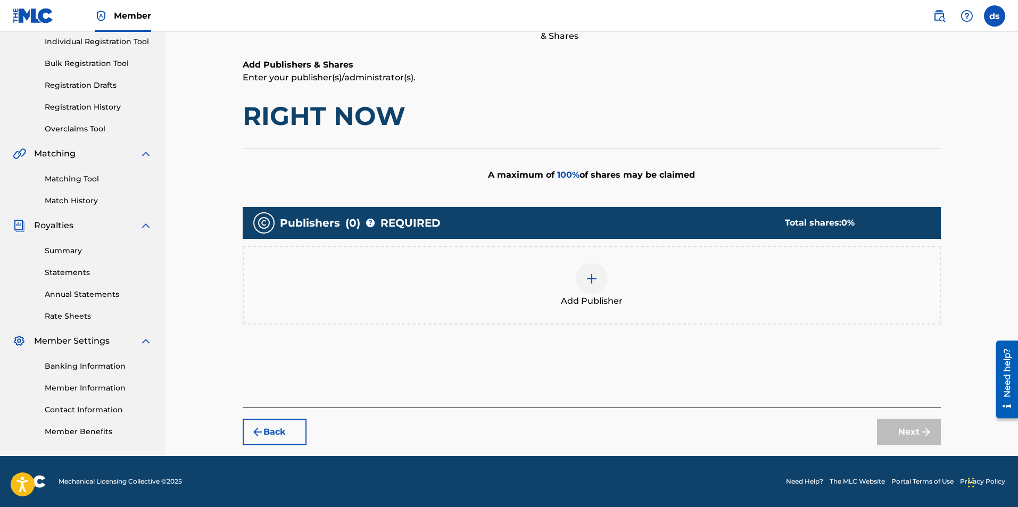
click at [589, 279] on img at bounding box center [591, 278] width 13 height 13
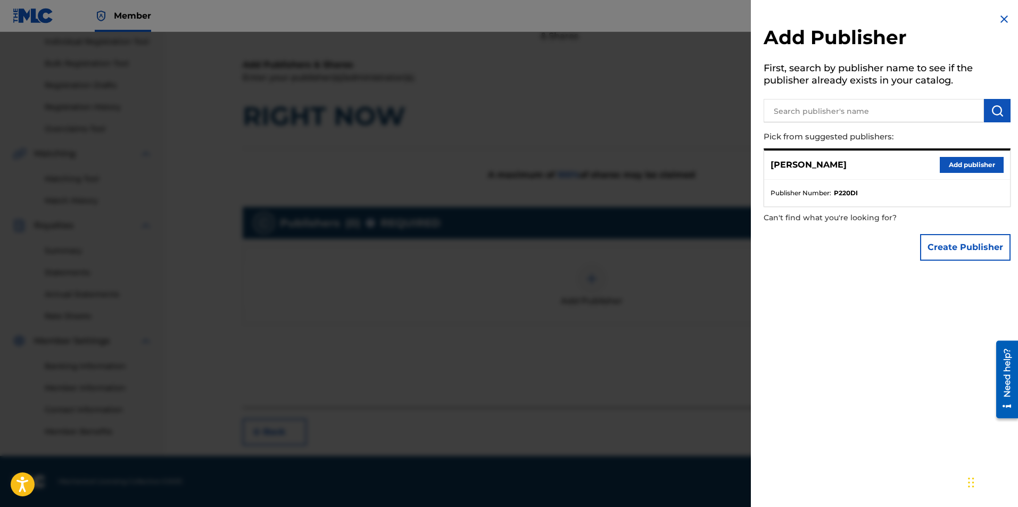
click at [850, 198] on ul "Publisher Number : P220DI" at bounding box center [887, 193] width 246 height 27
click at [968, 166] on button "Add publisher" at bounding box center [972, 165] width 64 height 16
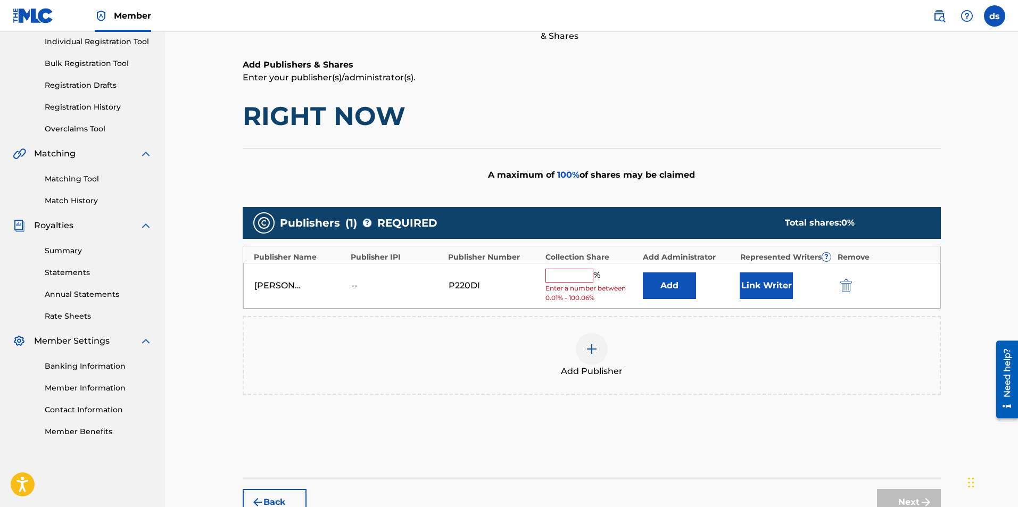
click at [582, 273] on input "text" at bounding box center [569, 276] width 48 height 14
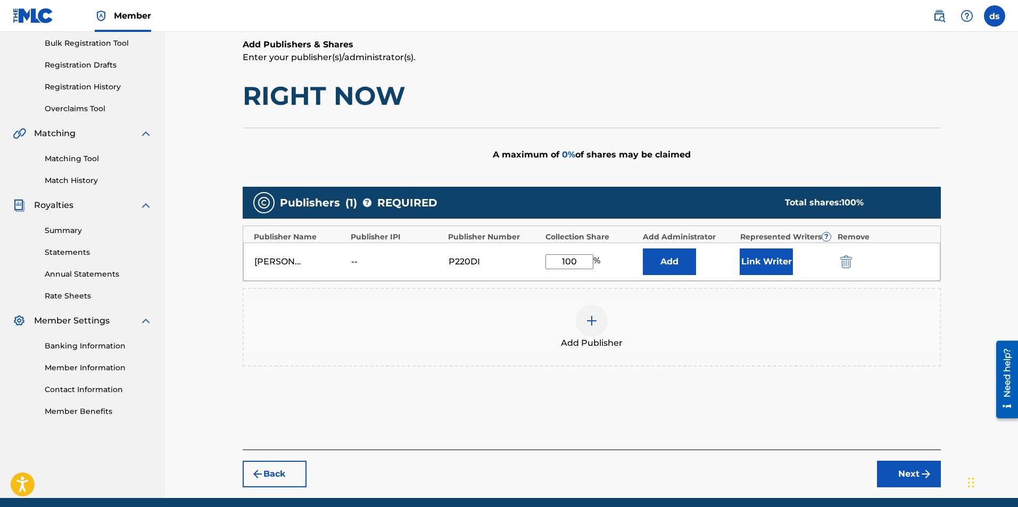
scroll to position [190, 0]
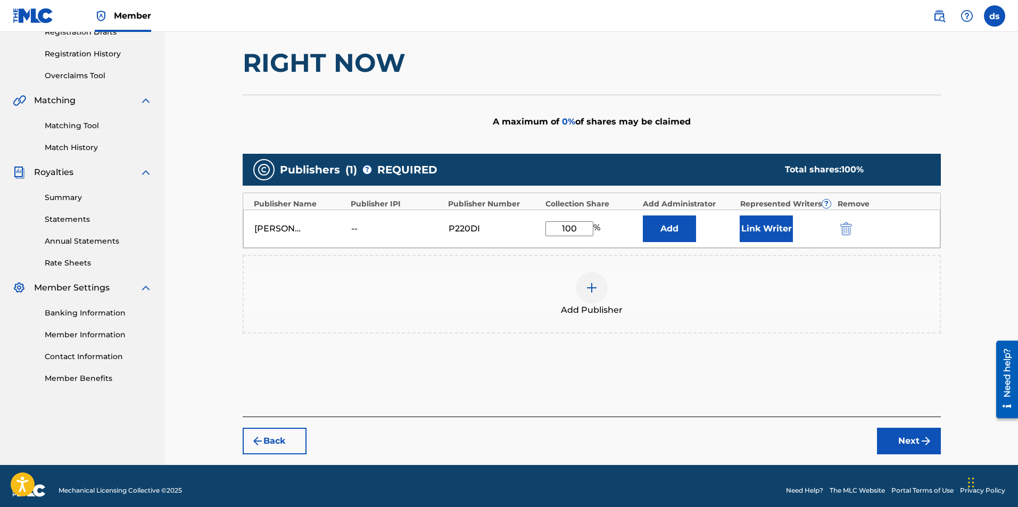
type input "100"
click at [756, 228] on button "Link Writer" at bounding box center [765, 228] width 53 height 27
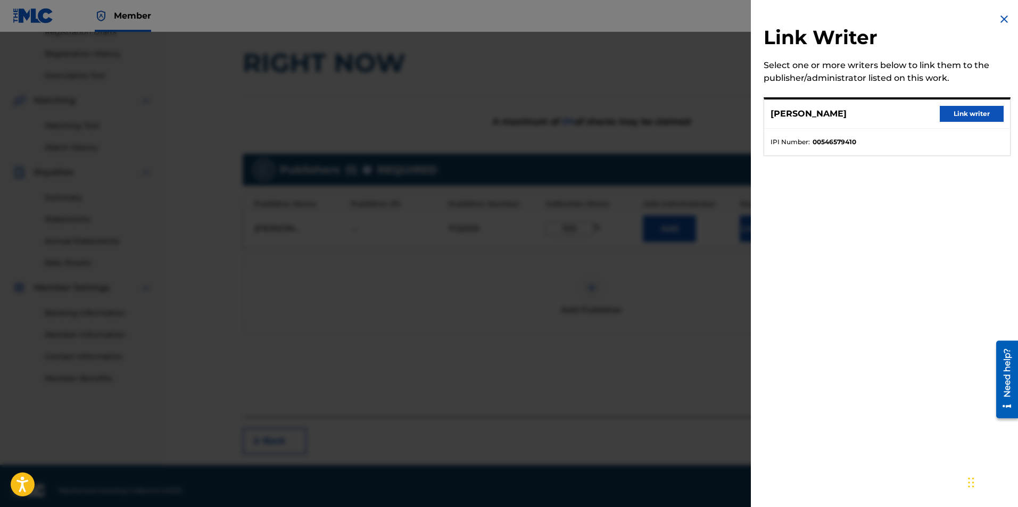
click at [960, 118] on button "Link writer" at bounding box center [972, 114] width 64 height 16
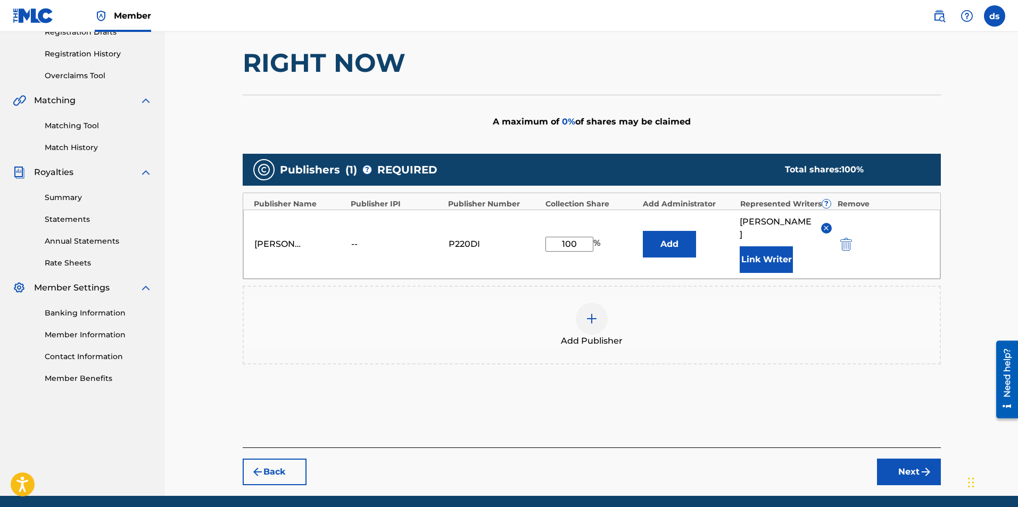
drag, startPoint x: 942, startPoint y: 487, endPoint x: 930, endPoint y: 486, distance: 11.7
click at [938, 487] on div "Claiming Tool Search Add Publishers & Shares Review Submit Add Publishers & Sha…" at bounding box center [591, 182] width 719 height 627
click at [926, 478] on img "submit" at bounding box center [925, 472] width 13 height 13
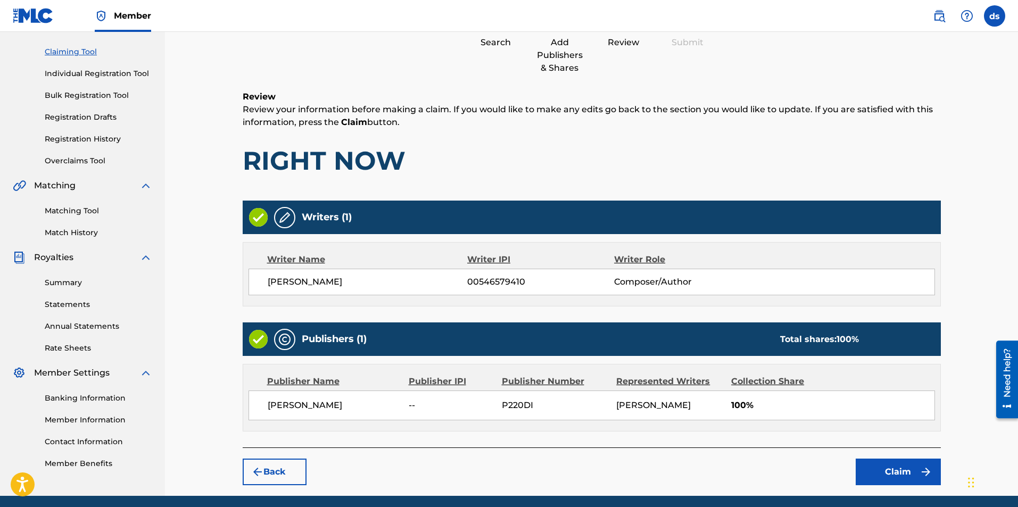
scroll to position [104, 0]
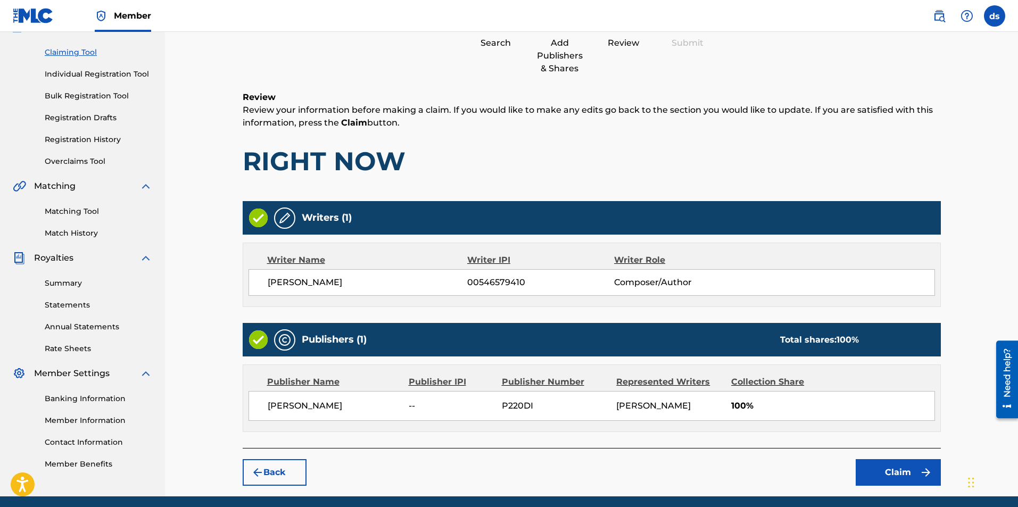
click at [81, 210] on link "Matching Tool" at bounding box center [98, 211] width 107 height 11
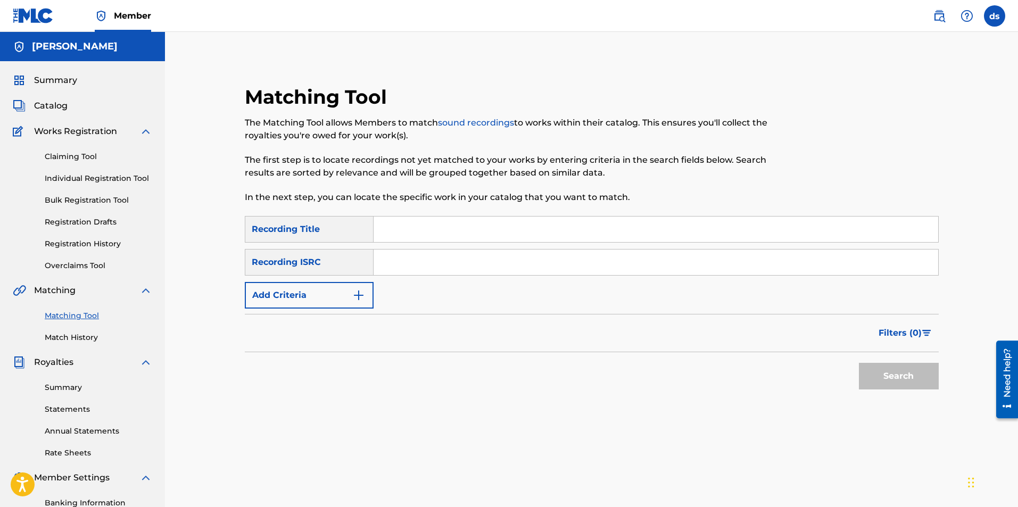
drag, startPoint x: 400, startPoint y: 268, endPoint x: 632, endPoint y: 196, distance: 243.5
click at [632, 196] on p "In the next step, you can locate the specific work in your catalog that you wan…" at bounding box center [512, 197] width 534 height 13
paste input "USJ3V0986422"
type input "USJ3V0986422"
click at [897, 387] on button "Search" at bounding box center [899, 376] width 80 height 27
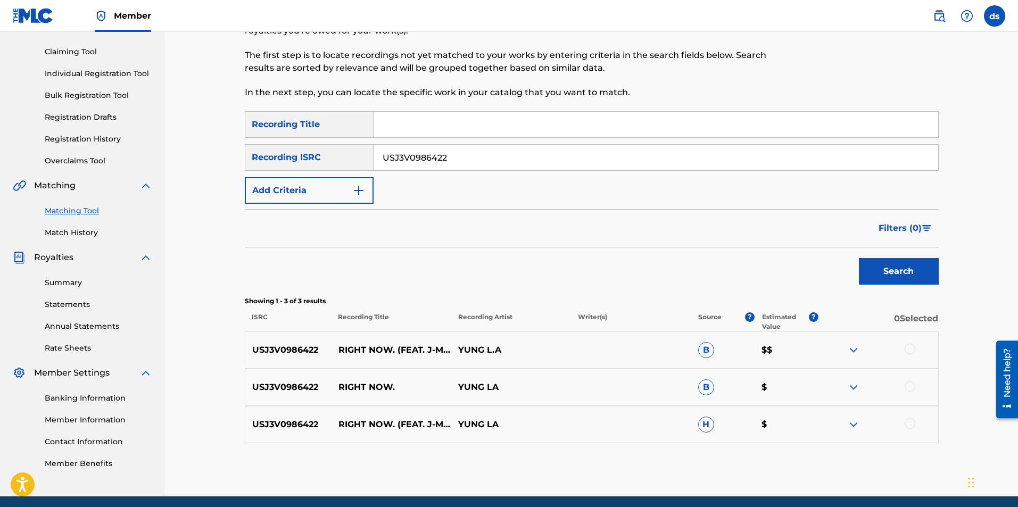
scroll to position [106, 0]
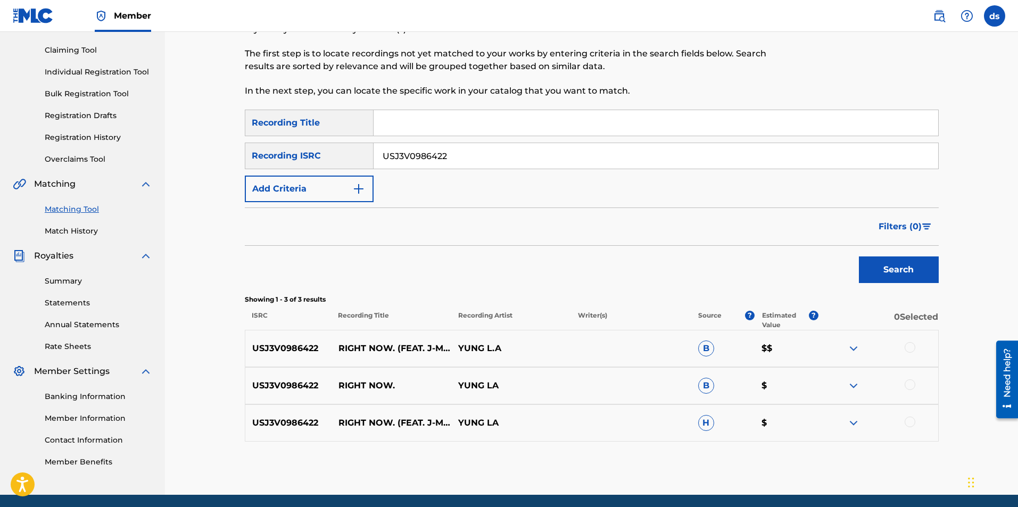
click at [910, 346] on div at bounding box center [909, 347] width 11 height 11
click at [907, 385] on div at bounding box center [909, 384] width 11 height 11
click at [909, 423] on div at bounding box center [909, 422] width 11 height 11
click at [725, 418] on button "Match 3 Groups" at bounding box center [748, 420] width 118 height 27
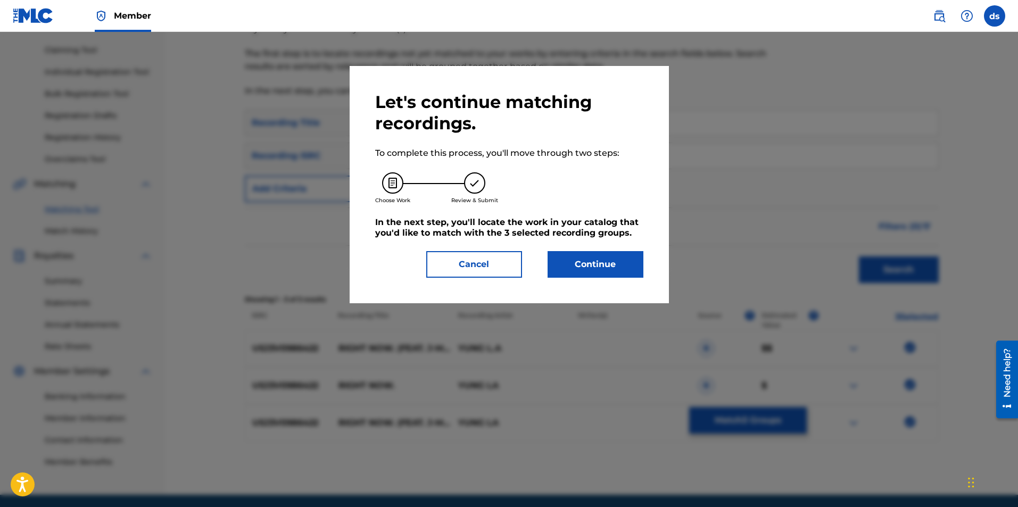
click at [582, 268] on button "Continue" at bounding box center [595, 264] width 96 height 27
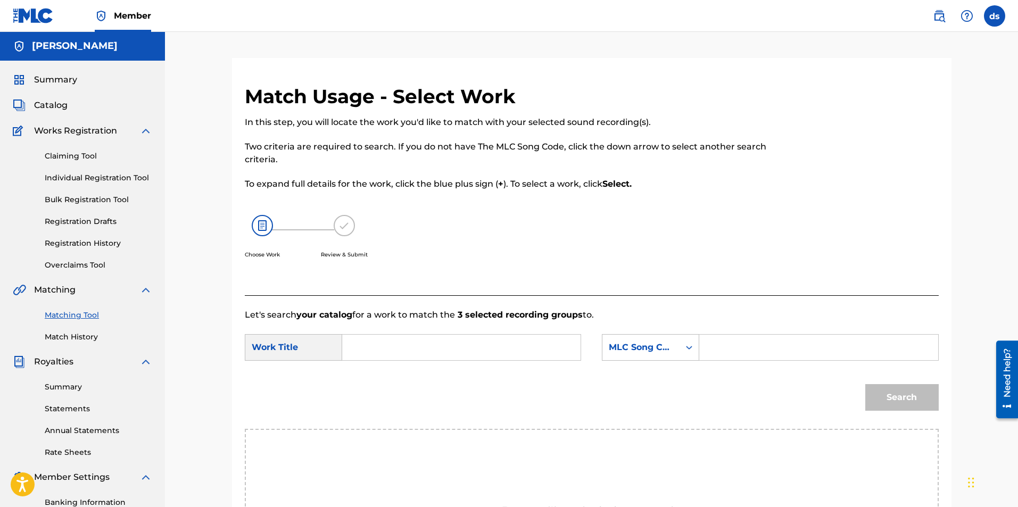
scroll to position [0, 0]
click at [375, 351] on input "Search Form" at bounding box center [461, 348] width 220 height 26
type input "right now"
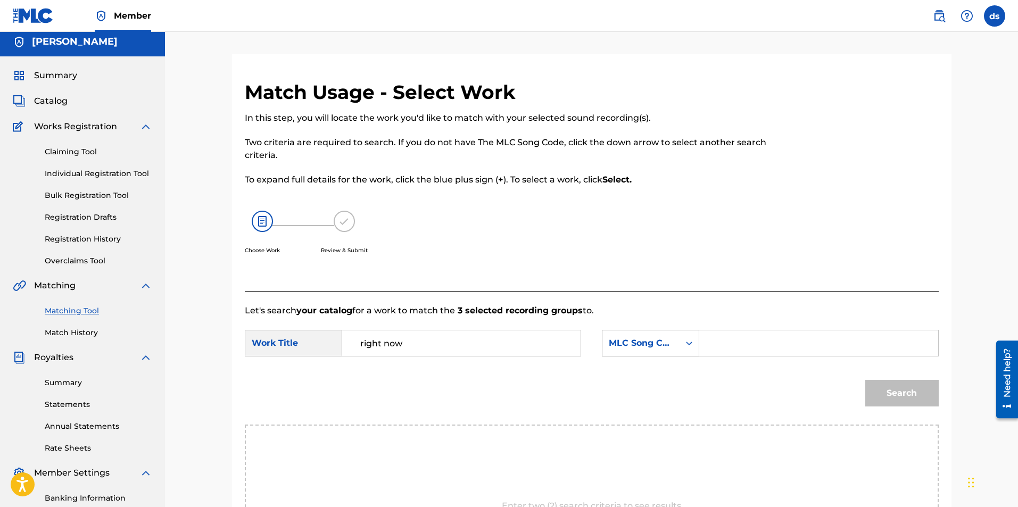
scroll to position [14, 0]
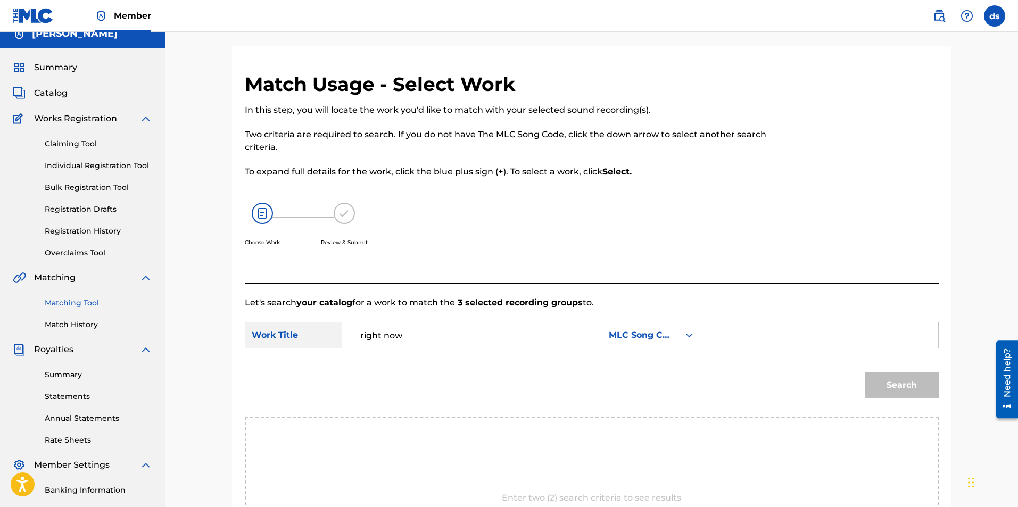
click at [650, 348] on div "MLC Song Code" at bounding box center [650, 335] width 97 height 27
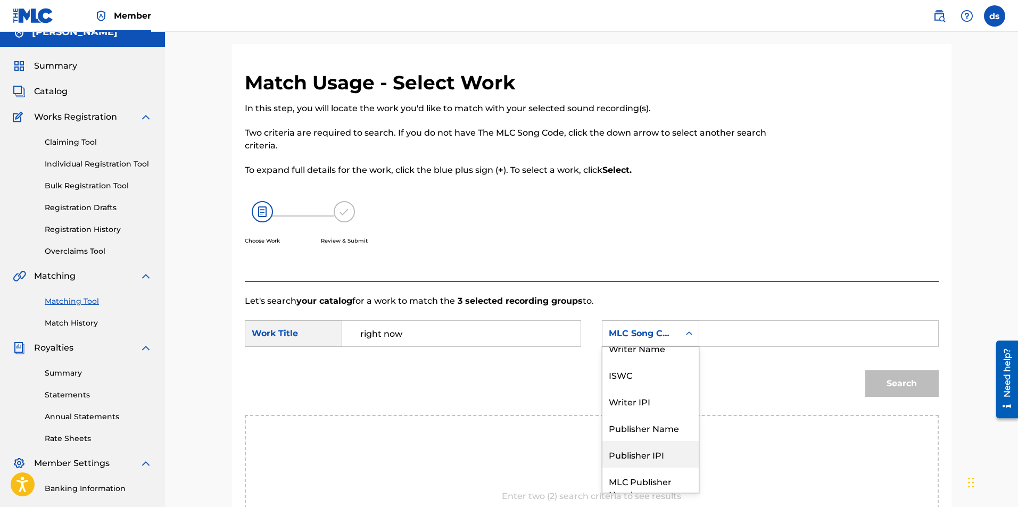
scroll to position [0, 0]
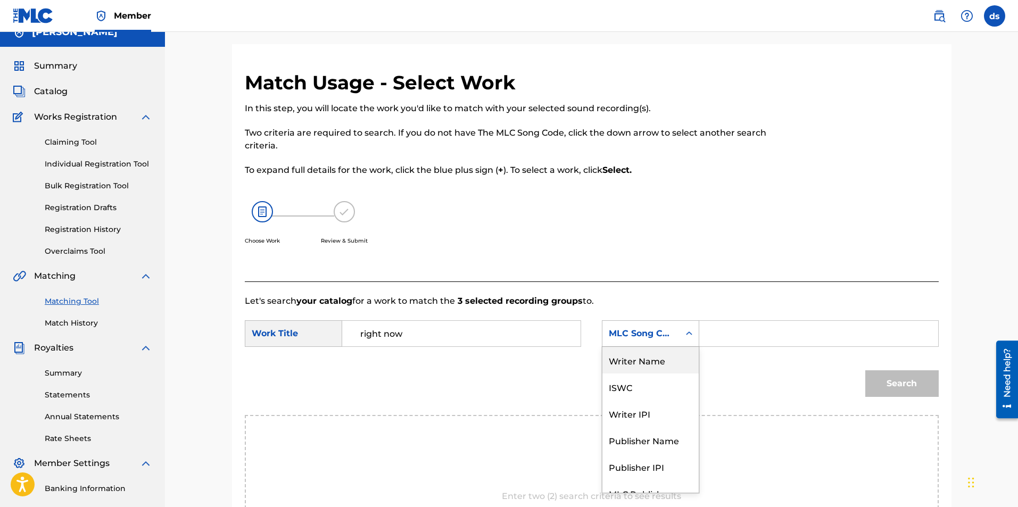
click at [644, 365] on div "Writer Name" at bounding box center [650, 360] width 96 height 27
click at [726, 332] on input "Search Form" at bounding box center [818, 334] width 220 height 26
type input "[PERSON_NAME]"
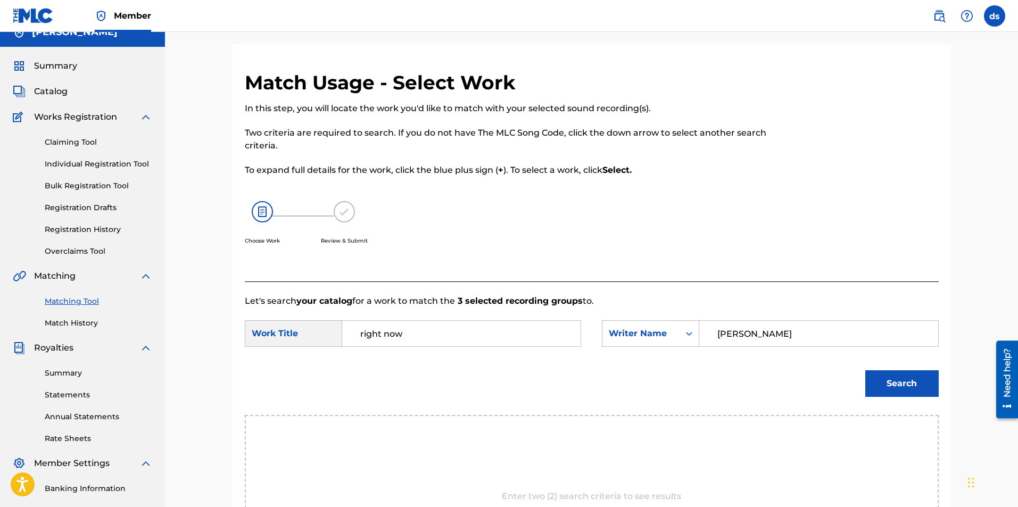
click at [880, 376] on button "Search" at bounding box center [901, 383] width 73 height 27
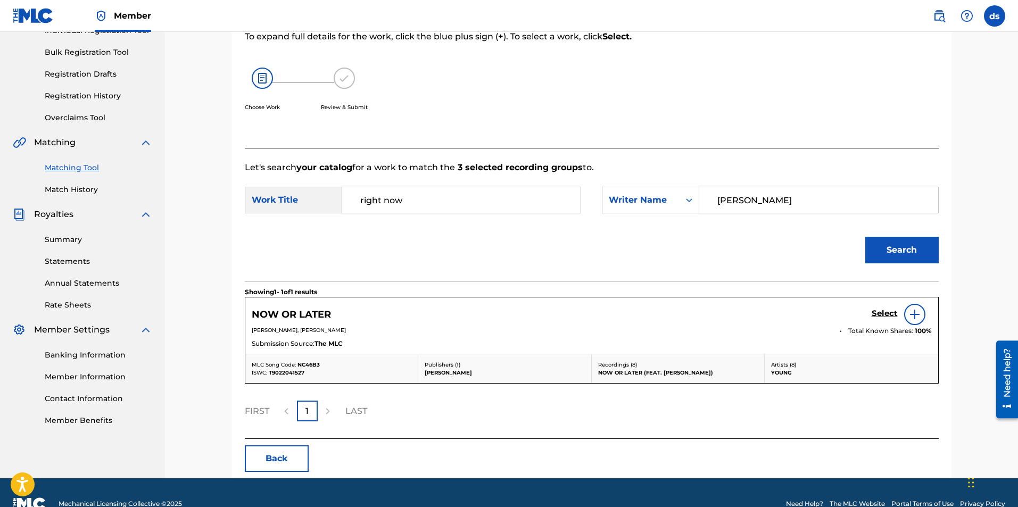
scroll to position [170, 0]
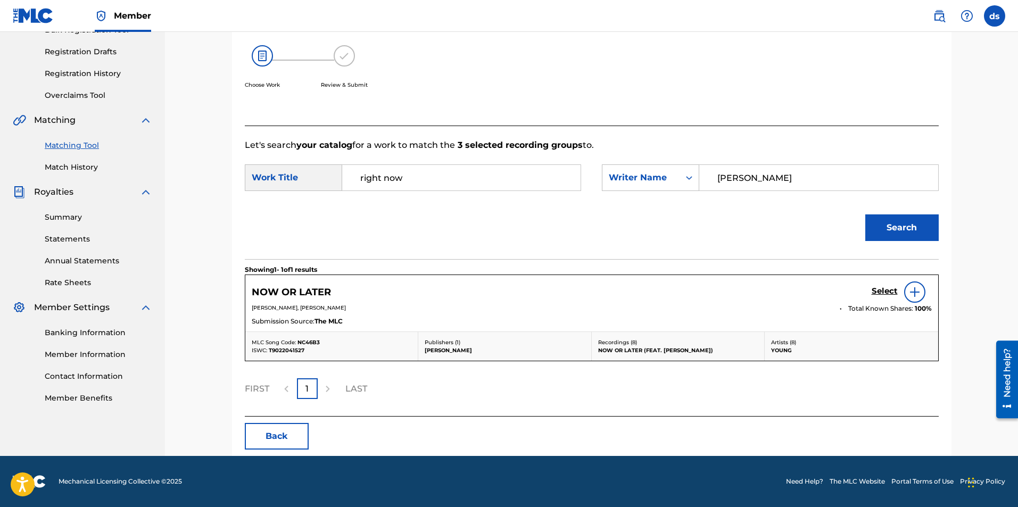
click at [438, 184] on input "right now" at bounding box center [461, 178] width 220 height 26
click at [829, 180] on input "[PERSON_NAME]" at bounding box center [818, 178] width 220 height 26
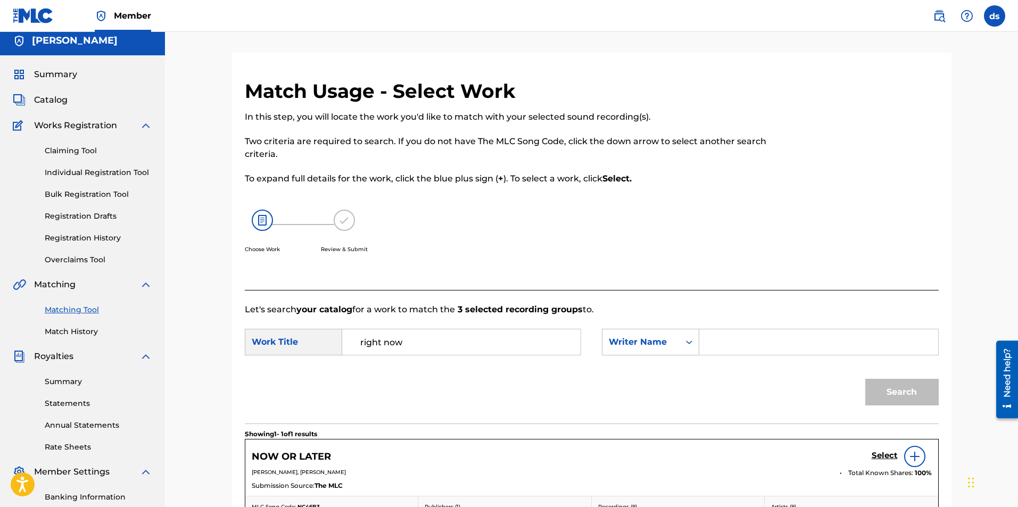
scroll to position [0, 0]
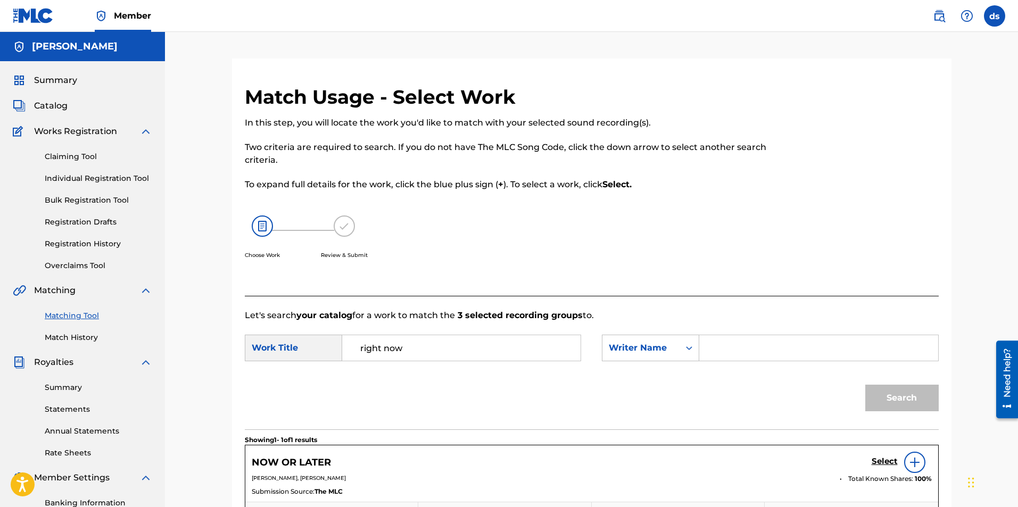
click at [74, 156] on link "Claiming Tool" at bounding box center [98, 156] width 107 height 11
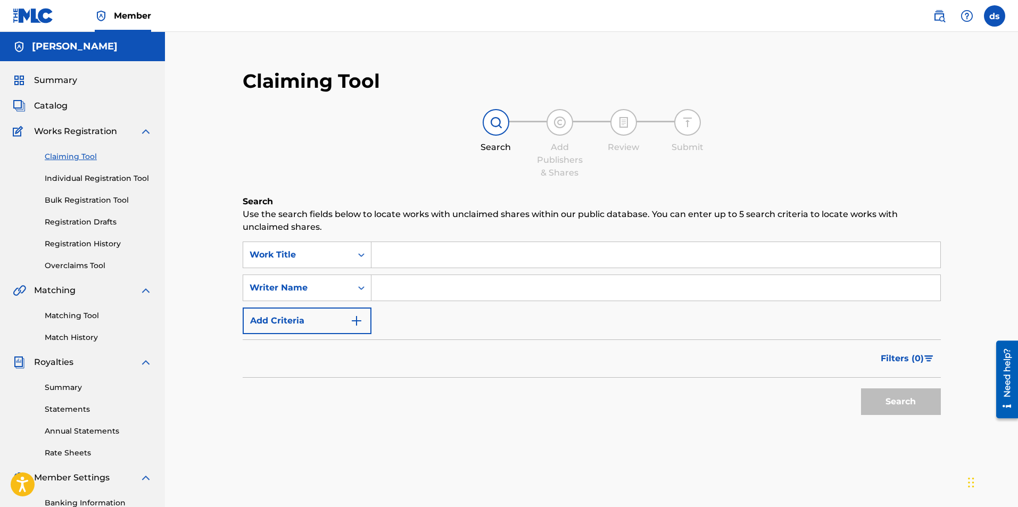
click at [55, 112] on span "Catalog" at bounding box center [51, 105] width 34 height 13
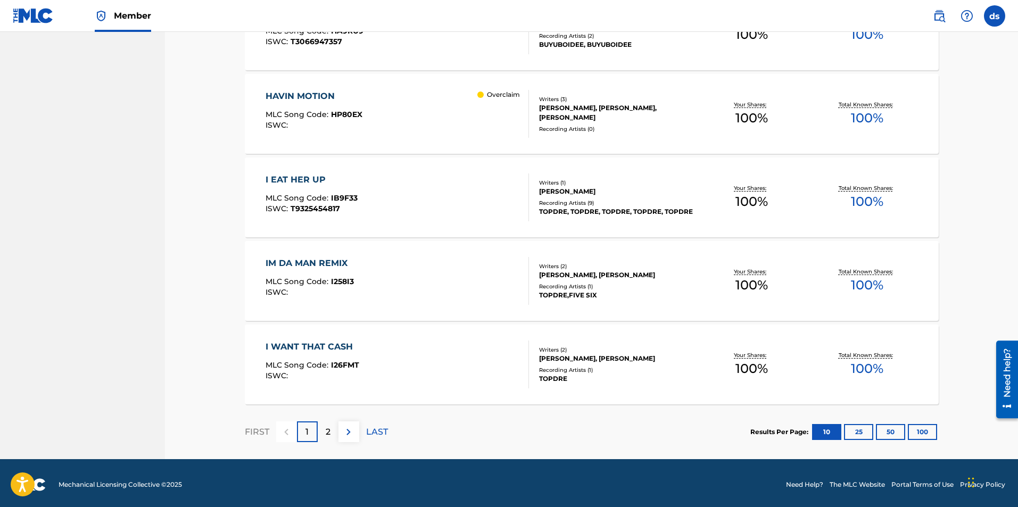
scroll to position [737, 0]
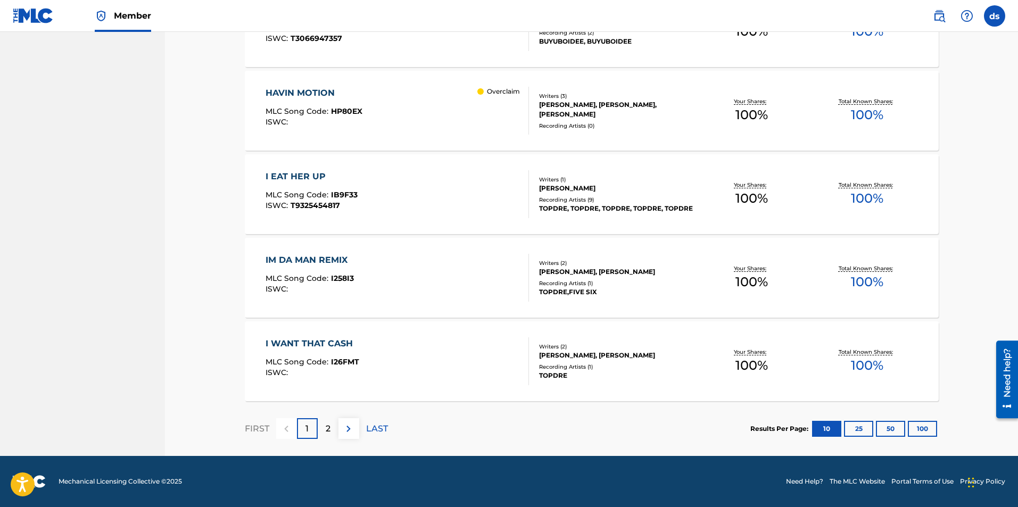
click at [323, 433] on div "2" at bounding box center [328, 428] width 21 height 21
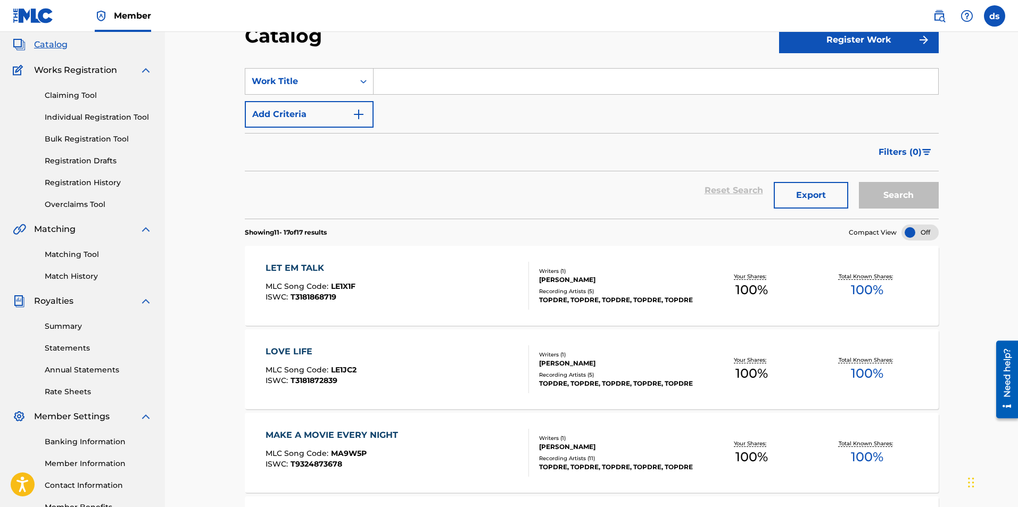
scroll to position [0, 0]
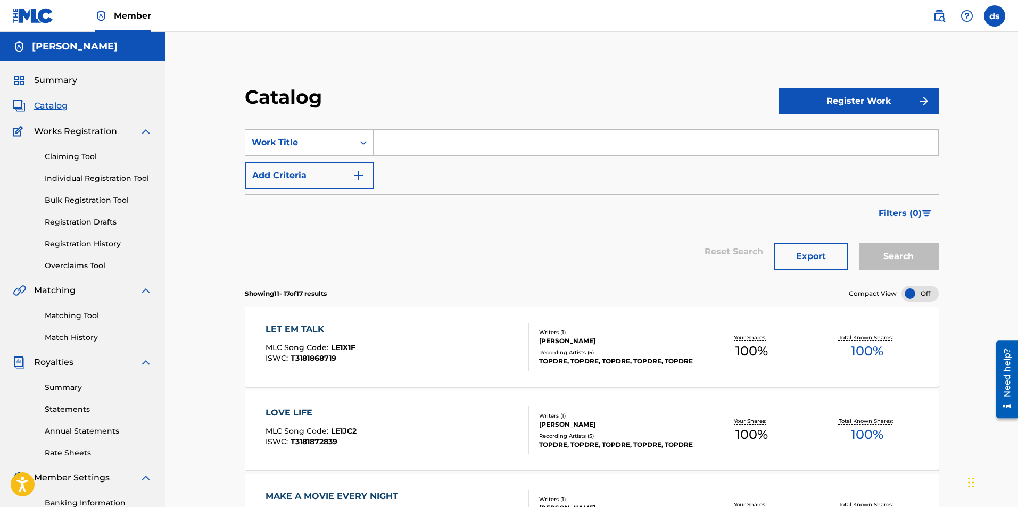
click at [54, 81] on span "Summary" at bounding box center [55, 80] width 43 height 13
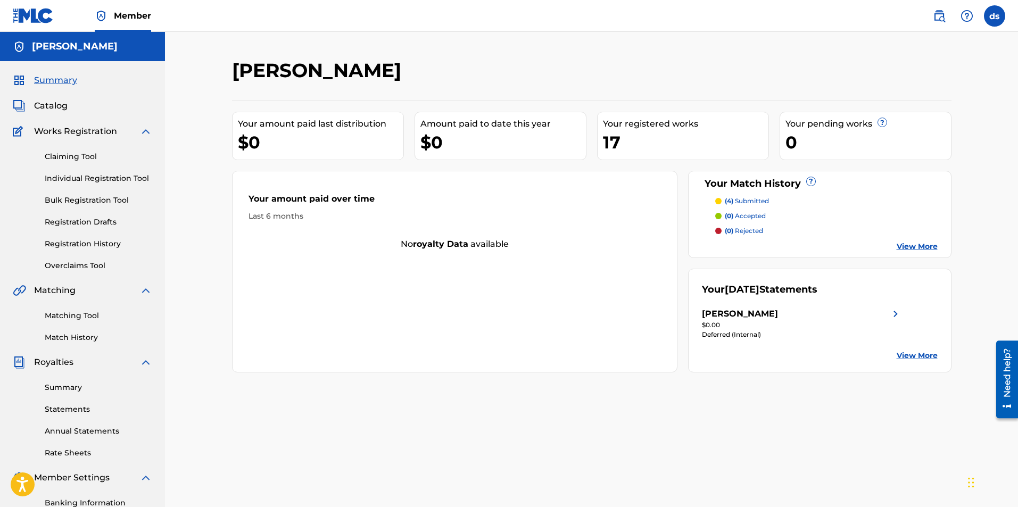
click at [49, 105] on span "Catalog" at bounding box center [51, 105] width 34 height 13
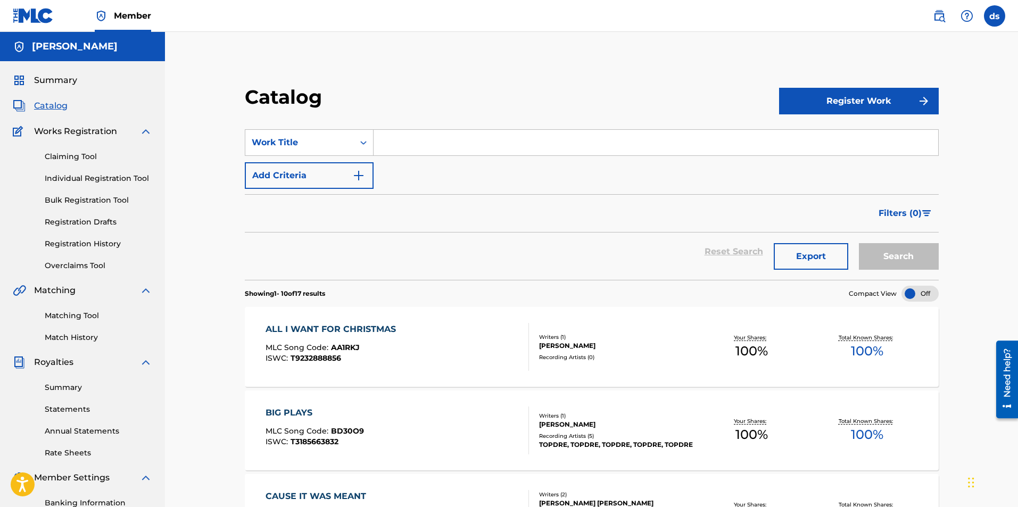
click at [842, 104] on button "Register Work" at bounding box center [859, 101] width 160 height 27
click at [803, 137] on link "Individual" at bounding box center [859, 136] width 160 height 26
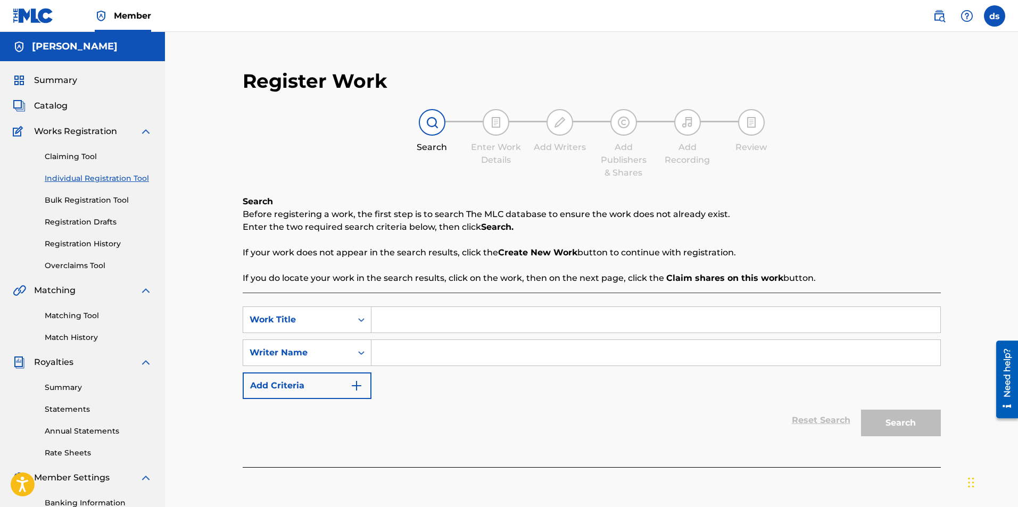
click at [417, 318] on input "Search Form" at bounding box center [655, 320] width 569 height 26
type input "Right now"
click at [400, 353] on input "Search Form" at bounding box center [655, 353] width 569 height 26
type input "[PERSON_NAME]"
click at [902, 415] on button "Search" at bounding box center [901, 423] width 80 height 27
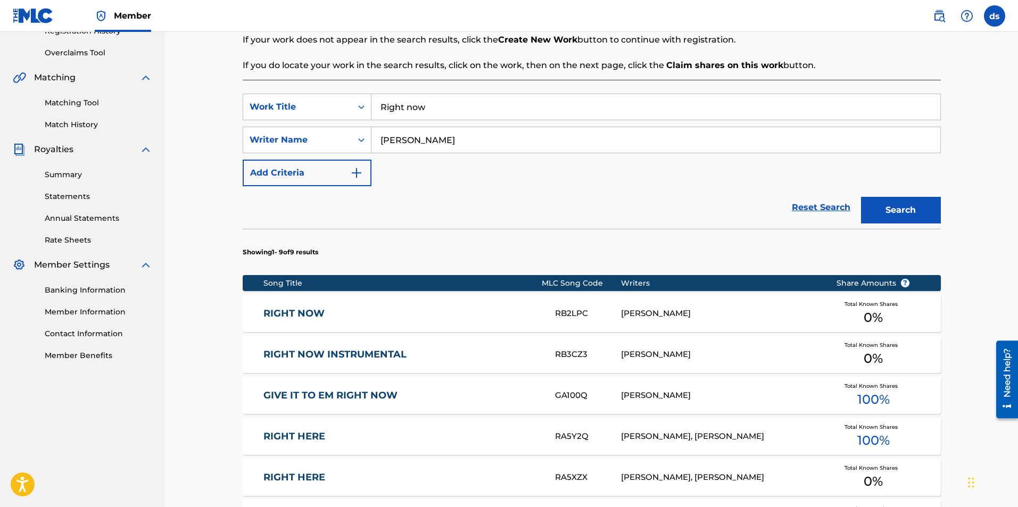
scroll to position [266, 0]
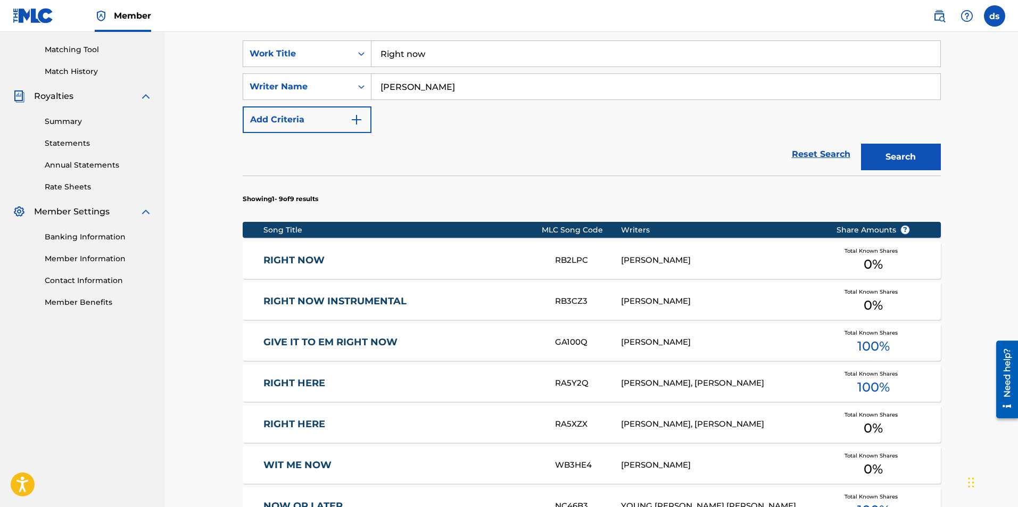
click at [314, 258] on link "RIGHT NOW" at bounding box center [401, 260] width 277 height 12
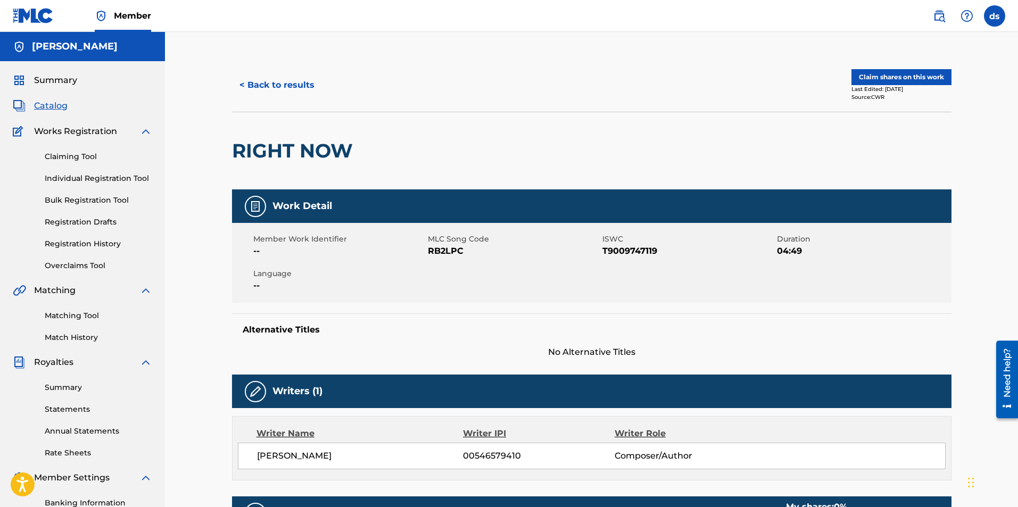
click at [923, 71] on button "Claim shares on this work" at bounding box center [901, 77] width 100 height 16
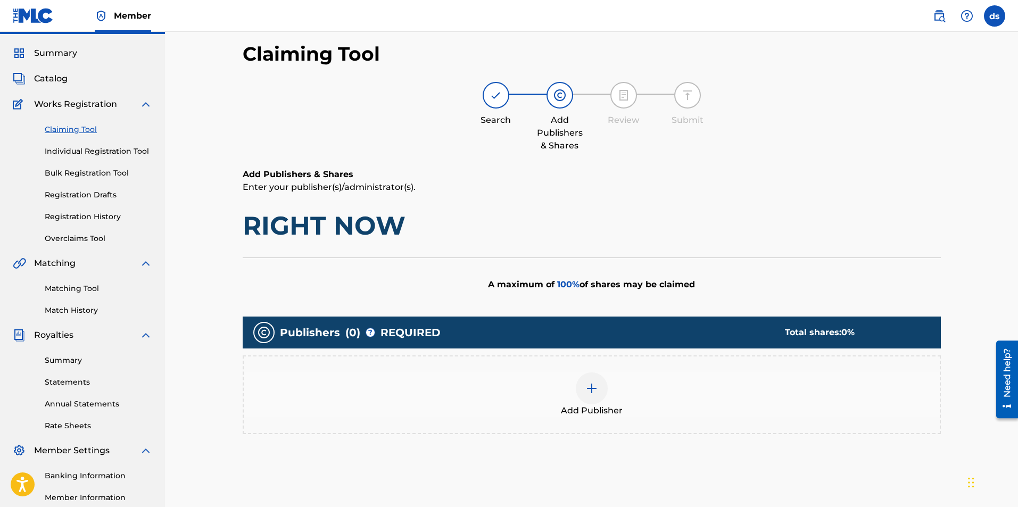
scroll to position [53, 0]
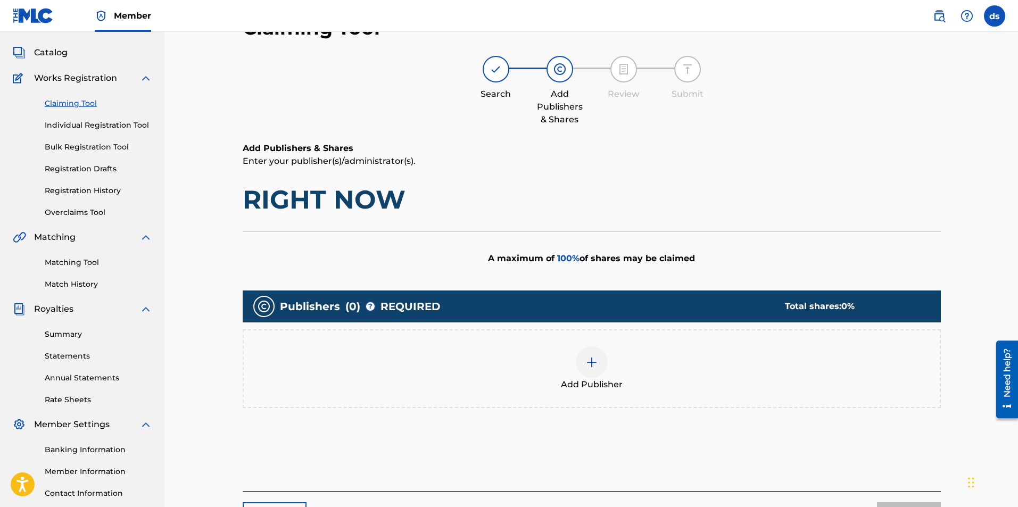
click at [604, 357] on div at bounding box center [592, 362] width 32 height 32
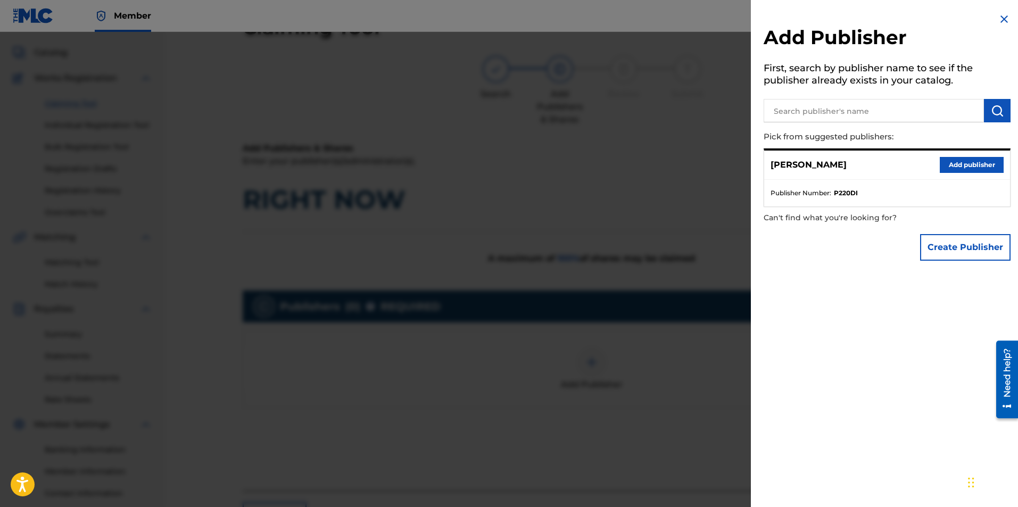
click at [980, 163] on button "Add publisher" at bounding box center [972, 165] width 64 height 16
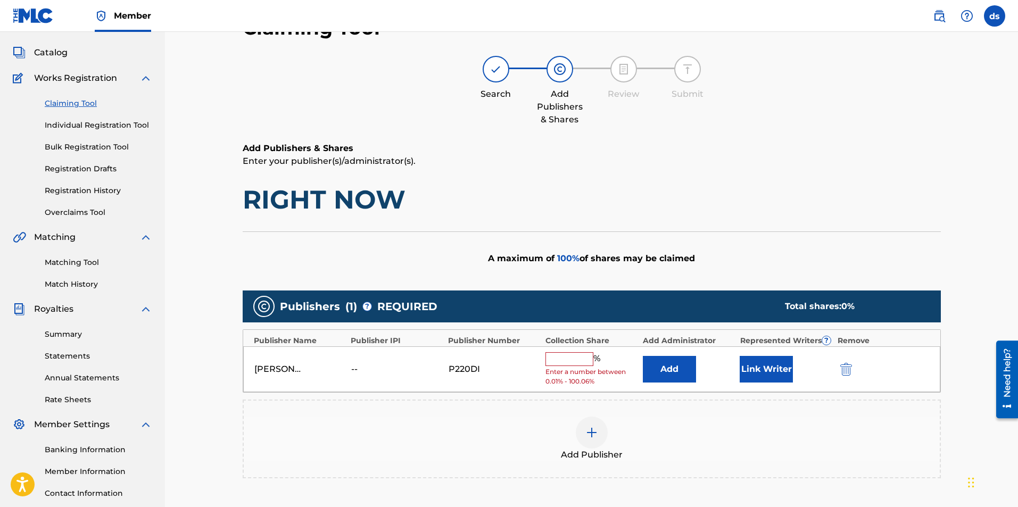
click at [585, 361] on input "text" at bounding box center [569, 359] width 48 height 14
type input "100"
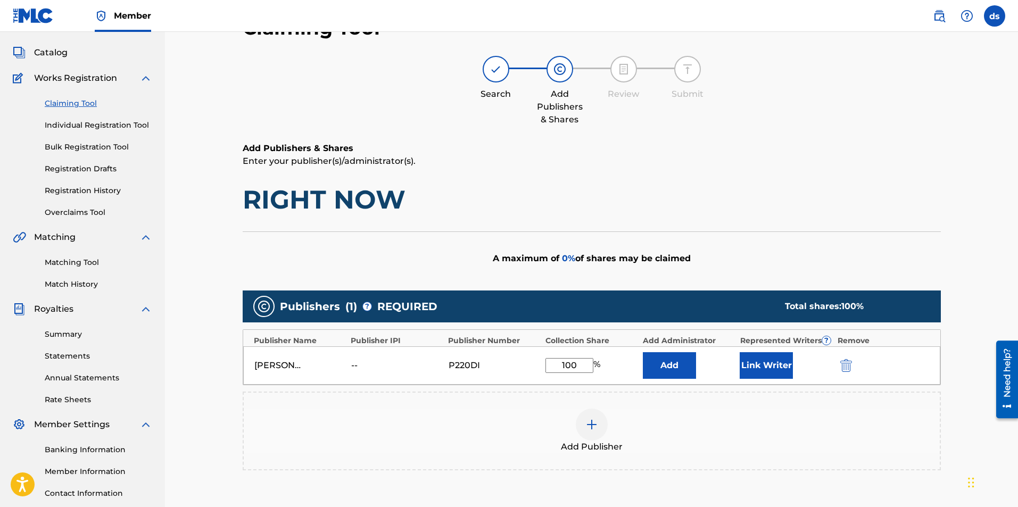
click at [768, 370] on button "Link Writer" at bounding box center [765, 365] width 53 height 27
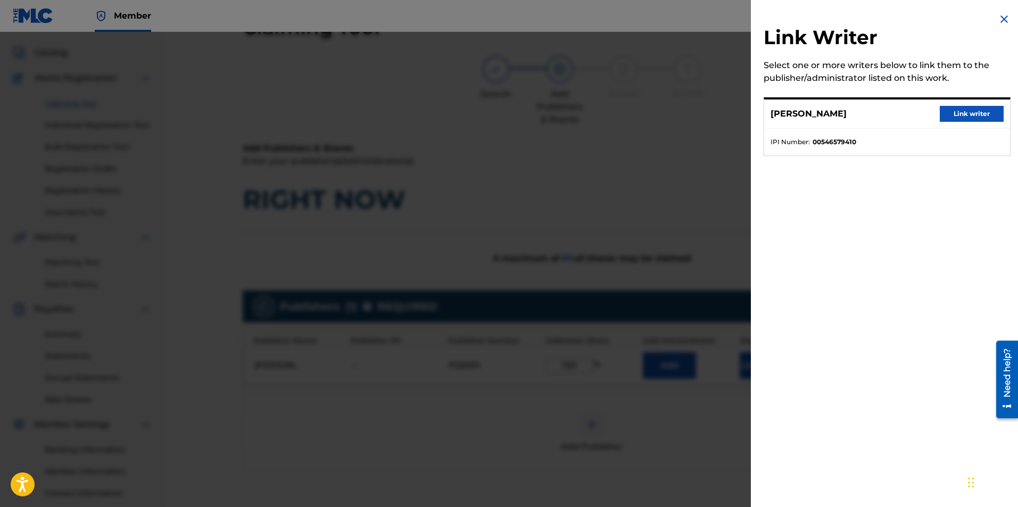
click at [958, 112] on button "Link writer" at bounding box center [972, 114] width 64 height 16
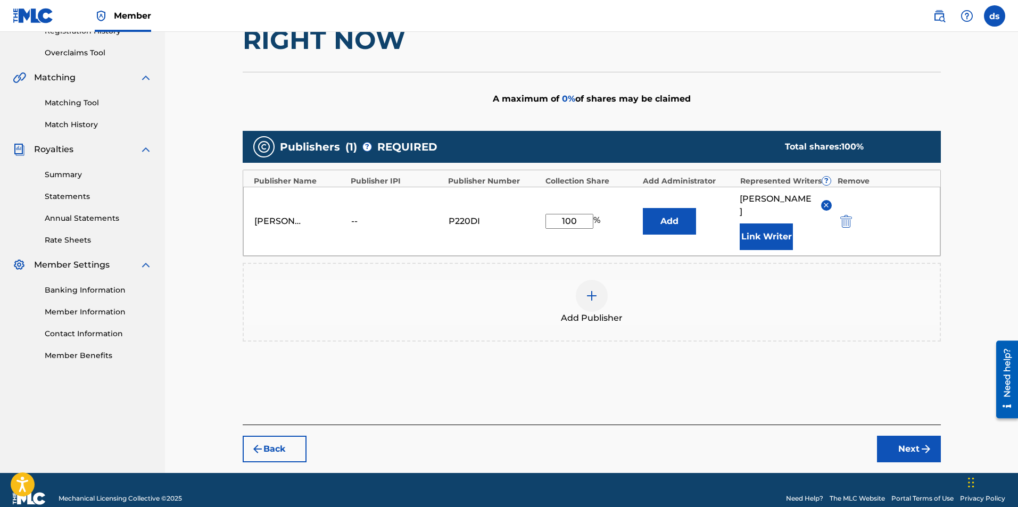
scroll to position [243, 0]
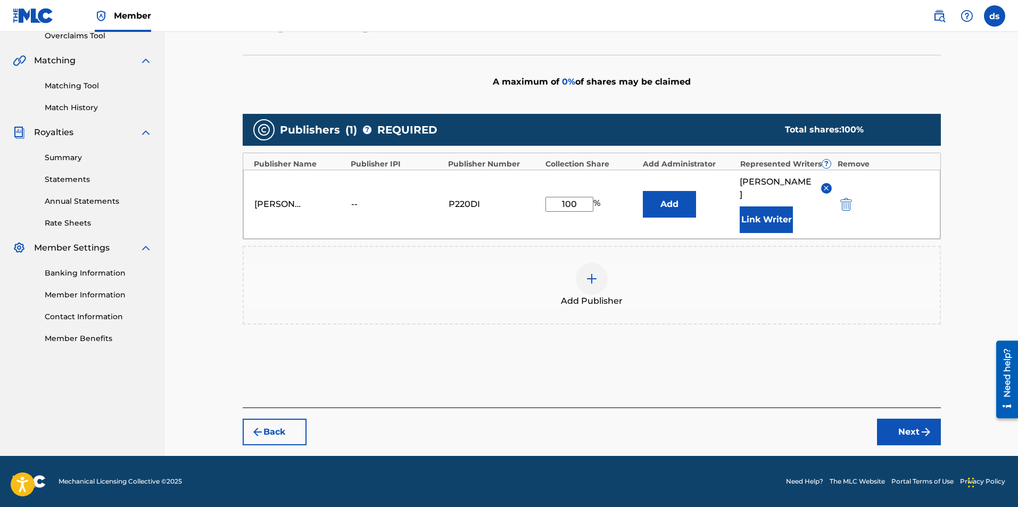
click at [932, 431] on button "Next" at bounding box center [909, 432] width 64 height 27
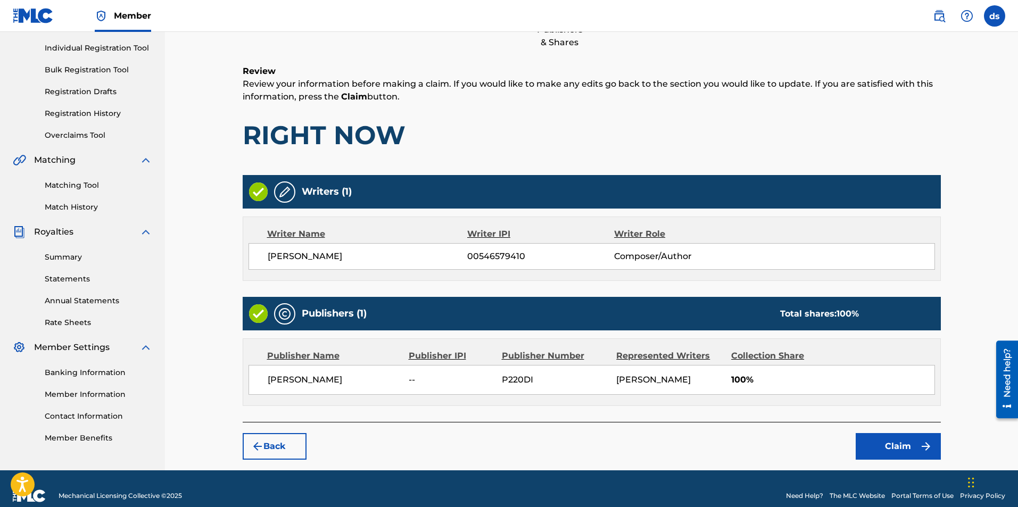
scroll to position [157, 0]
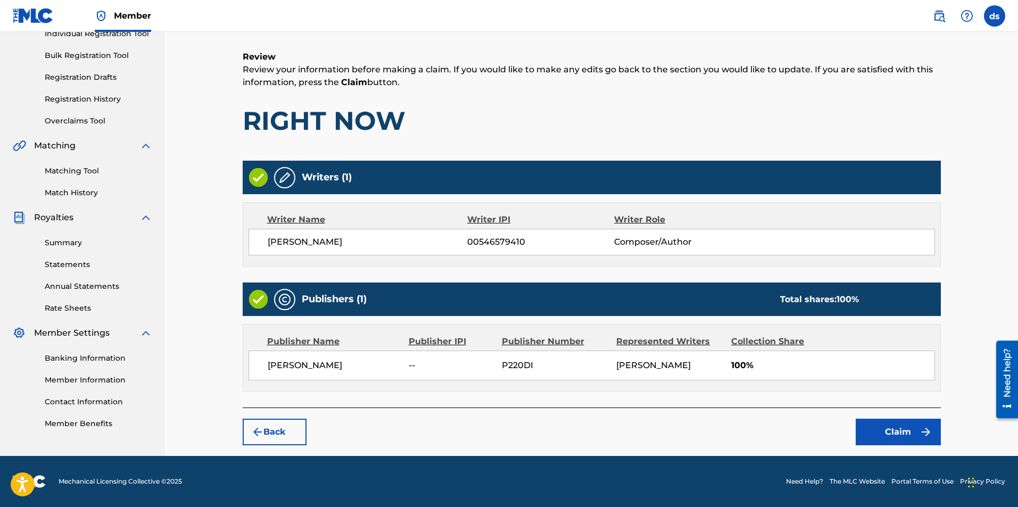
click at [891, 432] on button "Claim" at bounding box center [897, 432] width 85 height 27
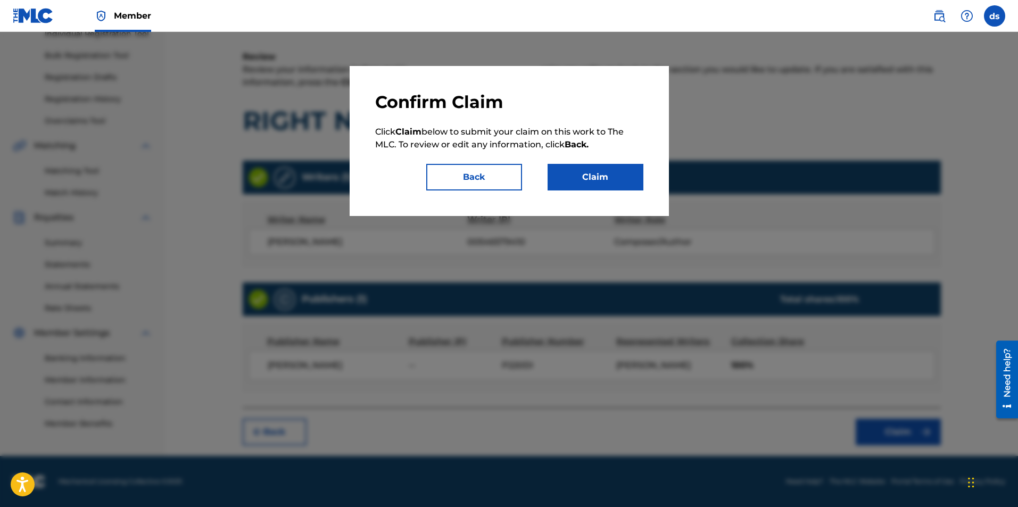
click at [586, 176] on button "Claim" at bounding box center [595, 177] width 96 height 27
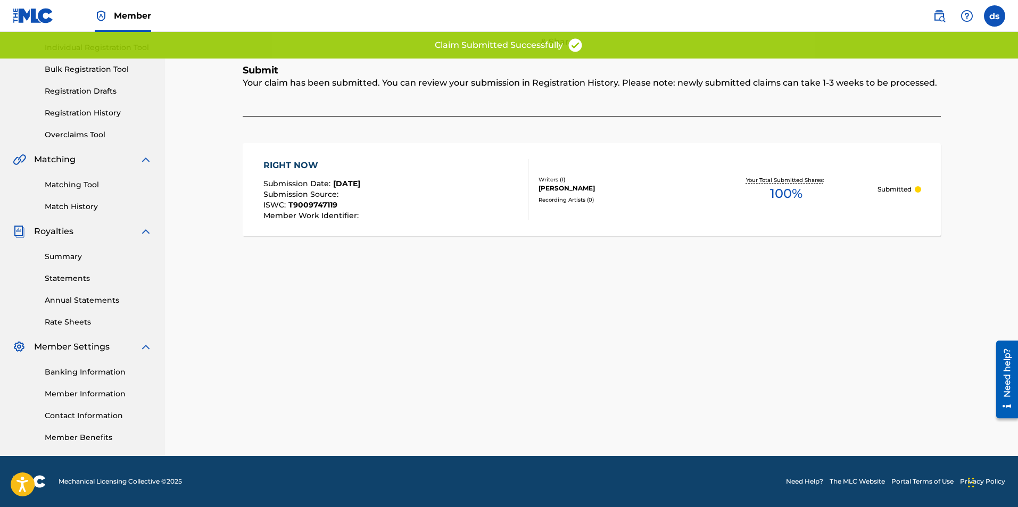
scroll to position [131, 0]
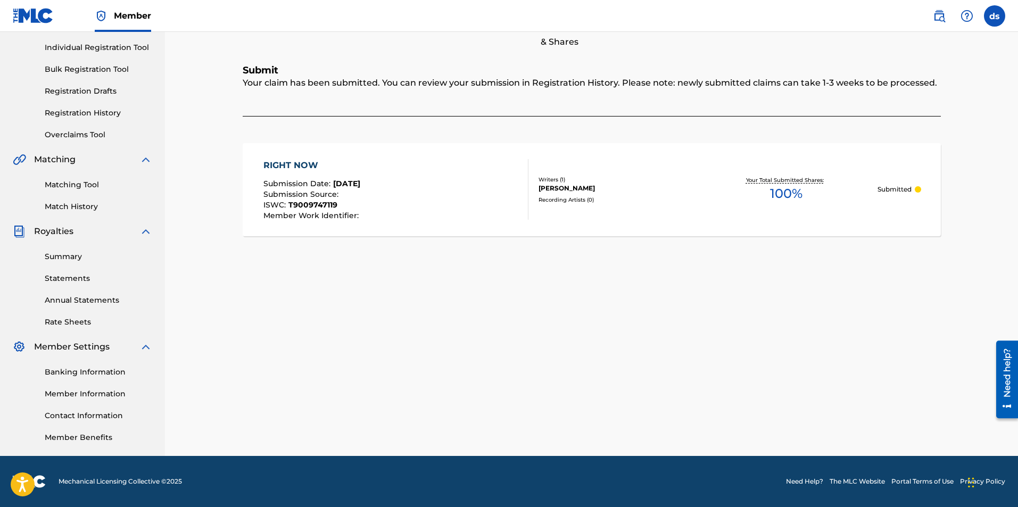
click at [303, 218] on span "Member Work Identifier :" at bounding box center [312, 216] width 98 height 10
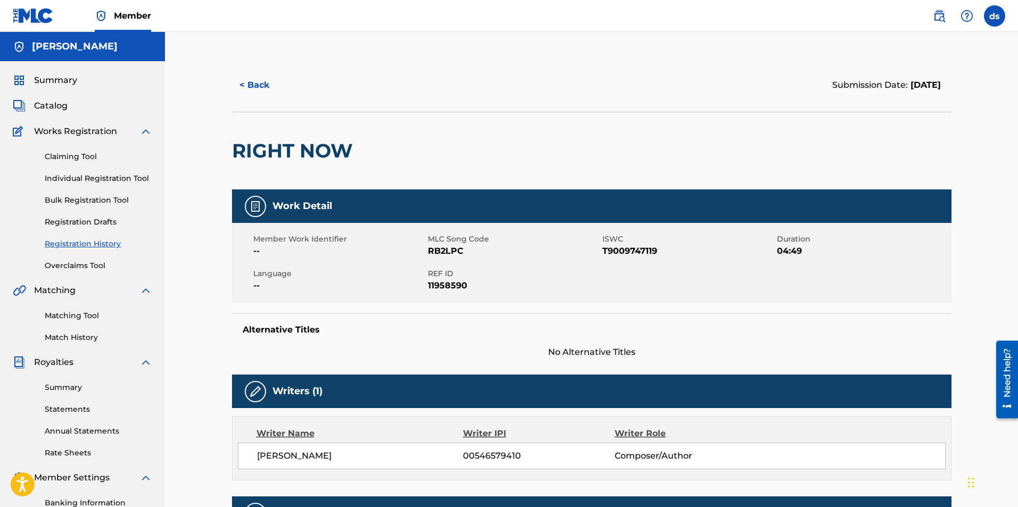
click at [73, 314] on link "Matching Tool" at bounding box center [98, 315] width 107 height 11
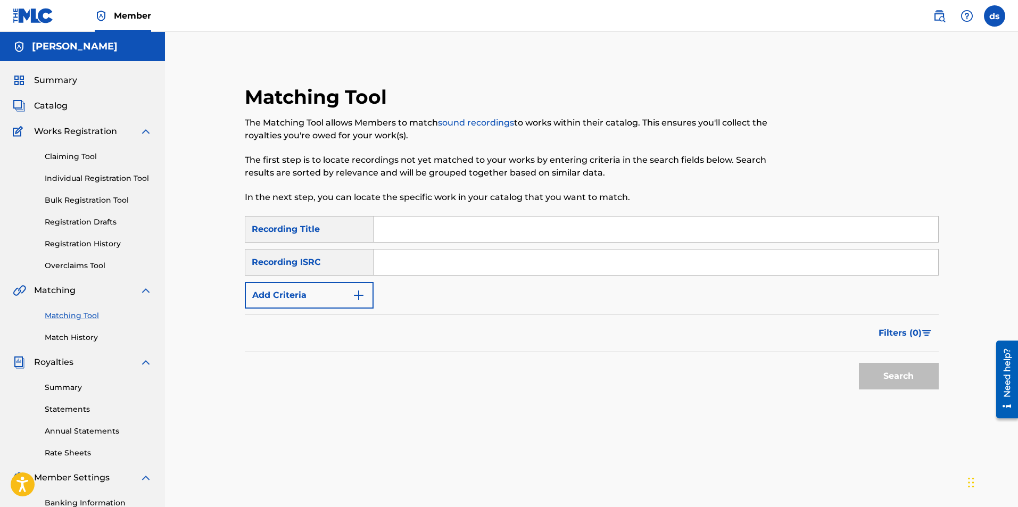
click at [406, 227] on input "Search Form" at bounding box center [655, 230] width 564 height 26
click at [423, 227] on input "Search Form" at bounding box center [655, 230] width 564 height 26
type input "right now"
click at [403, 254] on input "Search Form" at bounding box center [655, 263] width 564 height 26
paste input "USJ3V0986422"
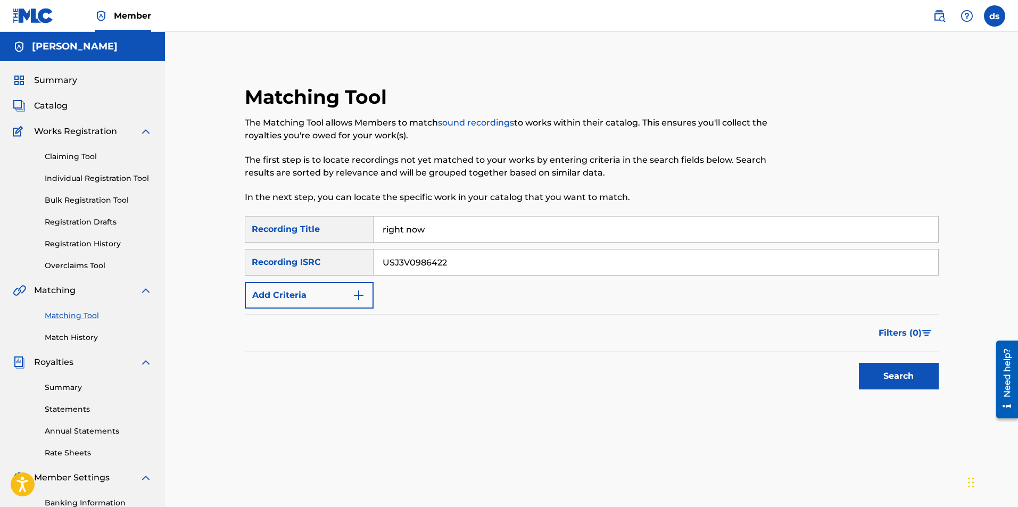
type input "USJ3V0986422"
click at [874, 362] on div "Search" at bounding box center [895, 373] width 85 height 43
click at [873, 371] on button "Search" at bounding box center [899, 376] width 80 height 27
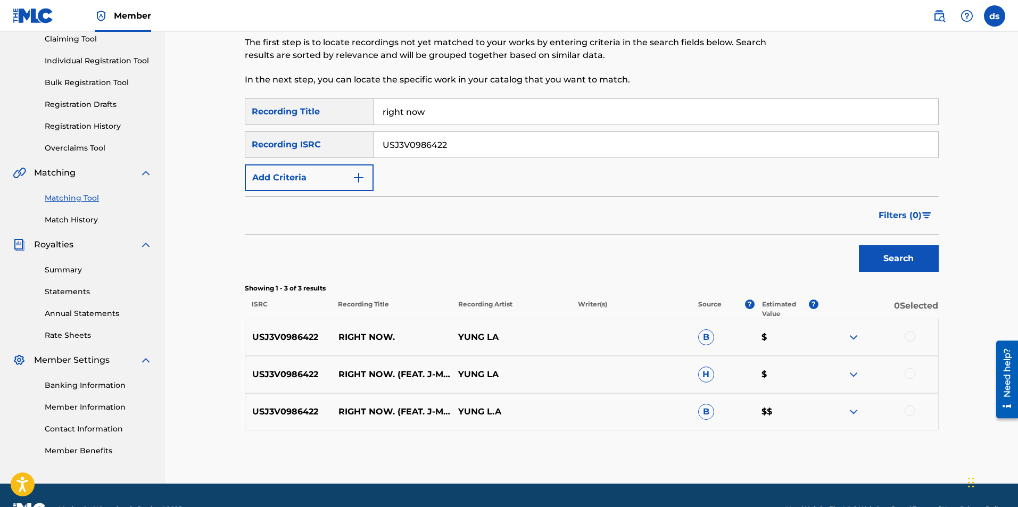
scroll to position [145, 0]
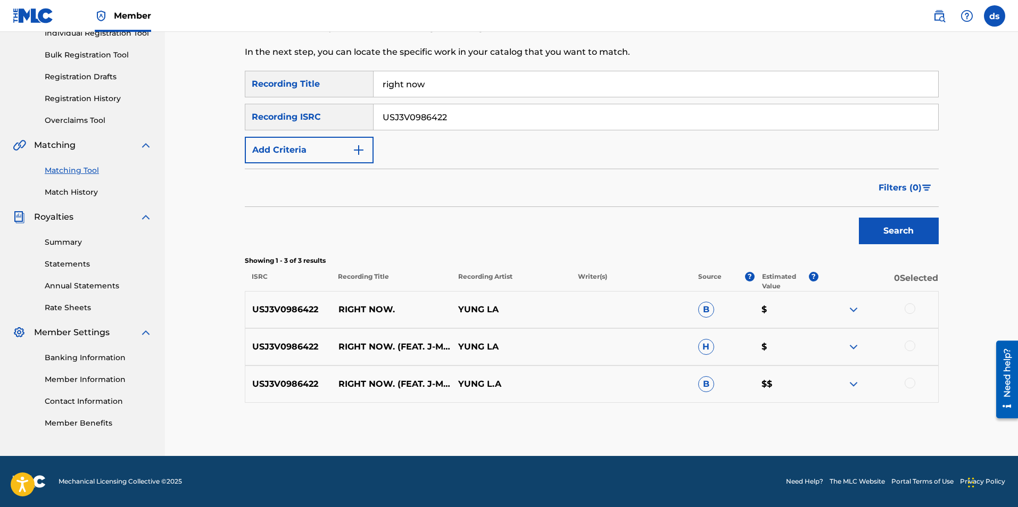
click at [917, 309] on div at bounding box center [878, 309] width 120 height 13
click at [909, 314] on div at bounding box center [878, 309] width 120 height 13
click at [911, 312] on div at bounding box center [909, 308] width 11 height 11
click at [914, 339] on div "USJ3V0986422 RIGHT NOW. (FEAT. J-MONEY & YOUNG [PERSON_NAME]) YUNG LA H $" at bounding box center [592, 346] width 694 height 37
click at [910, 350] on div at bounding box center [909, 345] width 11 height 11
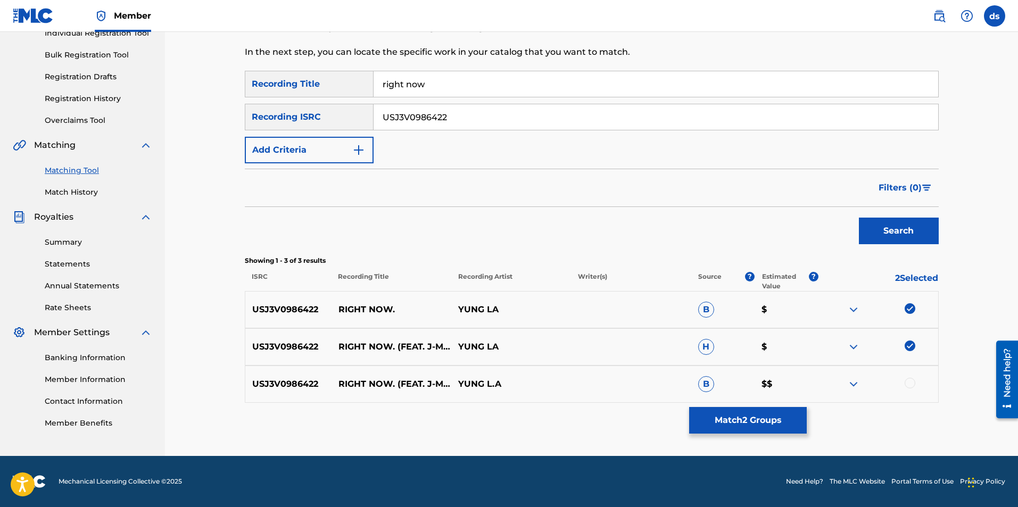
click at [910, 379] on div at bounding box center [909, 383] width 11 height 11
click at [788, 425] on button "Match 3 Groups" at bounding box center [748, 420] width 118 height 27
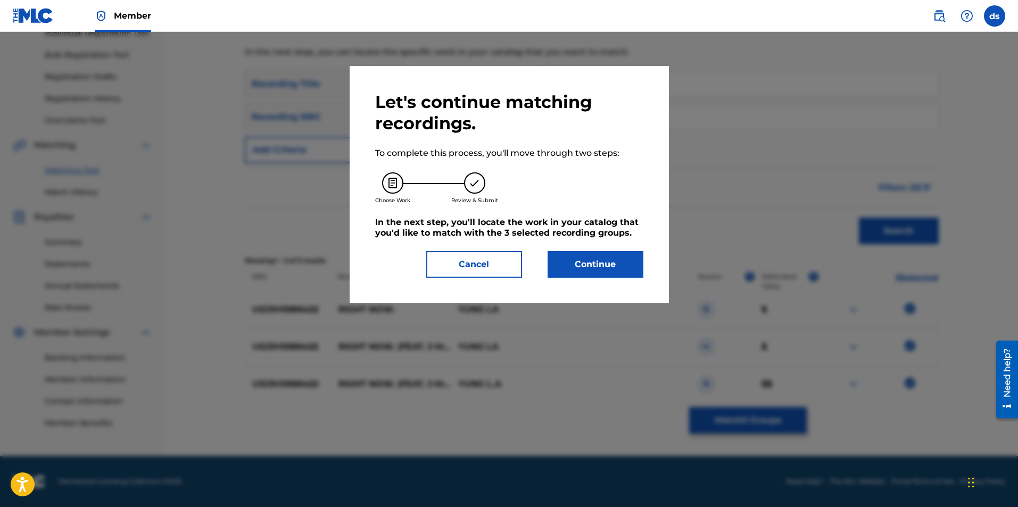
click at [590, 267] on button "Continue" at bounding box center [595, 264] width 96 height 27
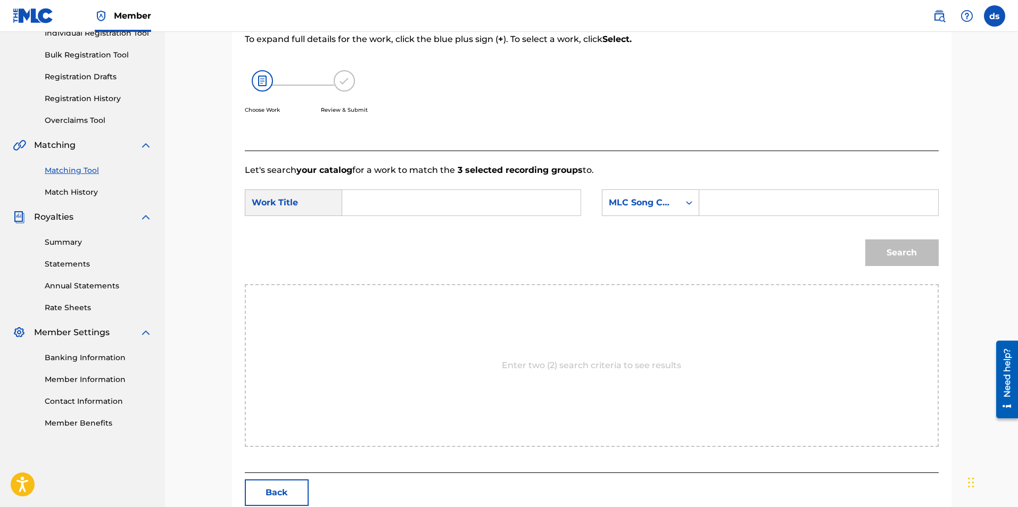
click at [448, 204] on input "Search Form" at bounding box center [461, 203] width 220 height 26
type input "right now"
click at [677, 206] on div "MLC Song Code" at bounding box center [640, 203] width 77 height 20
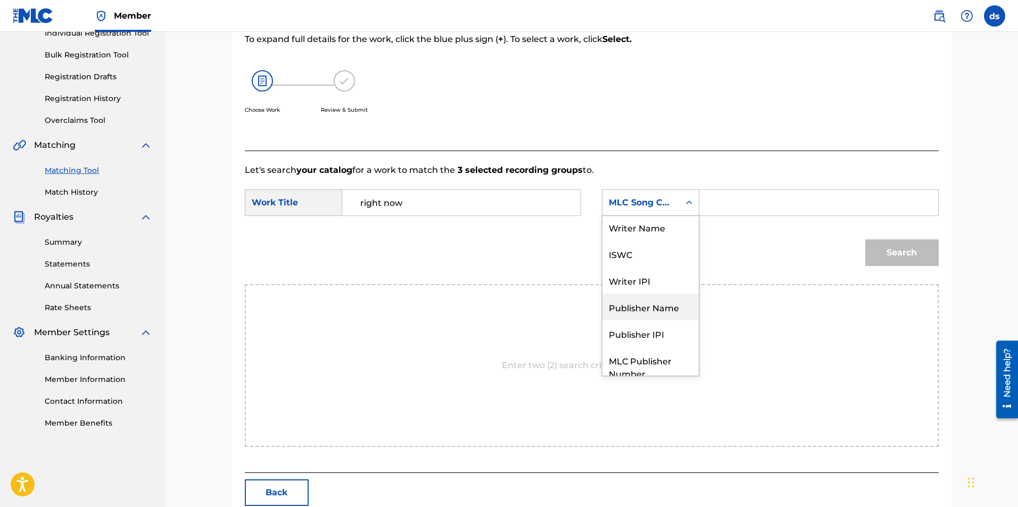
scroll to position [0, 0]
click at [628, 228] on div "Writer Name" at bounding box center [650, 229] width 96 height 27
click at [723, 207] on input "Search Form" at bounding box center [818, 203] width 220 height 26
type input "[PERSON_NAME]"
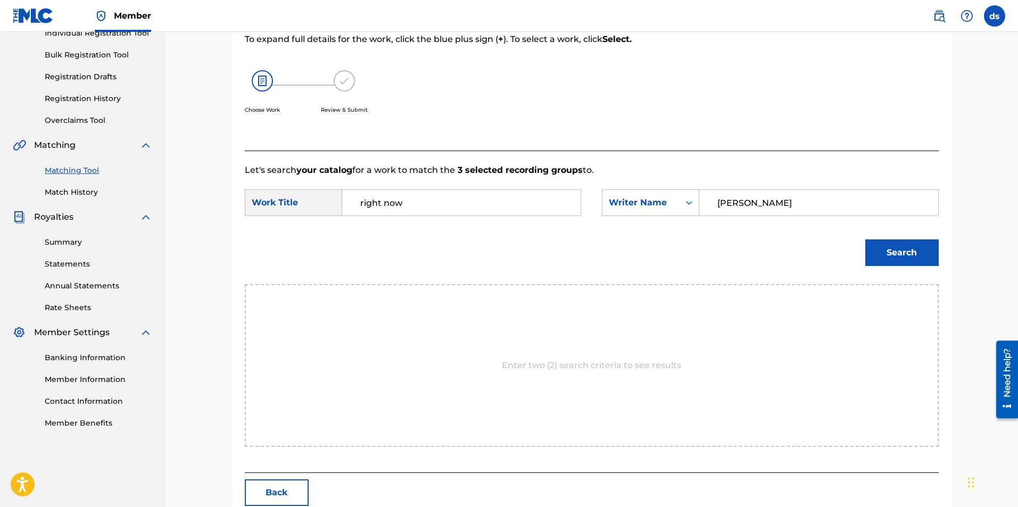
click at [888, 240] on button "Search" at bounding box center [901, 252] width 73 height 27
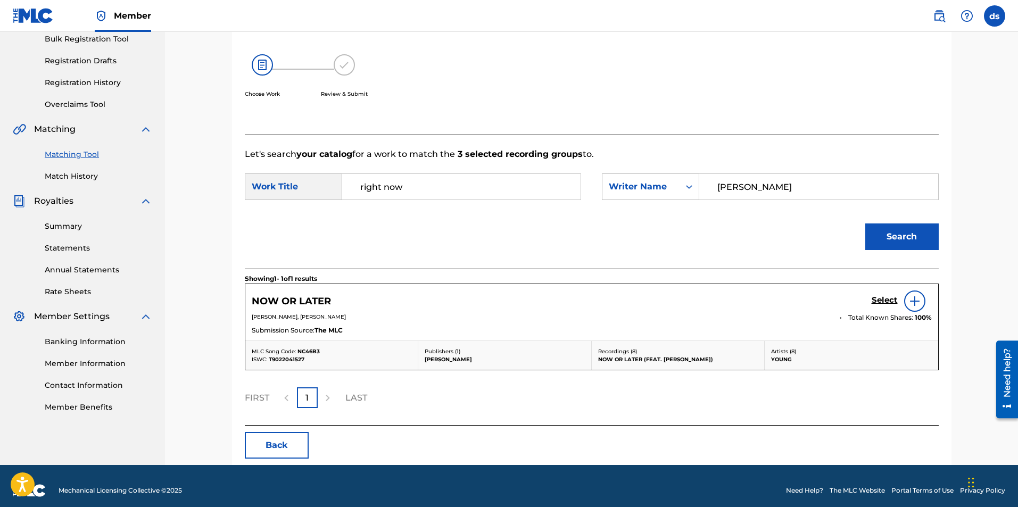
scroll to position [170, 0]
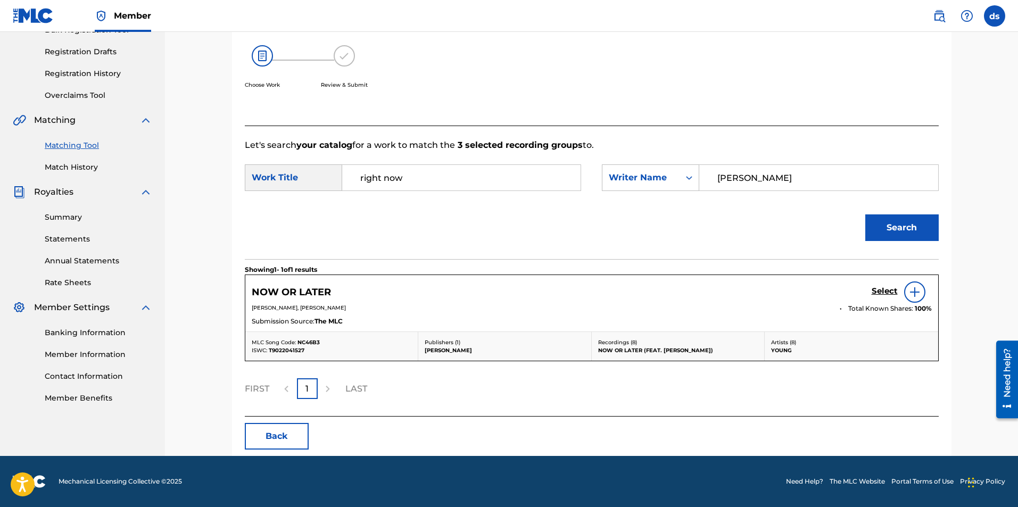
click at [323, 389] on div at bounding box center [328, 388] width 21 height 21
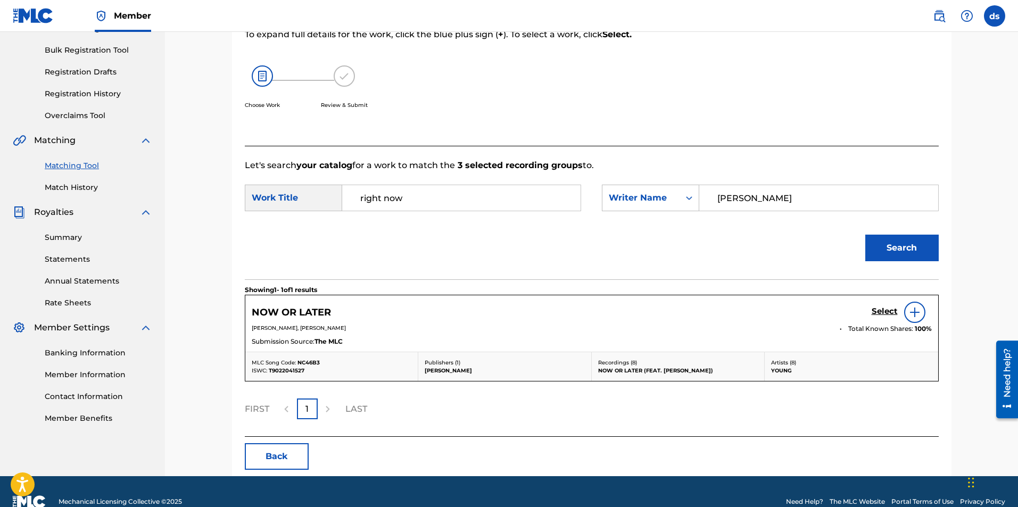
scroll to position [117, 0]
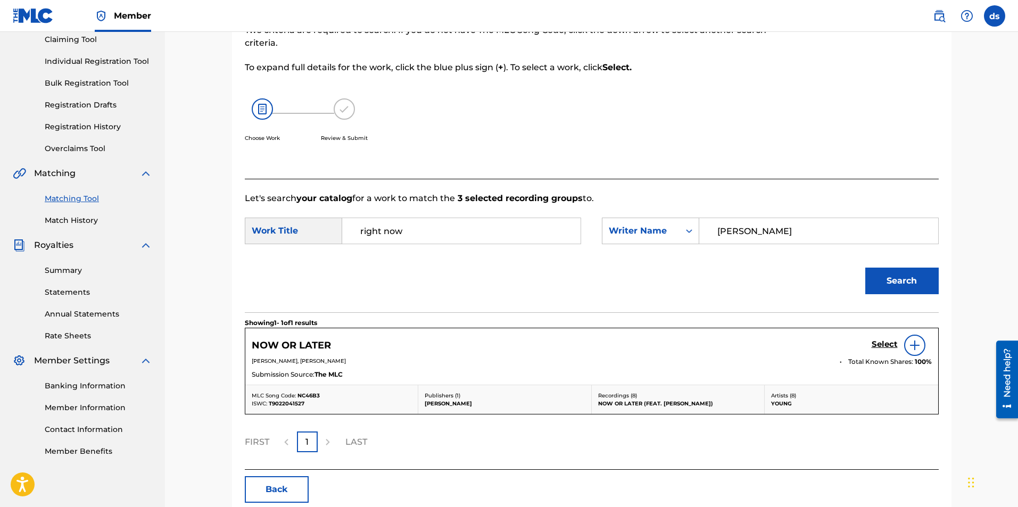
click at [85, 150] on link "Overclaims Tool" at bounding box center [98, 148] width 107 height 11
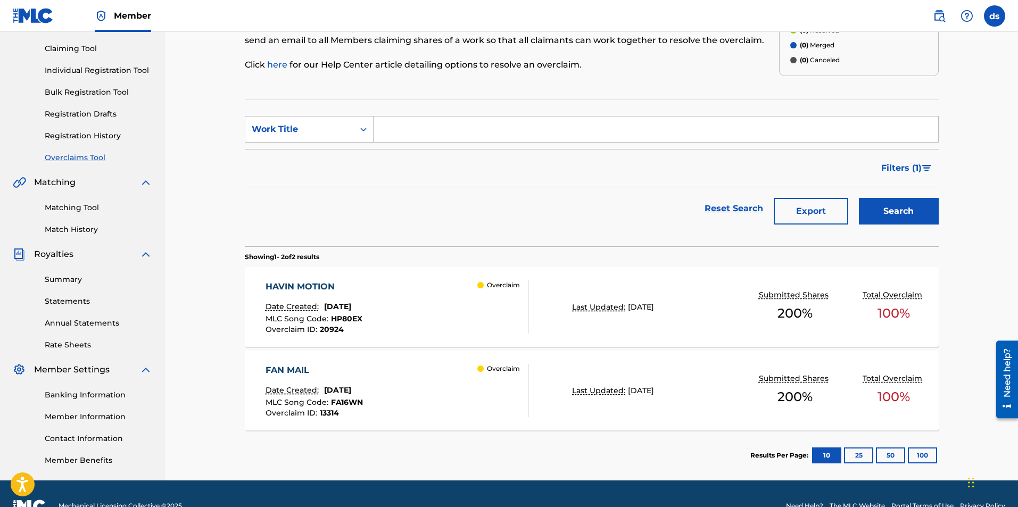
scroll to position [132, 0]
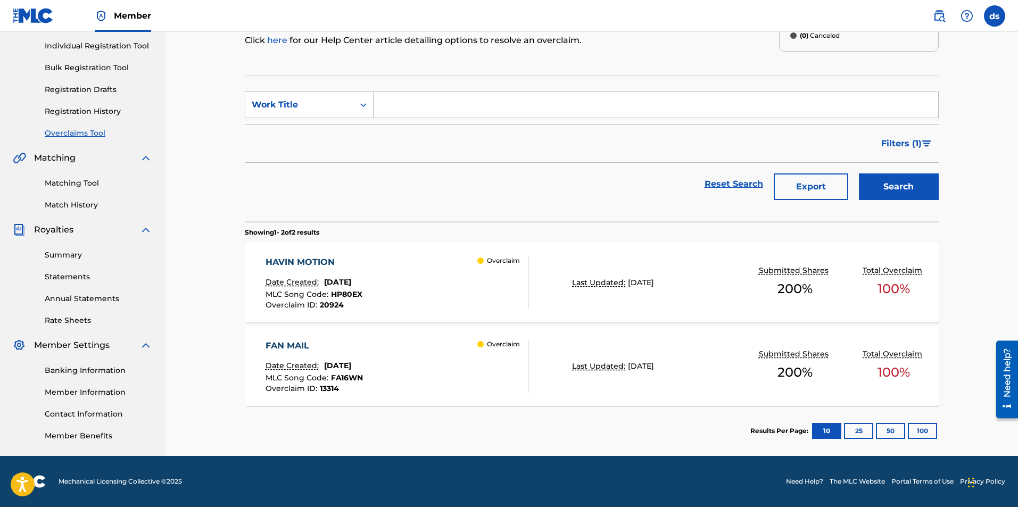
click at [723, 272] on div "HAVIN MOTION Date Created: [DATE] MLC Song Code : HP80EX Overclaim ID : 20924 O…" at bounding box center [592, 283] width 694 height 80
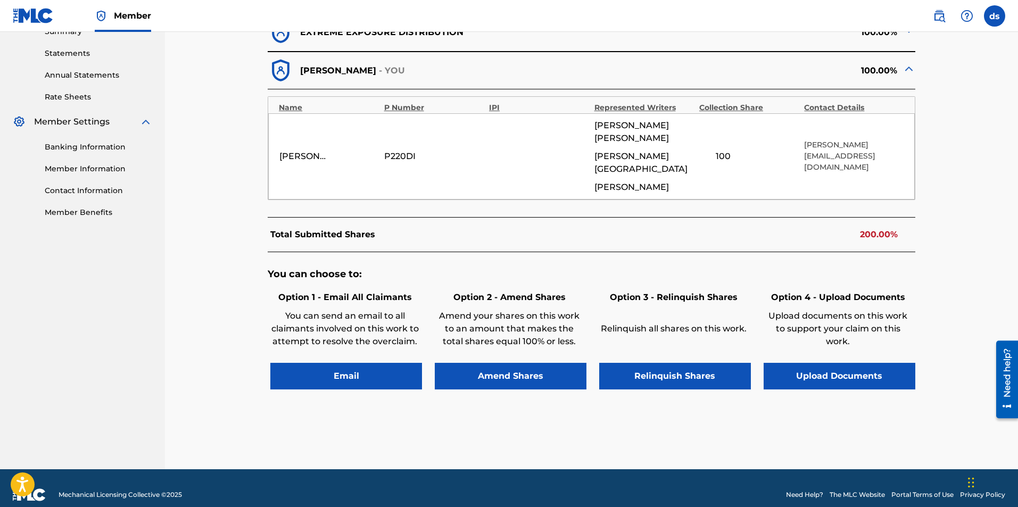
scroll to position [356, 0]
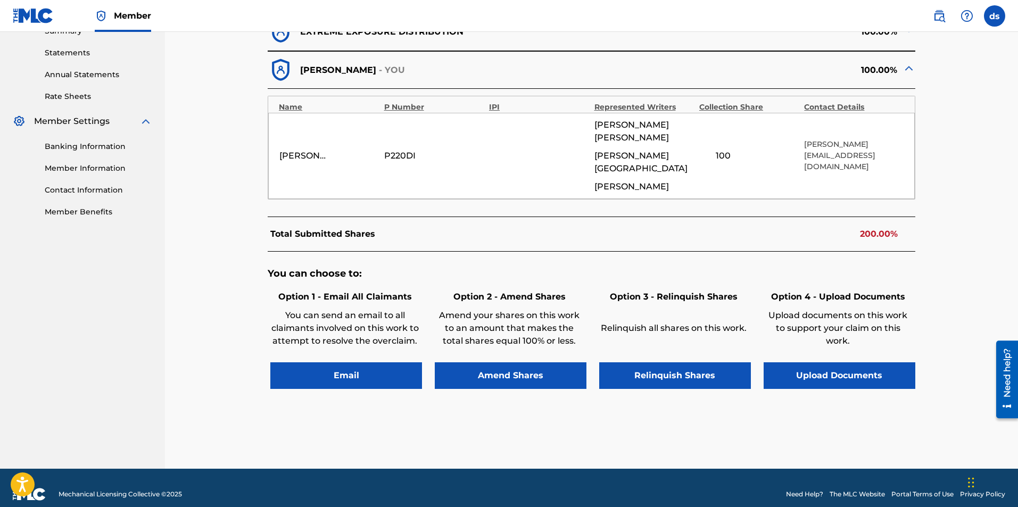
click at [689, 363] on button "Relinquish Shares" at bounding box center [675, 375] width 152 height 27
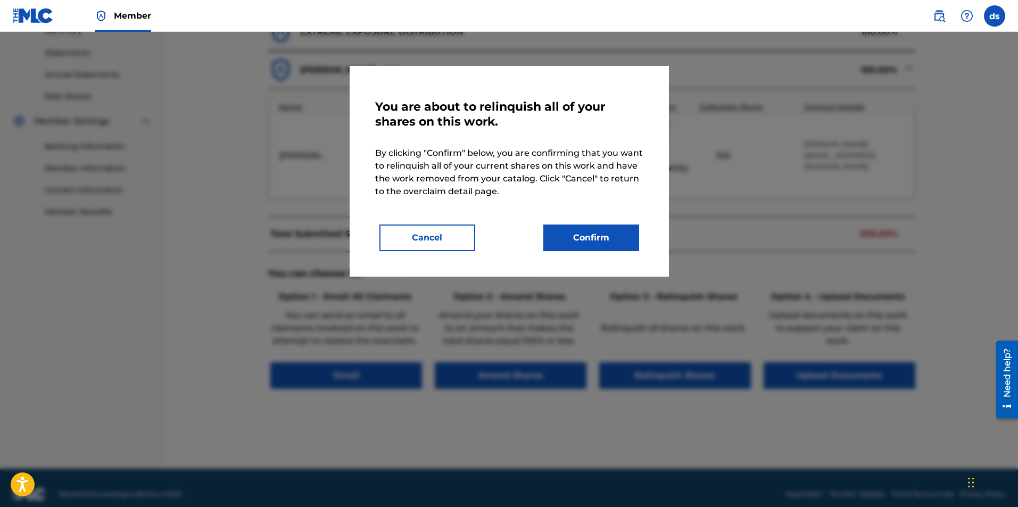
click at [448, 238] on button "Cancel" at bounding box center [427, 238] width 96 height 27
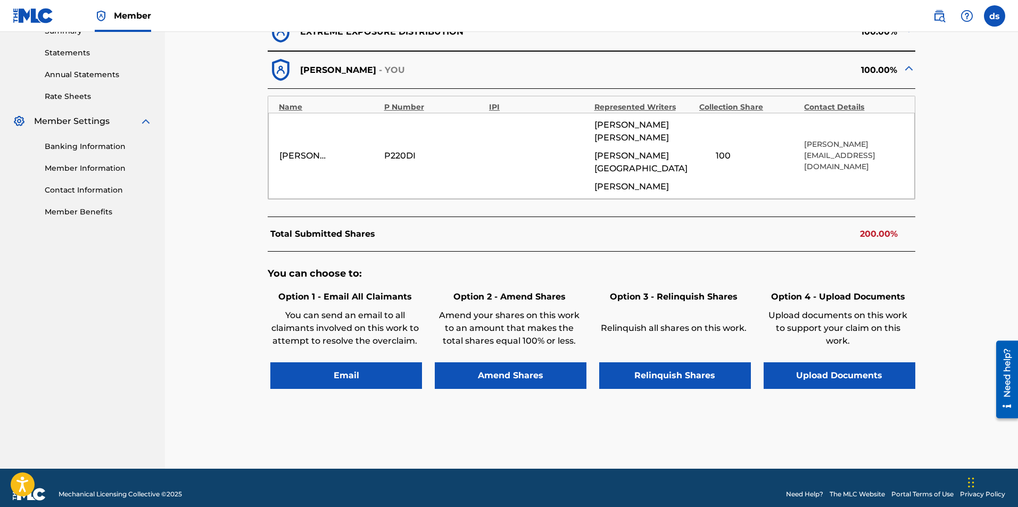
click at [492, 362] on button "Amend Shares" at bounding box center [511, 375] width 152 height 27
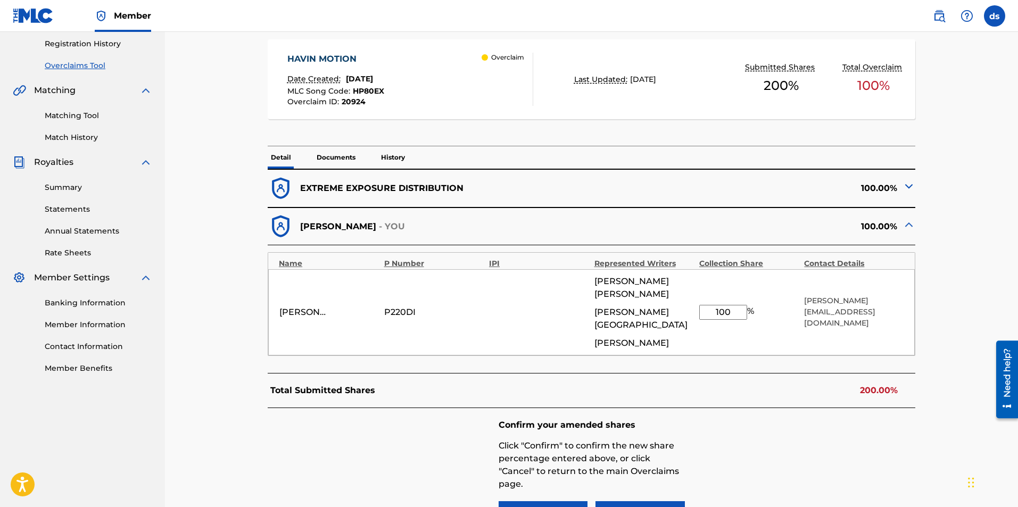
scroll to position [166, 0]
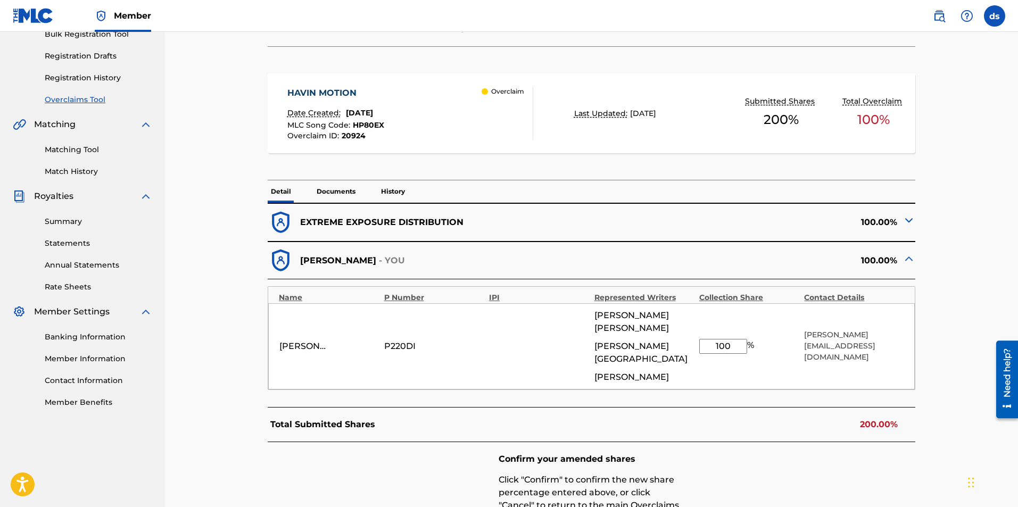
click at [912, 221] on img at bounding box center [908, 220] width 13 height 13
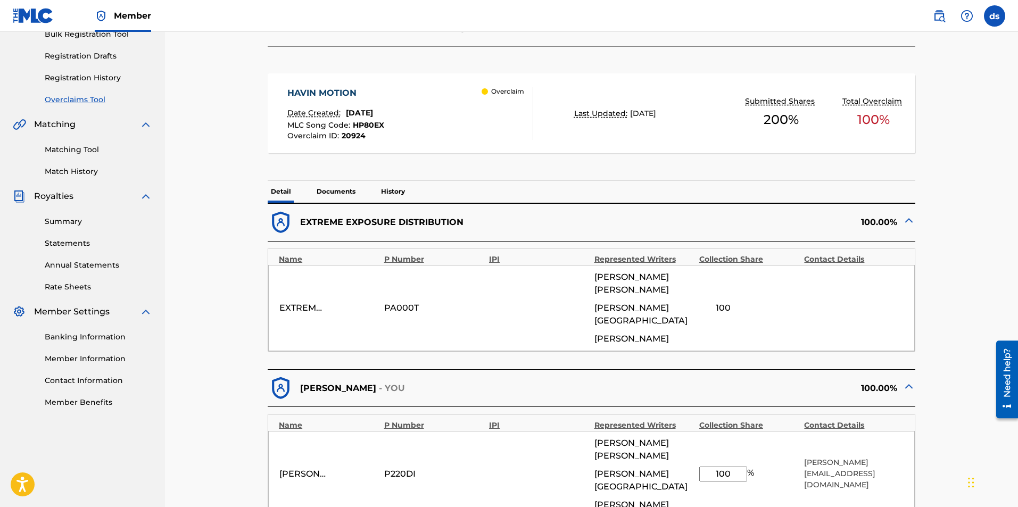
click at [905, 222] on img at bounding box center [908, 220] width 13 height 13
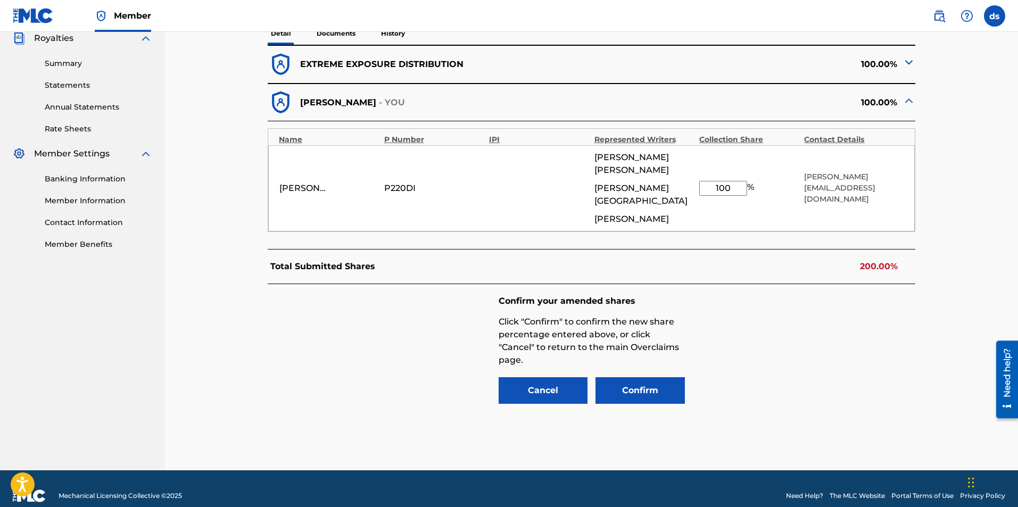
scroll to position [326, 0]
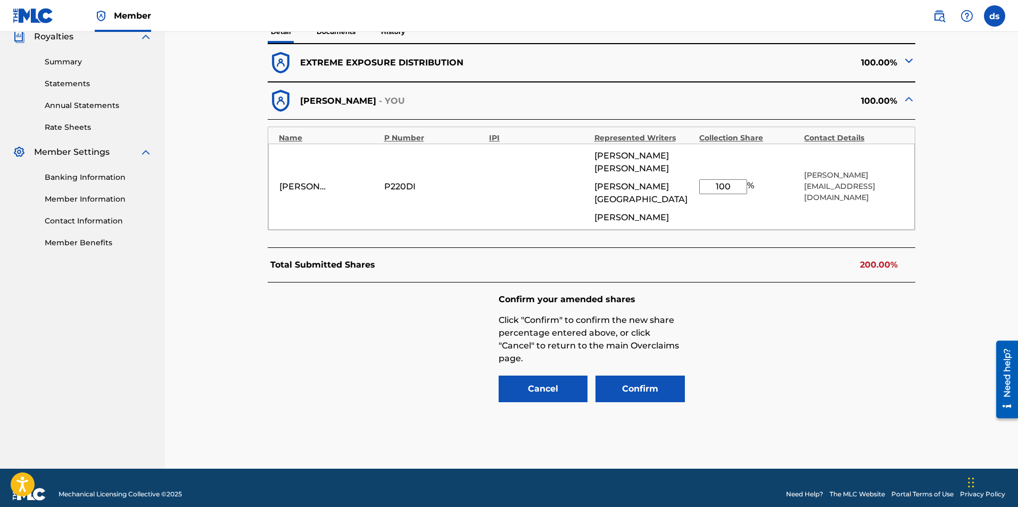
click at [575, 377] on button "Cancel" at bounding box center [542, 389] width 89 height 27
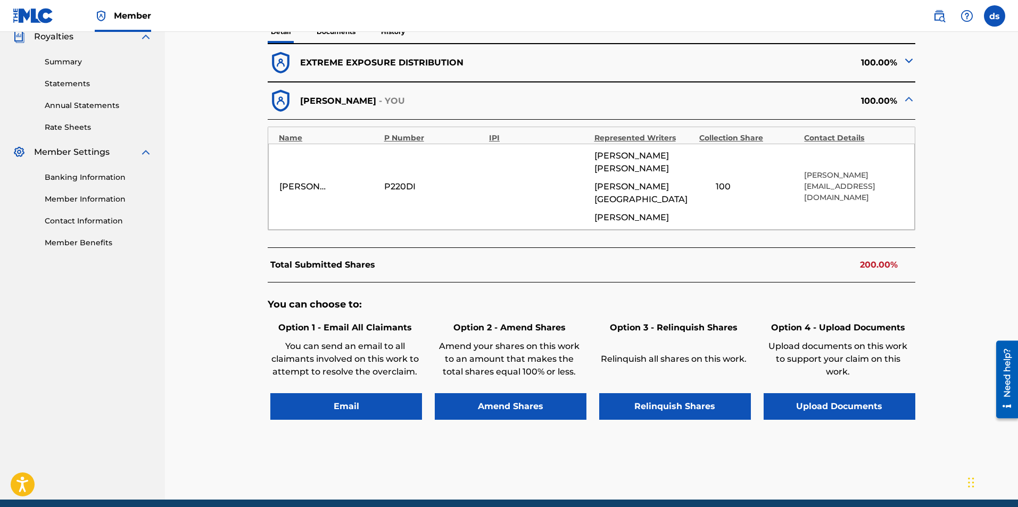
click at [654, 399] on button "Relinquish Shares" at bounding box center [675, 406] width 152 height 27
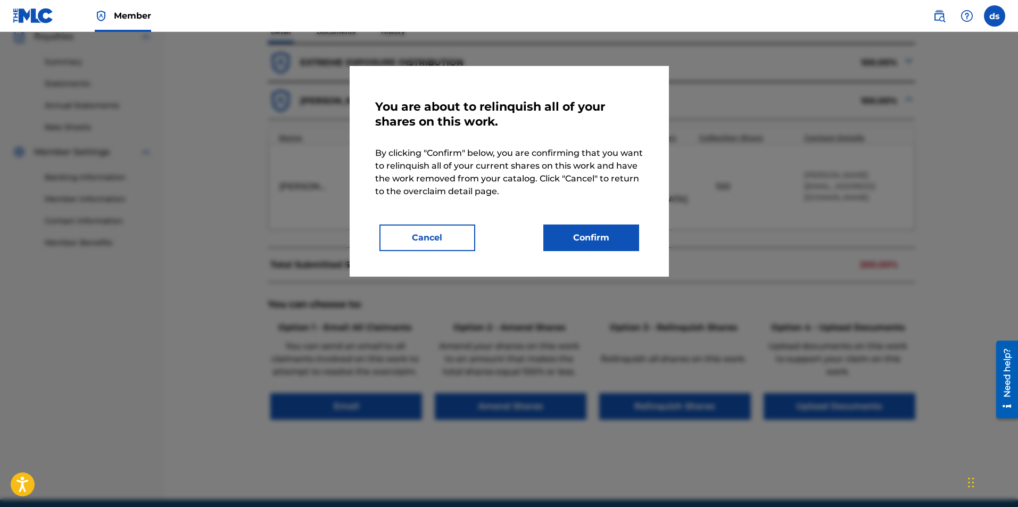
click at [612, 246] on button "Confirm" at bounding box center [591, 238] width 96 height 27
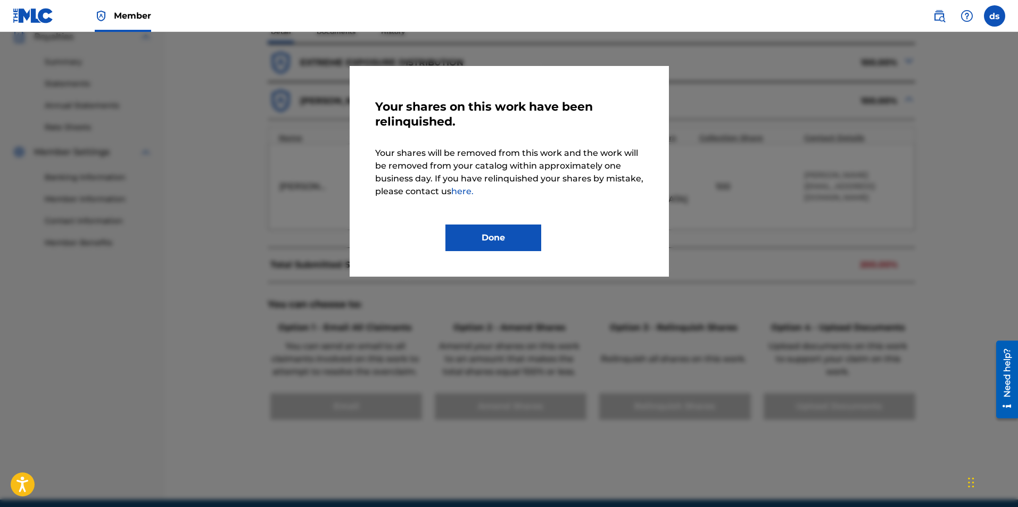
click at [463, 234] on button "Done" at bounding box center [493, 238] width 96 height 27
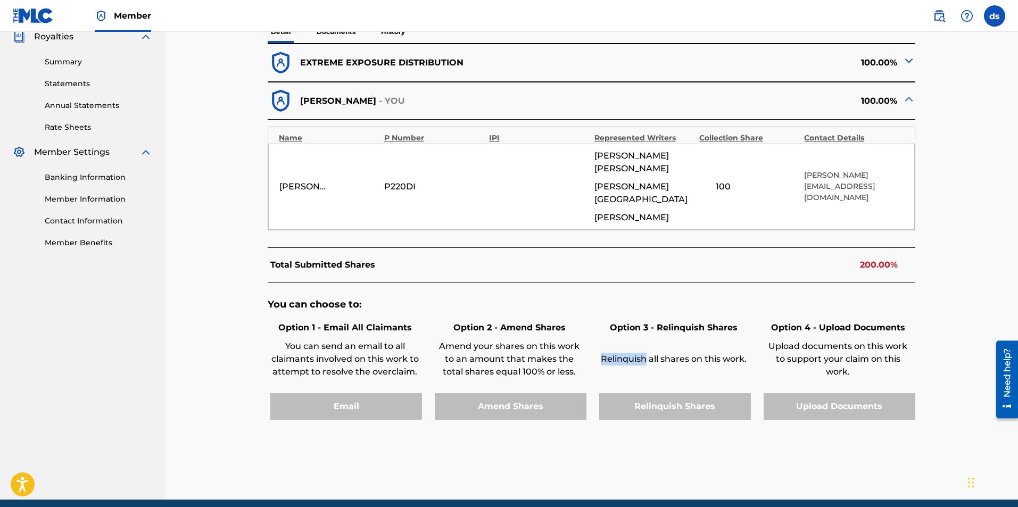
drag, startPoint x: 644, startPoint y: 348, endPoint x: 600, endPoint y: 352, distance: 44.3
click at [600, 353] on p "Relinquish all shares on this work." at bounding box center [673, 359] width 149 height 13
copy p "Relinquish"
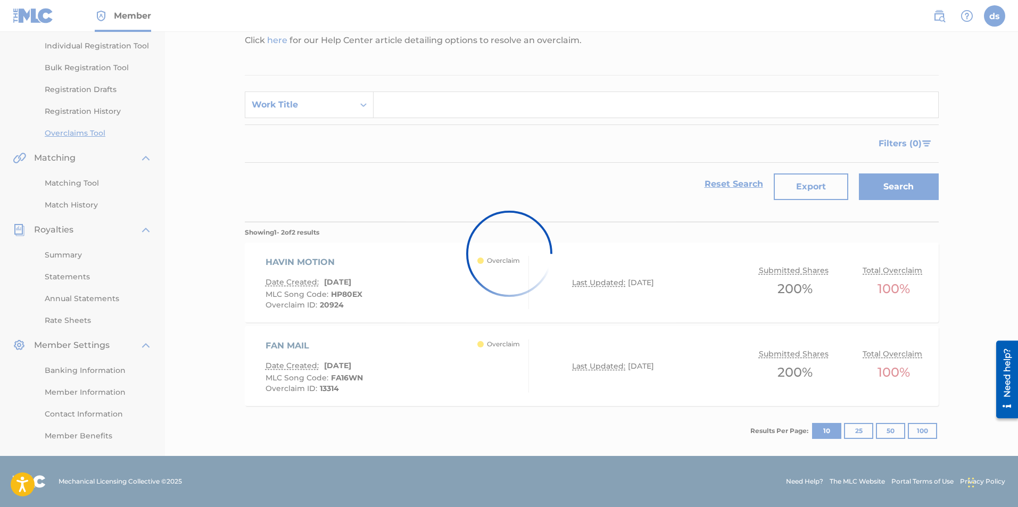
scroll to position [132, 0]
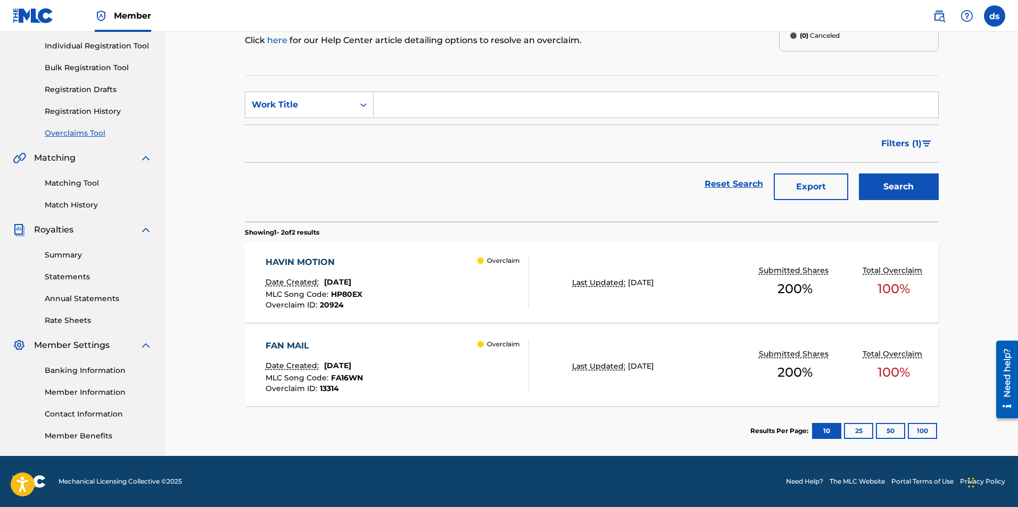
click at [304, 342] on div "FAN MAIL" at bounding box center [313, 345] width 97 height 13
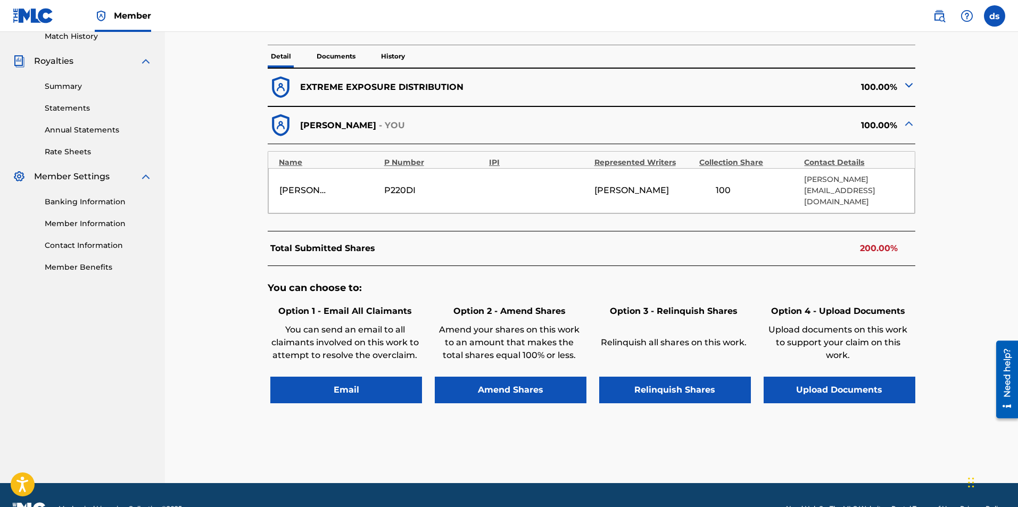
scroll to position [319, 0]
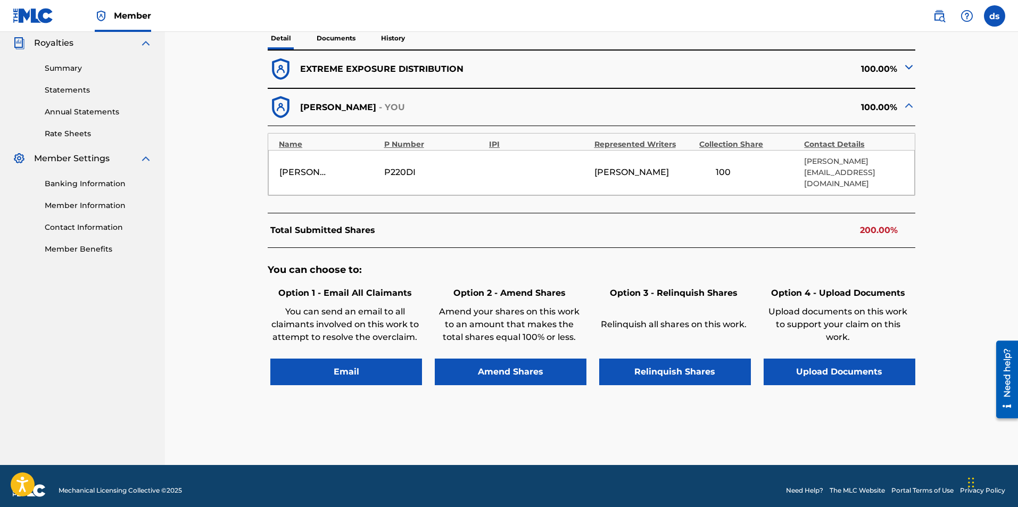
click at [528, 372] on button "Amend Shares" at bounding box center [511, 372] width 152 height 27
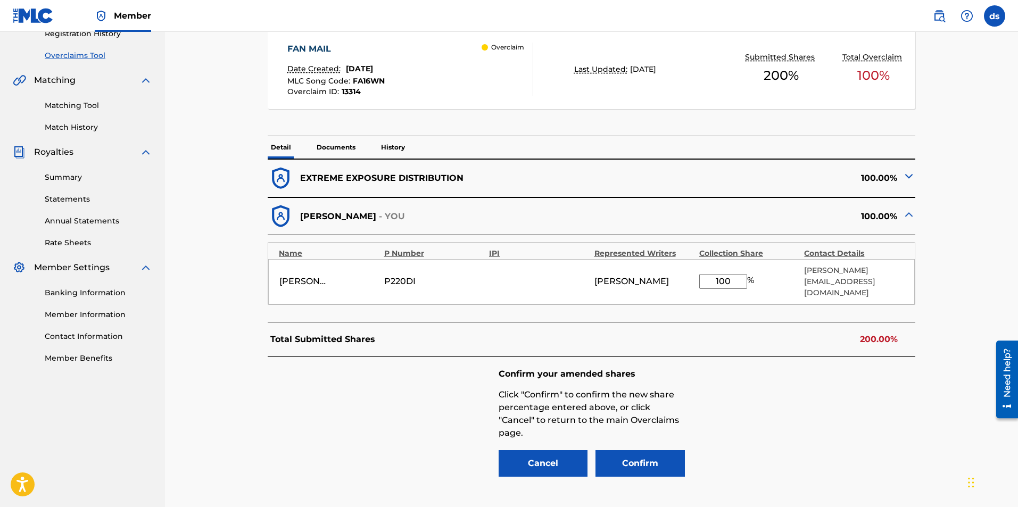
scroll to position [191, 0]
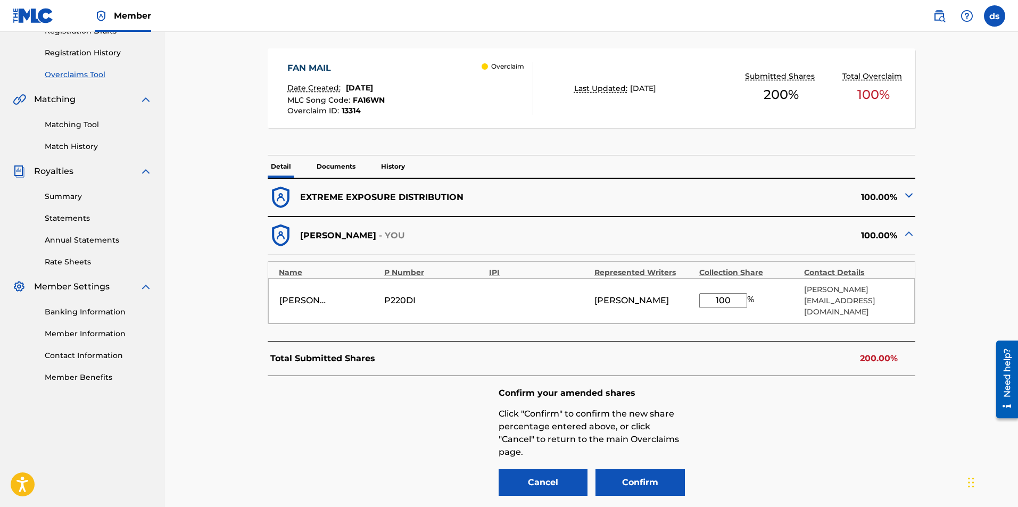
click at [385, 201] on p "EXTREME EXPOSURE DISTRIBUTION" at bounding box center [381, 197] width 163 height 13
click at [376, 193] on p "EXTREME EXPOSURE DISTRIBUTION" at bounding box center [381, 197] width 163 height 13
click at [278, 236] on img at bounding box center [281, 235] width 26 height 26
click at [638, 477] on button "Confirm" at bounding box center [639, 482] width 89 height 27
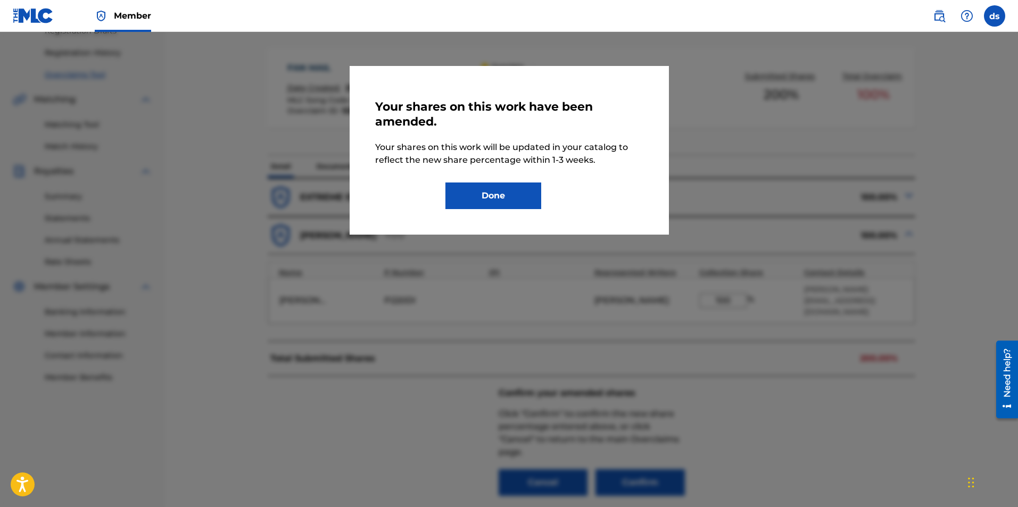
click at [508, 201] on button "Done" at bounding box center [493, 195] width 96 height 27
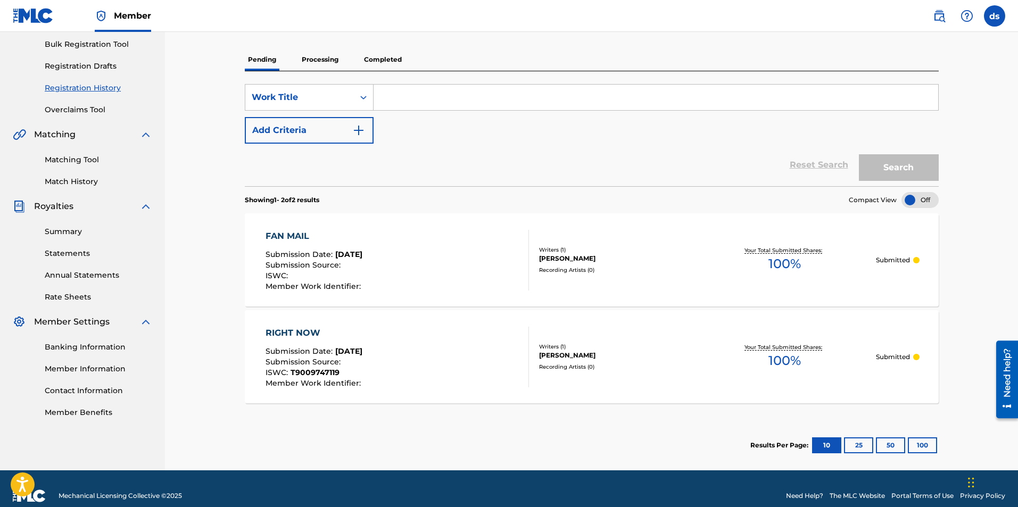
scroll to position [170, 0]
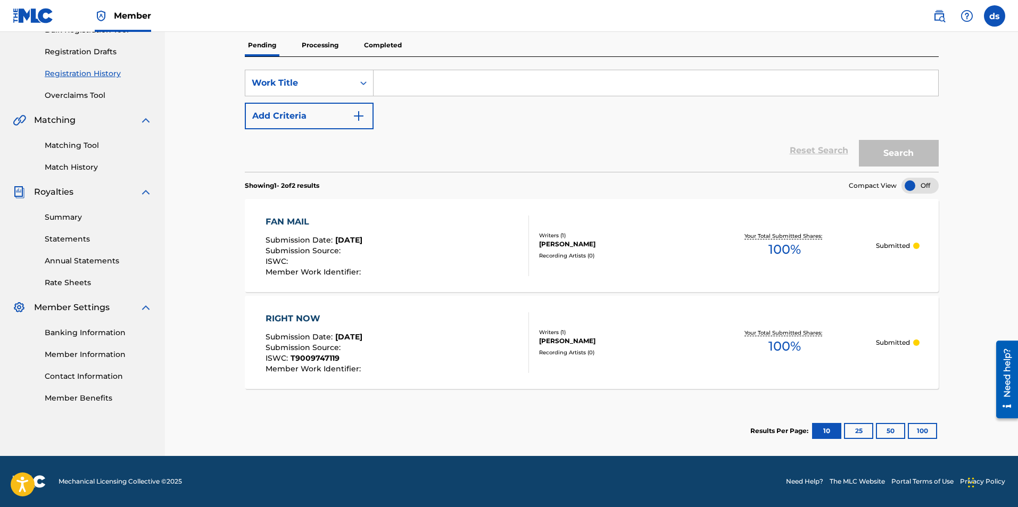
click at [66, 149] on link "Matching Tool" at bounding box center [98, 145] width 107 height 11
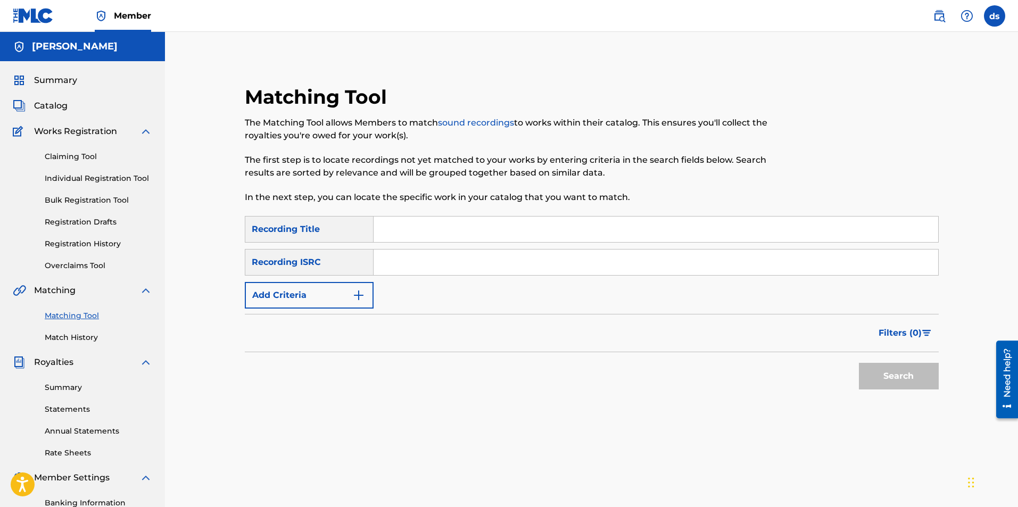
click at [420, 228] on input "Search Form" at bounding box center [655, 230] width 564 height 26
type input "fan mail"
click at [410, 260] on input "Search Form" at bounding box center [655, 263] width 564 height 26
paste input "QZPJ32417728"
type input "QZPJ32417728"
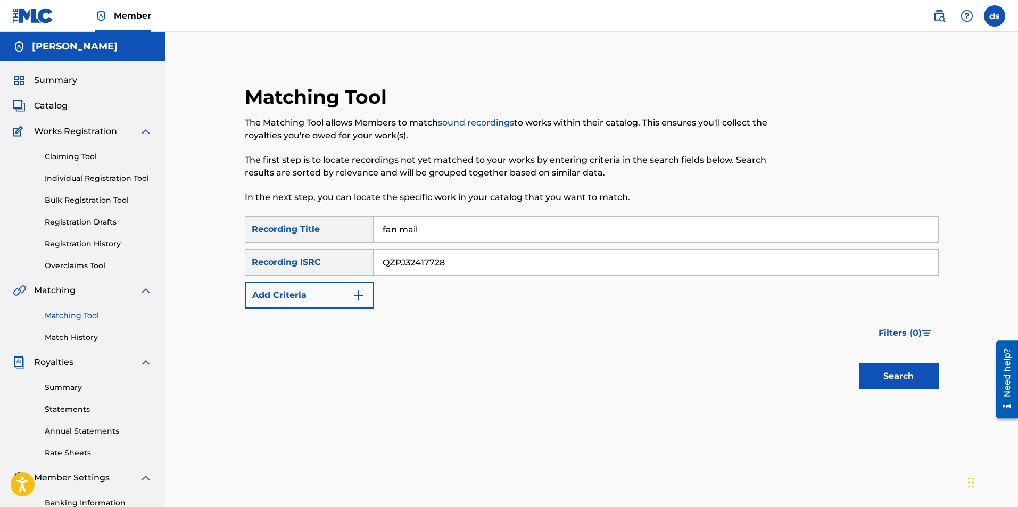
click at [876, 370] on button "Search" at bounding box center [899, 376] width 80 height 27
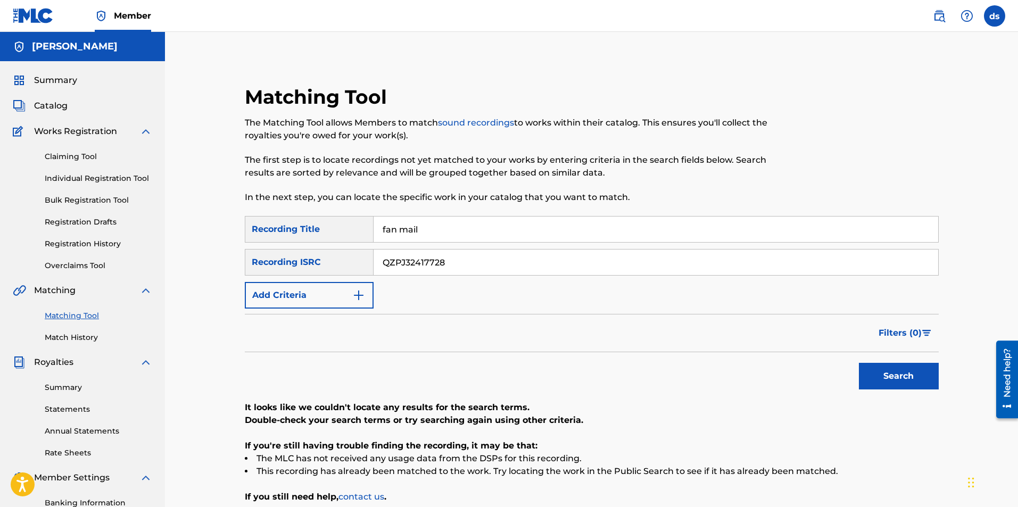
click at [418, 230] on input "fan mail" at bounding box center [655, 230] width 564 height 26
click at [419, 230] on input "fan mail" at bounding box center [655, 230] width 564 height 26
type input "f"
click at [886, 367] on button "Search" at bounding box center [899, 376] width 80 height 27
click at [460, 262] on input "QZPJ32417728" at bounding box center [655, 263] width 564 height 26
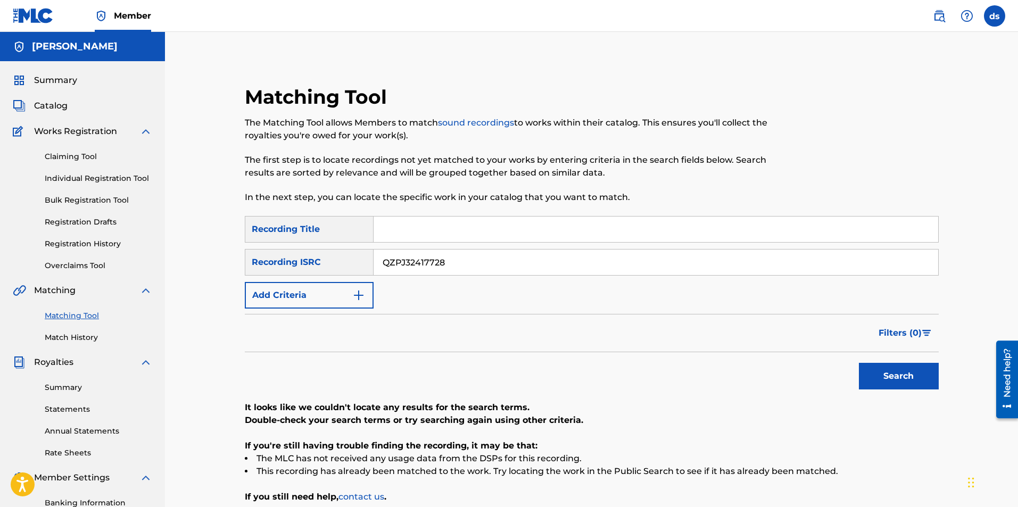
click at [460, 262] on input "QZPJ32417728" at bounding box center [655, 263] width 564 height 26
click at [60, 80] on span "Summary" at bounding box center [55, 80] width 43 height 13
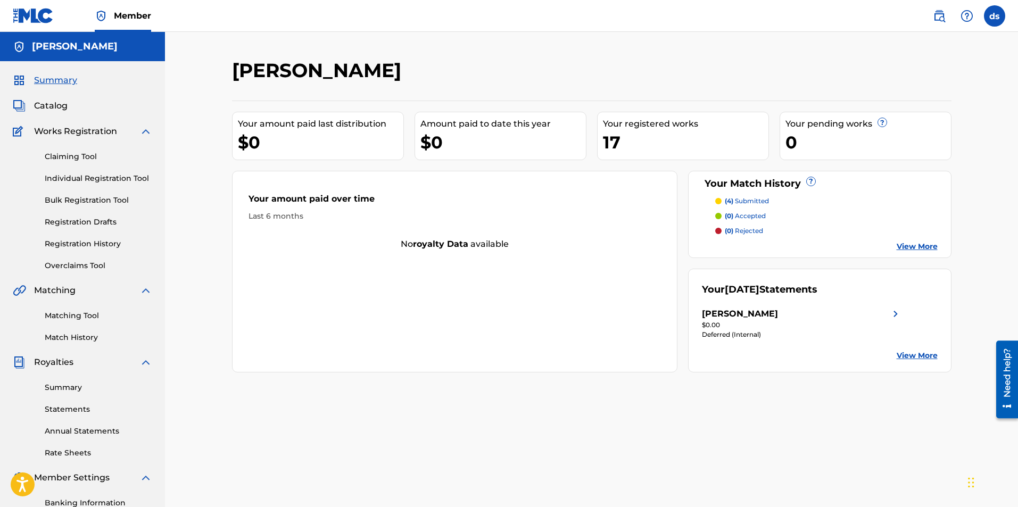
click at [995, 16] on label at bounding box center [994, 15] width 21 height 21
click at [994, 16] on input "ds [PERSON_NAME] [EMAIL_ADDRESS][DOMAIN_NAME] Notification Preferences Profile …" at bounding box center [994, 16] width 0 height 0
click at [992, 16] on div "ds ds [PERSON_NAME] [EMAIL_ADDRESS][DOMAIN_NAME] Notification Preferences Profi…" at bounding box center [994, 15] width 21 height 21
click at [990, 17] on label at bounding box center [994, 15] width 21 height 21
click at [994, 16] on input "ds [PERSON_NAME] [EMAIL_ADDRESS][DOMAIN_NAME] Notification Preferences Profile …" at bounding box center [994, 16] width 0 height 0
